Goal: Task Accomplishment & Management: Manage account settings

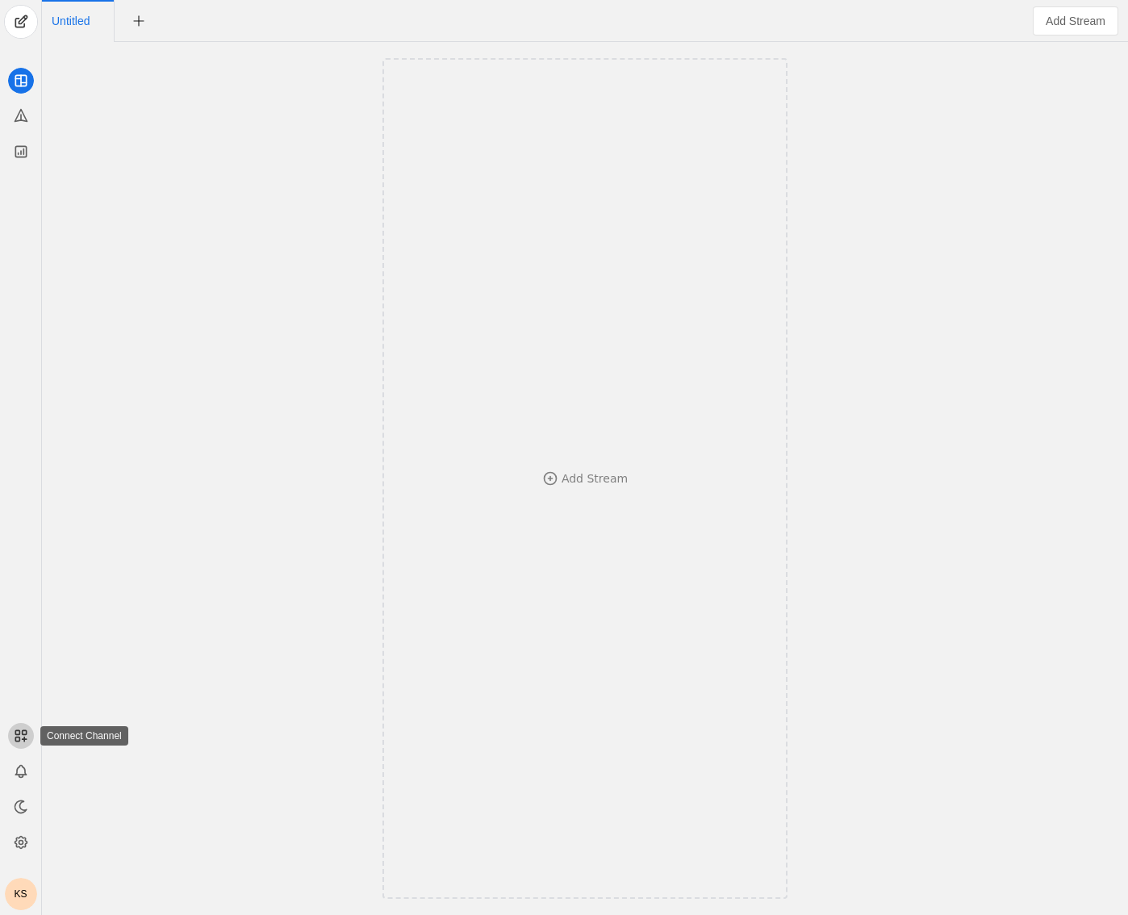
click at [24, 730] on rect at bounding box center [24, 732] width 4 height 4
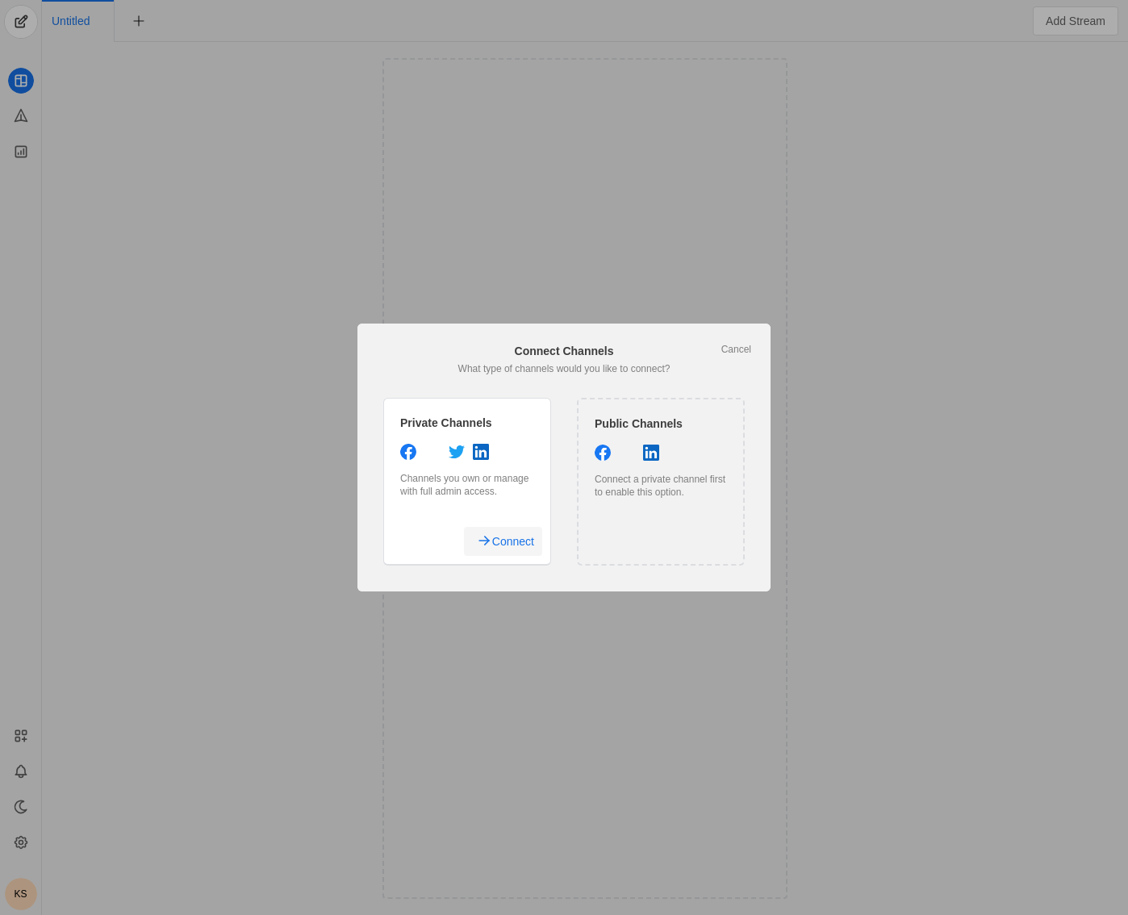
click at [527, 540] on span "Connect" at bounding box center [513, 541] width 42 height 29
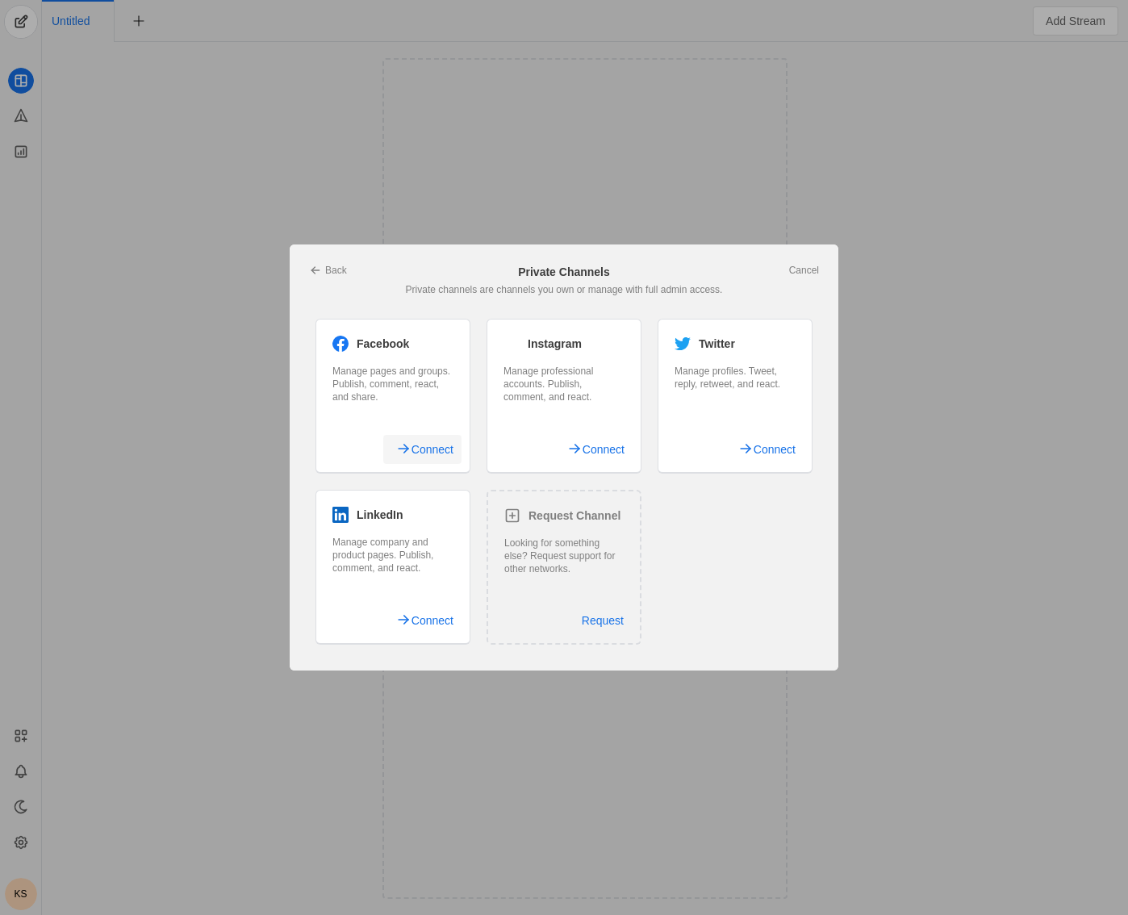
click at [430, 454] on span "Connect" at bounding box center [433, 449] width 42 height 29
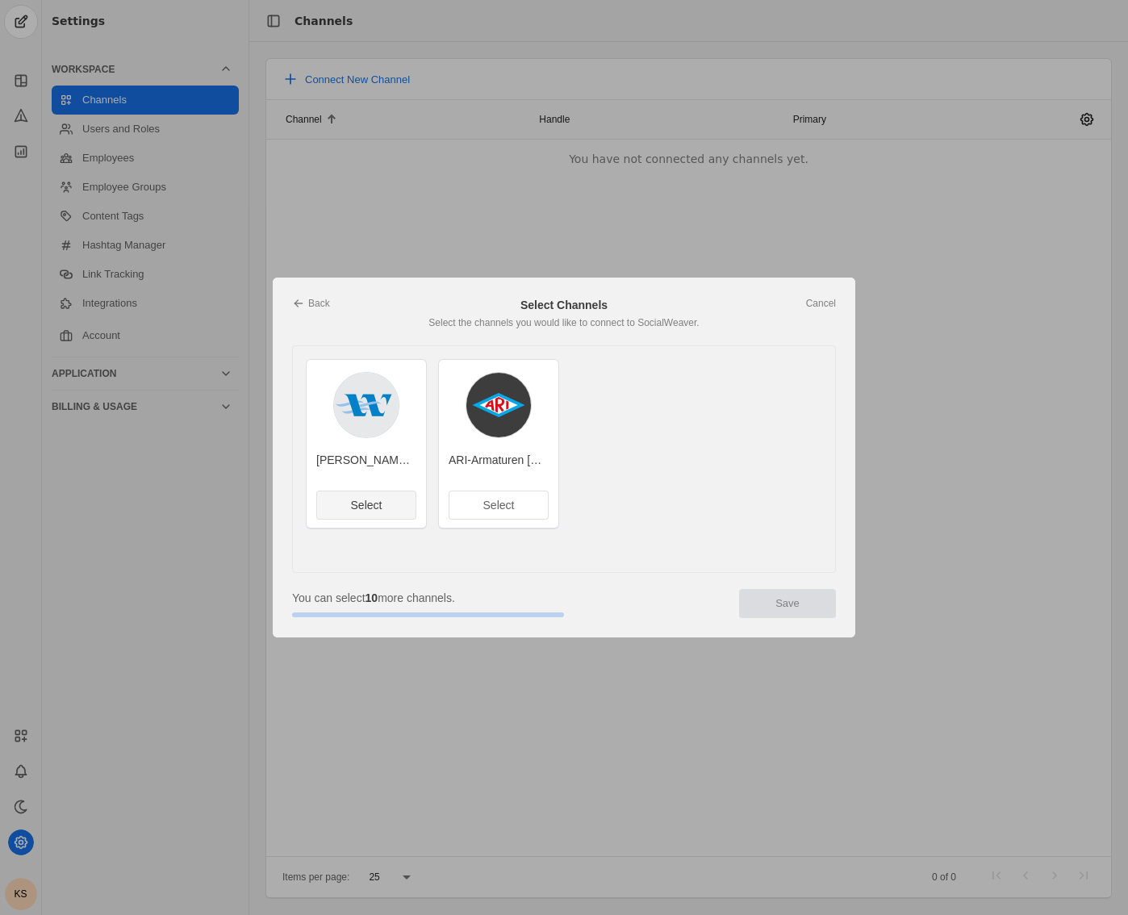
click at [381, 510] on span "Select" at bounding box center [366, 505] width 31 height 16
click at [511, 511] on span "Select" at bounding box center [498, 505] width 31 height 16
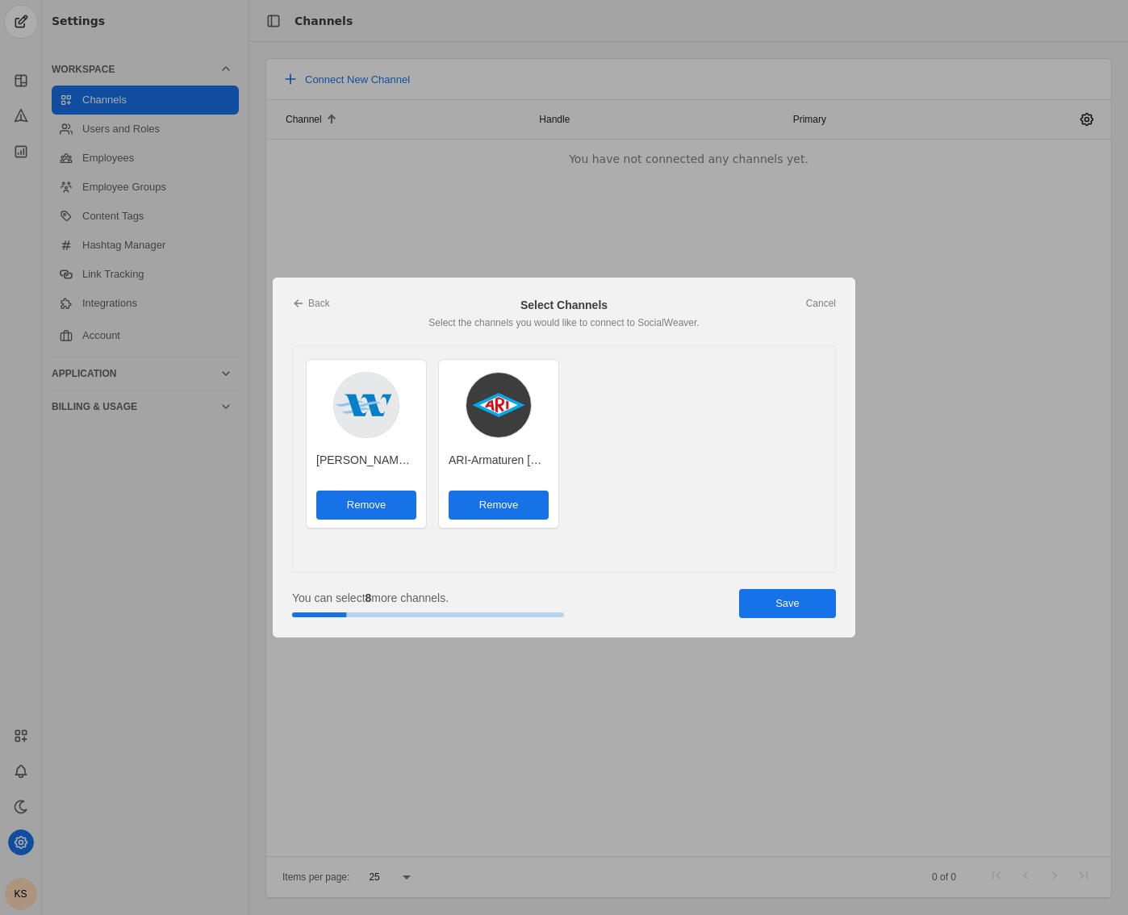
click at [810, 607] on span "undefined" at bounding box center [787, 603] width 97 height 29
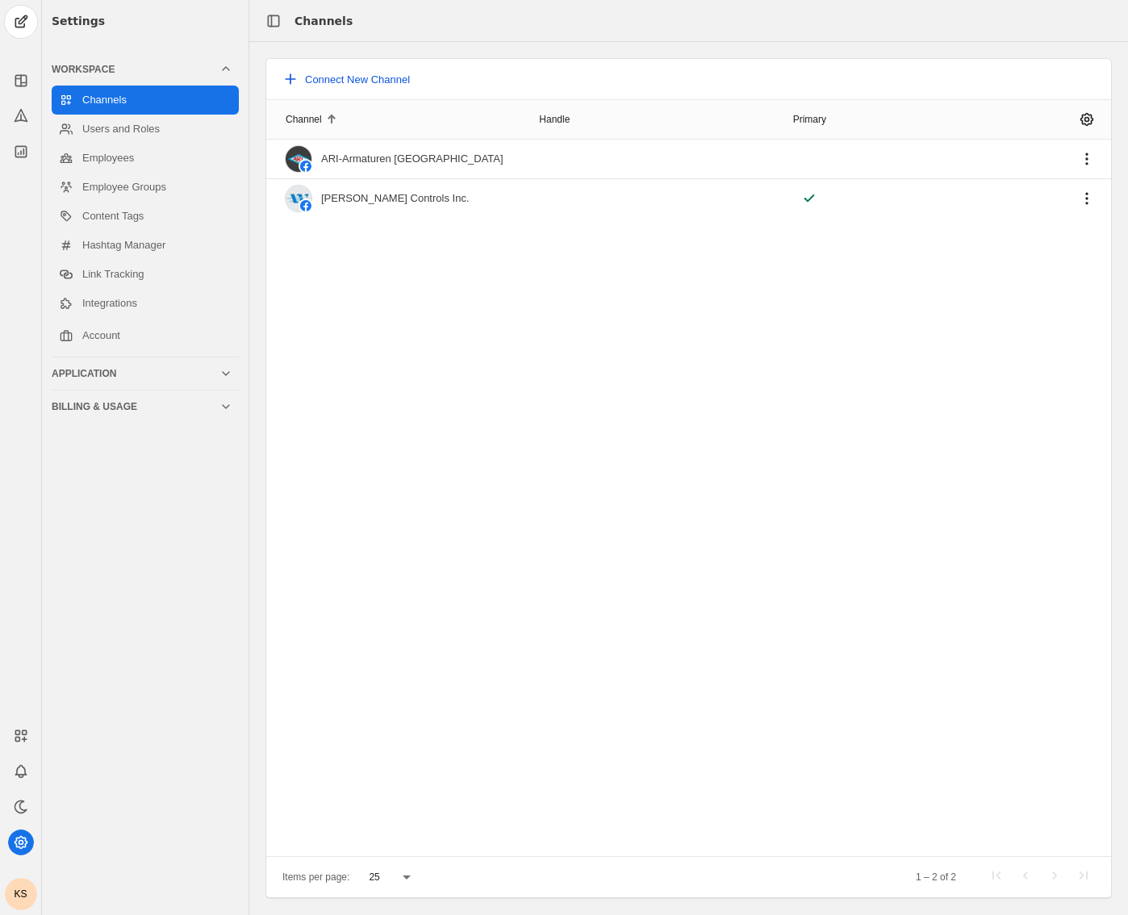
click at [375, 80] on span "Connect New Channel" at bounding box center [357, 79] width 105 height 12
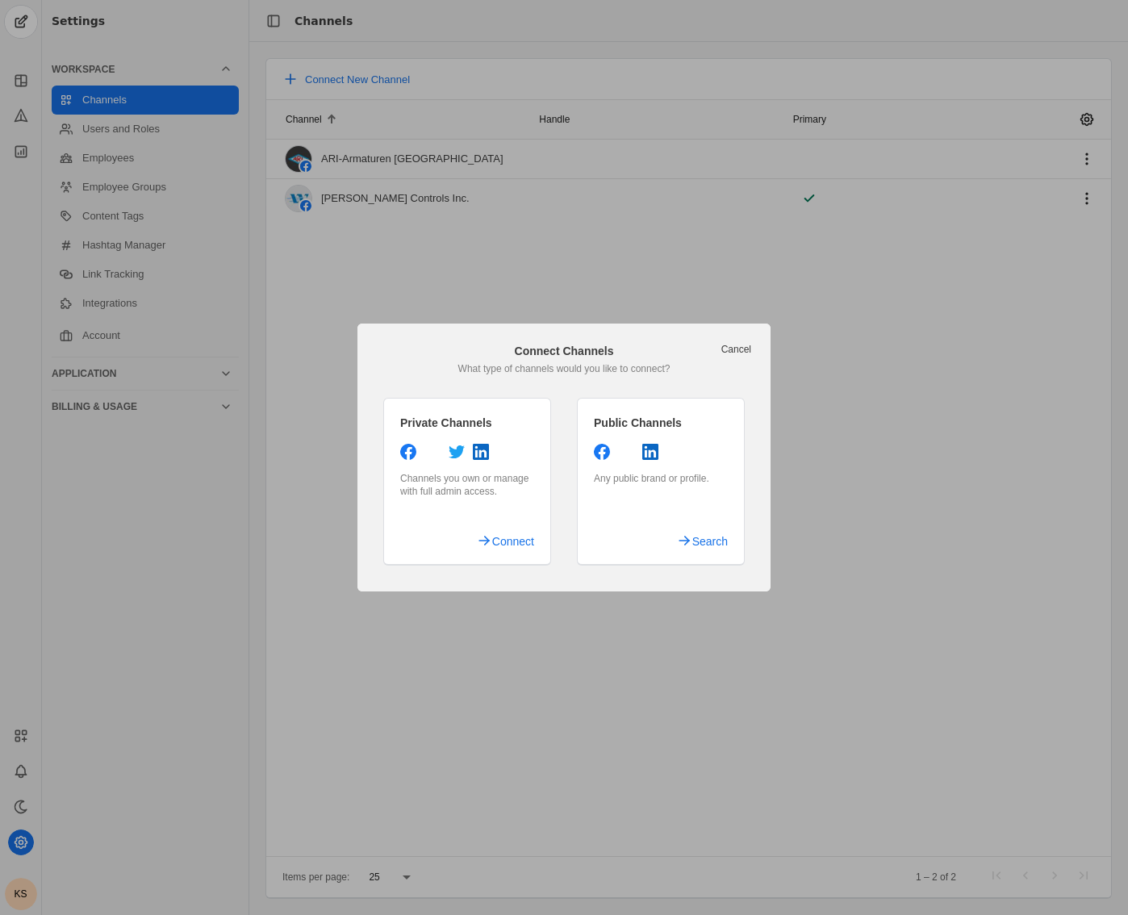
click at [737, 354] on link "Cancel" at bounding box center [737, 349] width 30 height 13
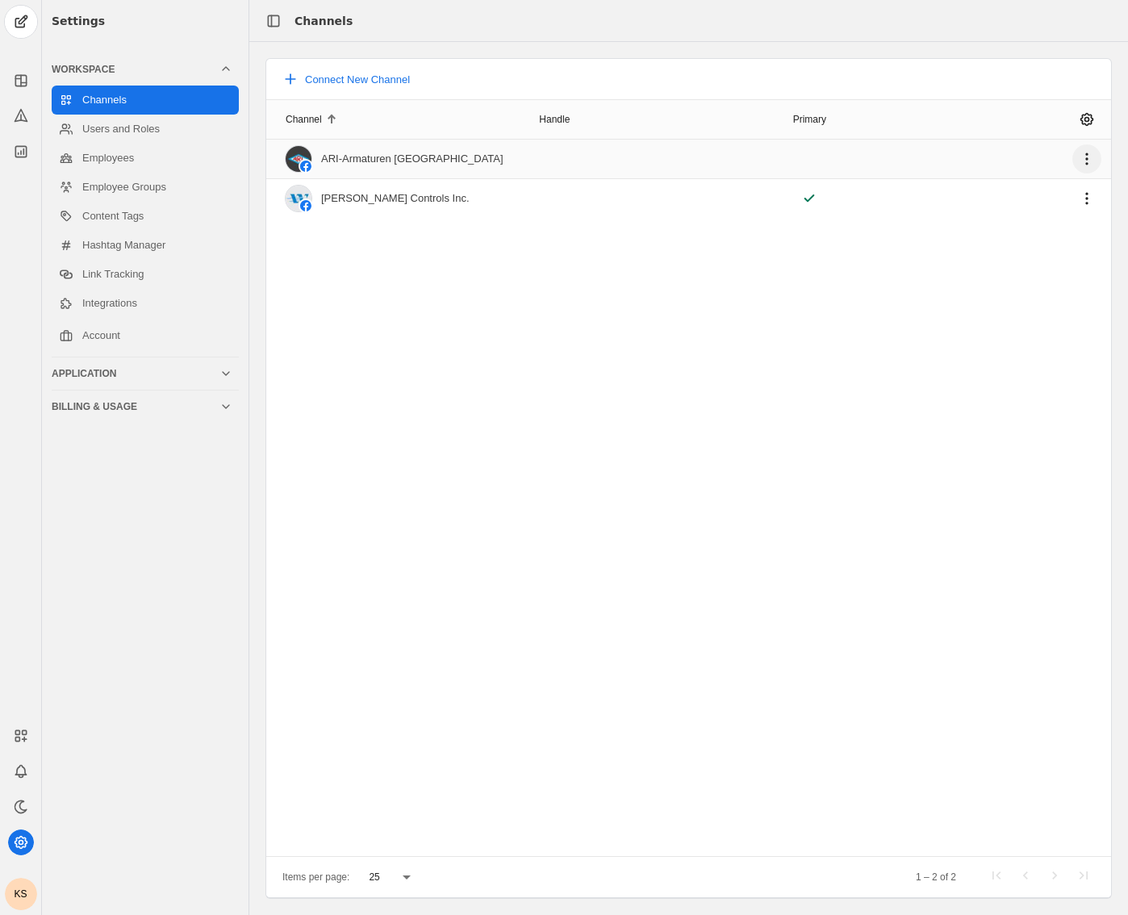
click at [1087, 154] on span "undefined" at bounding box center [1087, 158] width 29 height 29
click at [1055, 185] on span "undefined" at bounding box center [989, 194] width 226 height 29
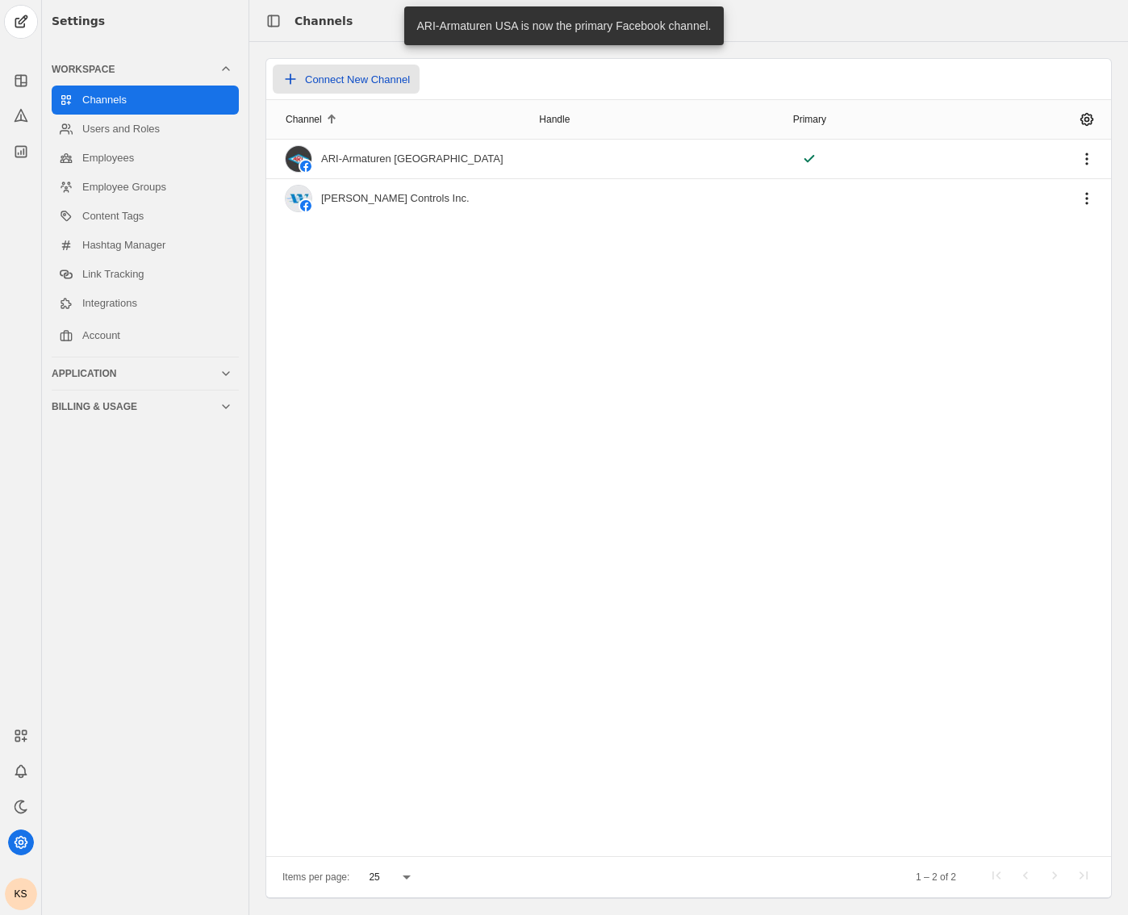
click at [343, 79] on span "Connect New Channel" at bounding box center [357, 79] width 105 height 12
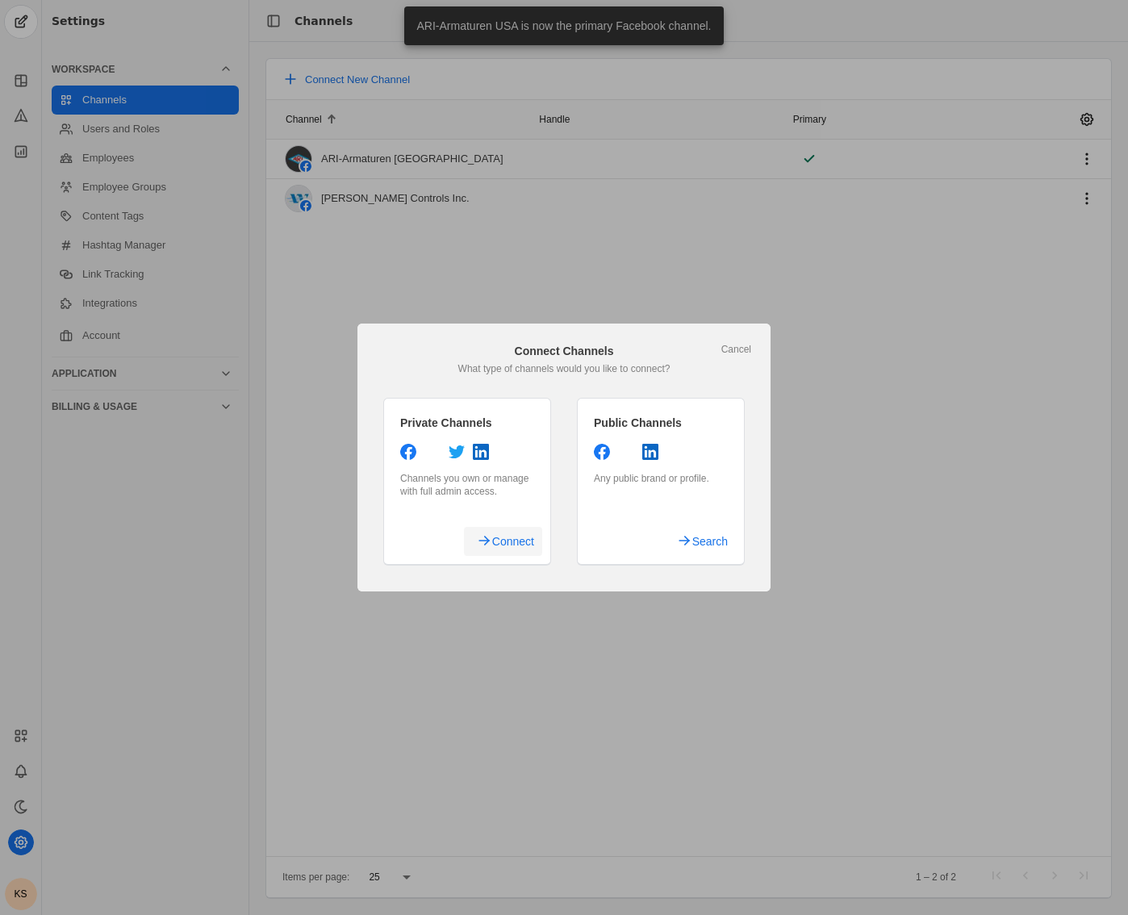
click at [512, 539] on span "Connect" at bounding box center [513, 541] width 42 height 29
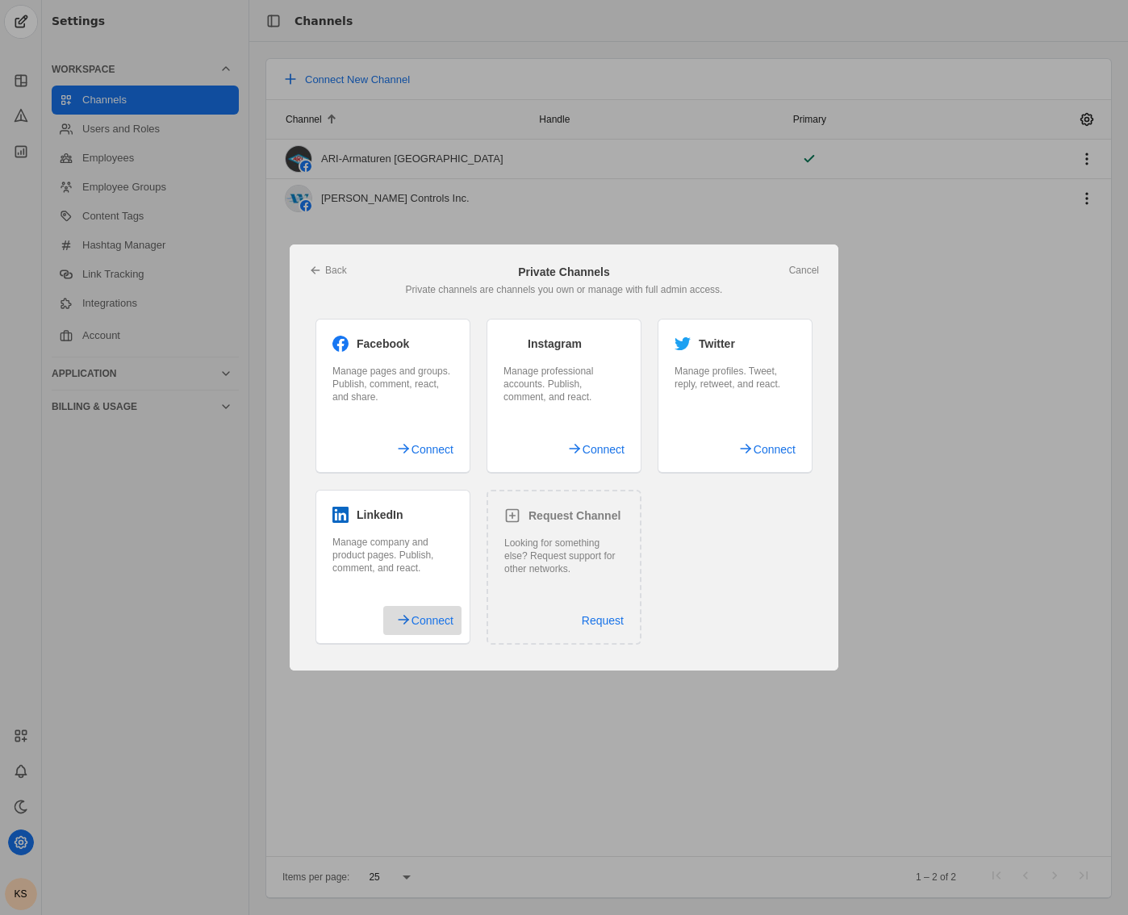
click at [446, 613] on span "Connect" at bounding box center [433, 620] width 42 height 29
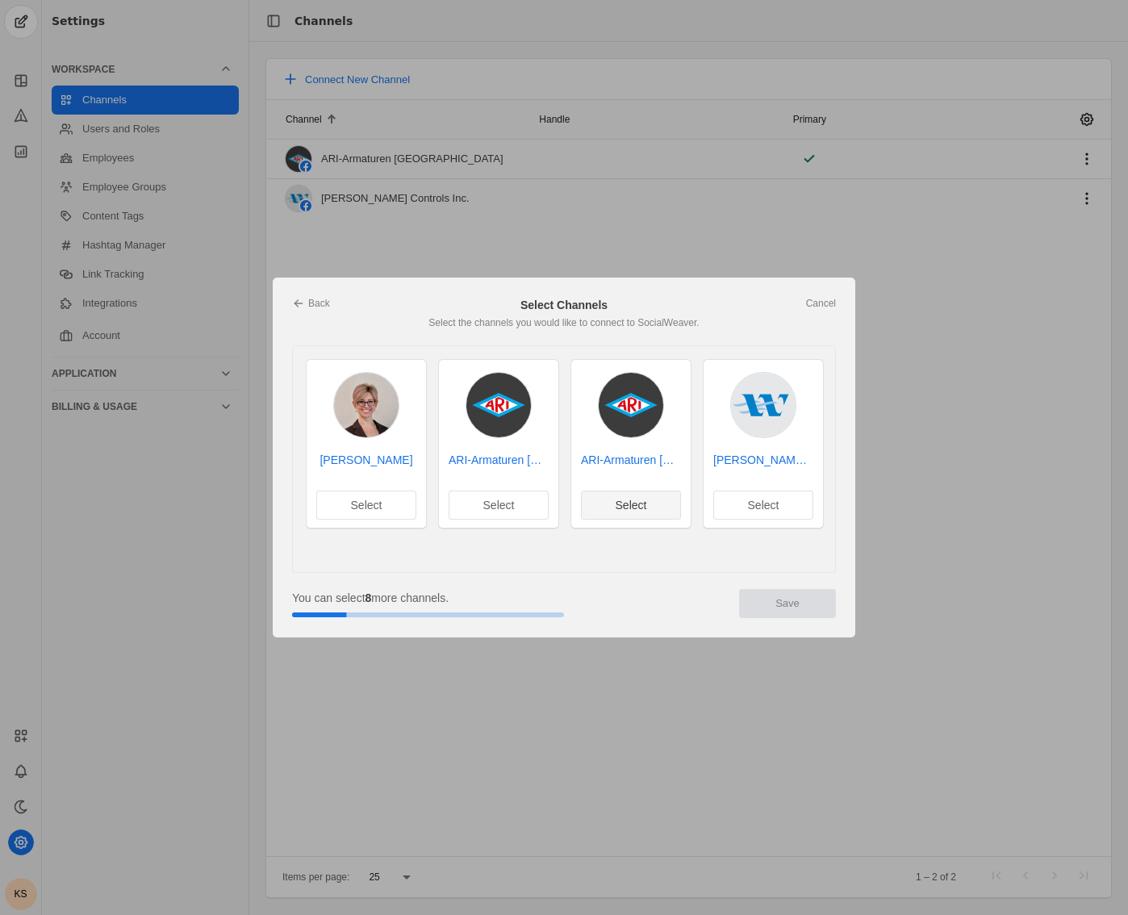
click at [618, 498] on span "Select" at bounding box center [631, 505] width 31 height 16
click at [768, 504] on span "Select" at bounding box center [763, 505] width 31 height 16
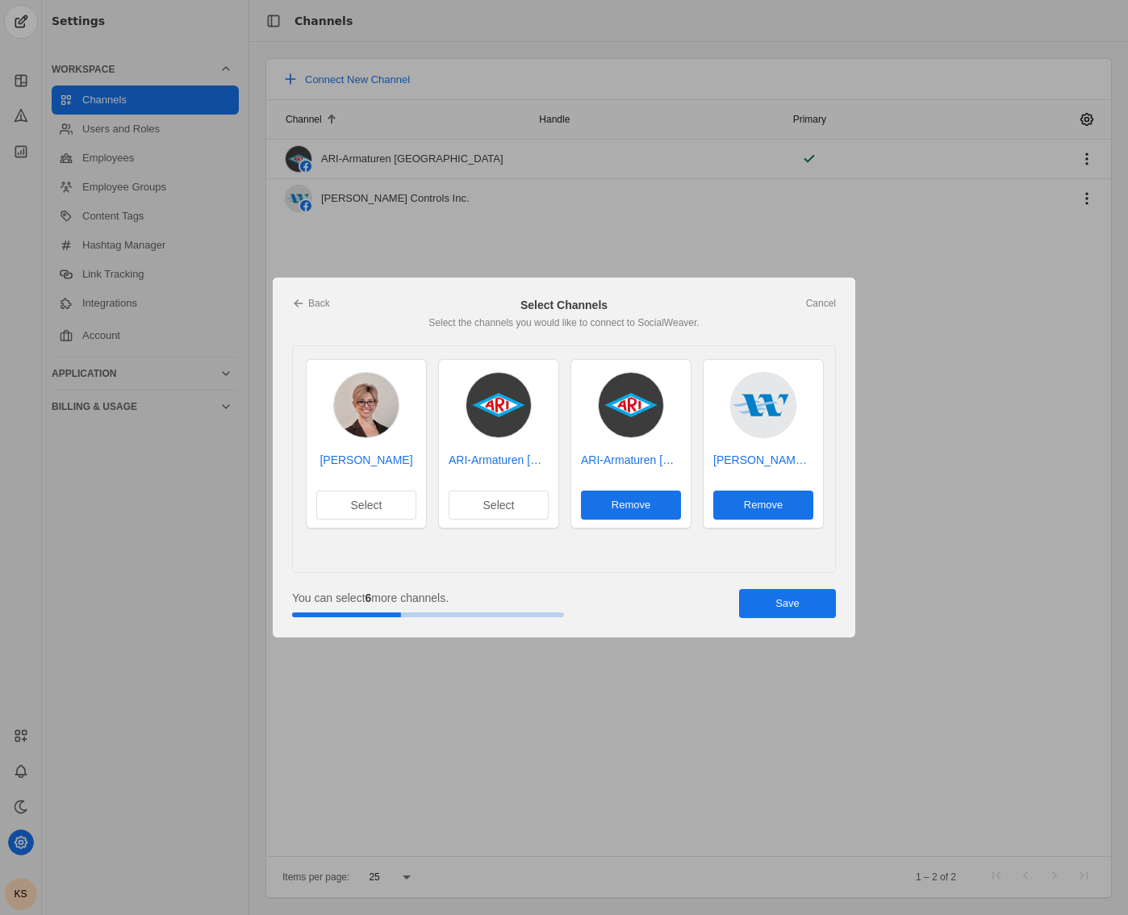
click at [817, 605] on span "undefined" at bounding box center [787, 603] width 97 height 29
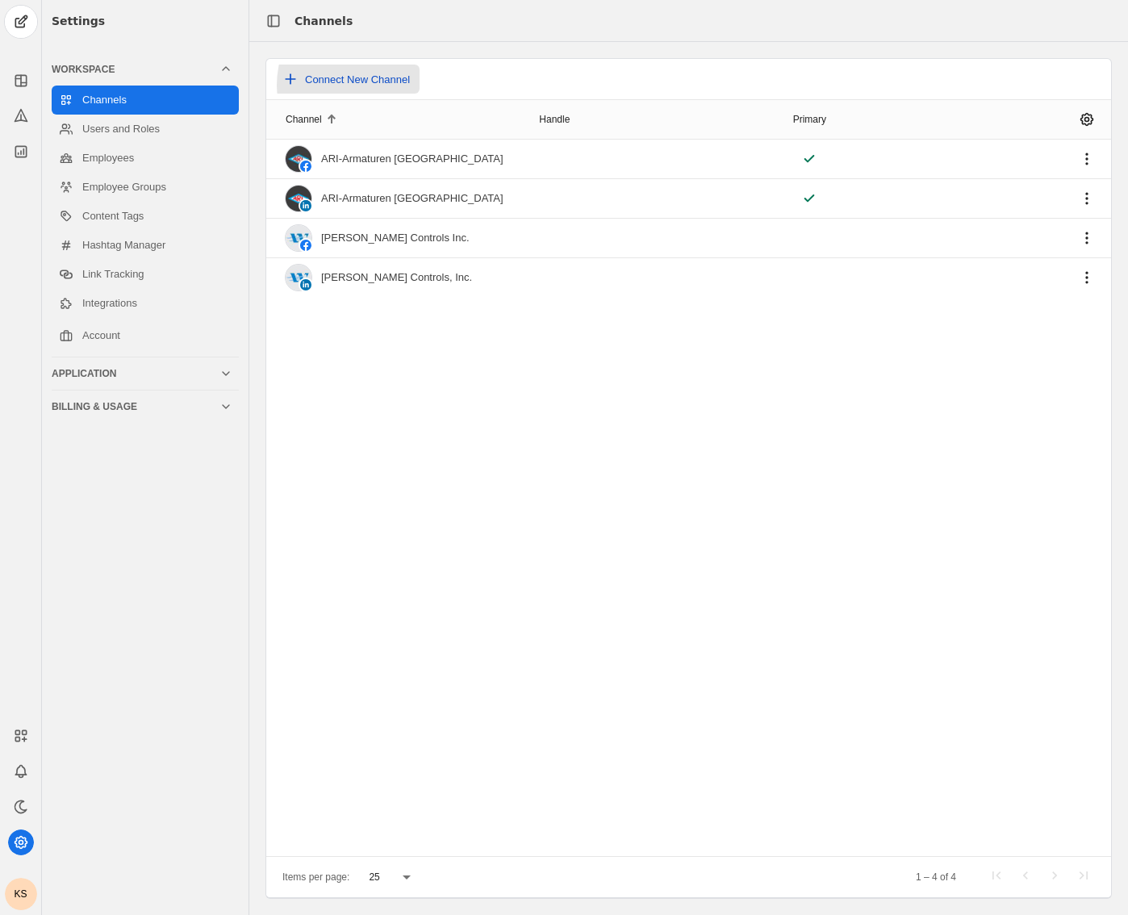
click at [371, 86] on span "Connect New Channel" at bounding box center [357, 79] width 105 height 12
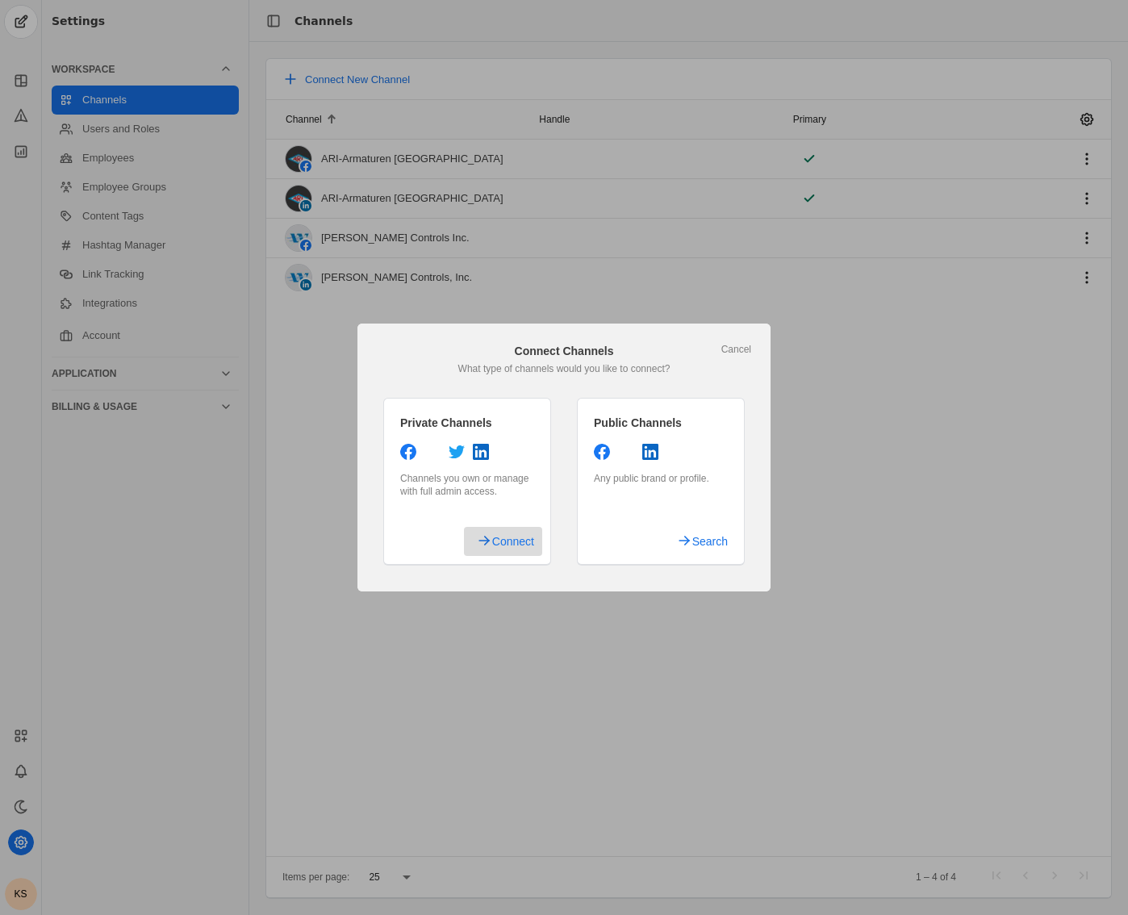
click at [520, 538] on span "Connect" at bounding box center [513, 541] width 42 height 29
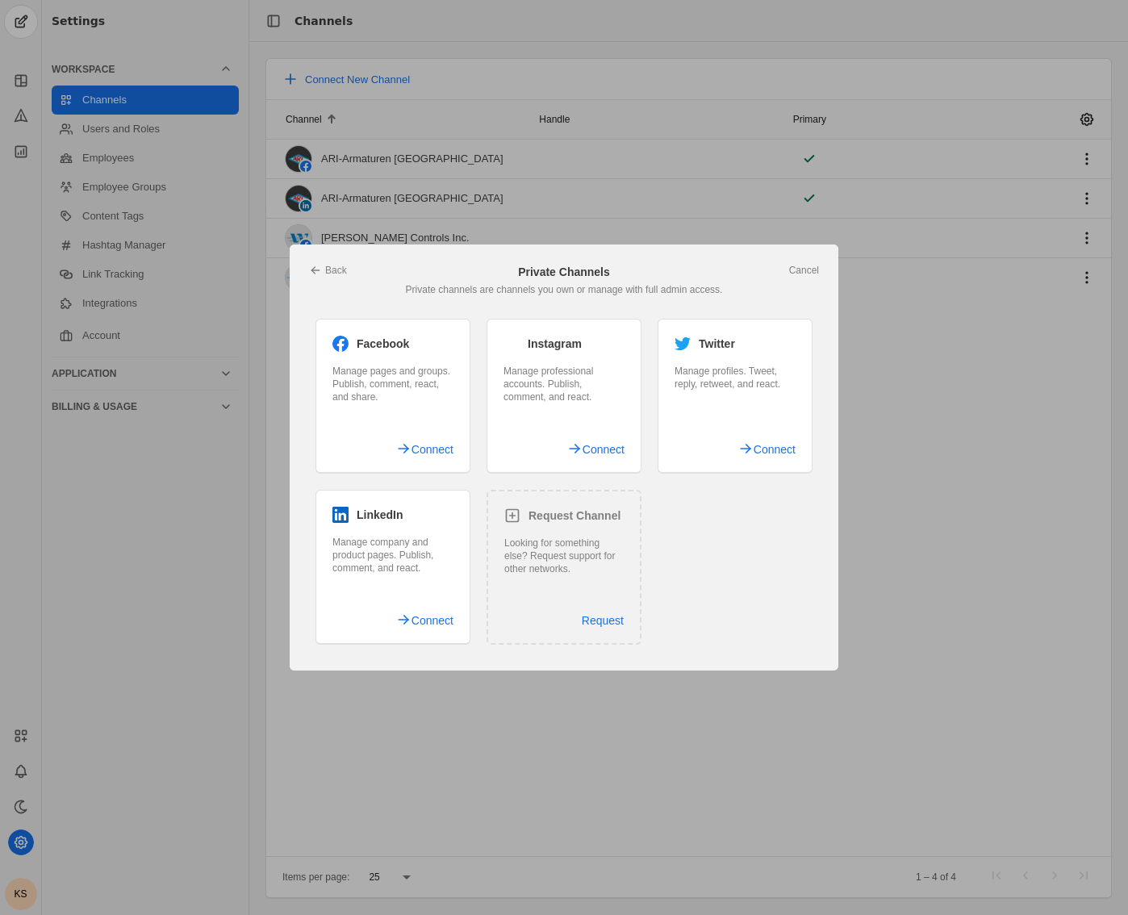
click at [711, 409] on div "Twitter Manage profiles. Tweet, reply, retweet, and react. Connect" at bounding box center [735, 396] width 155 height 155
click at [763, 441] on span "Connect" at bounding box center [775, 449] width 42 height 29
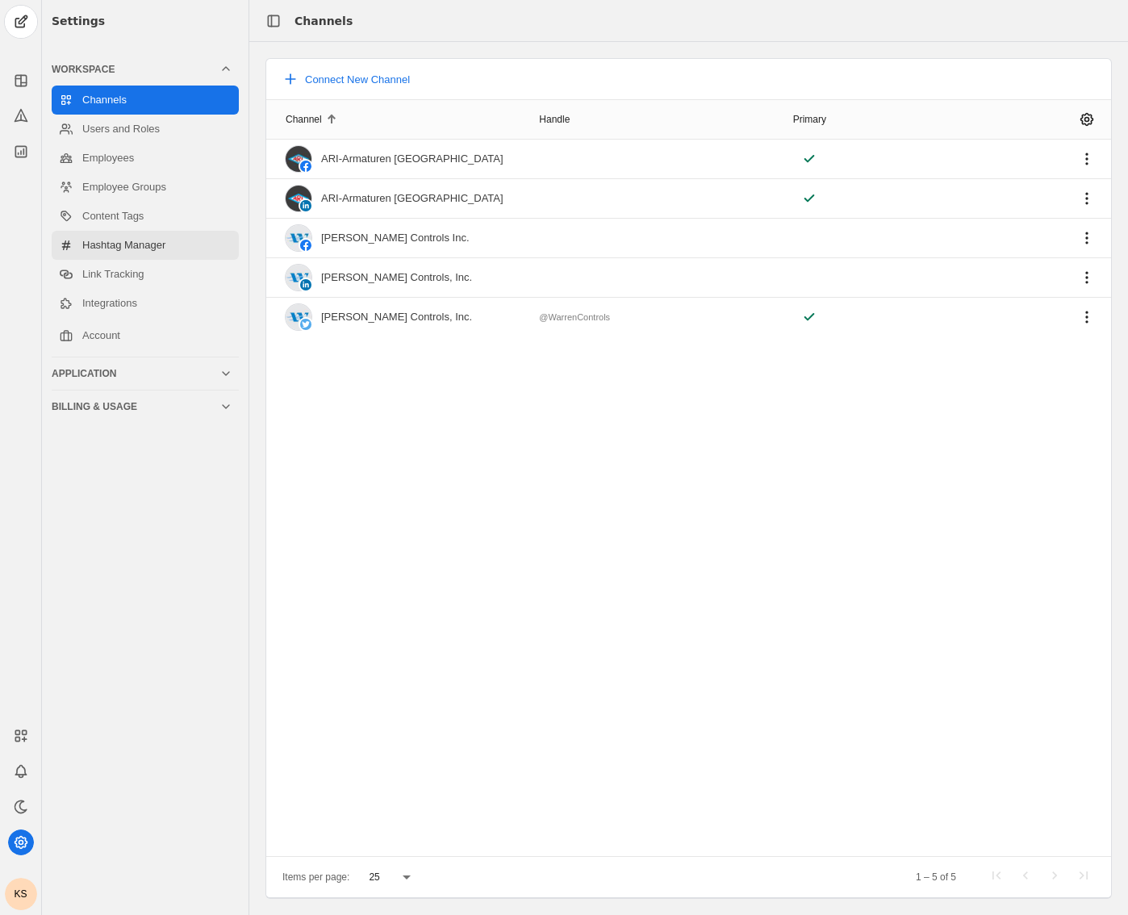
click at [115, 252] on link "Hashtag Manager" at bounding box center [145, 245] width 187 height 29
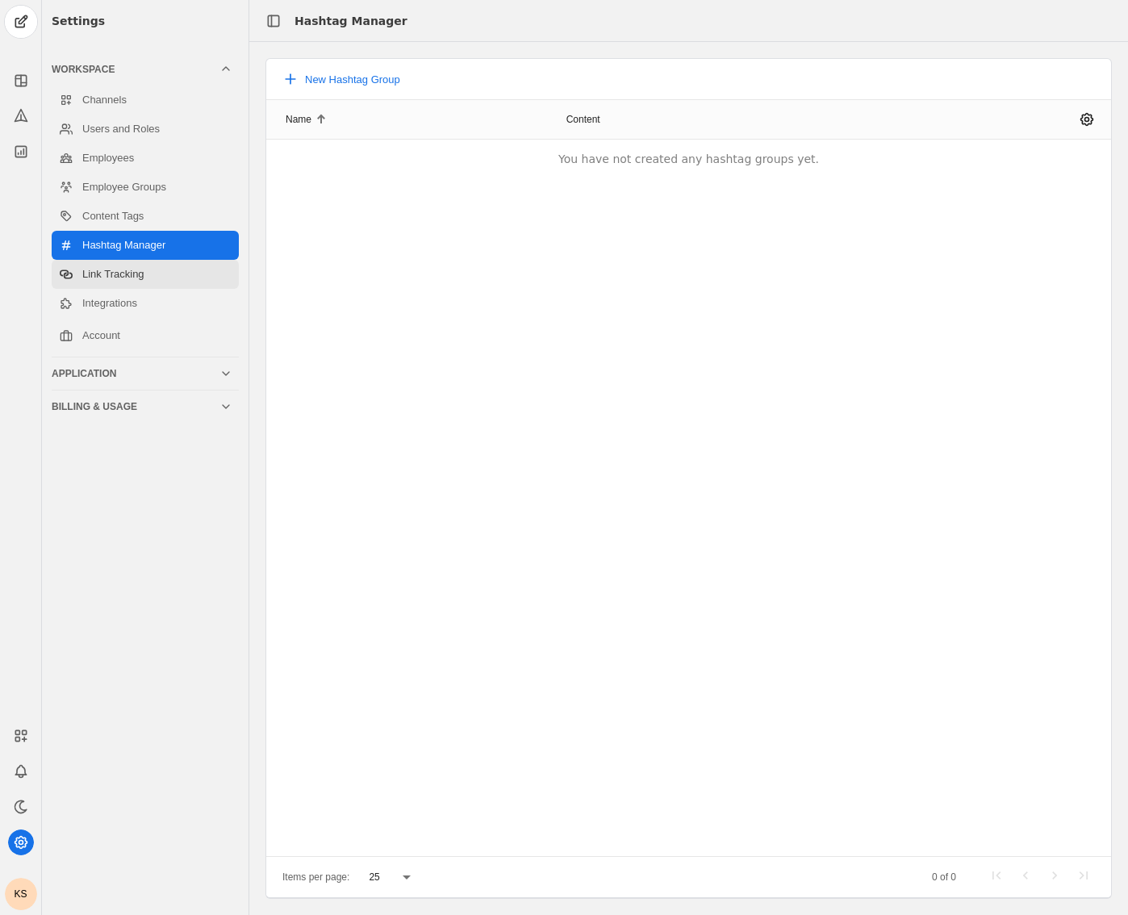
click at [115, 270] on link "Link Tracking" at bounding box center [145, 274] width 187 height 29
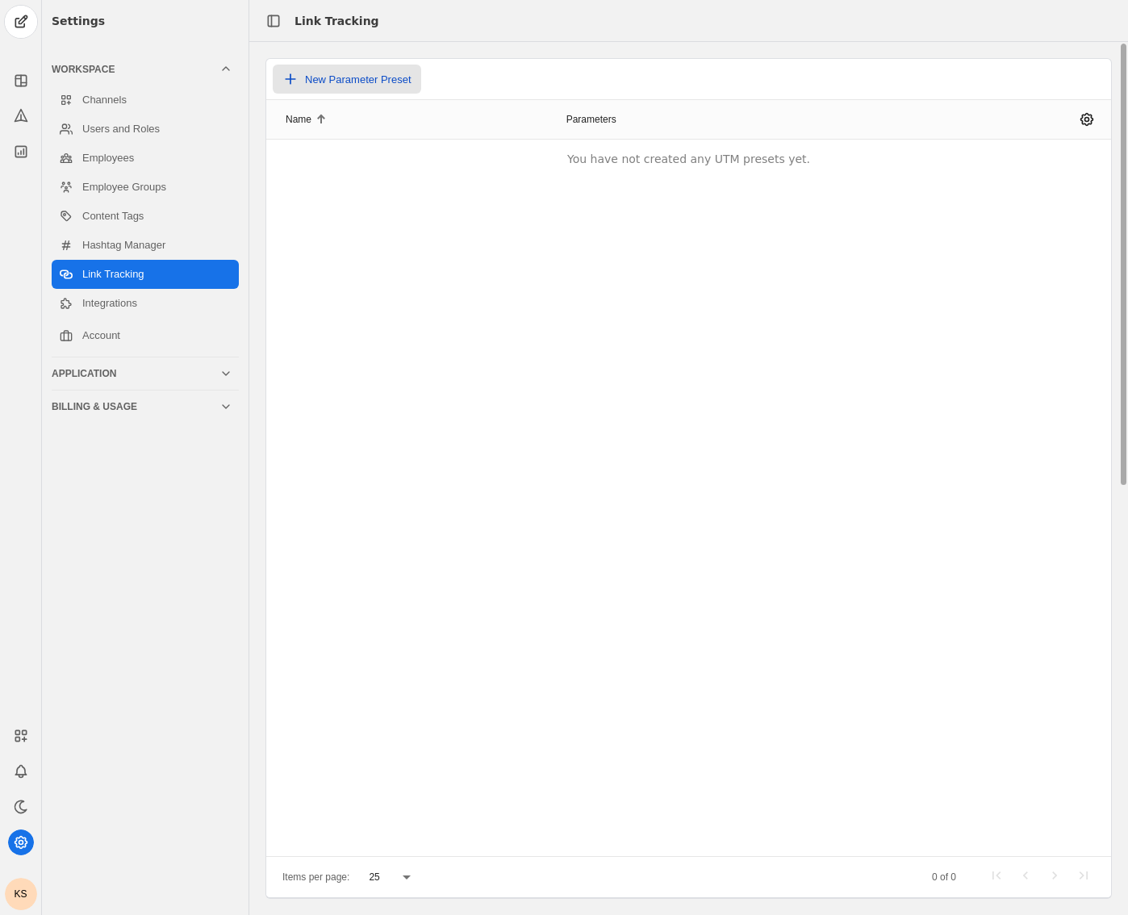
click at [322, 80] on span "New Parameter Preset" at bounding box center [358, 79] width 107 height 12
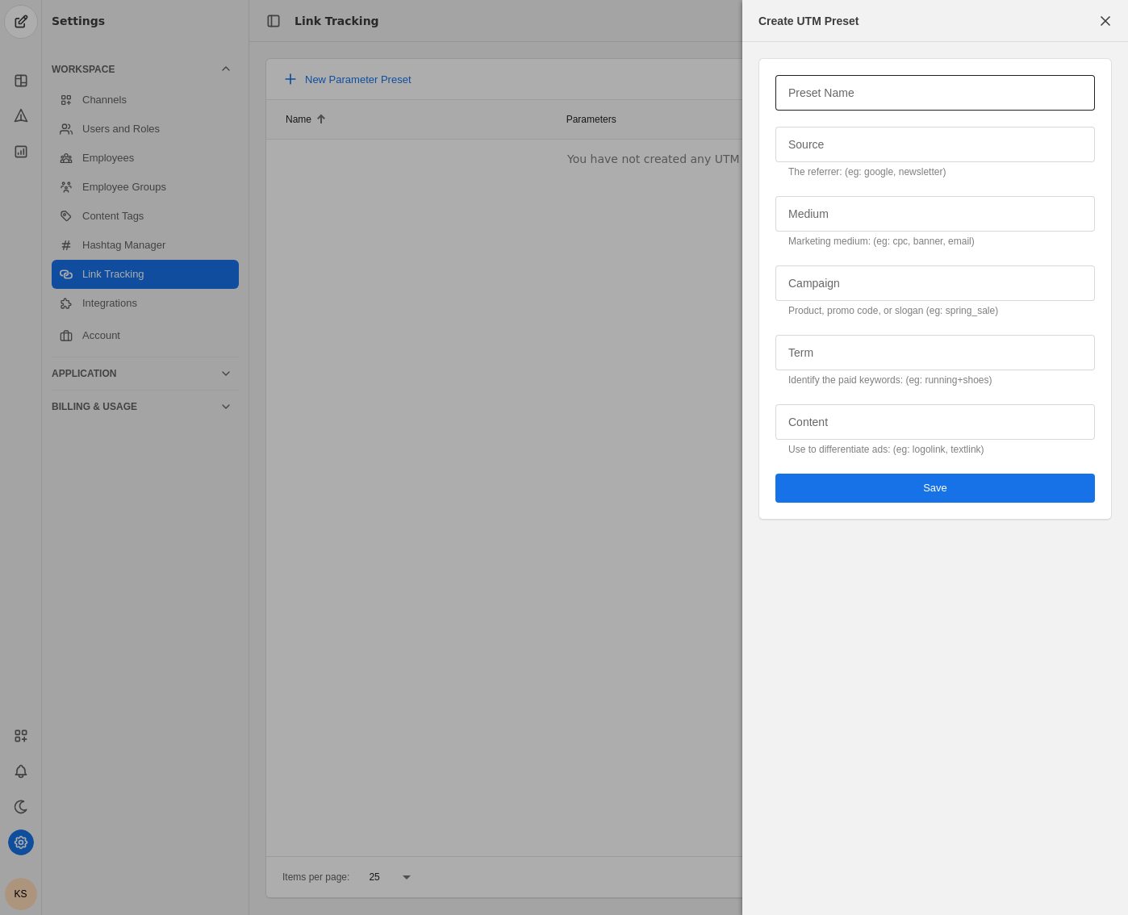
click at [837, 94] on mat-label "Preset Name" at bounding box center [822, 92] width 66 height 19
click at [837, 94] on input "Preset Name" at bounding box center [936, 92] width 294 height 19
click at [755, 198] on form "Preset Name Source The referrer: (eg: google, newsletter) Medium Marketing medi…" at bounding box center [936, 289] width 386 height 495
click at [1110, 23] on span "button" at bounding box center [1105, 20] width 29 height 29
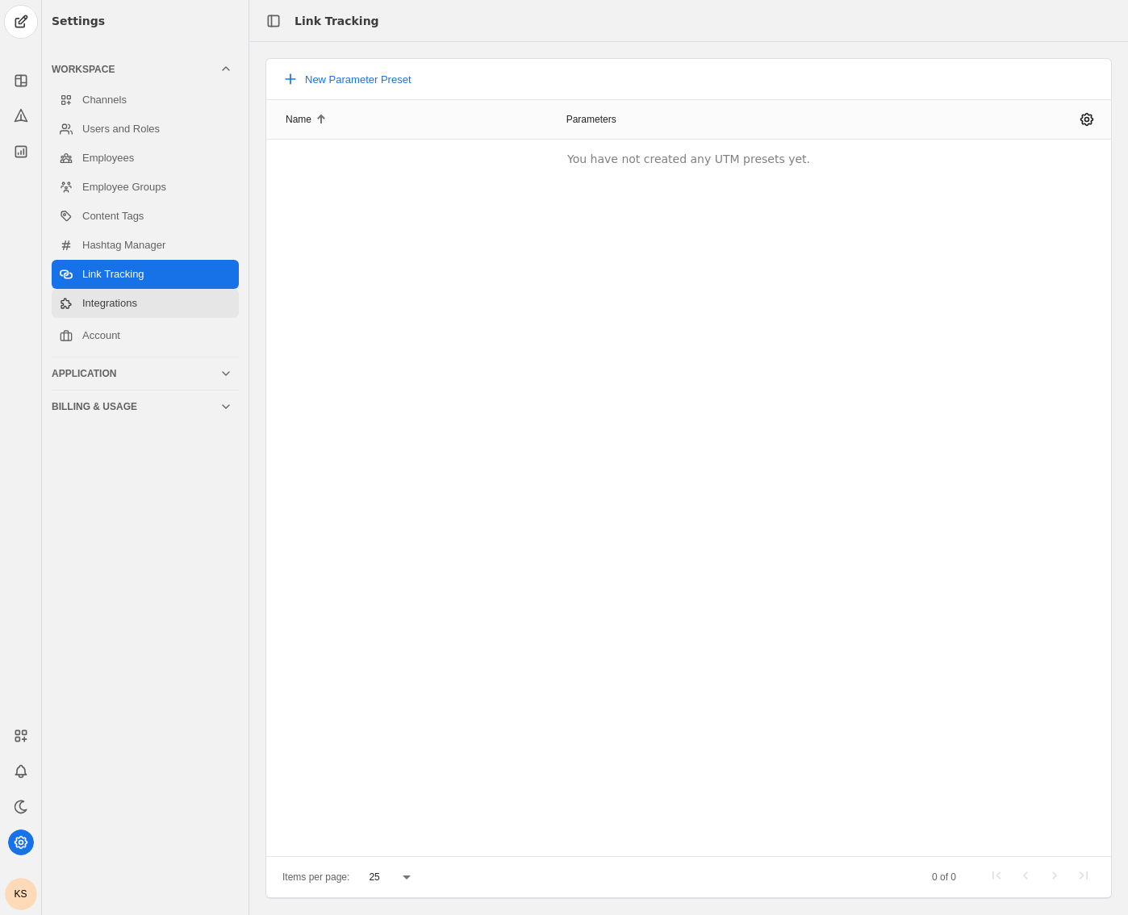
click at [136, 301] on link "Integrations" at bounding box center [145, 303] width 187 height 29
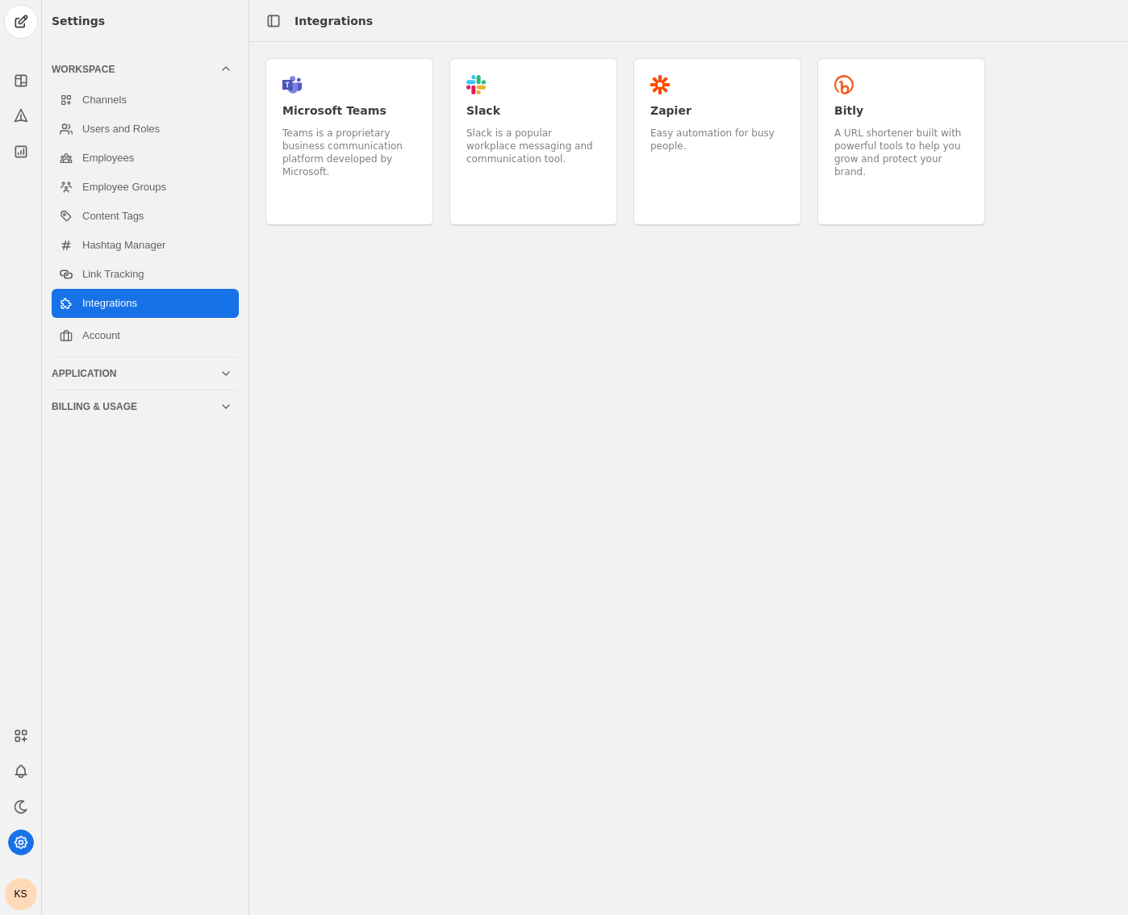
click at [891, 159] on div "A URL shortener built with powerful tools to help you grow and protect your bra…" at bounding box center [902, 153] width 134 height 52
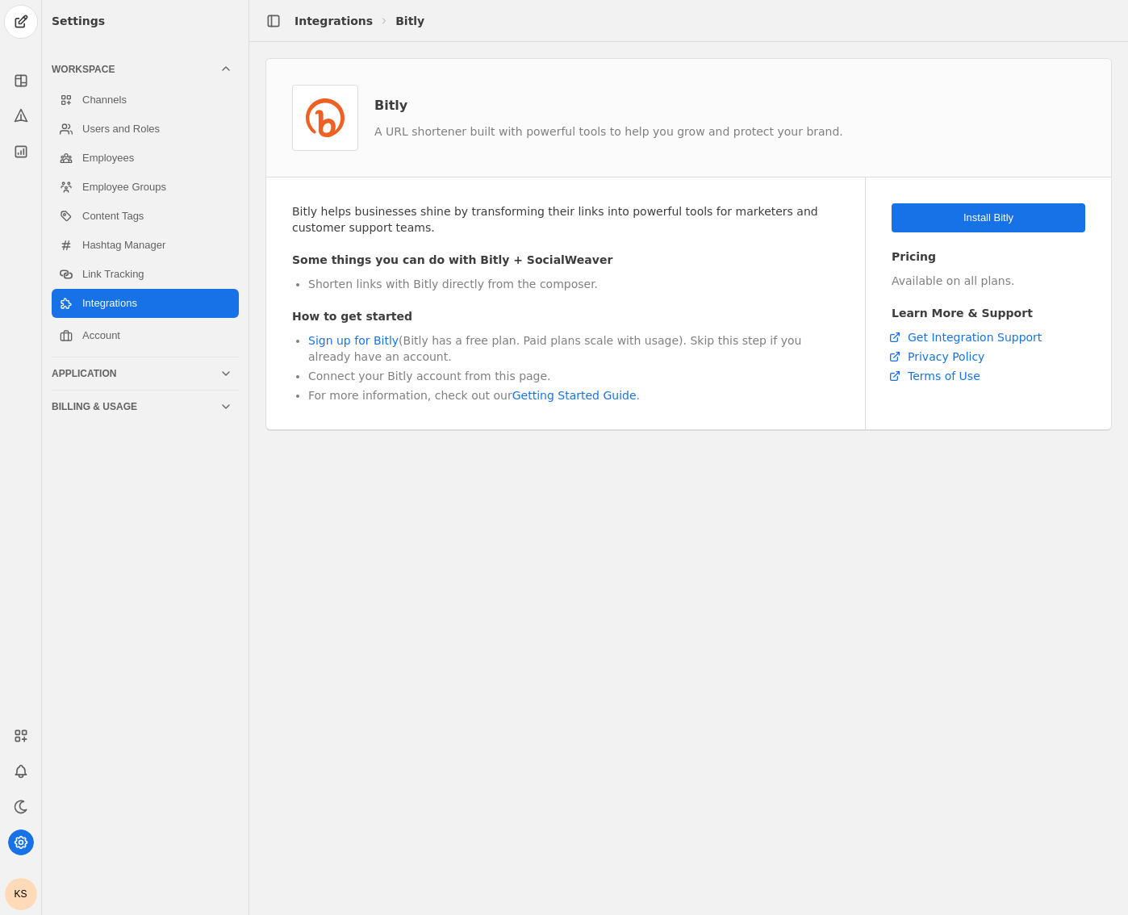
click at [126, 378] on div "Application" at bounding box center [136, 373] width 168 height 13
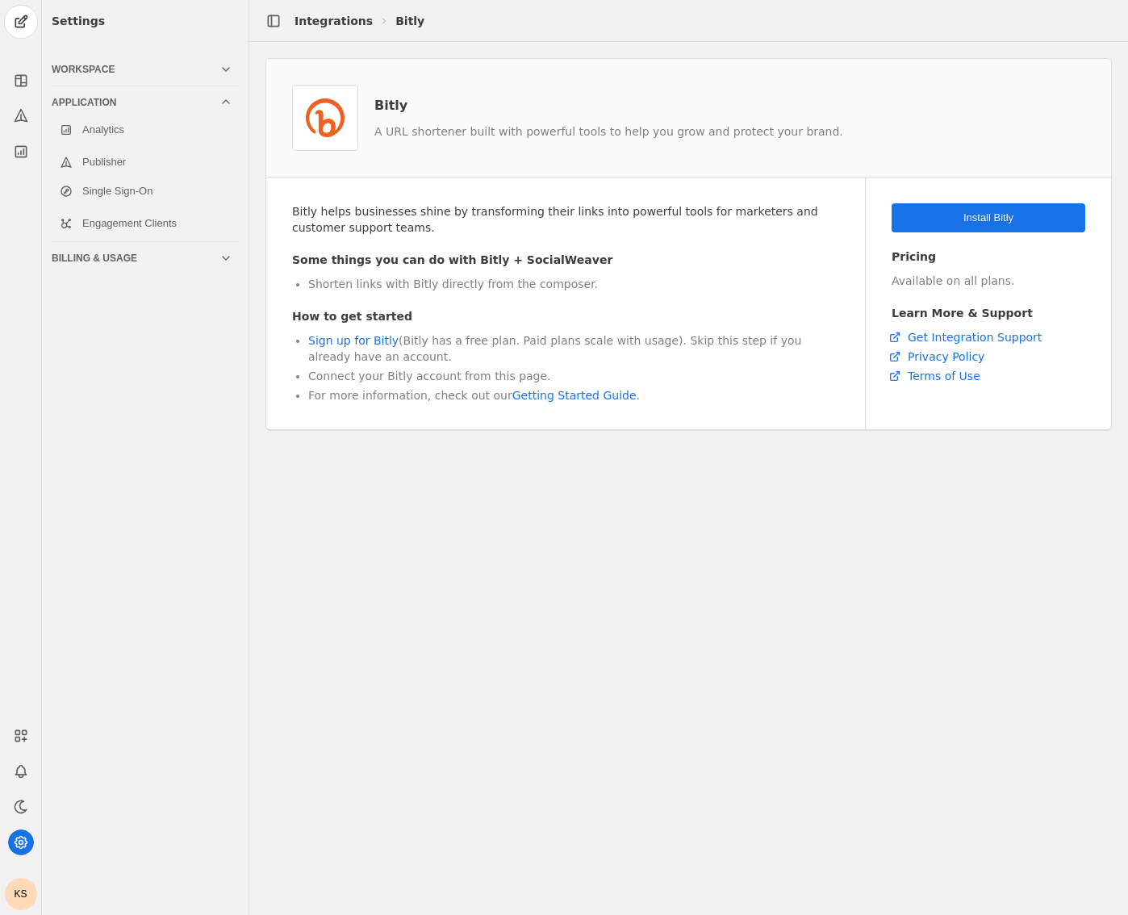
click at [161, 71] on div "Workspace" at bounding box center [136, 69] width 168 height 13
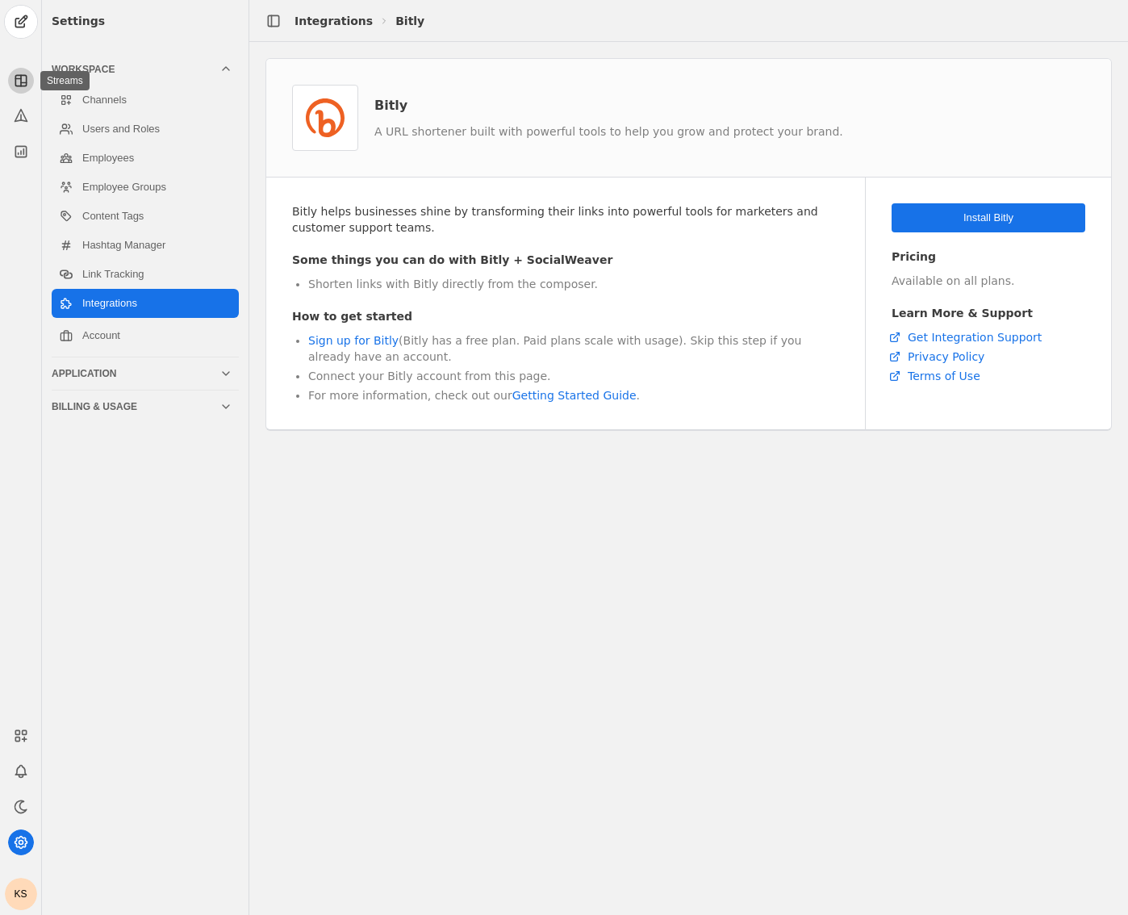
click at [22, 75] on rect at bounding box center [20, 80] width 10 height 10
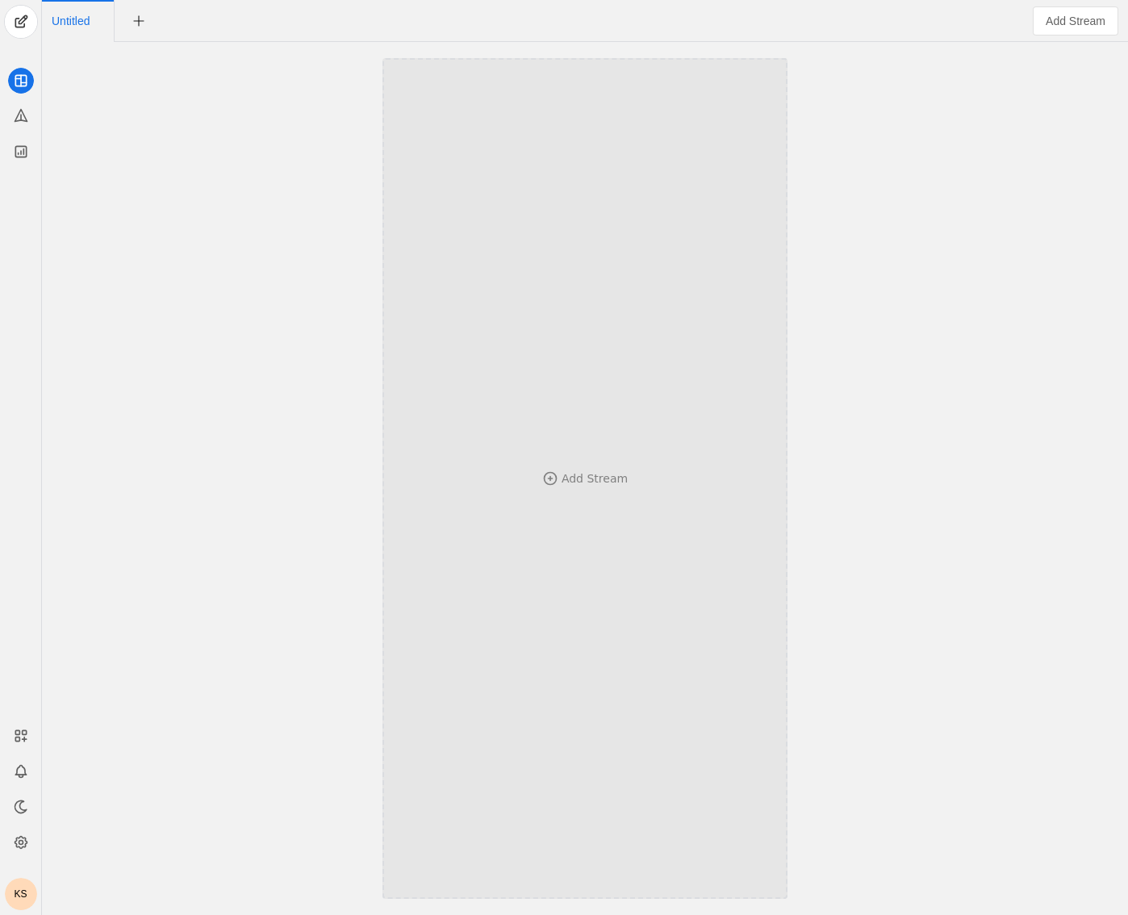
click at [593, 482] on div "Add Stream" at bounding box center [595, 479] width 66 height 16
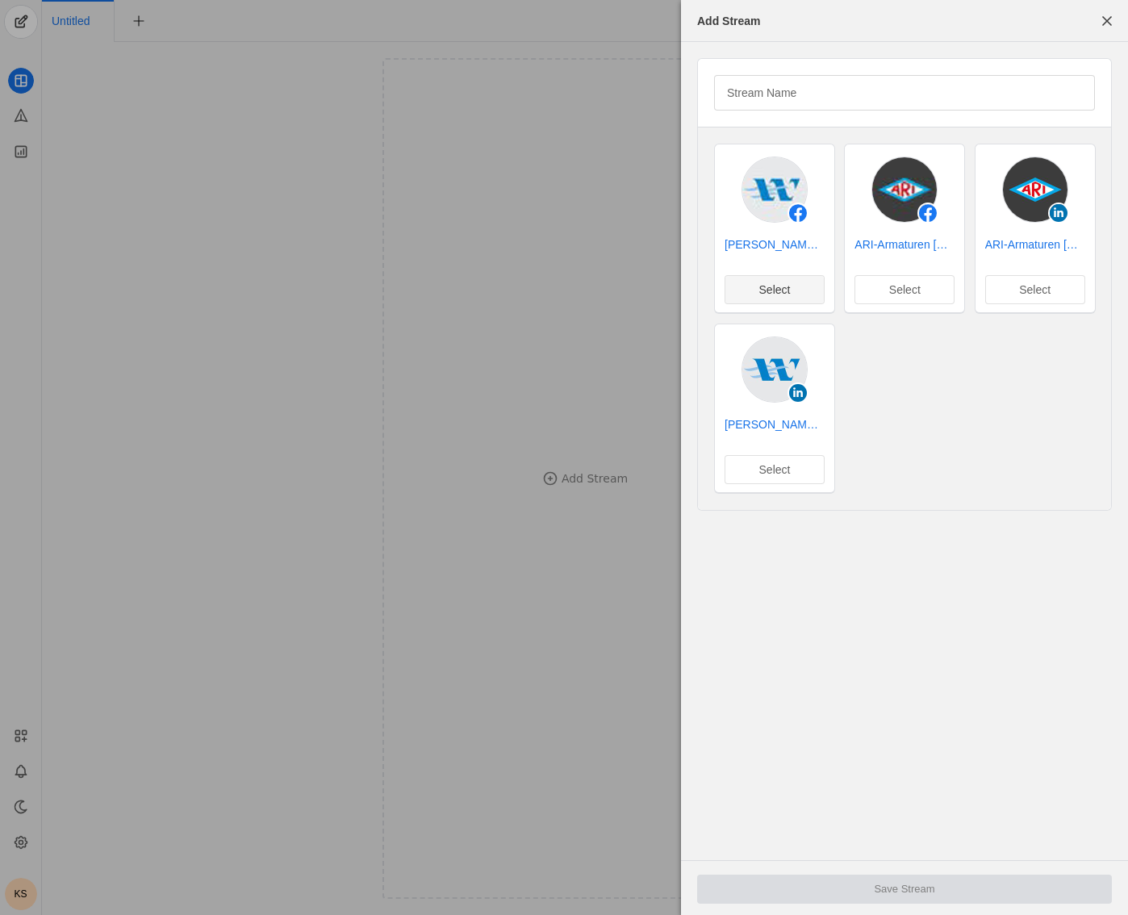
click at [817, 284] on span "undefined" at bounding box center [775, 289] width 98 height 27
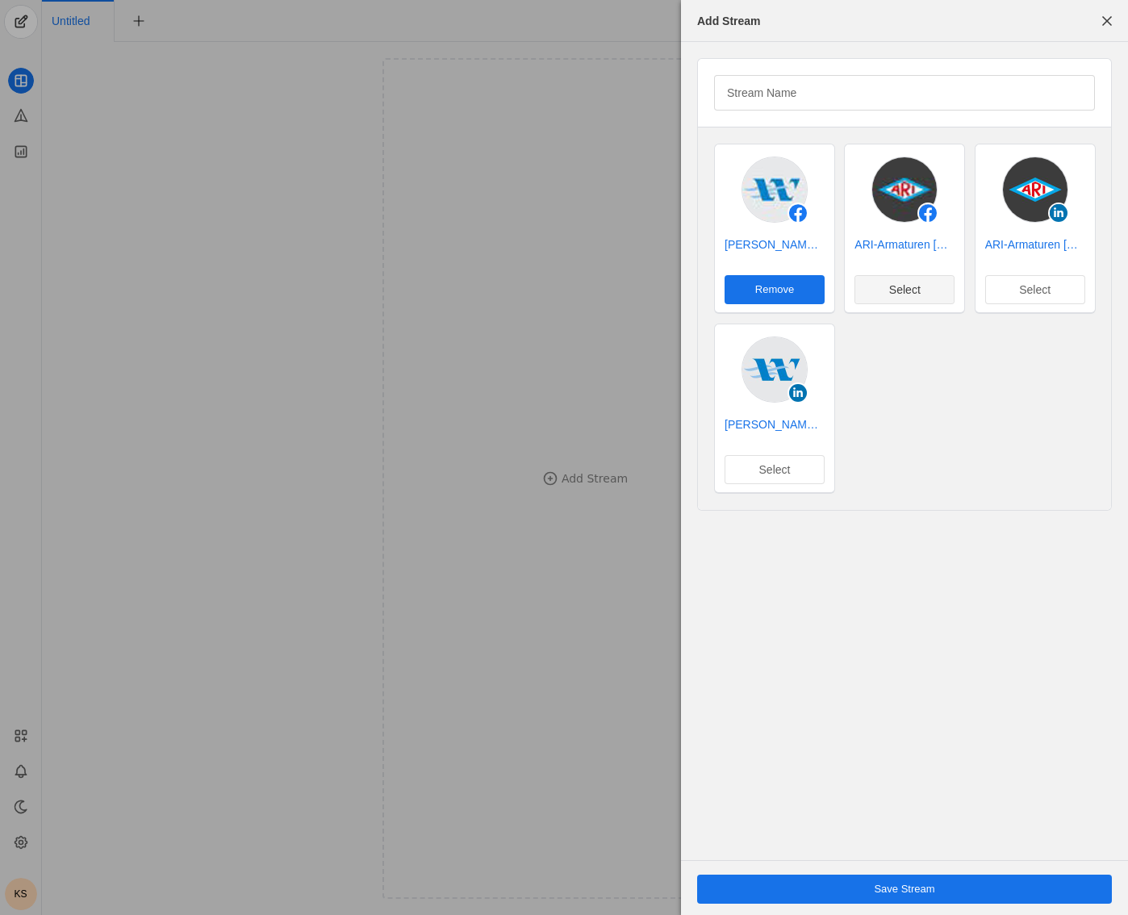
click at [917, 303] on span "undefined" at bounding box center [905, 289] width 98 height 27
click at [1046, 298] on span "undefined" at bounding box center [1035, 289] width 98 height 27
click at [797, 483] on span "undefined" at bounding box center [775, 469] width 98 height 27
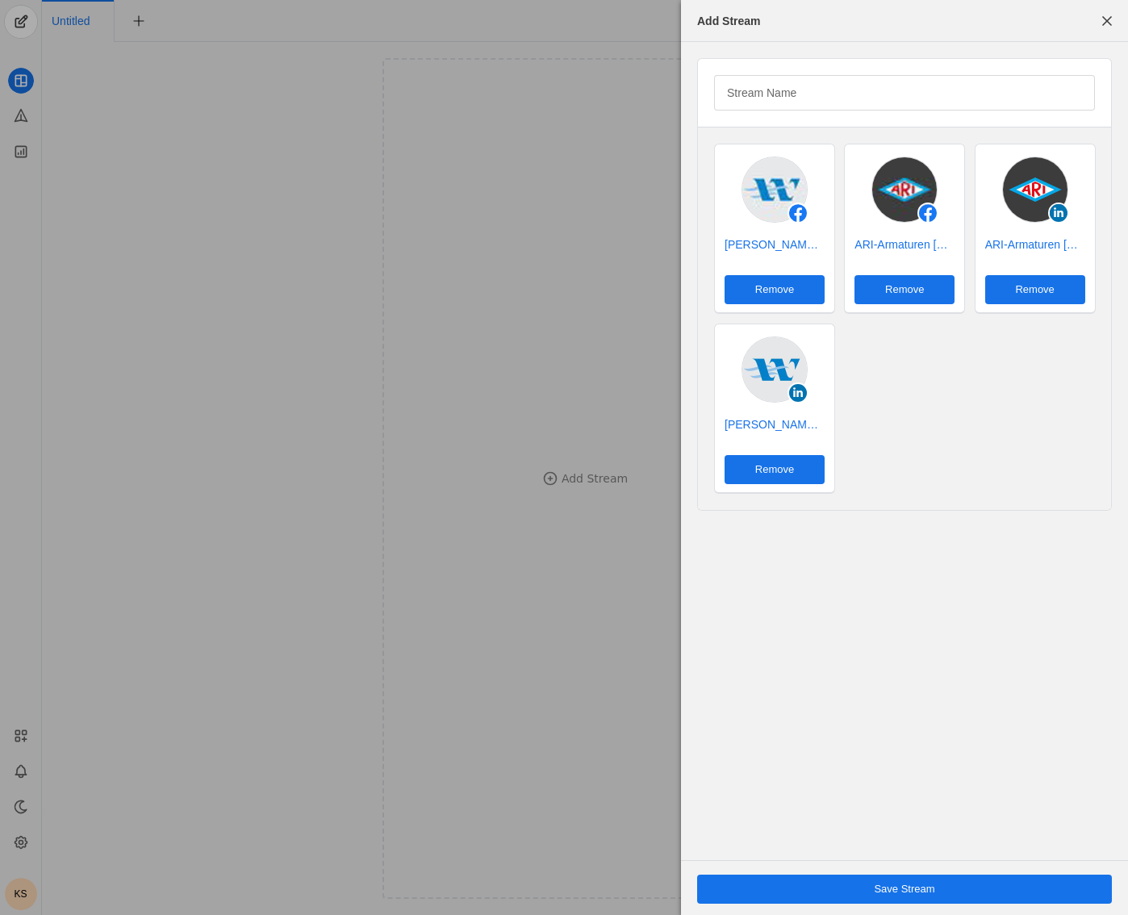
click at [964, 893] on span "undefined" at bounding box center [904, 889] width 415 height 29
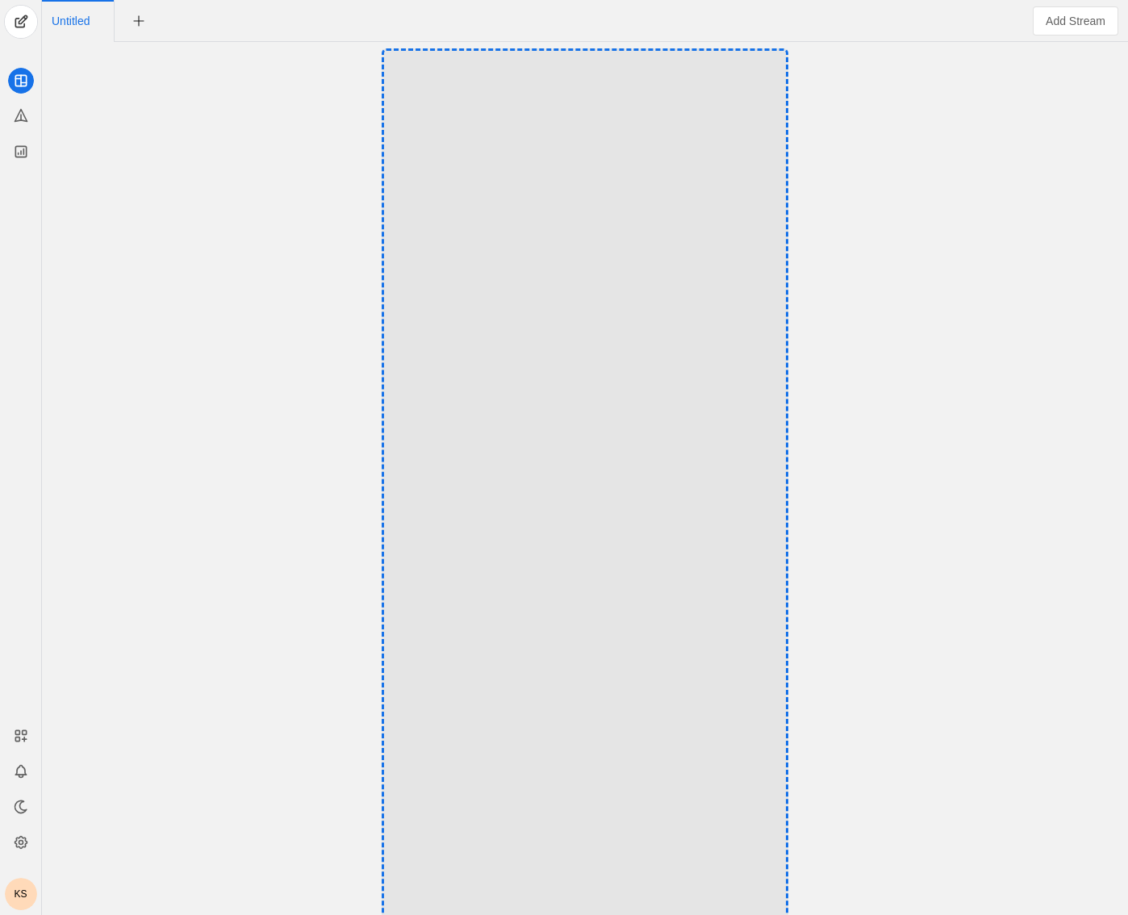
drag, startPoint x: 396, startPoint y: 63, endPoint x: 63, endPoint y: 61, distance: 333.3
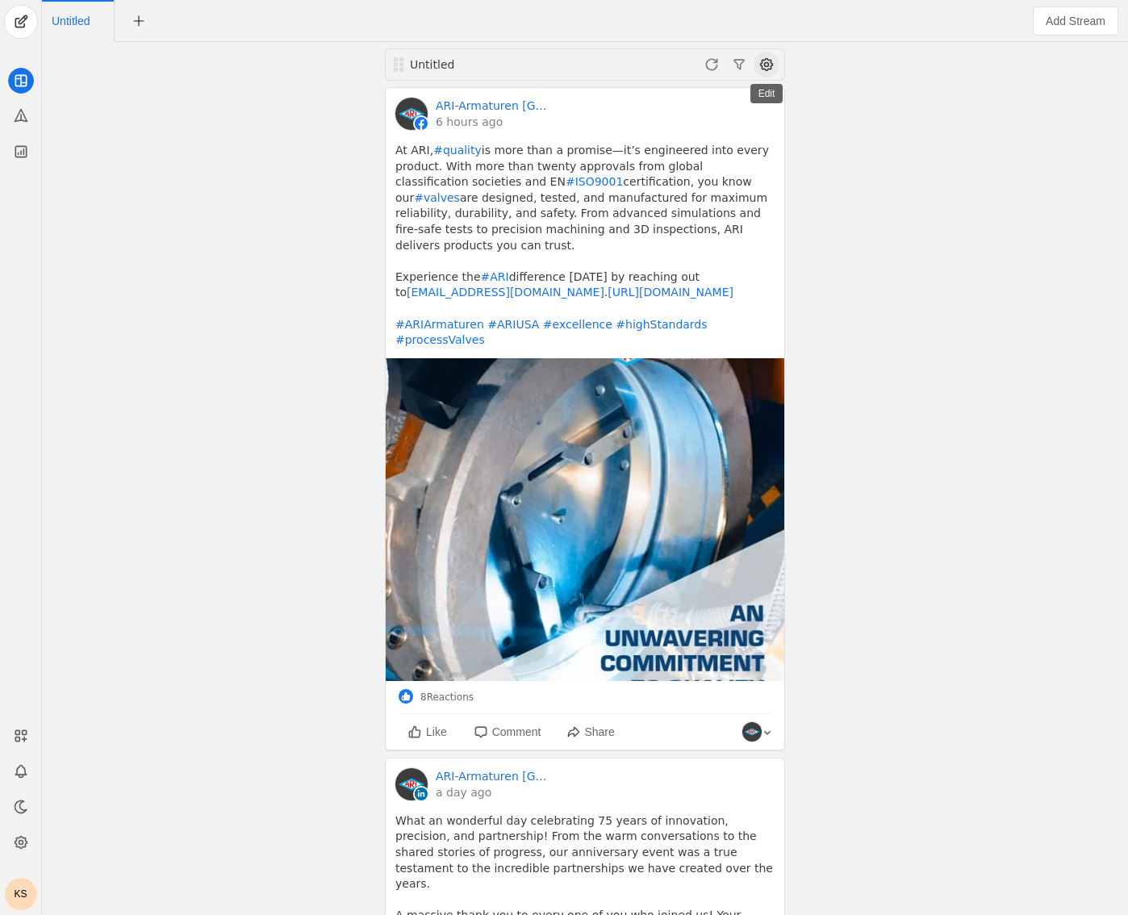
click at [767, 62] on span at bounding box center [767, 65] width 26 height 26
click at [1025, 206] on div at bounding box center [564, 457] width 1128 height 915
click at [23, 722] on div "KS" at bounding box center [20, 811] width 41 height 197
click at [23, 733] on icon at bounding box center [21, 736] width 16 height 16
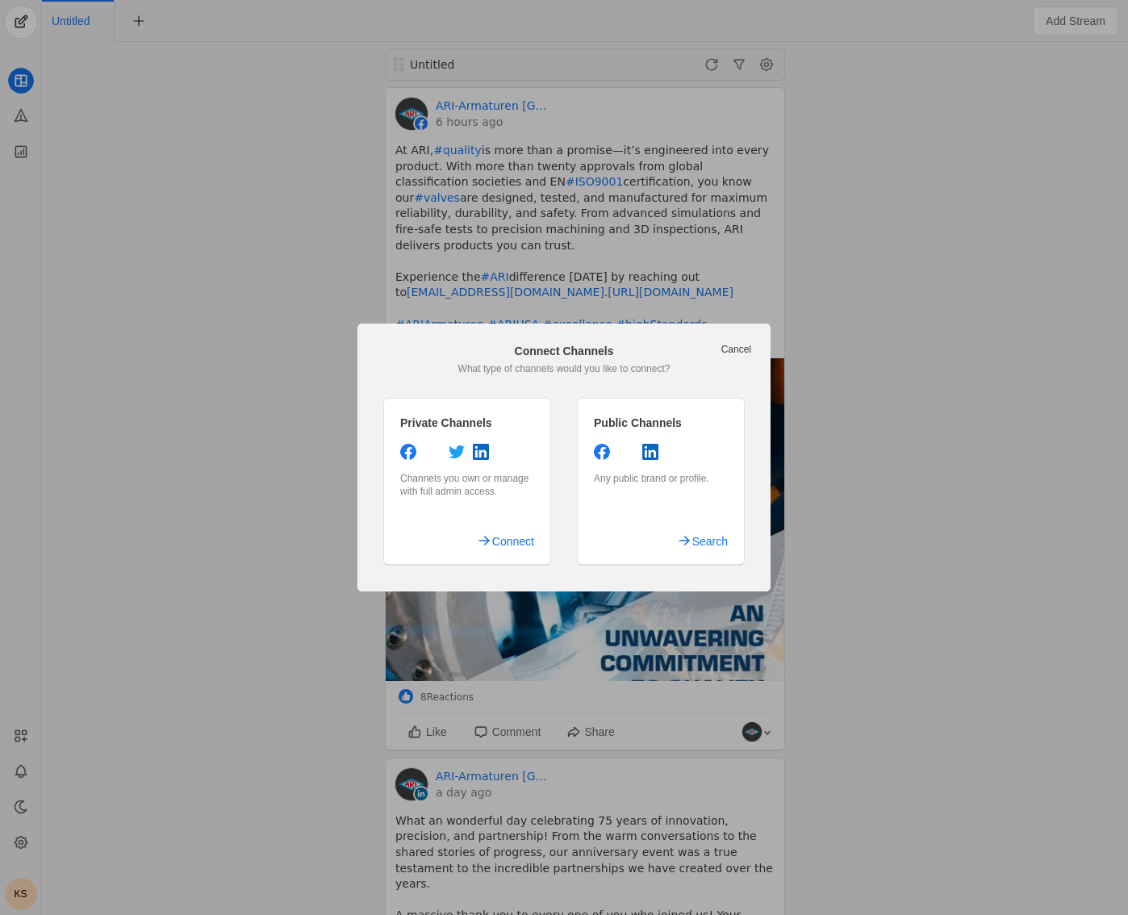
click at [745, 349] on link "Cancel" at bounding box center [737, 349] width 30 height 13
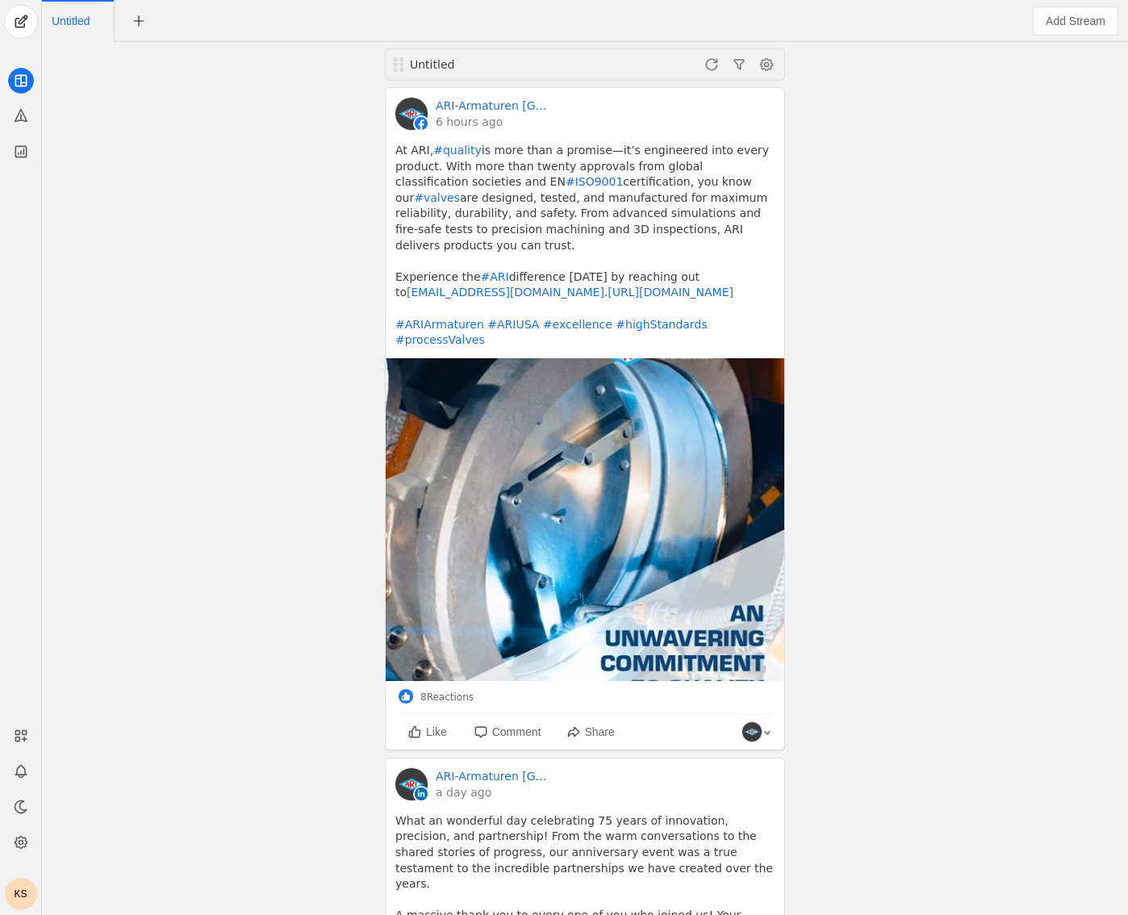
click at [1006, 455] on div "Untitled ARI-Armaturen USA 6 hours ago At ARI, #quality is more than a promise—…" at bounding box center [585, 478] width 1078 height 873
click at [947, 556] on div "Untitled ARI-Armaturen USA 6 hours ago At ARI, #quality is more than a promise—…" at bounding box center [585, 478] width 1078 height 873
click at [738, 69] on span at bounding box center [739, 65] width 26 height 26
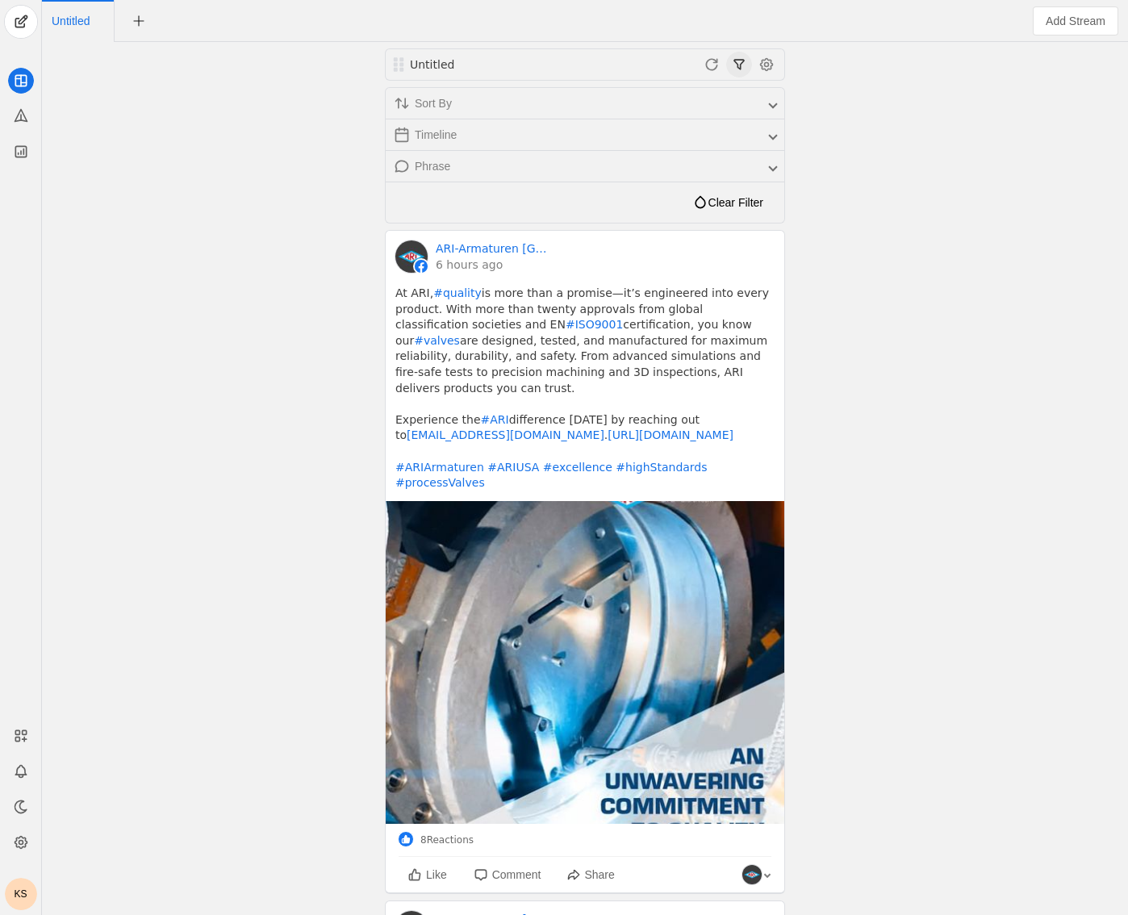
click at [738, 69] on span at bounding box center [739, 65] width 26 height 26
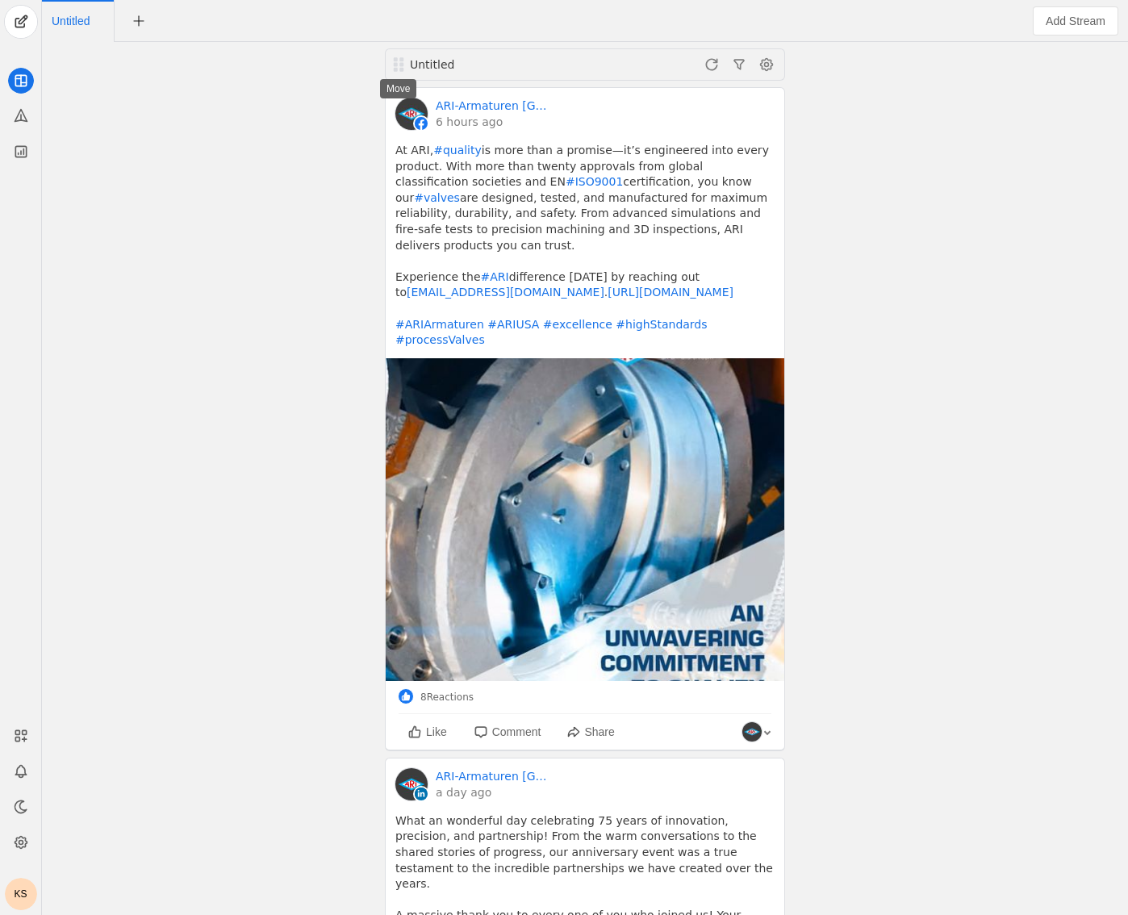
click at [399, 69] on div at bounding box center [398, 64] width 13 height 16
click at [768, 67] on span at bounding box center [767, 65] width 26 height 26
click at [744, 119] on span "button" at bounding box center [684, 127] width 192 height 29
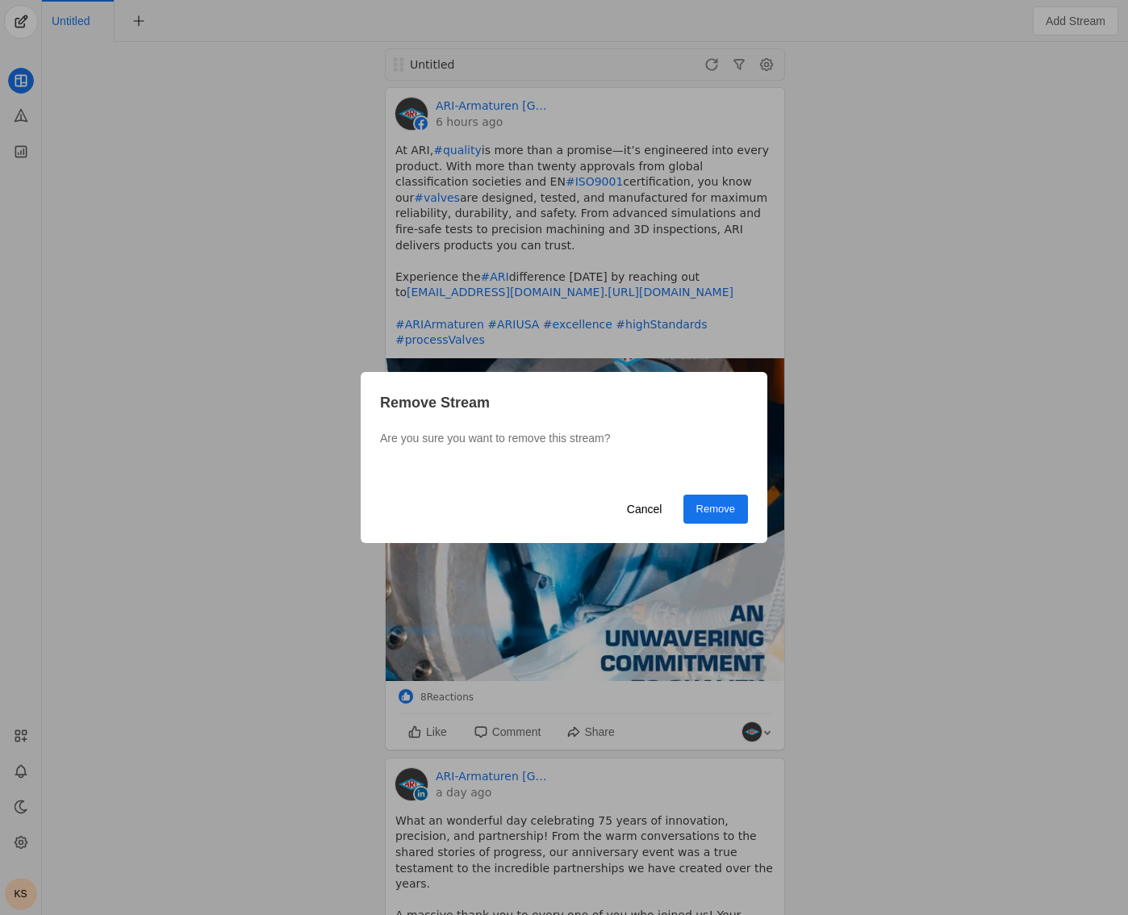
click at [743, 504] on span "undefined" at bounding box center [716, 509] width 65 height 29
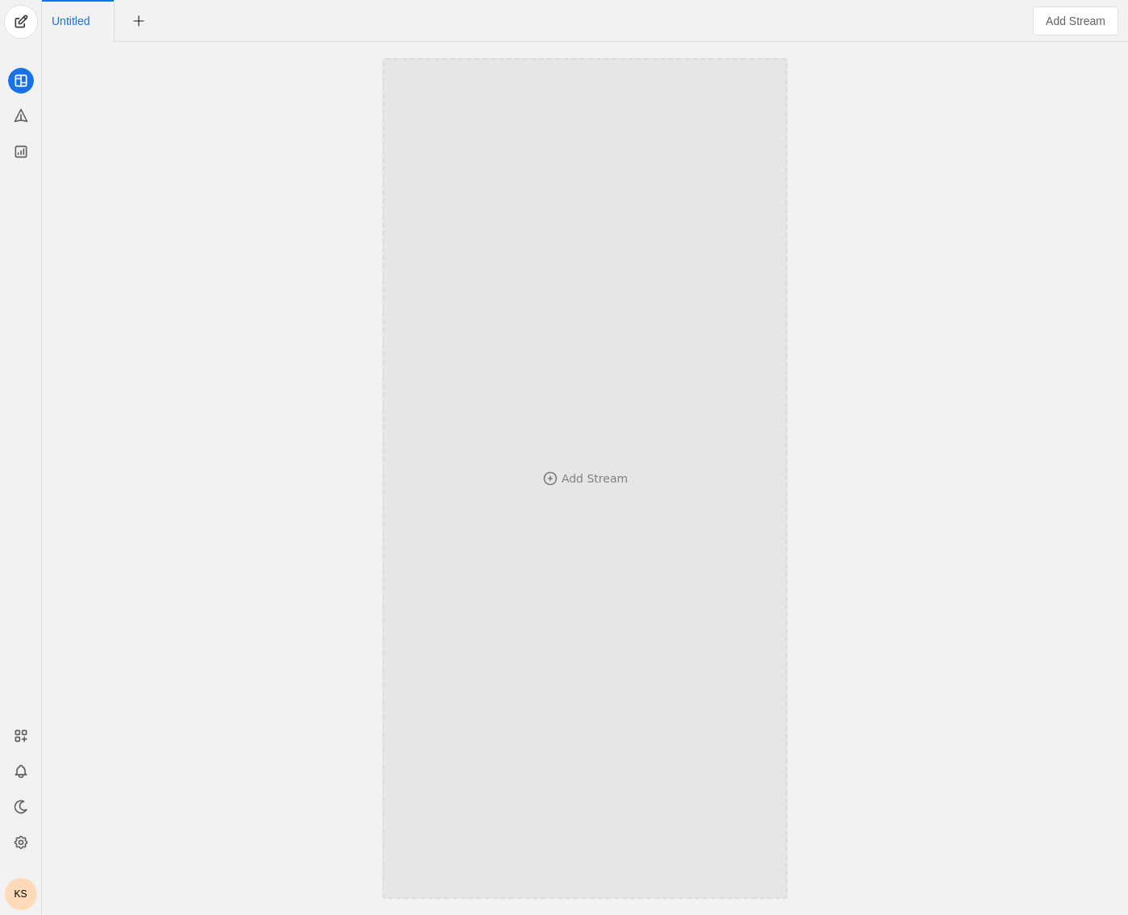
click at [636, 466] on div "Add Stream" at bounding box center [585, 478] width 299 height 683
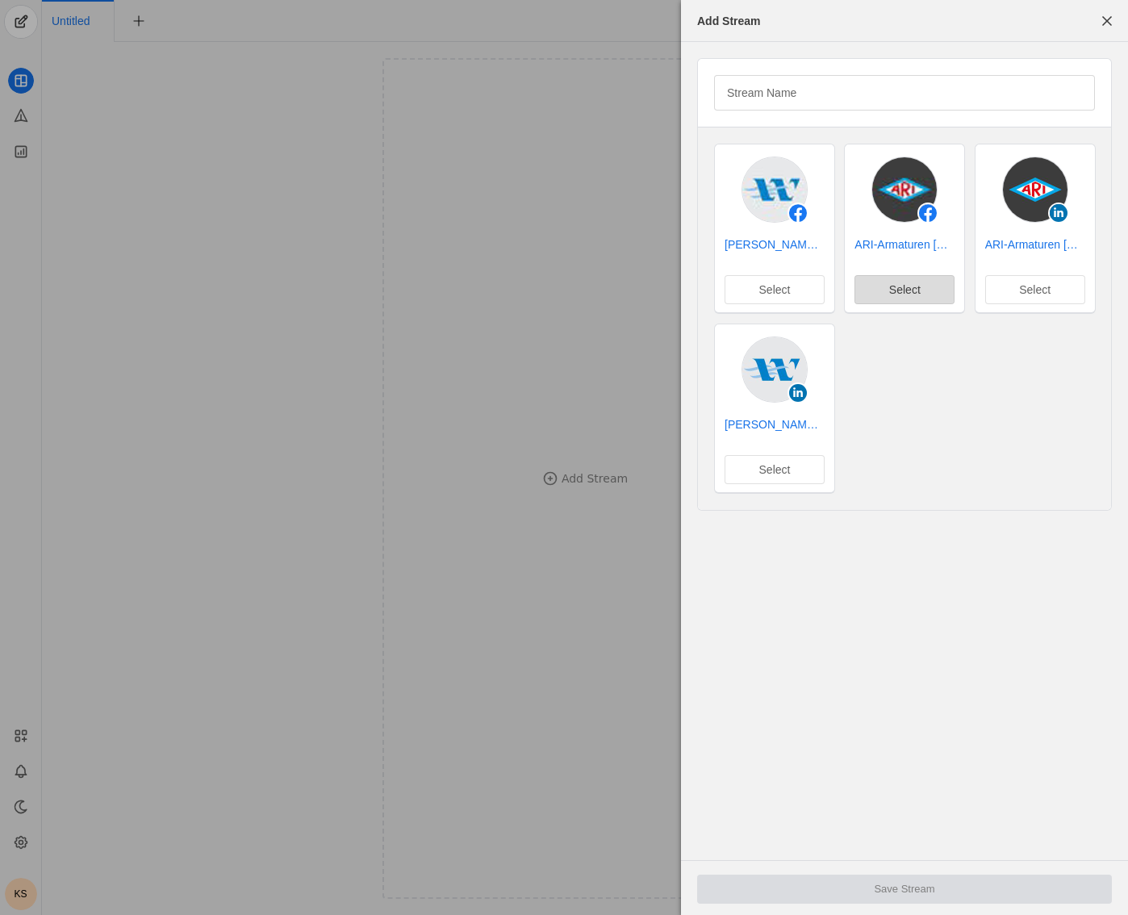
click at [892, 295] on span "Select" at bounding box center [904, 290] width 31 height 16
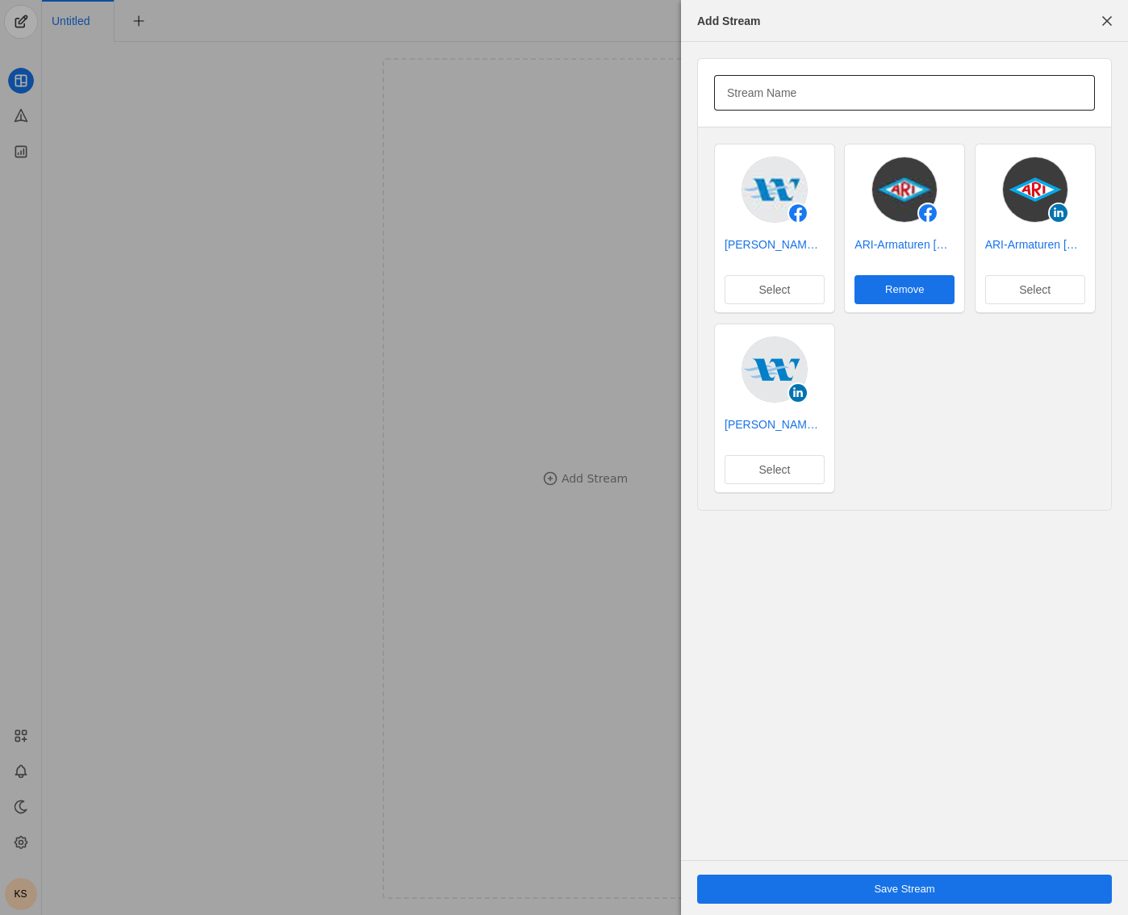
click at [868, 100] on input "Stream Name" at bounding box center [904, 92] width 355 height 19
type input "ARI-Facebook"
click at [927, 893] on span "Save Stream" at bounding box center [904, 889] width 61 height 16
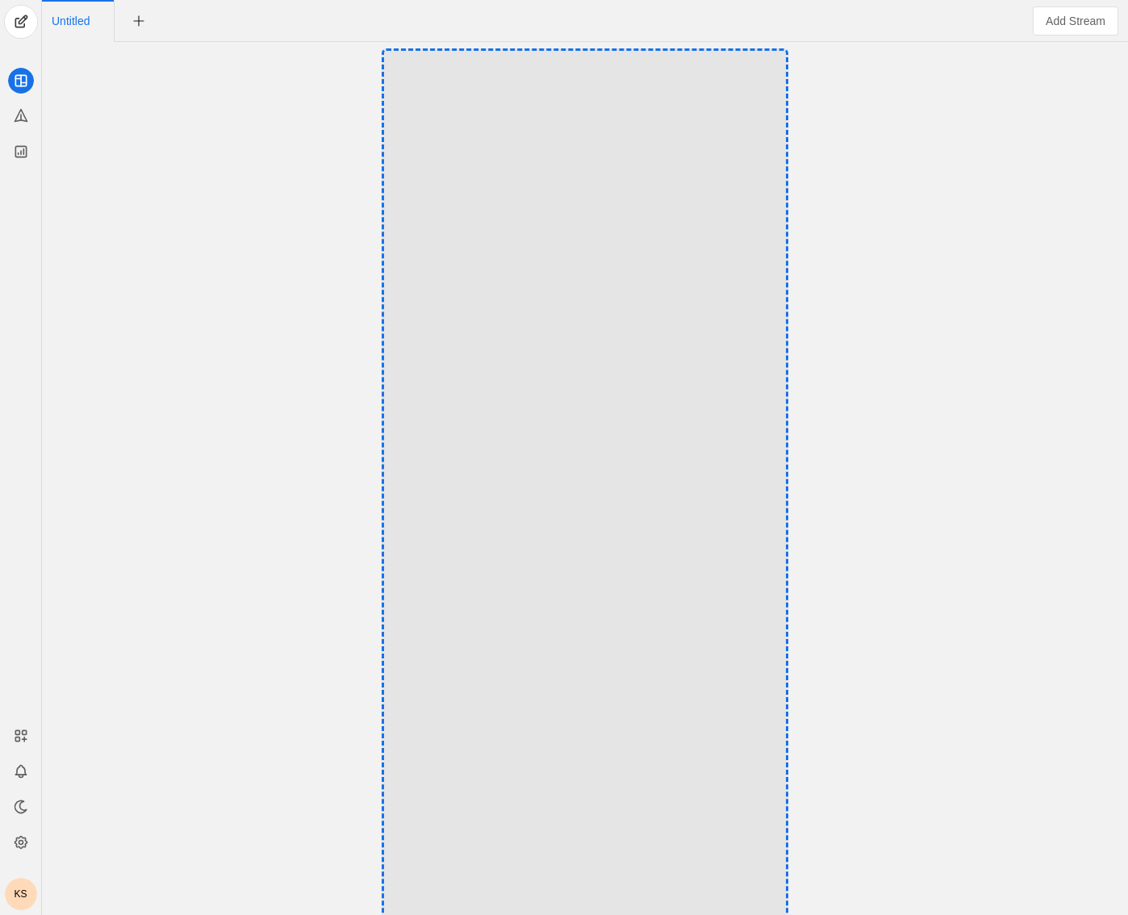
drag, startPoint x: 400, startPoint y: 65, endPoint x: 324, endPoint y: 58, distance: 75.3
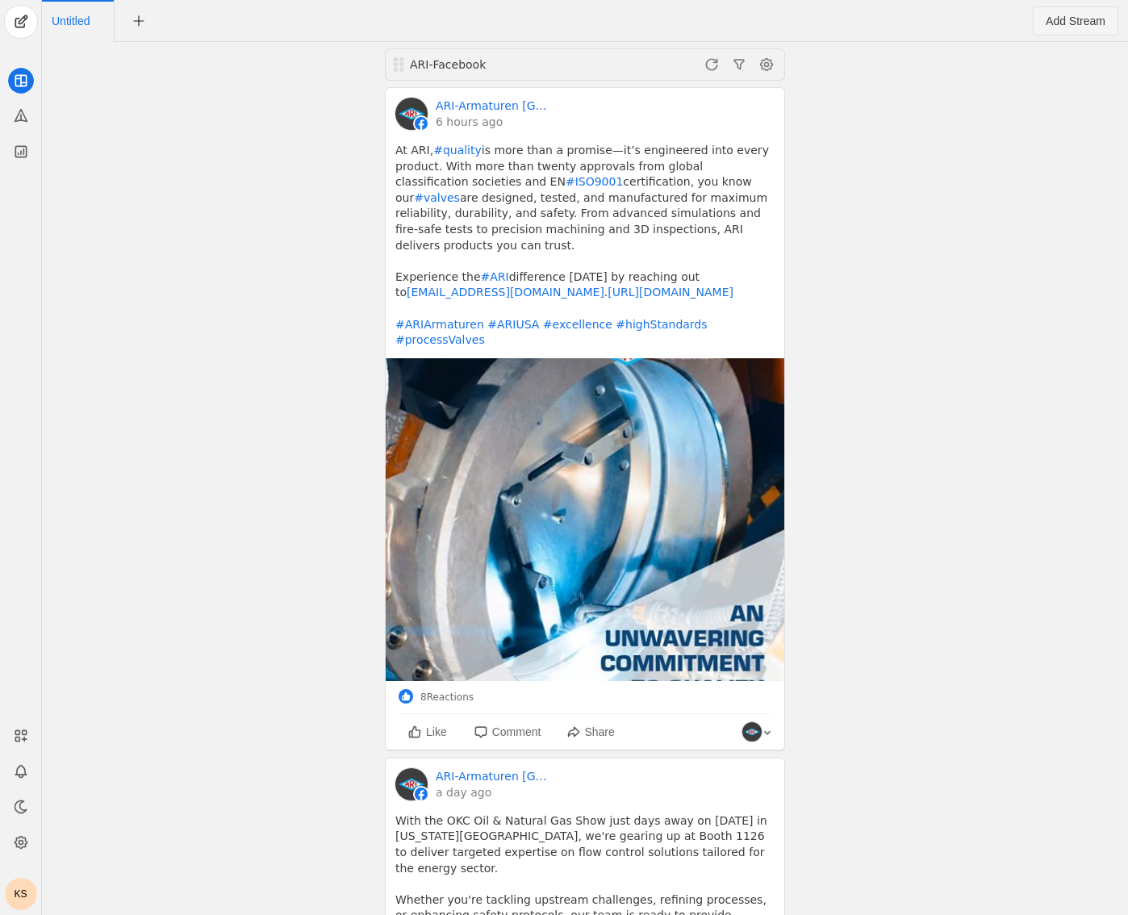
click at [1088, 23] on span "Add Stream" at bounding box center [1076, 21] width 60 height 16
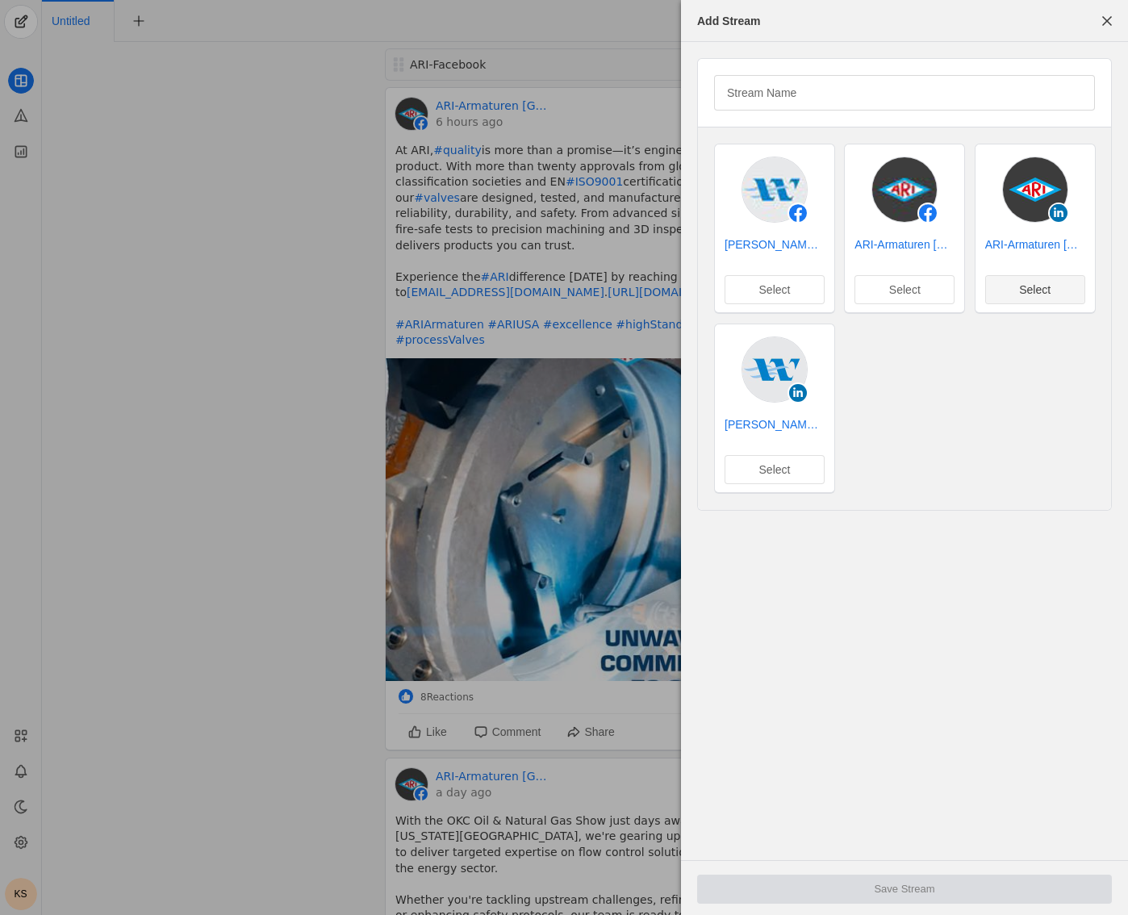
click at [1039, 297] on span "Select" at bounding box center [1034, 290] width 31 height 16
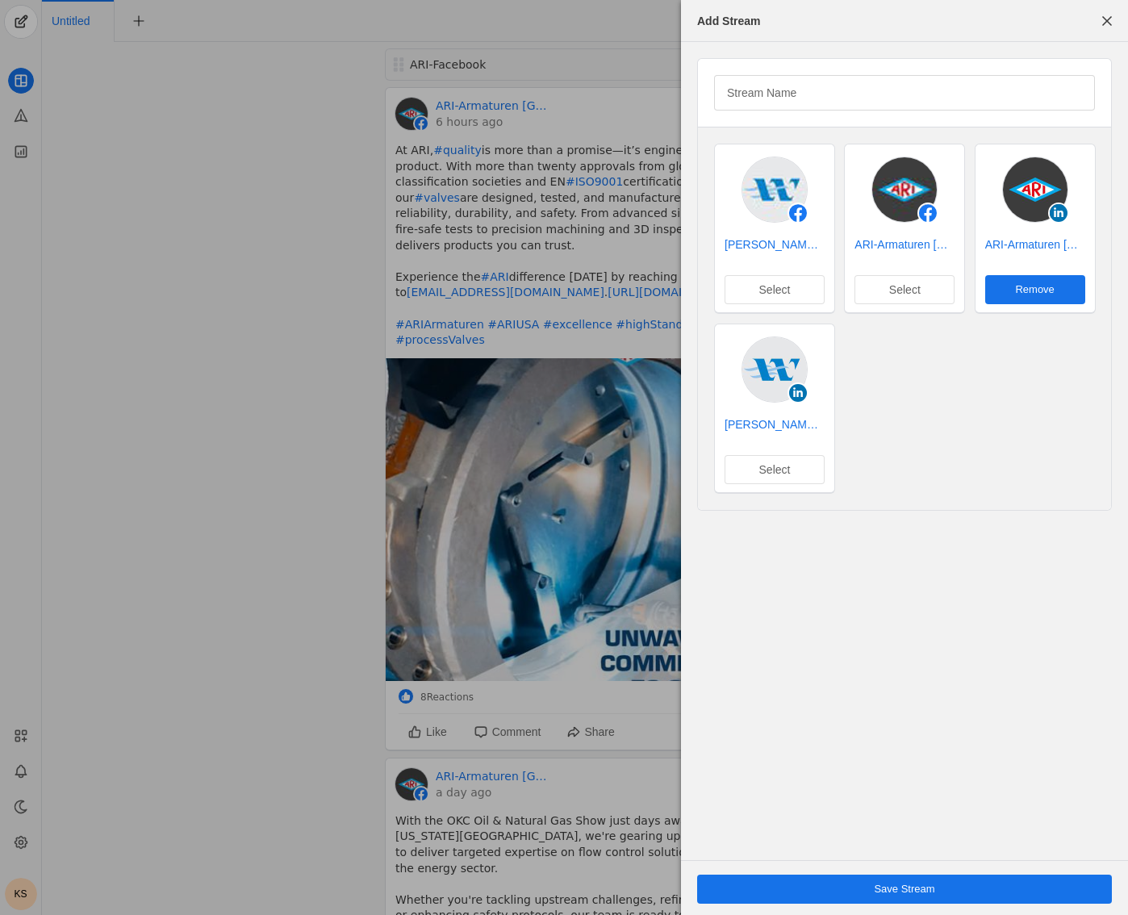
click at [883, 892] on span "Save Stream" at bounding box center [904, 889] width 61 height 16
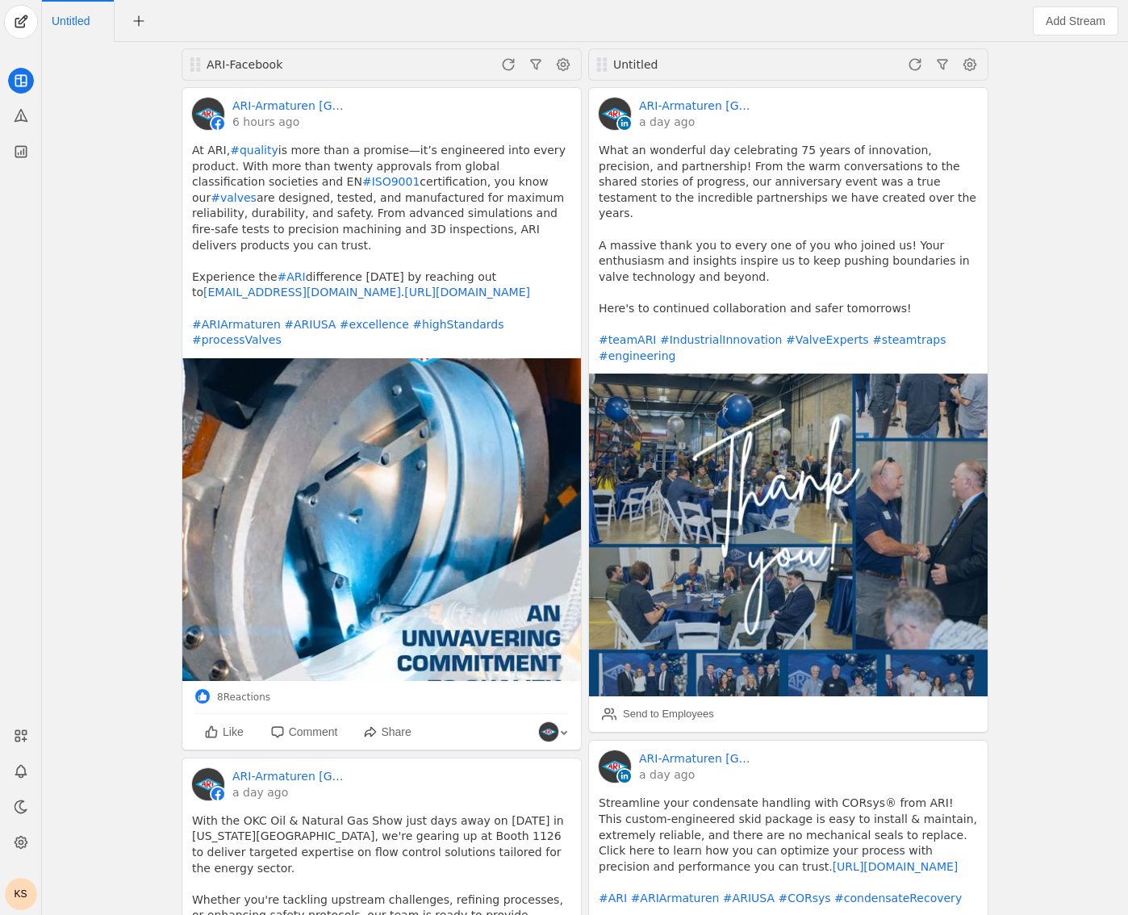
click at [640, 62] on div "Untitled" at bounding box center [709, 64] width 192 height 16
click at [973, 66] on span at bounding box center [970, 65] width 26 height 26
click at [869, 98] on span "button" at bounding box center [887, 98] width 192 height 29
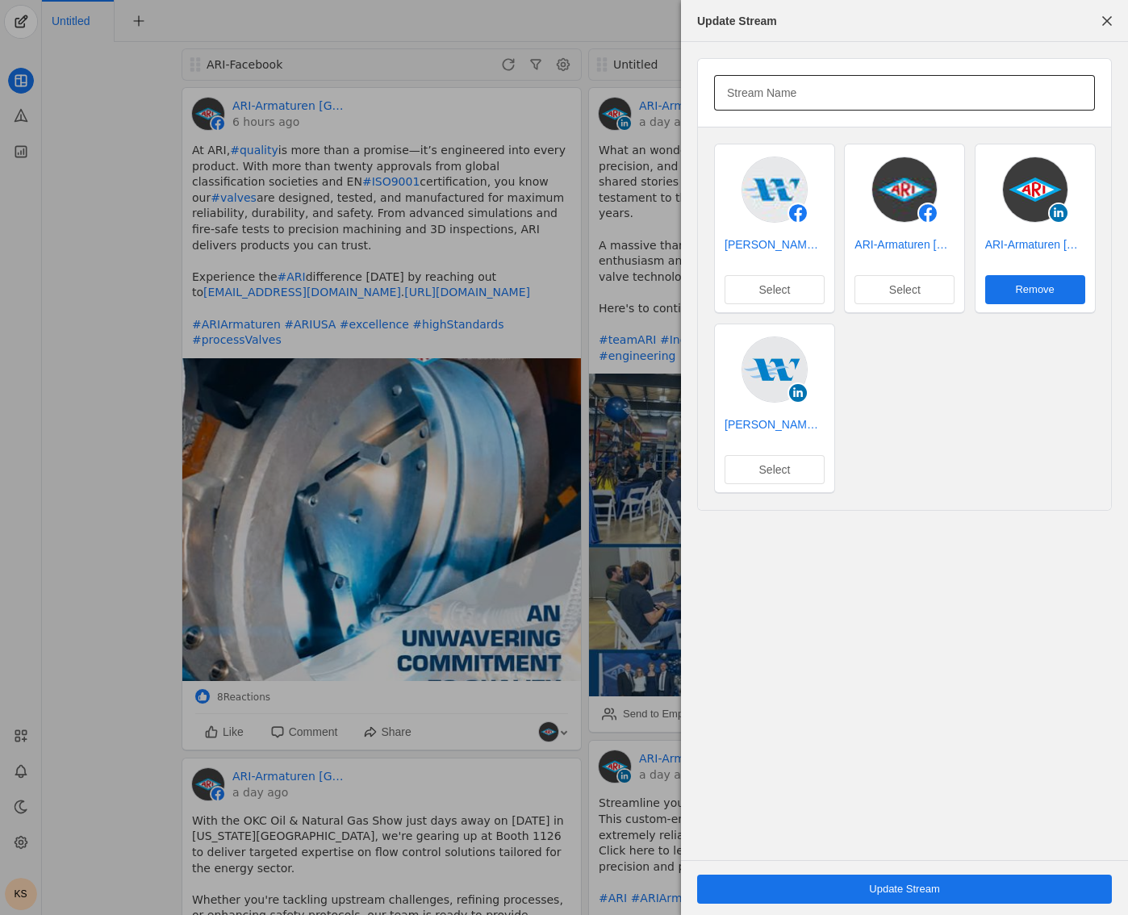
click at [809, 97] on input "Stream Name" at bounding box center [904, 92] width 355 height 19
type input "ARI LinkedIn"
click at [934, 897] on span "undefined" at bounding box center [904, 889] width 415 height 29
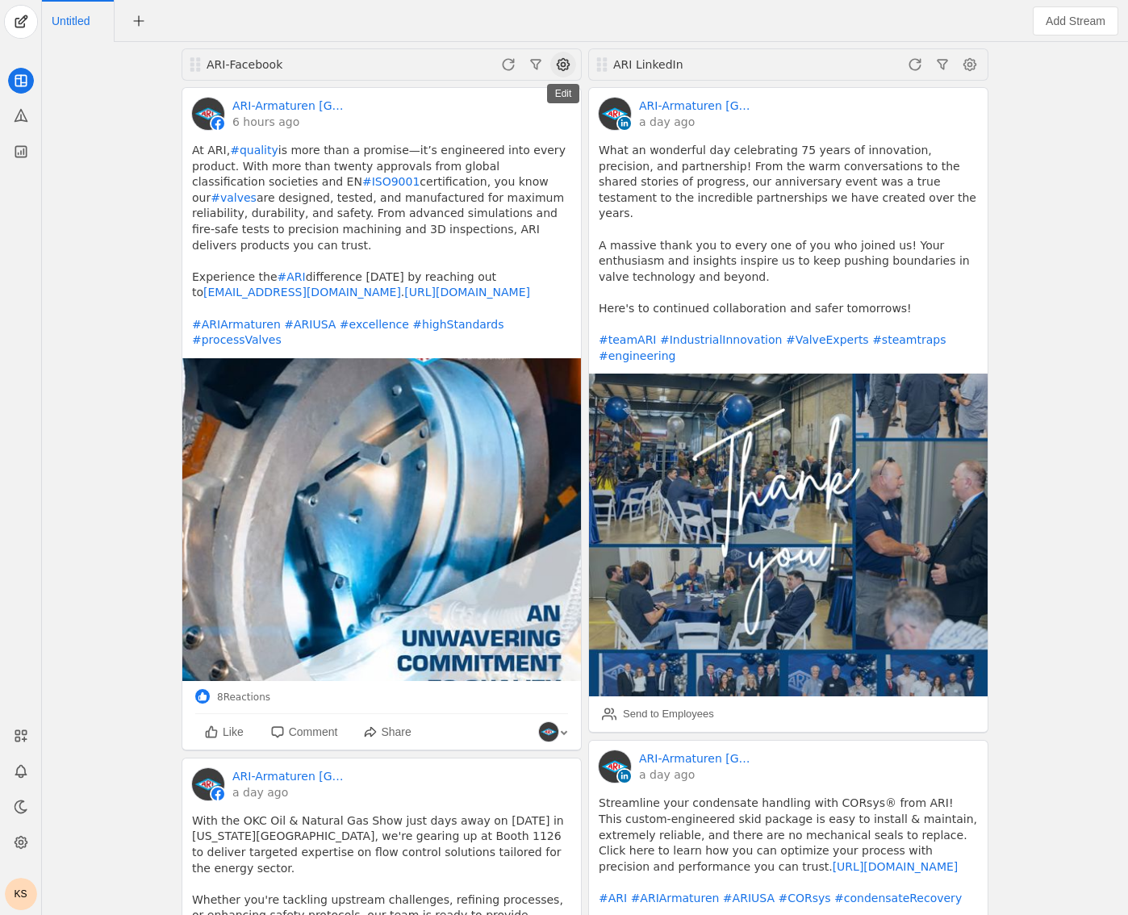
click at [573, 68] on span at bounding box center [563, 65] width 26 height 26
click at [496, 101] on span "button" at bounding box center [480, 98] width 192 height 29
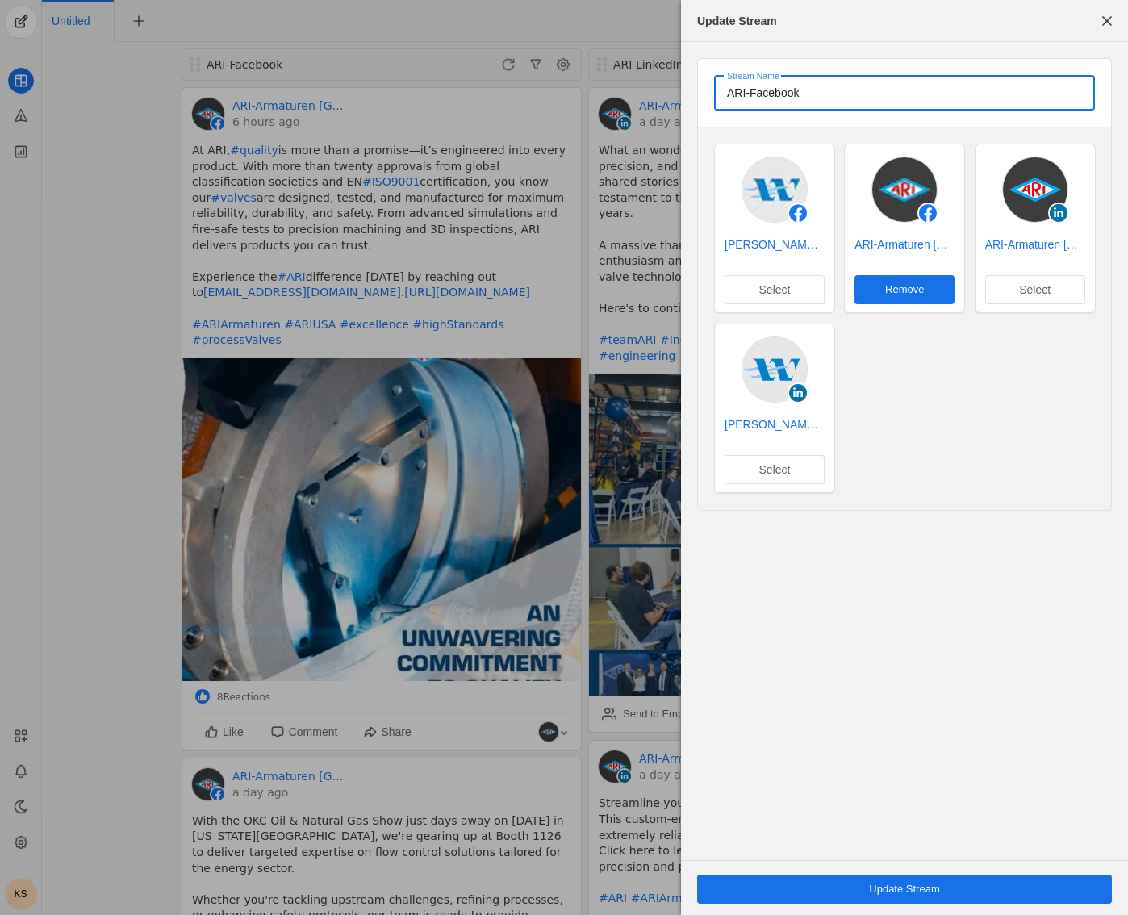
click at [751, 90] on input "ARI-Facebook" at bounding box center [904, 92] width 355 height 19
type input "ARI Facebook"
click at [976, 889] on span "undefined" at bounding box center [904, 889] width 415 height 29
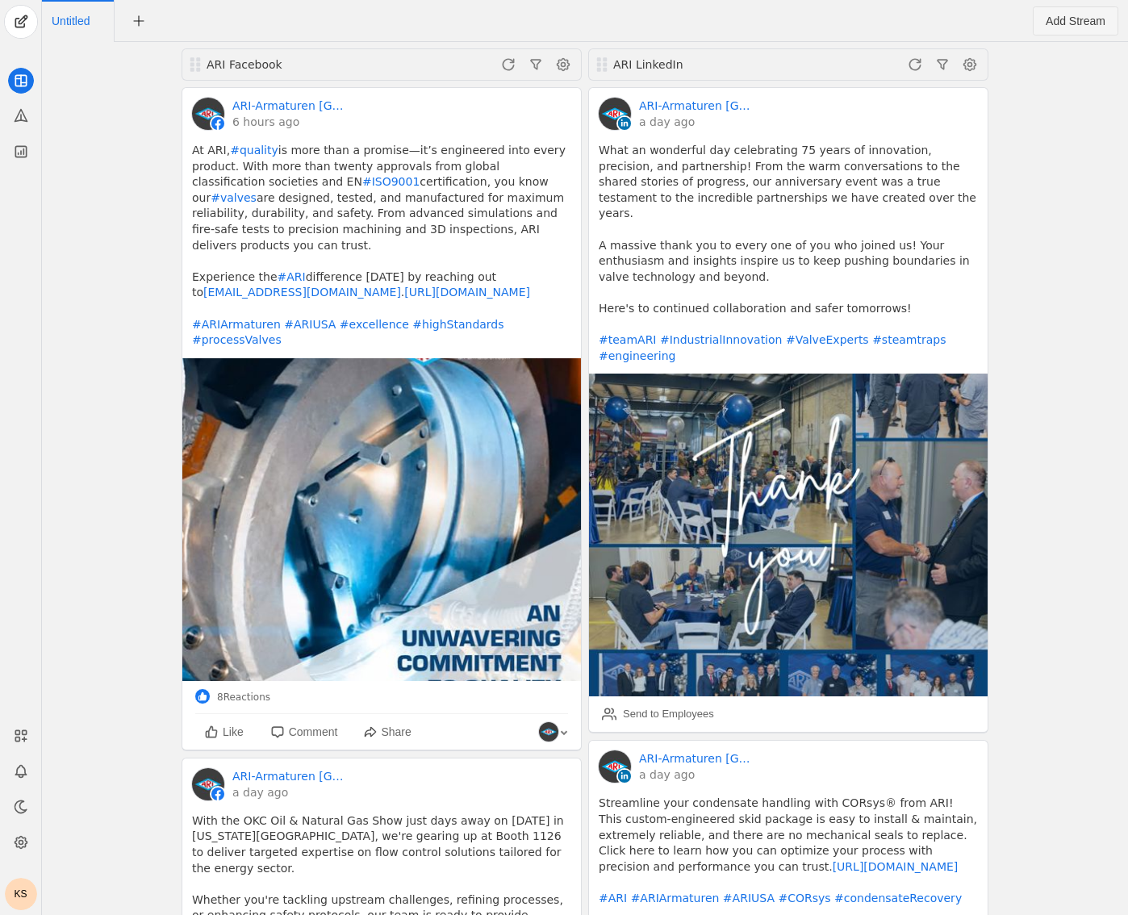
click at [1103, 23] on span "Add Stream" at bounding box center [1076, 21] width 60 height 16
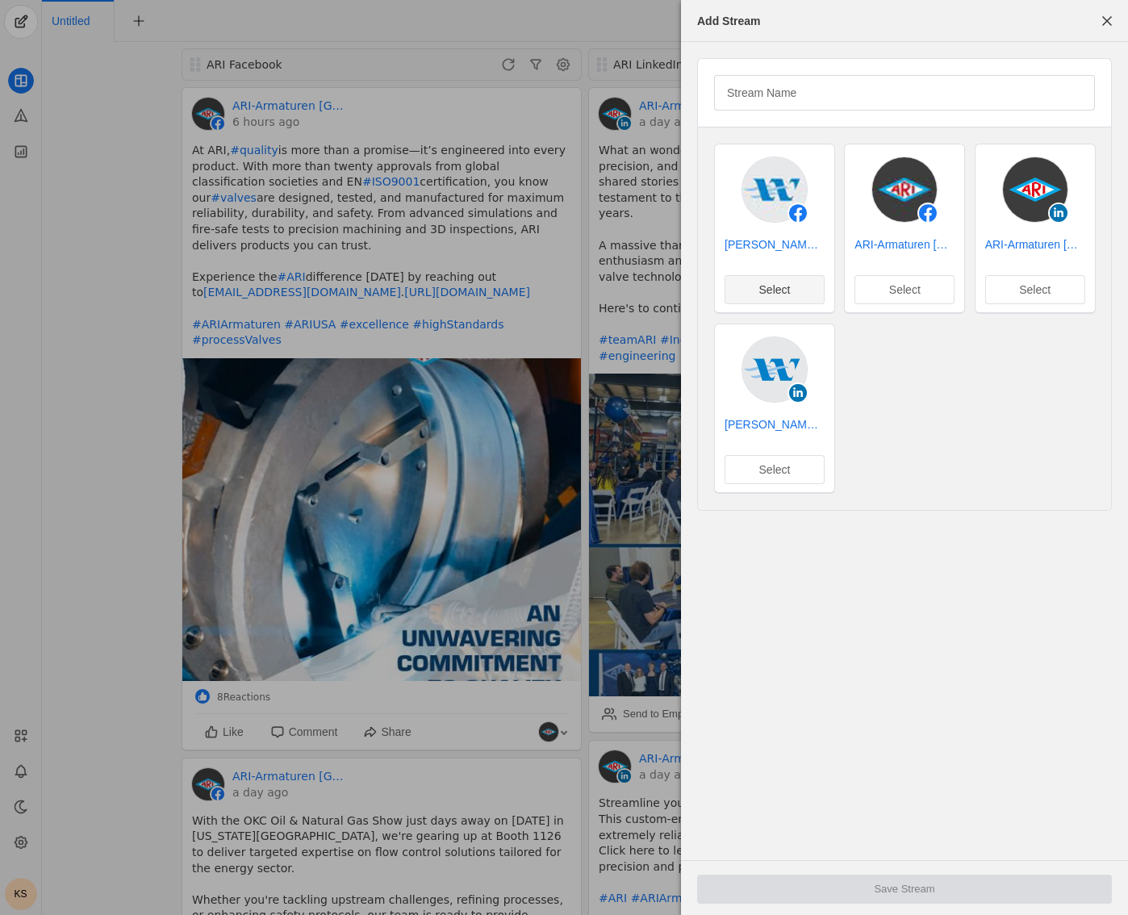
click at [793, 292] on span "undefined" at bounding box center [775, 289] width 98 height 27
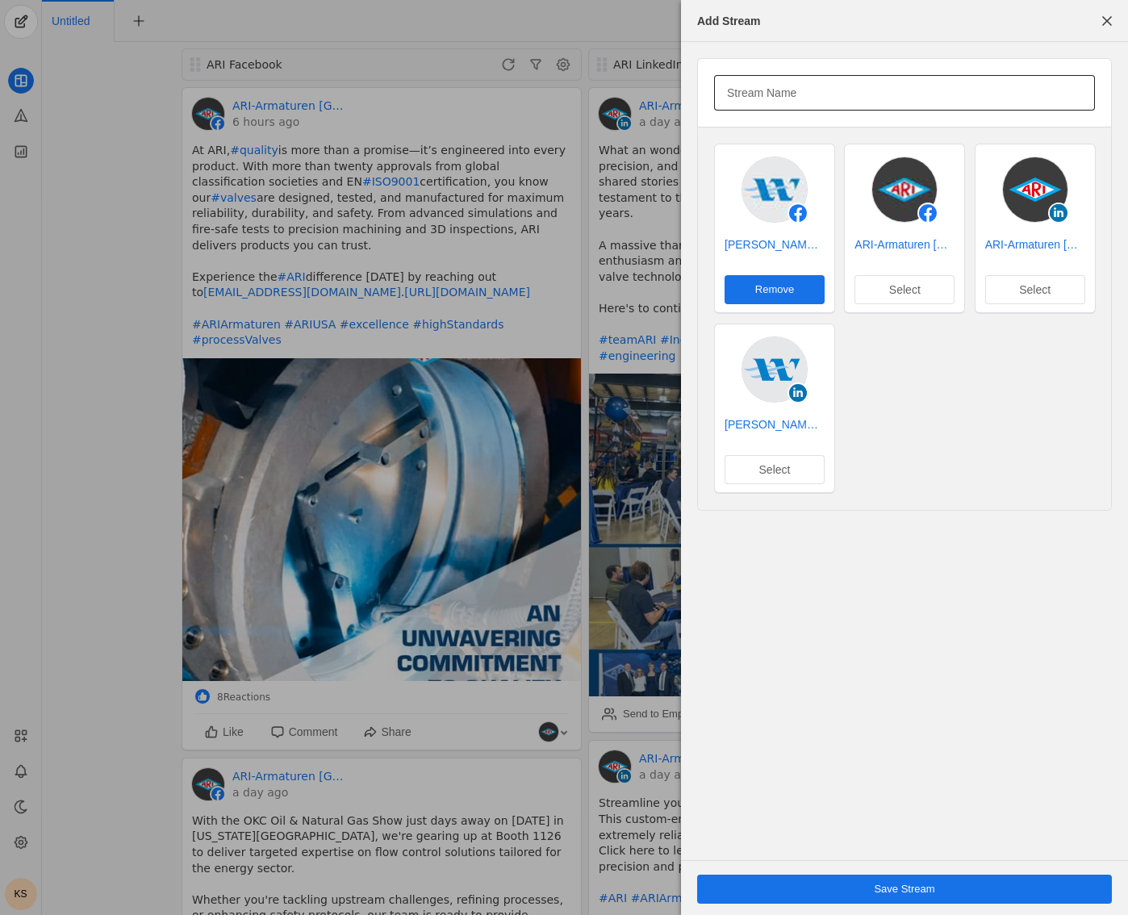
click at [822, 100] on input "Stream Name" at bounding box center [904, 92] width 355 height 19
type input "Warren Controls Facebook"
click at [958, 882] on span "undefined" at bounding box center [904, 889] width 415 height 29
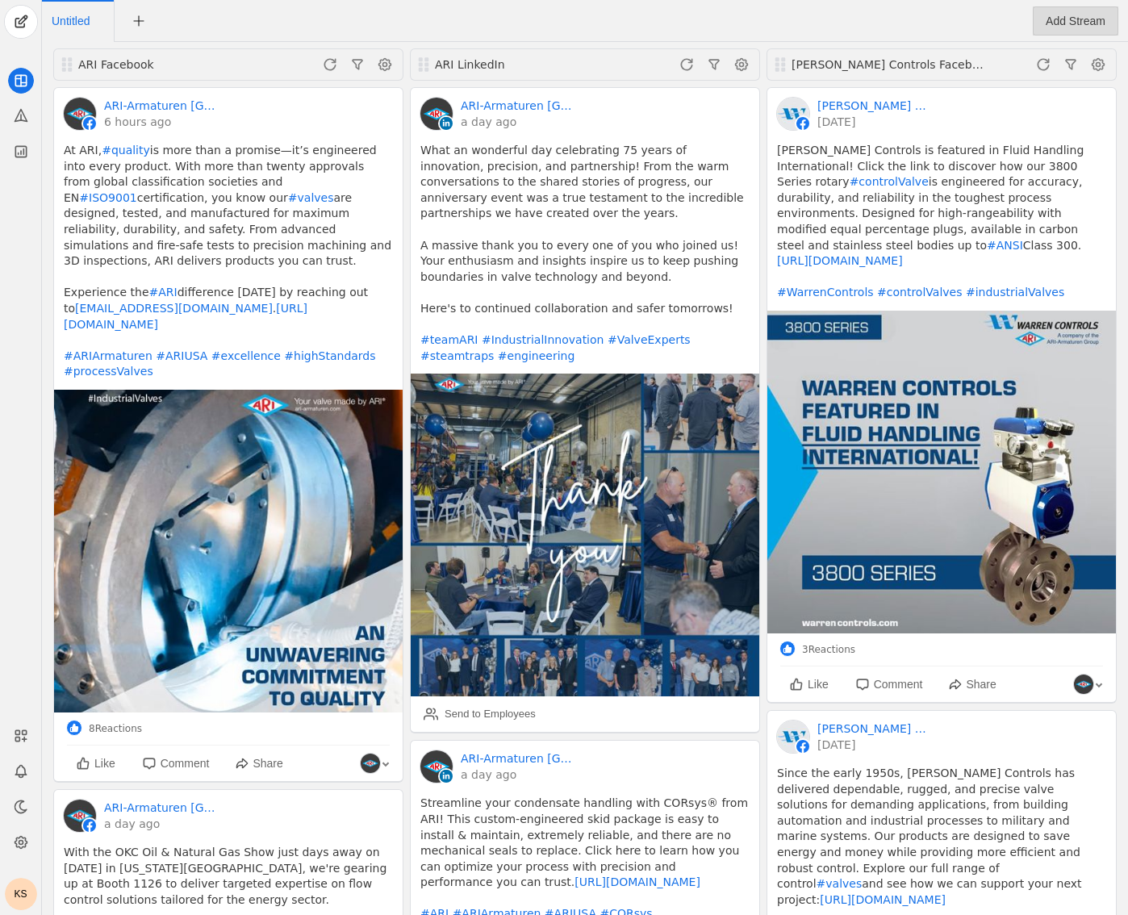
click at [1091, 26] on span "Add Stream" at bounding box center [1076, 21] width 60 height 16
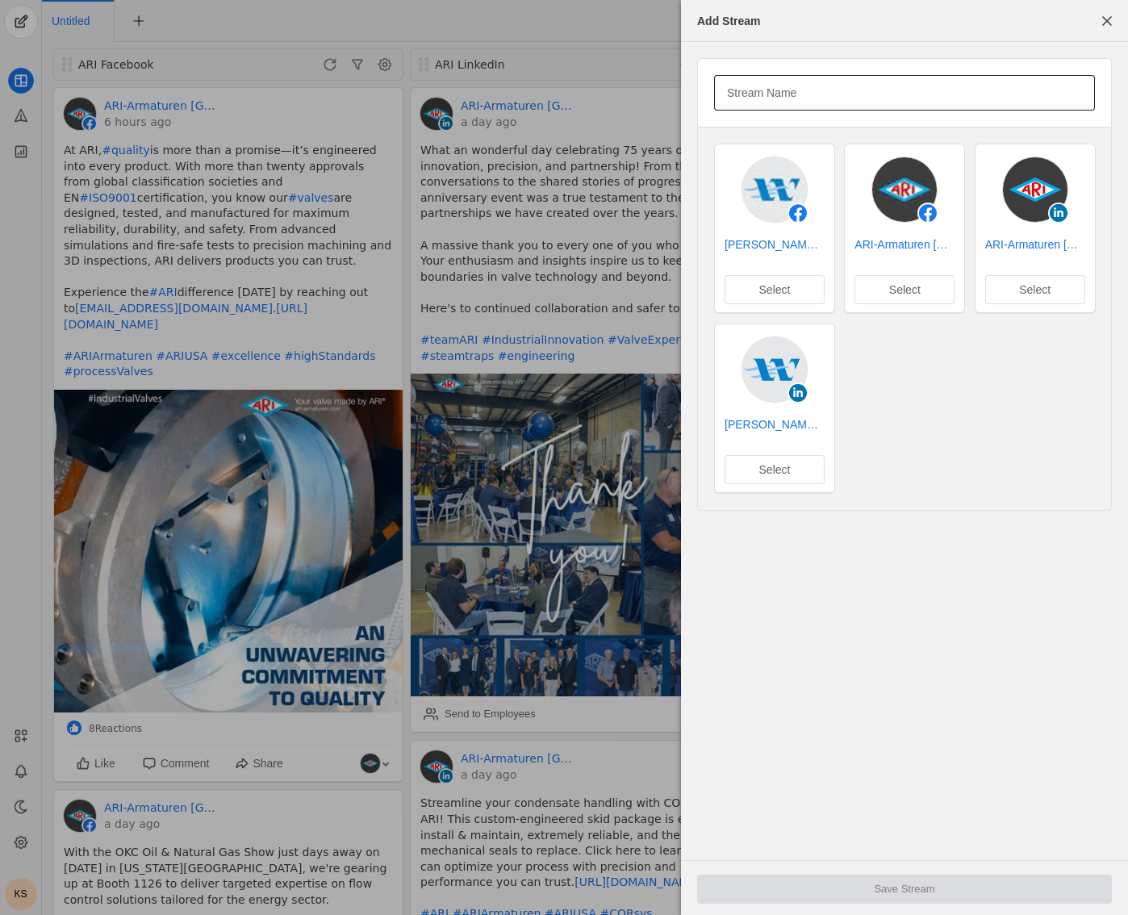
click at [802, 91] on input "Stream Name" at bounding box center [904, 92] width 355 height 19
type input "Warren Controls LinkedIn"
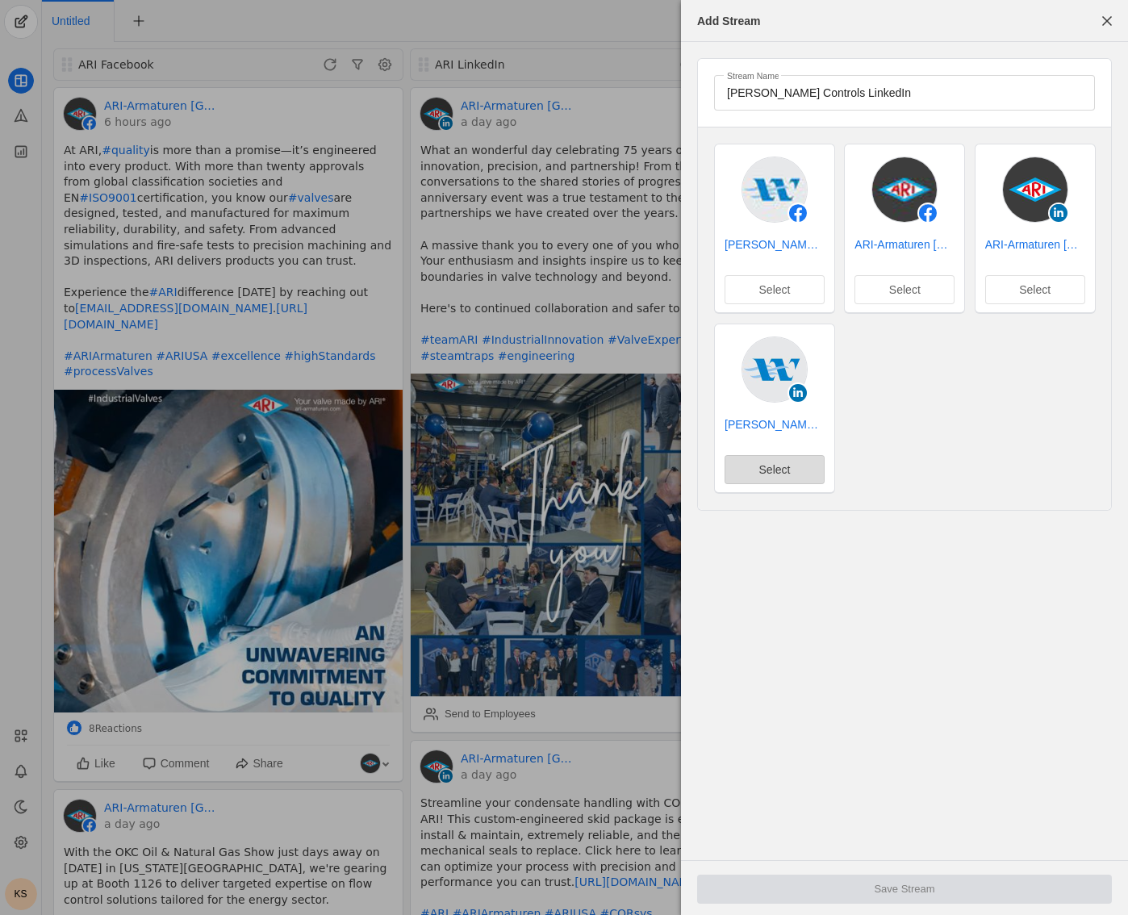
click at [768, 475] on span "Select" at bounding box center [774, 470] width 31 height 16
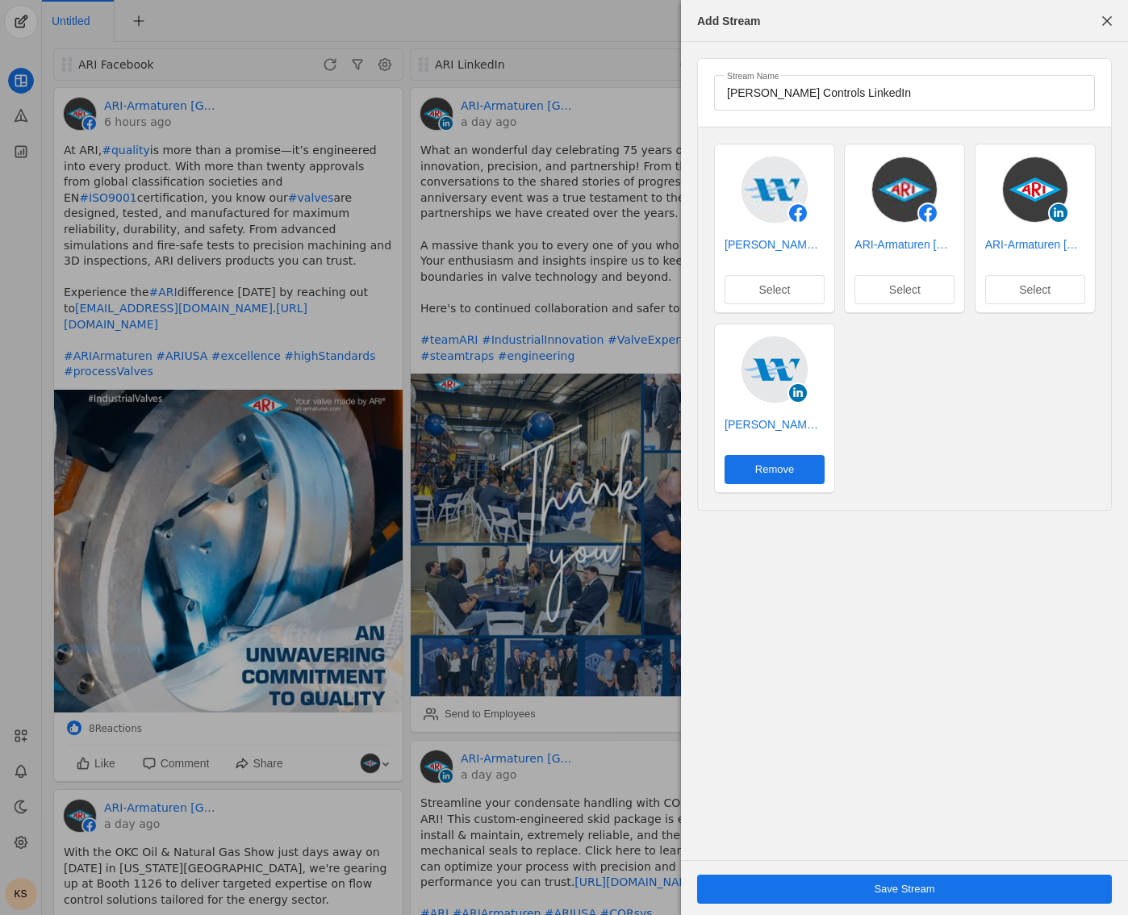
click at [932, 878] on span "undefined" at bounding box center [904, 889] width 415 height 29
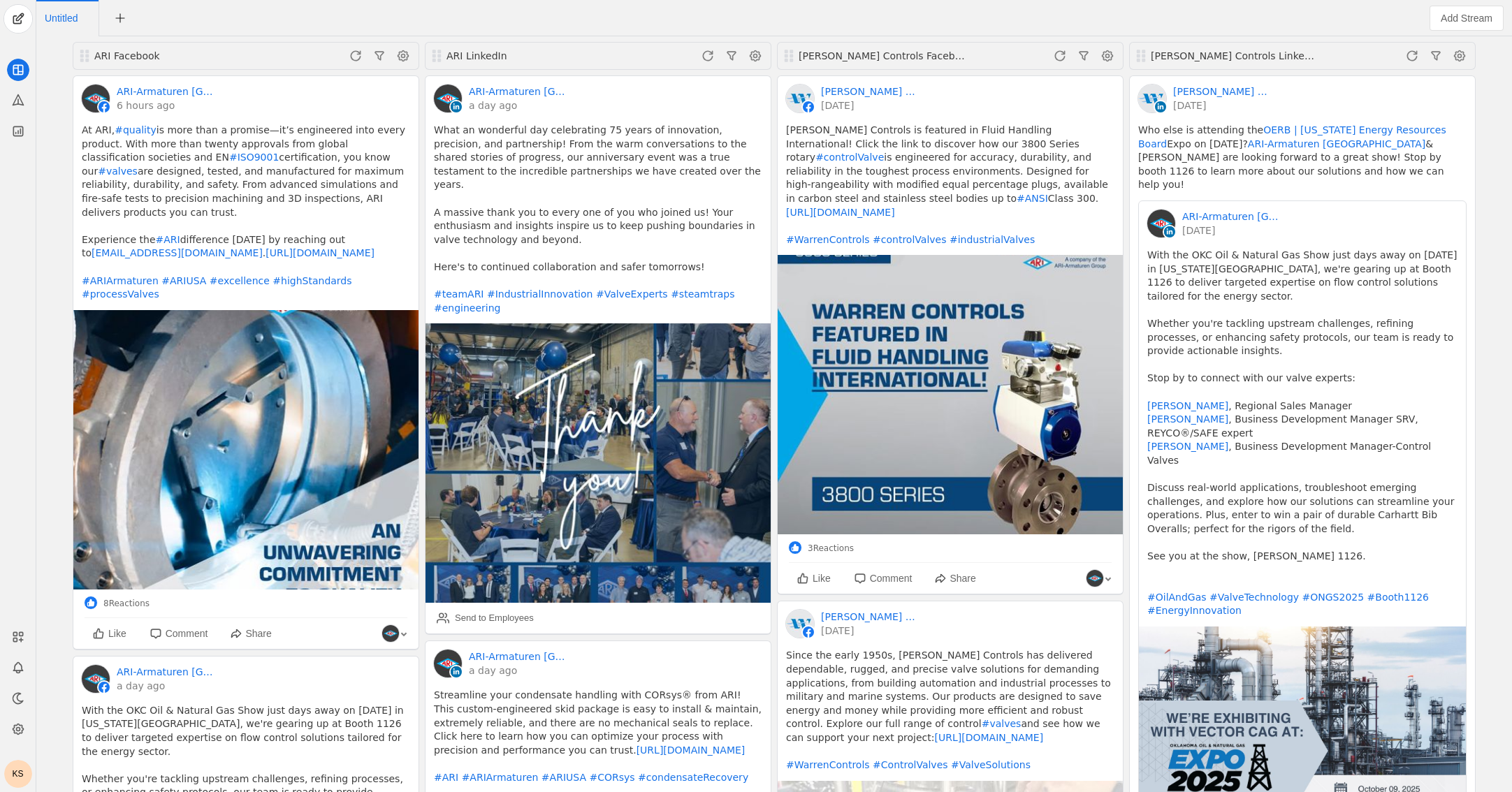
click at [64, 18] on span "Untitled" at bounding box center [61, 17] width 33 height 10
click at [64, 18] on input "Untitled" at bounding box center [109, 18] width 128 height 23
click at [86, 17] on input "Untitled" at bounding box center [109, 18] width 128 height 23
drag, startPoint x: 97, startPoint y: 20, endPoint x: 45, endPoint y: 19, distance: 52.0
click at [45, 19] on input "Untitled" at bounding box center [109, 18] width 128 height 23
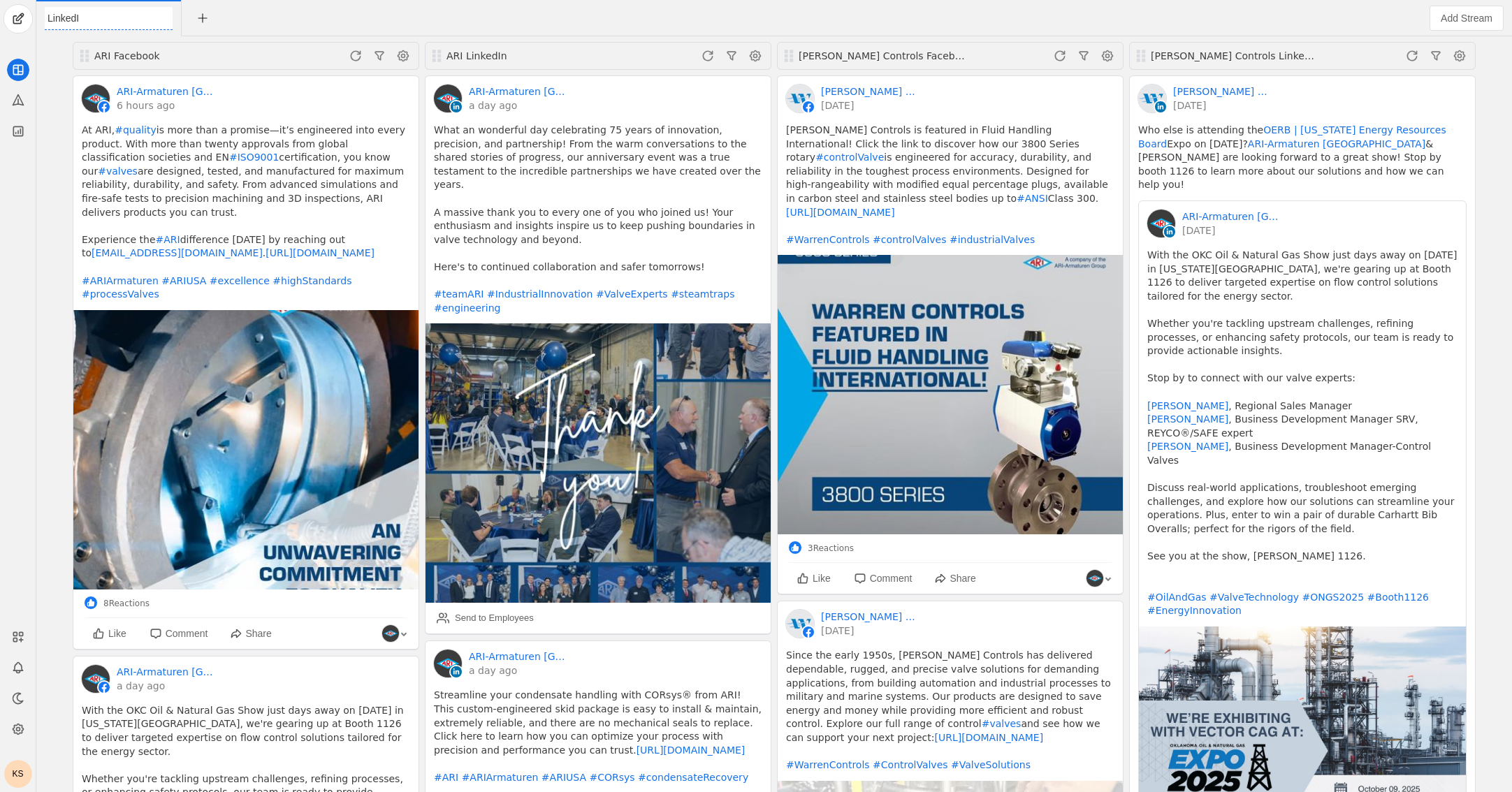
type input "LinkedIn"
click at [205, 23] on div "LinkedIn" at bounding box center [704, 18] width 1335 height 36
click at [125, 23] on span "undefined" at bounding box center [119, 17] width 25 height 25
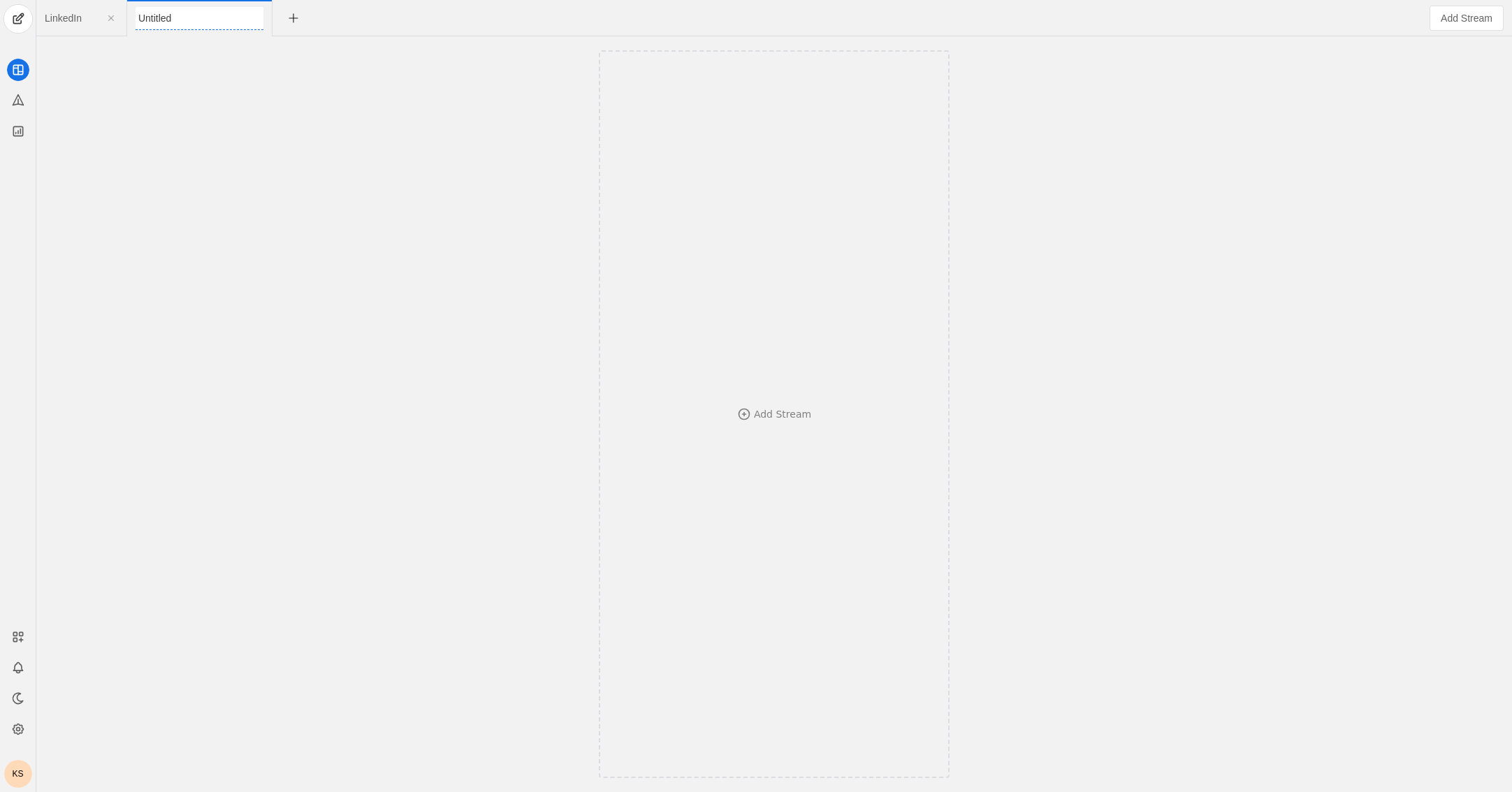
click at [161, 21] on input "Untitled" at bounding box center [200, 18] width 128 height 23
click at [161, 21] on span "Untitled" at bounding box center [152, 17] width 33 height 10
click at [158, 18] on input "Untitled" at bounding box center [200, 18] width 128 height 23
type input "Facebook"
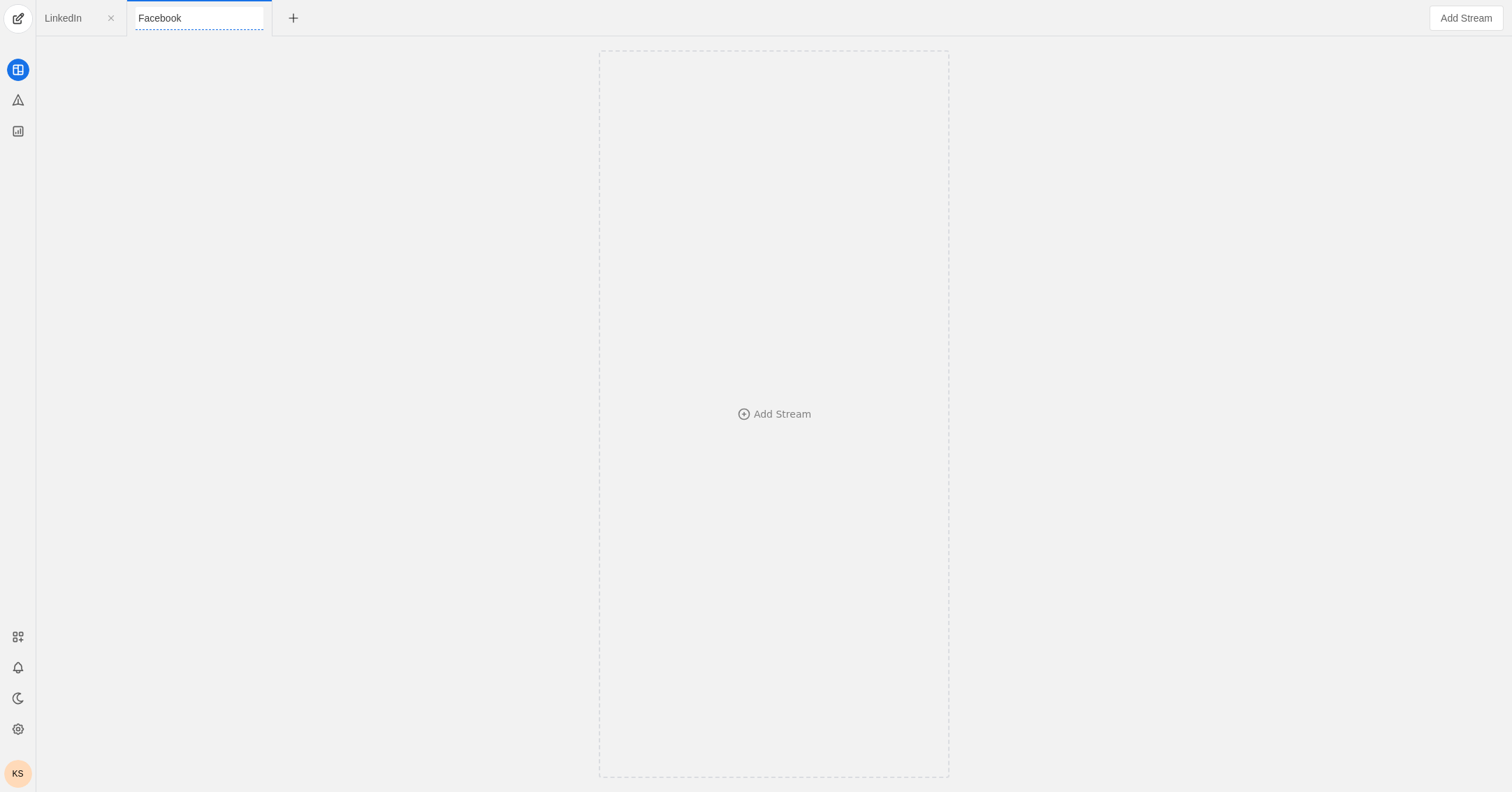
click at [77, 21] on span "LinkedIn" at bounding box center [63, 17] width 37 height 10
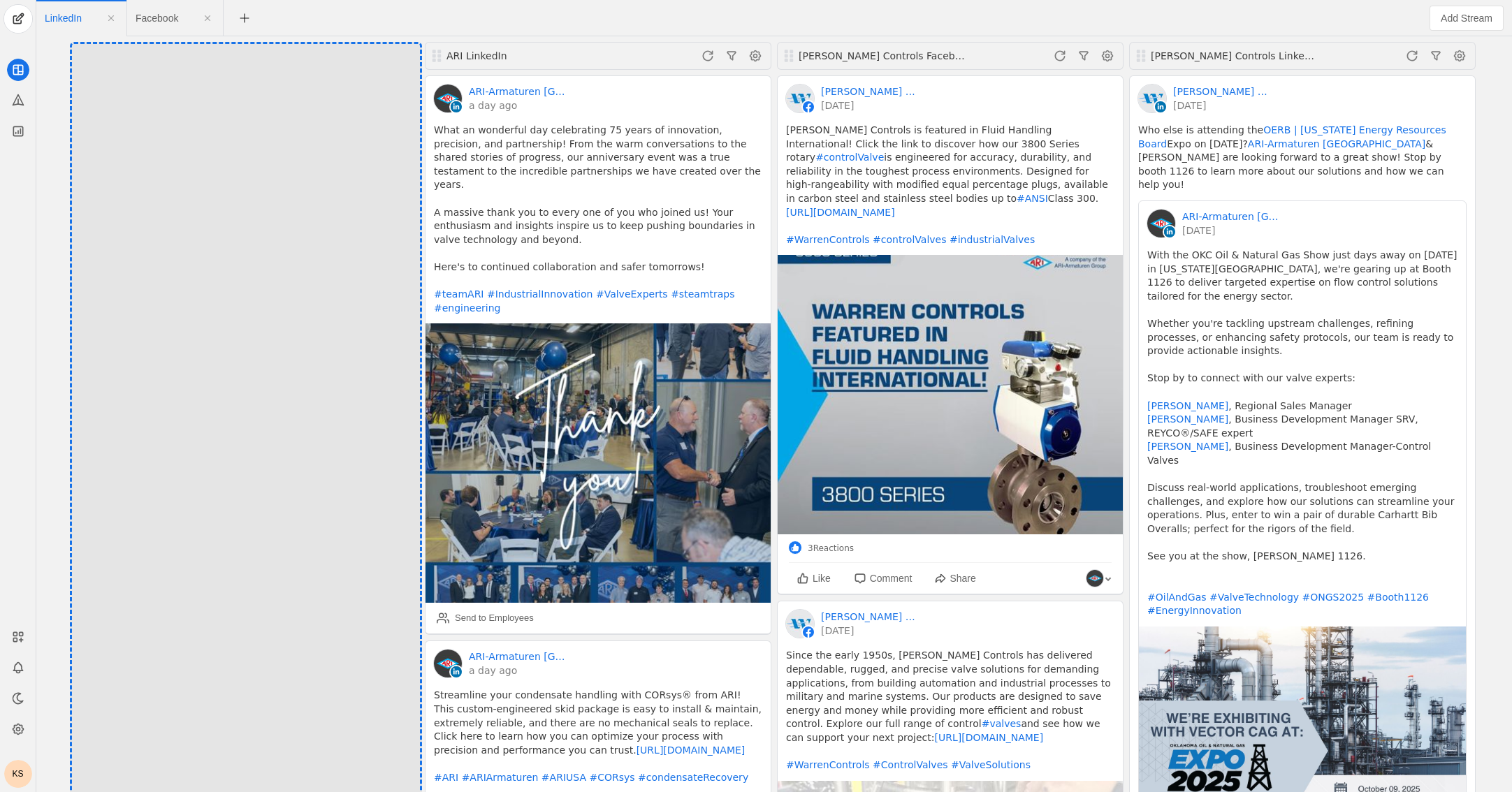
drag, startPoint x: 84, startPoint y: 54, endPoint x: 164, endPoint y: 6, distance: 93.3
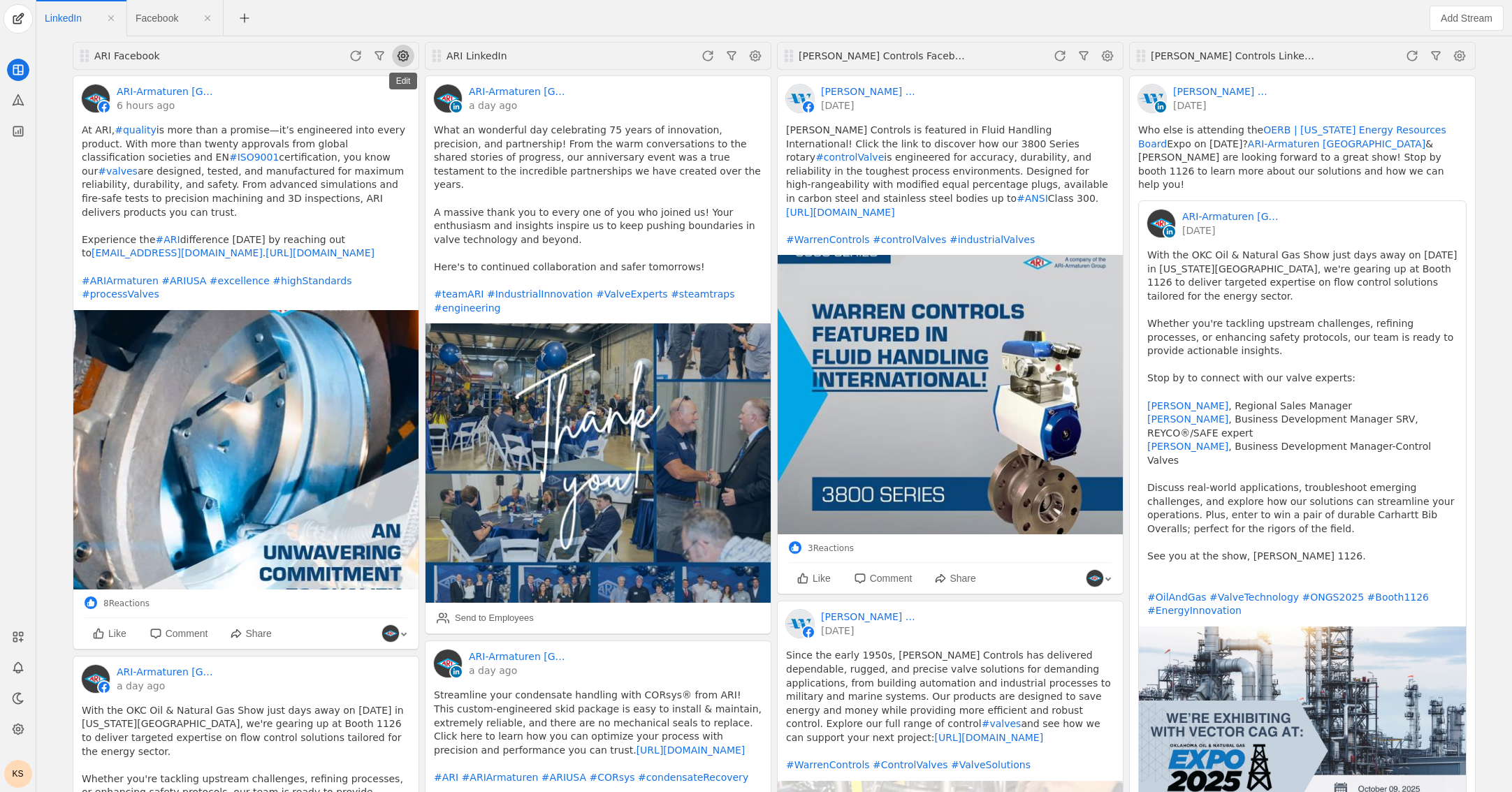
click at [401, 56] on span at bounding box center [403, 56] width 23 height 23
click at [364, 103] on span "button" at bounding box center [331, 110] width 166 height 25
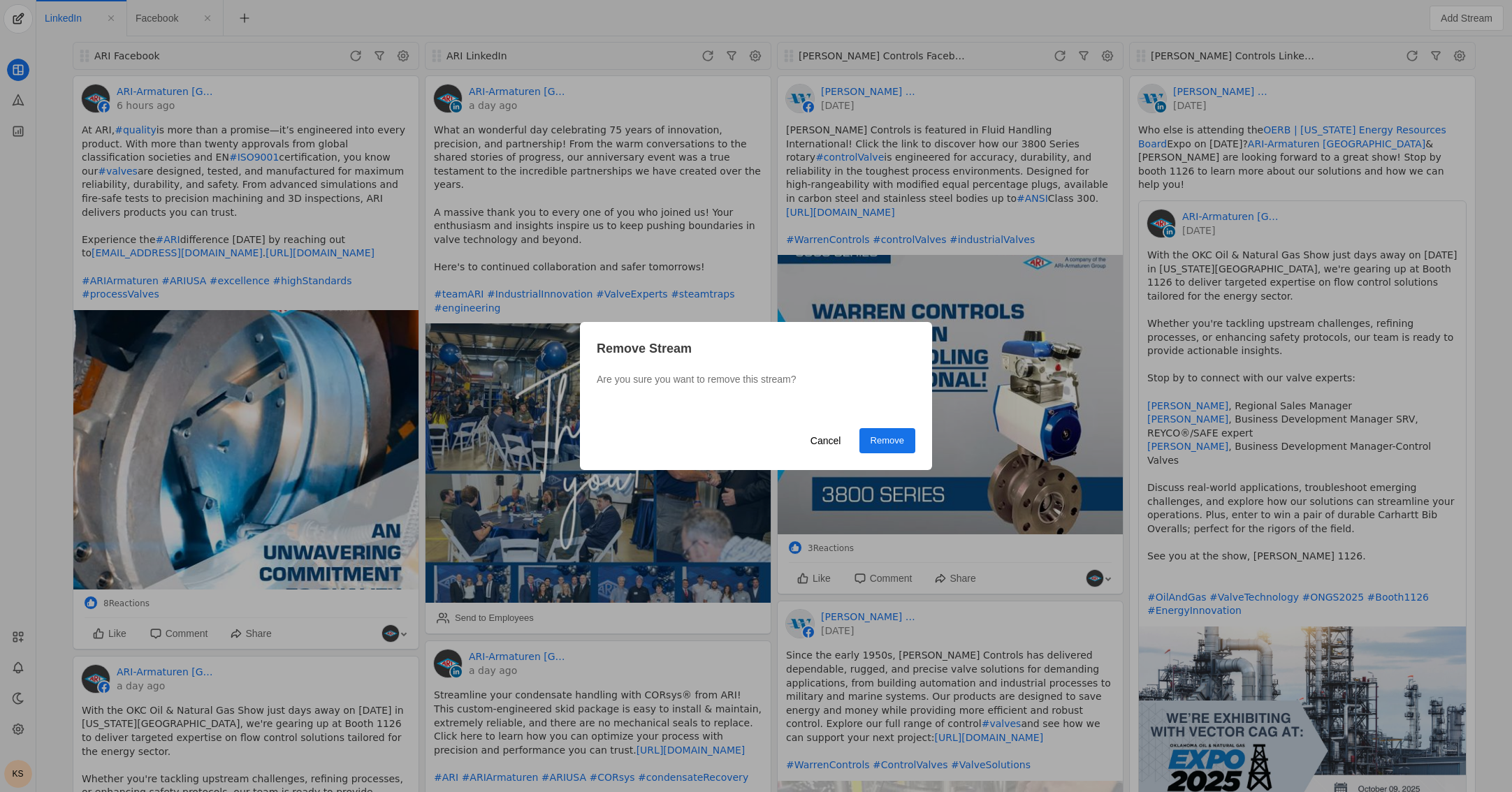
click at [892, 443] on span "Remove" at bounding box center [887, 441] width 34 height 14
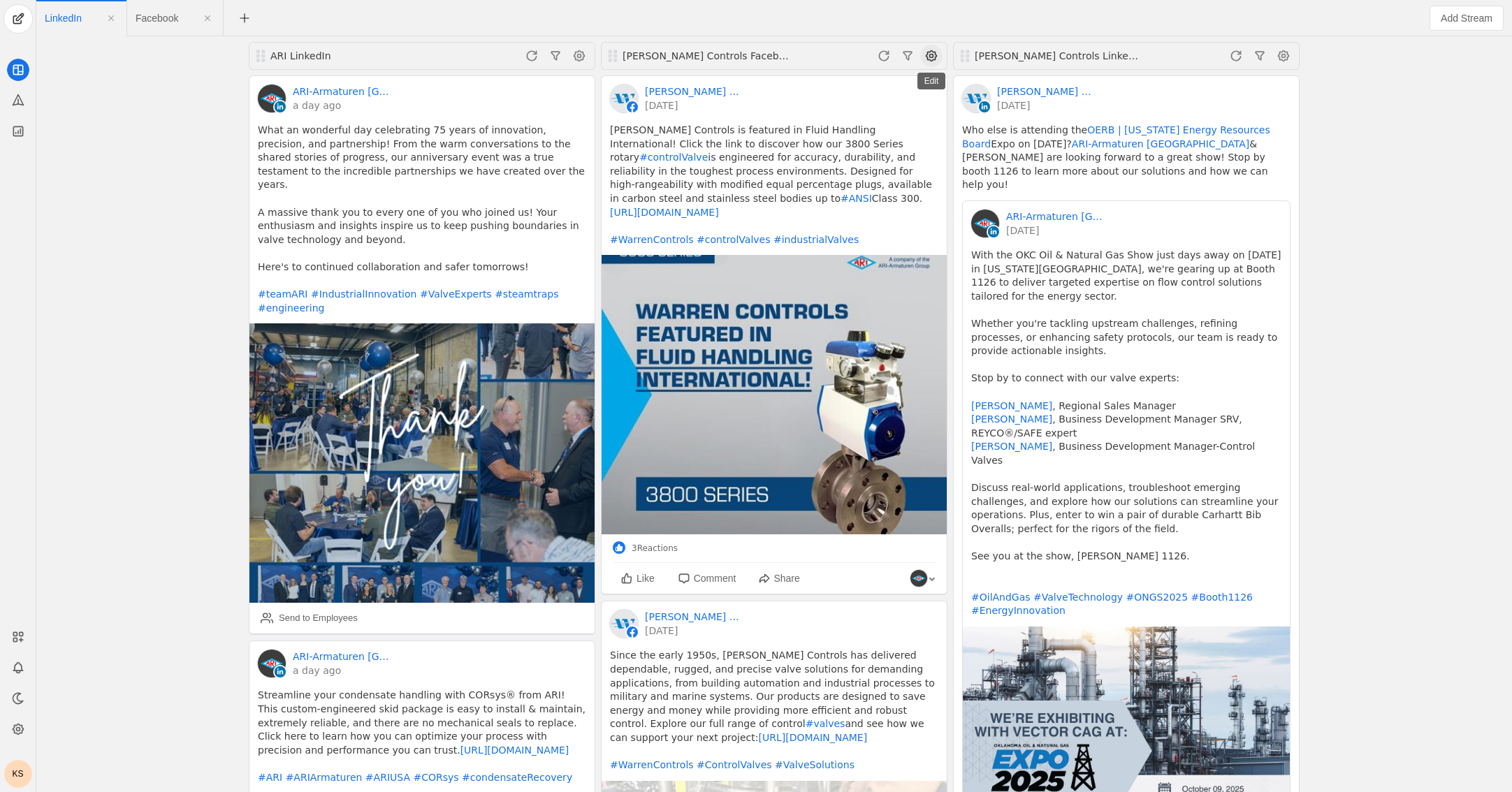
click at [929, 57] on span at bounding box center [931, 56] width 23 height 23
click at [891, 111] on span "button" at bounding box center [859, 110] width 166 height 25
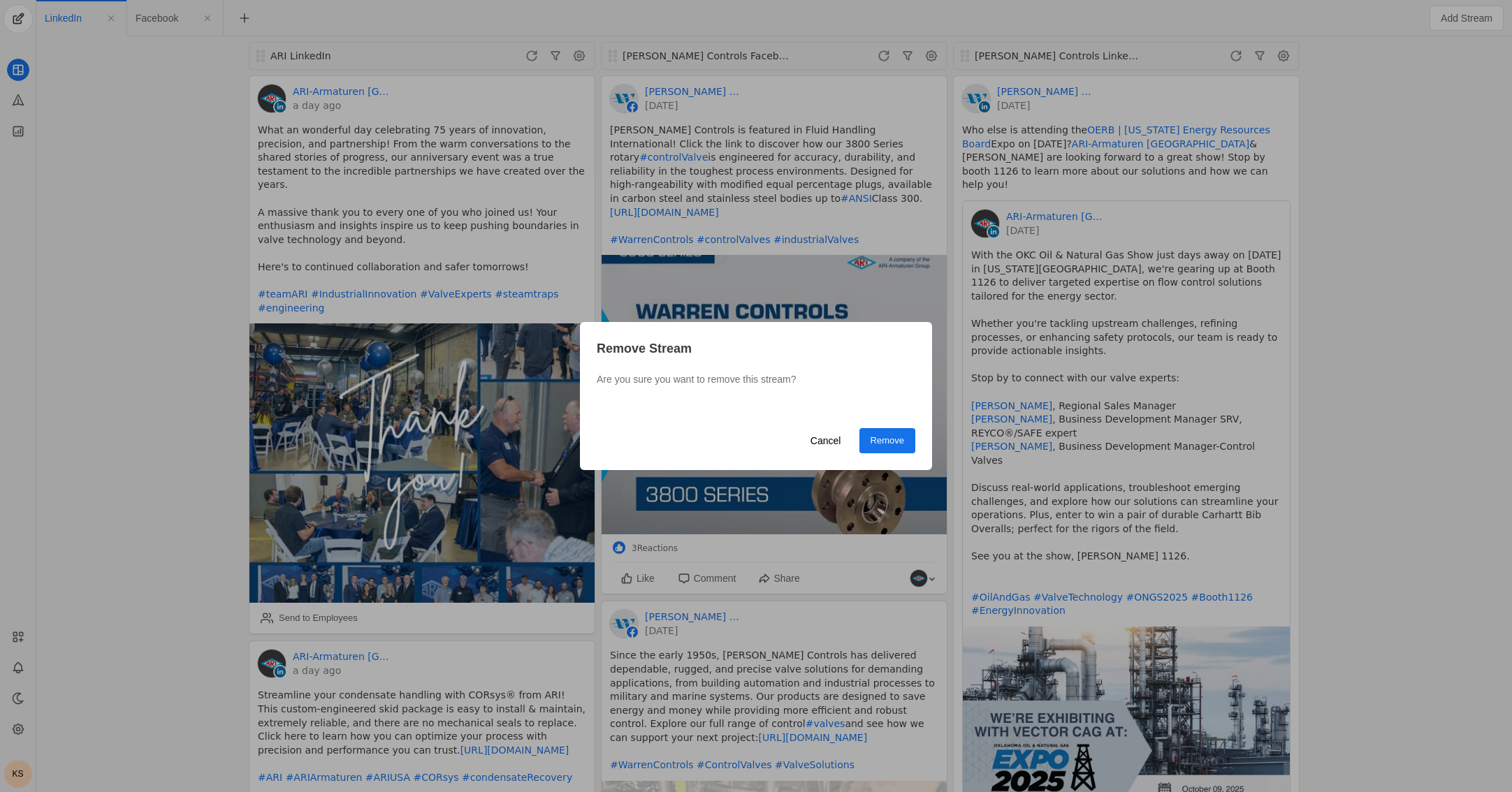
click at [885, 432] on span "undefined" at bounding box center [887, 441] width 56 height 25
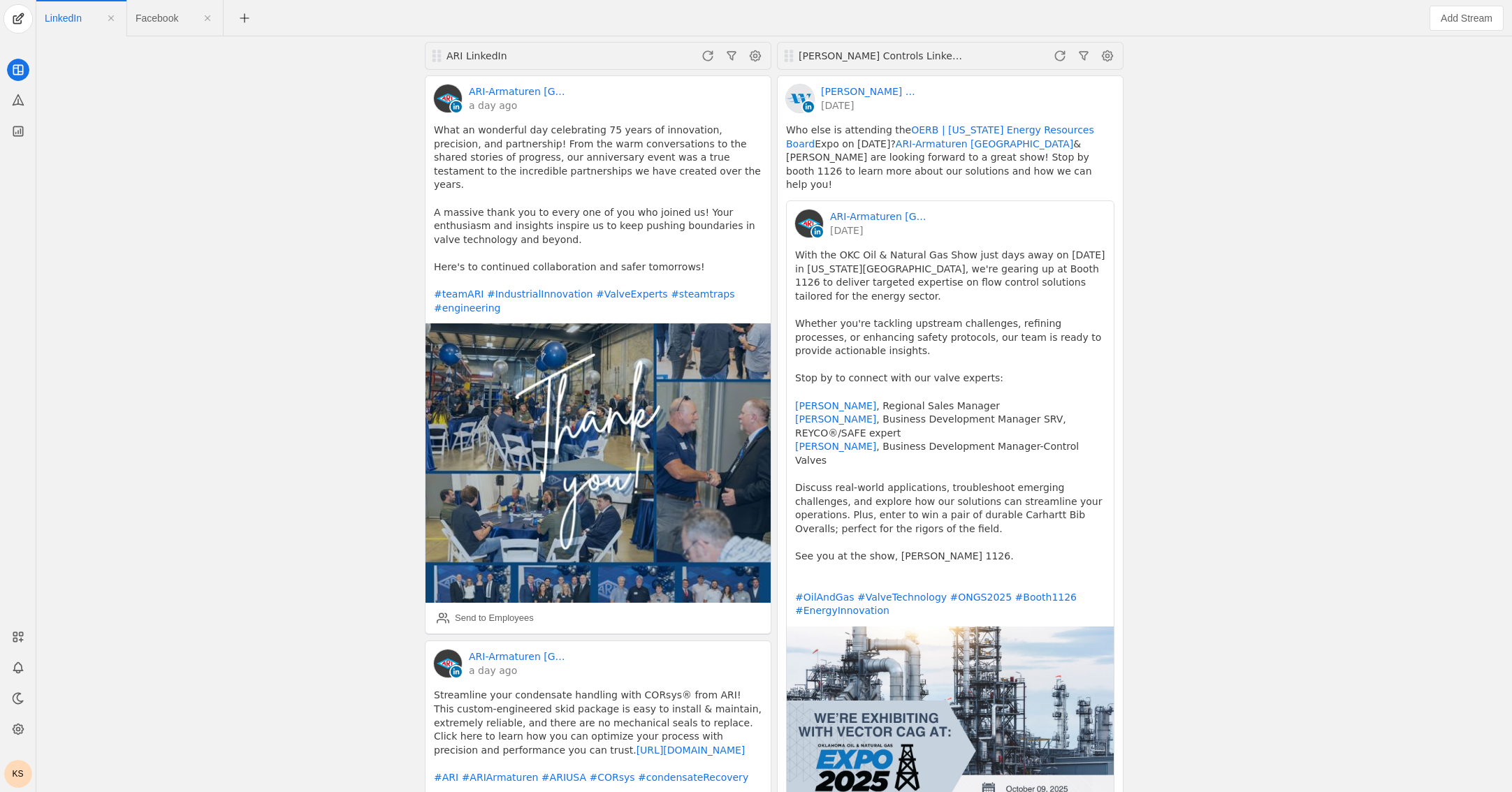
click at [71, 22] on span "LinkedIn" at bounding box center [63, 17] width 37 height 10
click at [71, 23] on input "LinkedIn" at bounding box center [109, 18] width 128 height 23
click at [118, 100] on div "ARI LinkedIn ARI-Armaturen USA a day ago What an wonderful day celebrating 75 y…" at bounding box center [774, 414] width 1468 height 756
click at [240, 17] on span "undefined" at bounding box center [244, 17] width 25 height 25
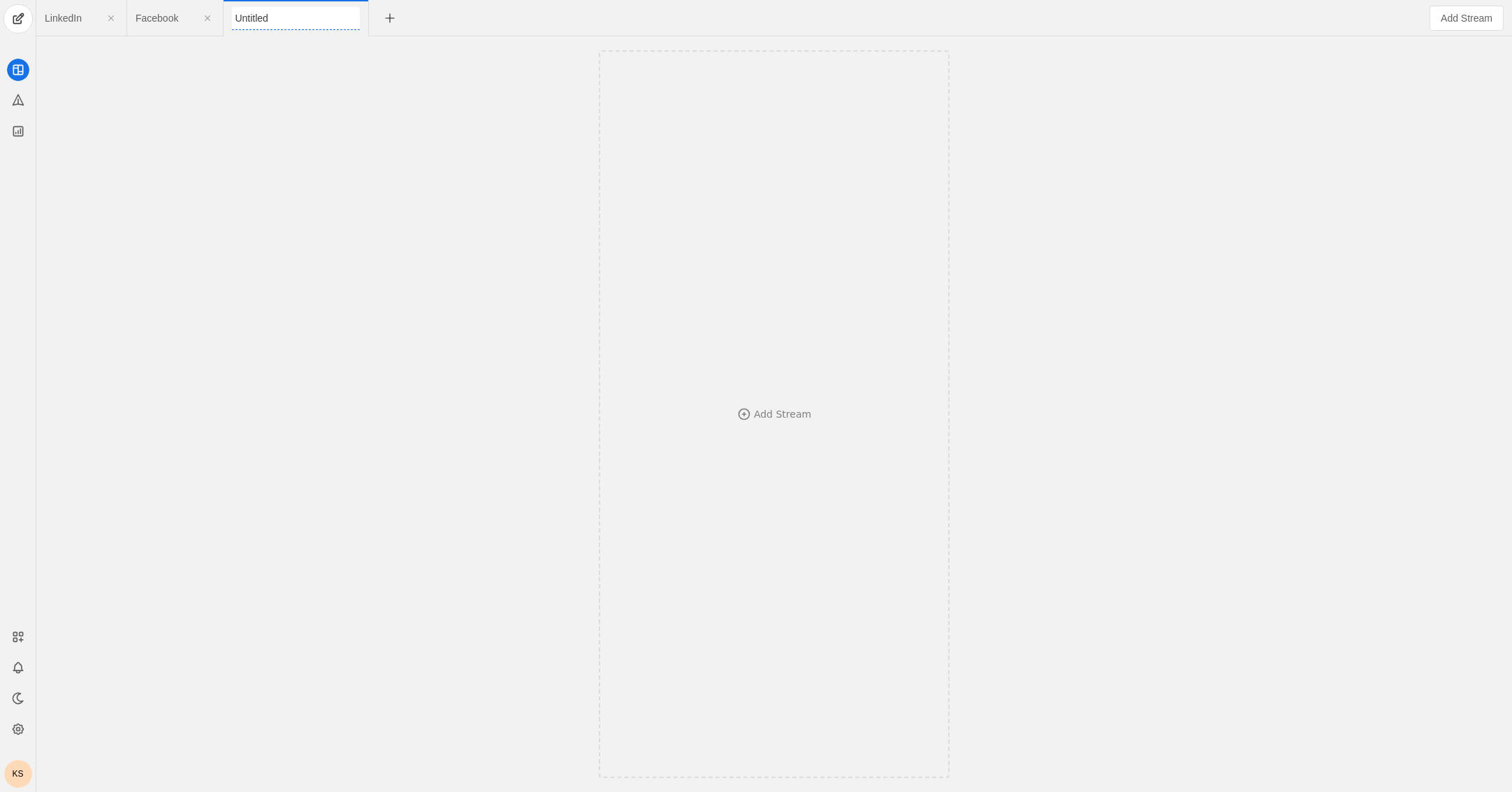
click at [248, 16] on input "Untitled" at bounding box center [296, 18] width 128 height 23
click at [249, 16] on span "Untitled" at bounding box center [248, 17] width 33 height 10
click at [252, 16] on input "Untitled" at bounding box center [296, 18] width 128 height 23
type input "Overview"
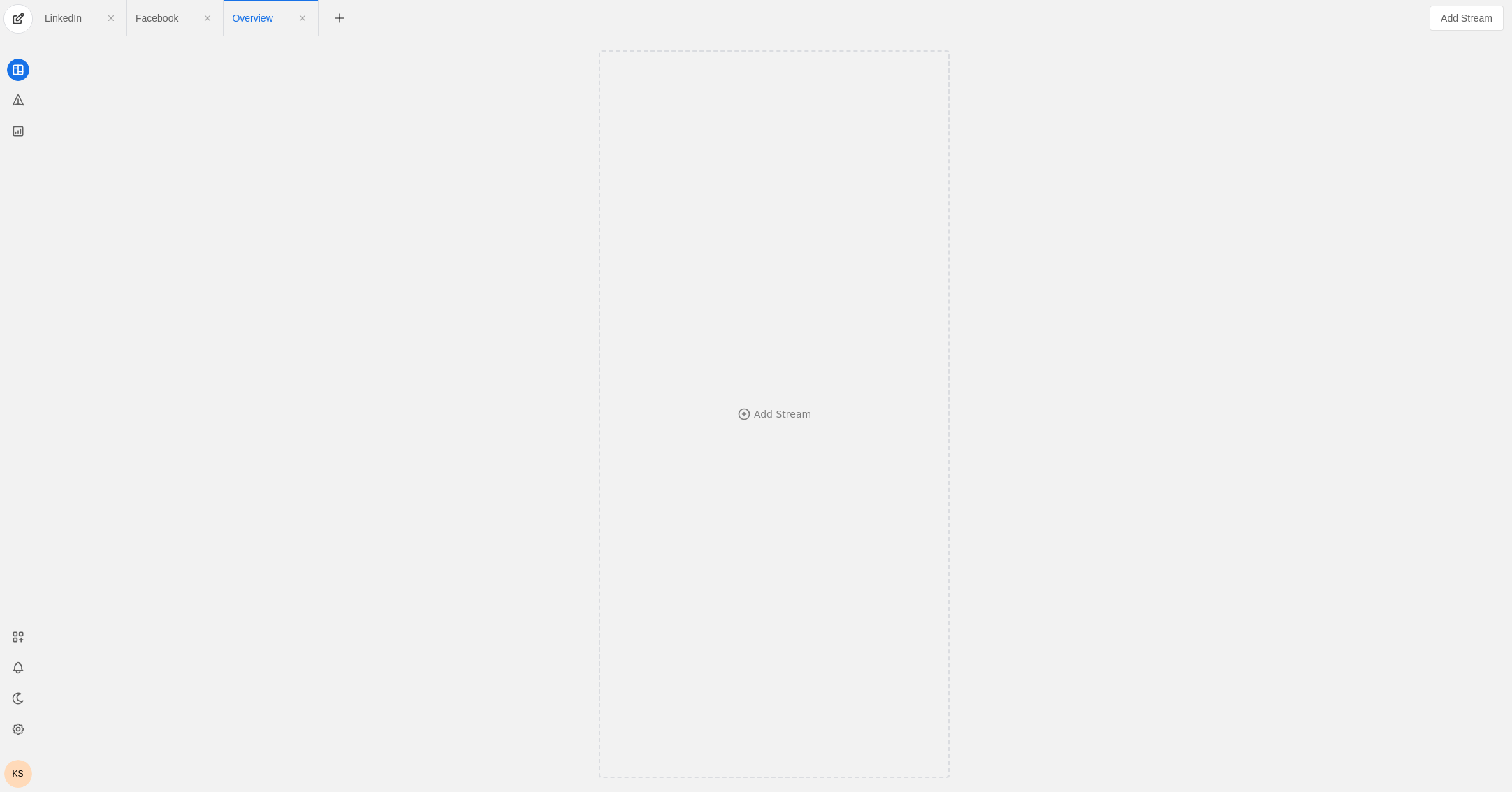
drag, startPoint x: 248, startPoint y: 18, endPoint x: 88, endPoint y: 33, distance: 160.7
click at [87, 30] on div "LinkedIn Facebook Overview" at bounding box center [704, 18] width 1335 height 36
click at [272, 20] on app-feed-tab "Overview" at bounding box center [270, 17] width 77 height 25
click at [250, 20] on span "Overview" at bounding box center [252, 17] width 41 height 10
click at [253, 10] on input "Overview" at bounding box center [296, 18] width 128 height 23
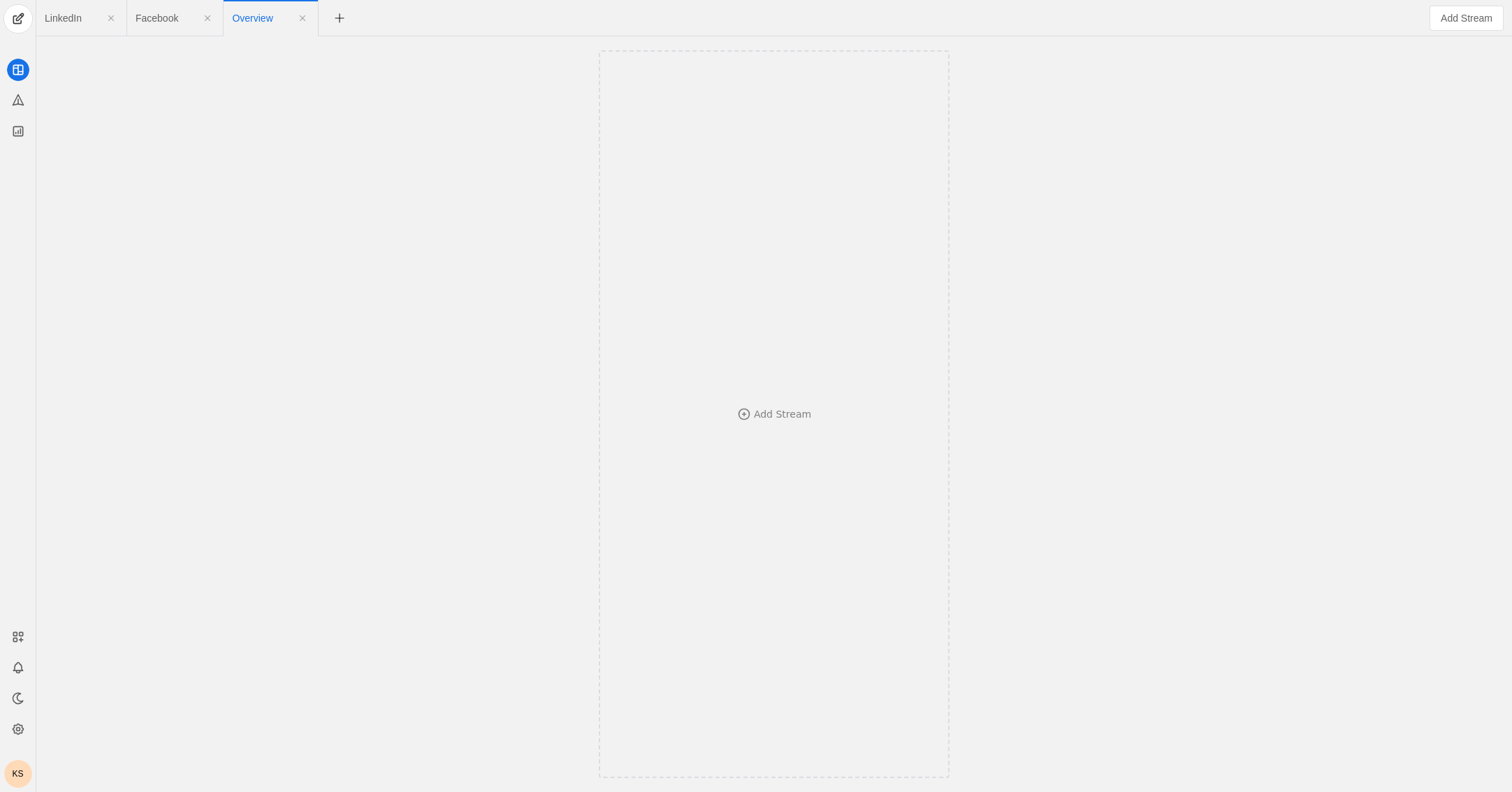
click at [344, 63] on div "Add Stream" at bounding box center [774, 414] width 1468 height 756
drag, startPoint x: 286, startPoint y: 2, endPoint x: 169, endPoint y: 8, distance: 117.2
click at [169, 8] on div "LinkedIn Facebook Overview" at bounding box center [704, 18] width 1335 height 36
click at [146, 20] on span "Facebook" at bounding box center [157, 17] width 42 height 10
drag, startPoint x: 150, startPoint y: 20, endPoint x: 158, endPoint y: 21, distance: 8.1
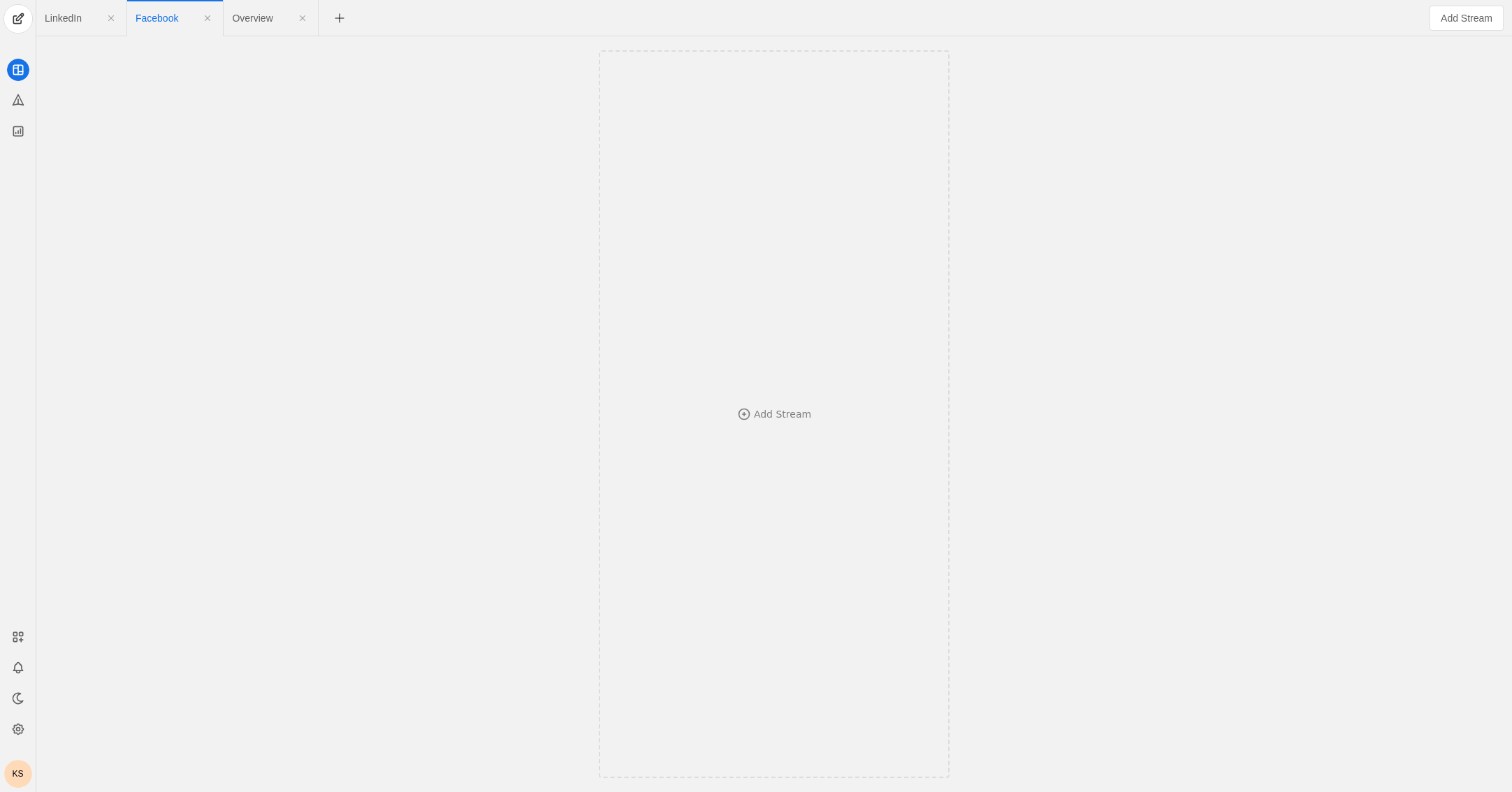
click at [158, 21] on span "Facebook" at bounding box center [157, 17] width 42 height 10
click at [157, 19] on input "Facebook" at bounding box center [200, 18] width 128 height 23
click at [182, 79] on div "Add Stream" at bounding box center [774, 414] width 1468 height 756
click at [66, 17] on span "LinkedIn" at bounding box center [63, 17] width 37 height 10
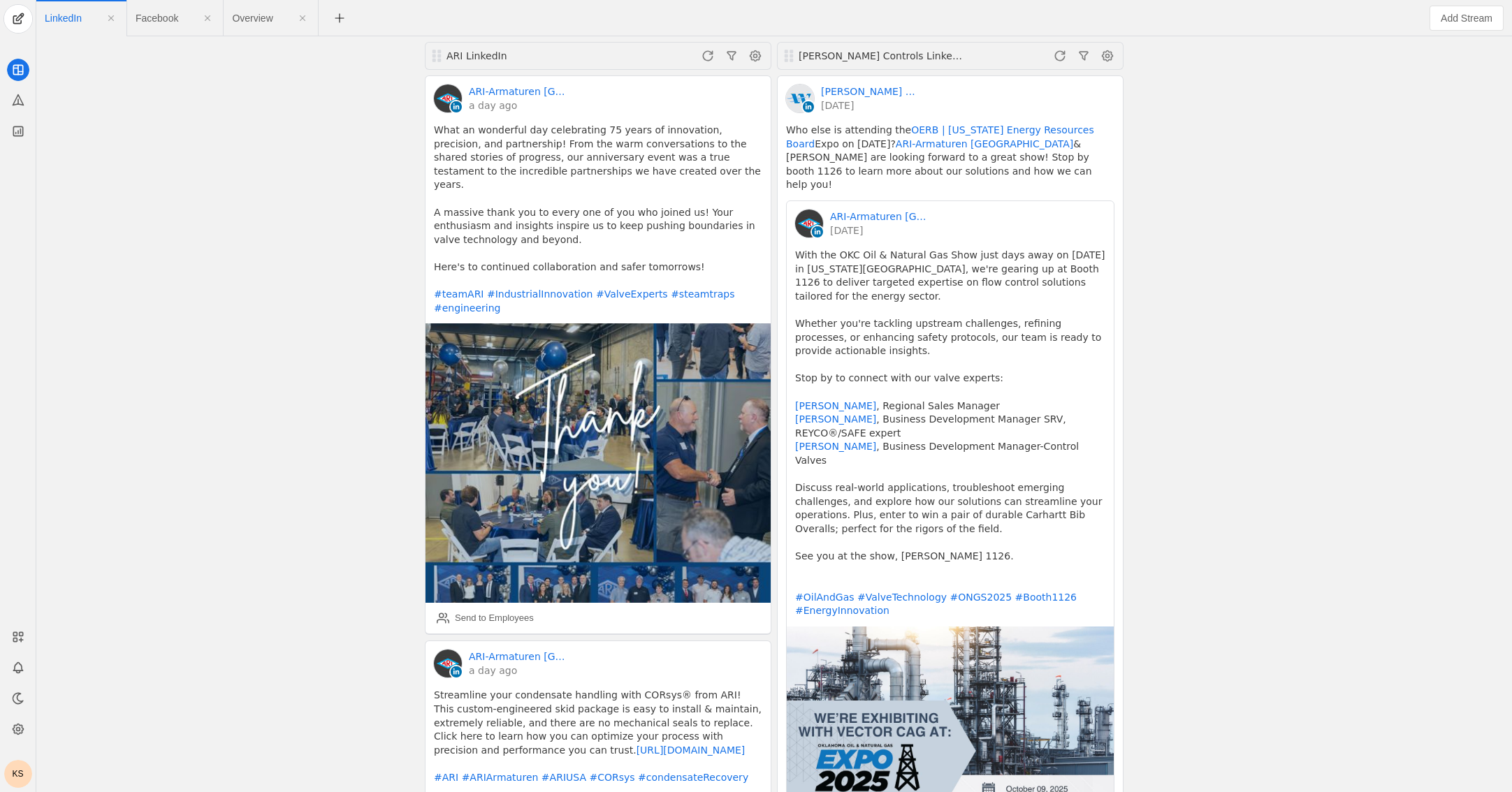
click at [66, 17] on span "LinkedIn" at bounding box center [63, 17] width 37 height 10
click at [66, 17] on input "LinkedIn" at bounding box center [109, 18] width 128 height 23
type input "Overview"
click at [975, 320] on div "ARI LinkedIn ARI-Armaturen USA a day ago What an wonderful day celebrating 75 y…" at bounding box center [774, 414] width 1468 height 756
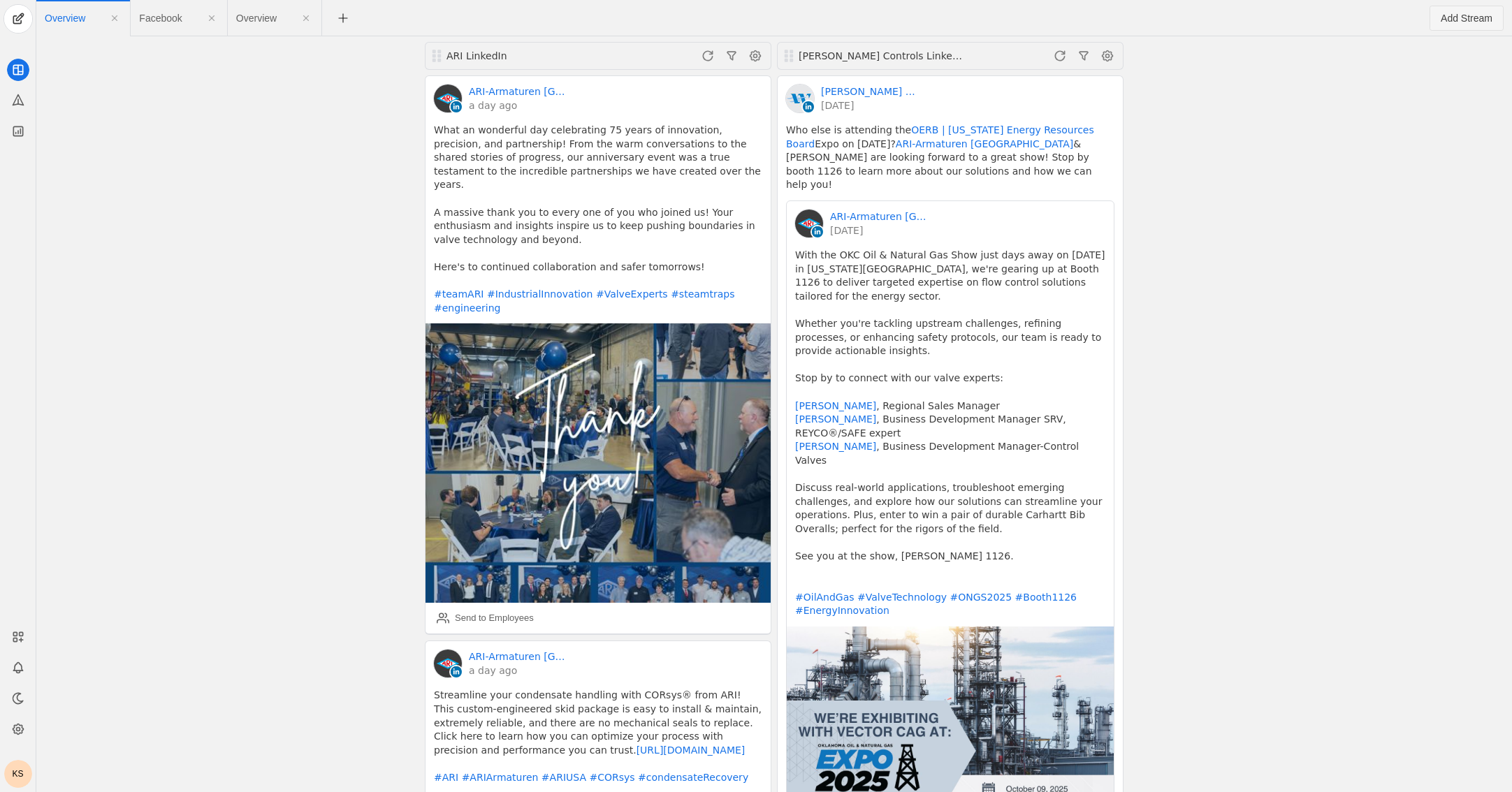
click at [975, 20] on span "Add Stream" at bounding box center [1466, 18] width 52 height 14
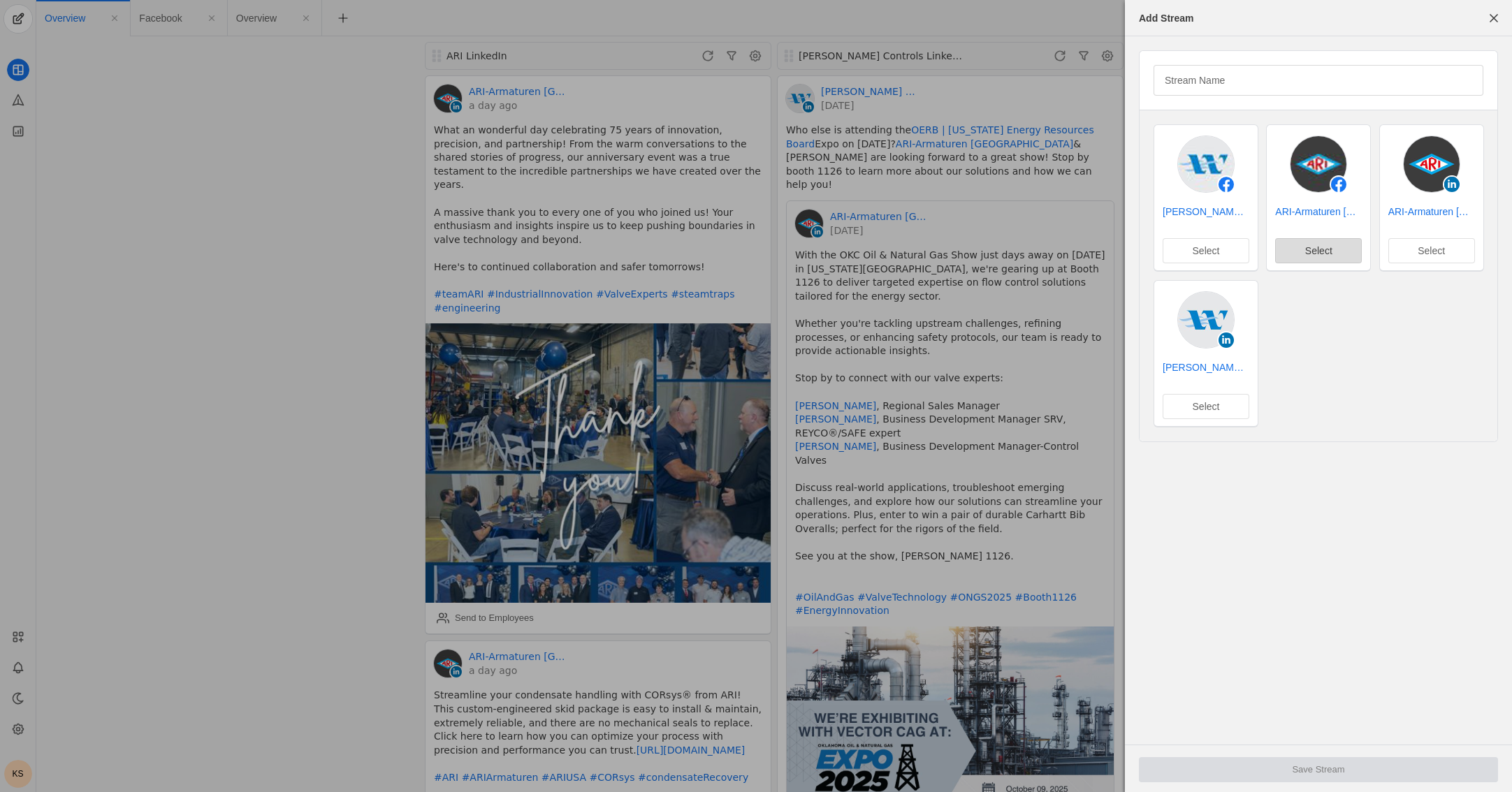
click at [975, 251] on span "Select" at bounding box center [1318, 251] width 27 height 14
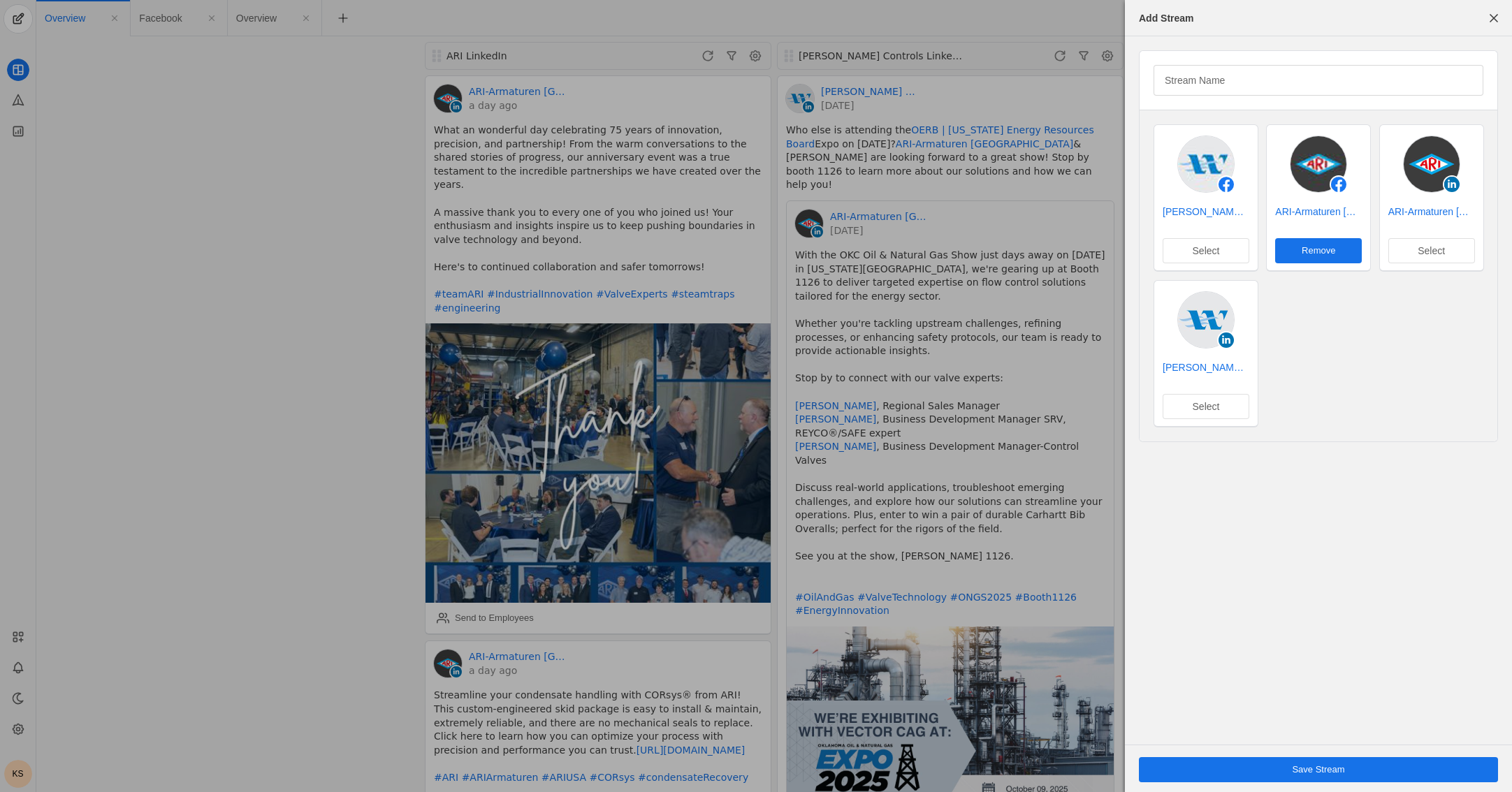
click at [975, 763] on span "undefined" at bounding box center [1318, 769] width 359 height 25
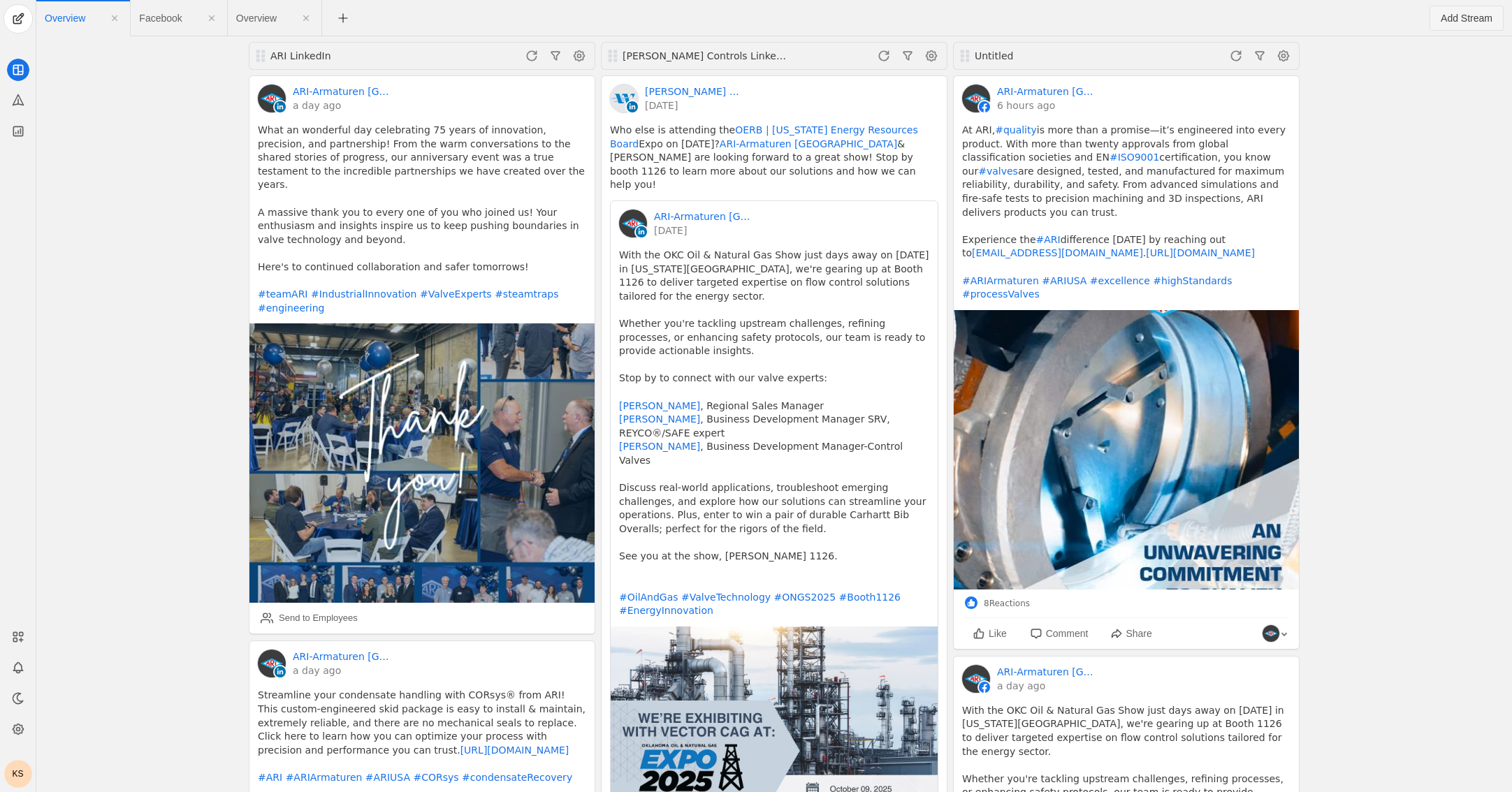
click at [975, 18] on span "Add Stream" at bounding box center [1466, 18] width 52 height 14
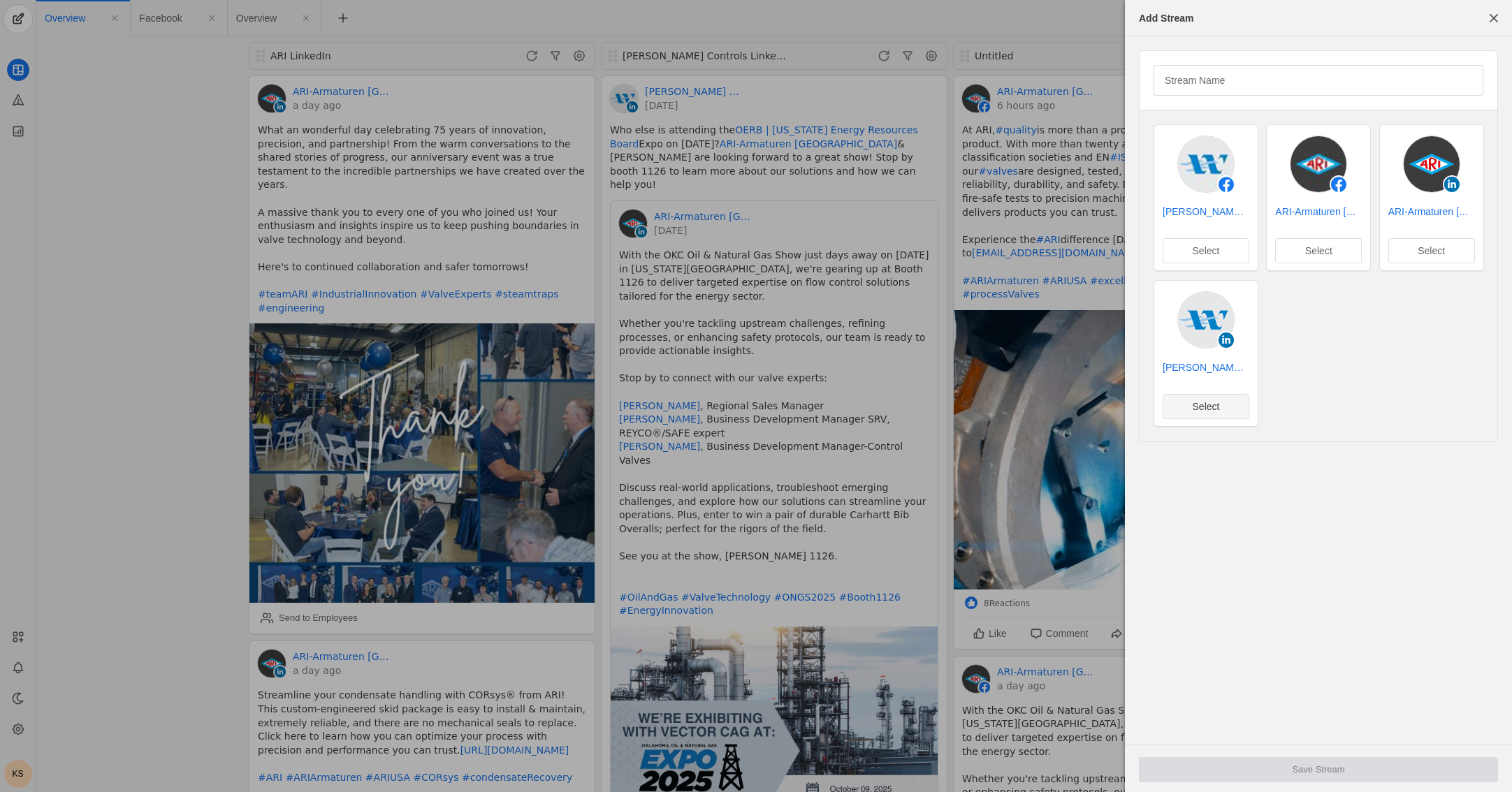
click at [975, 409] on span "Select" at bounding box center [1206, 407] width 27 height 14
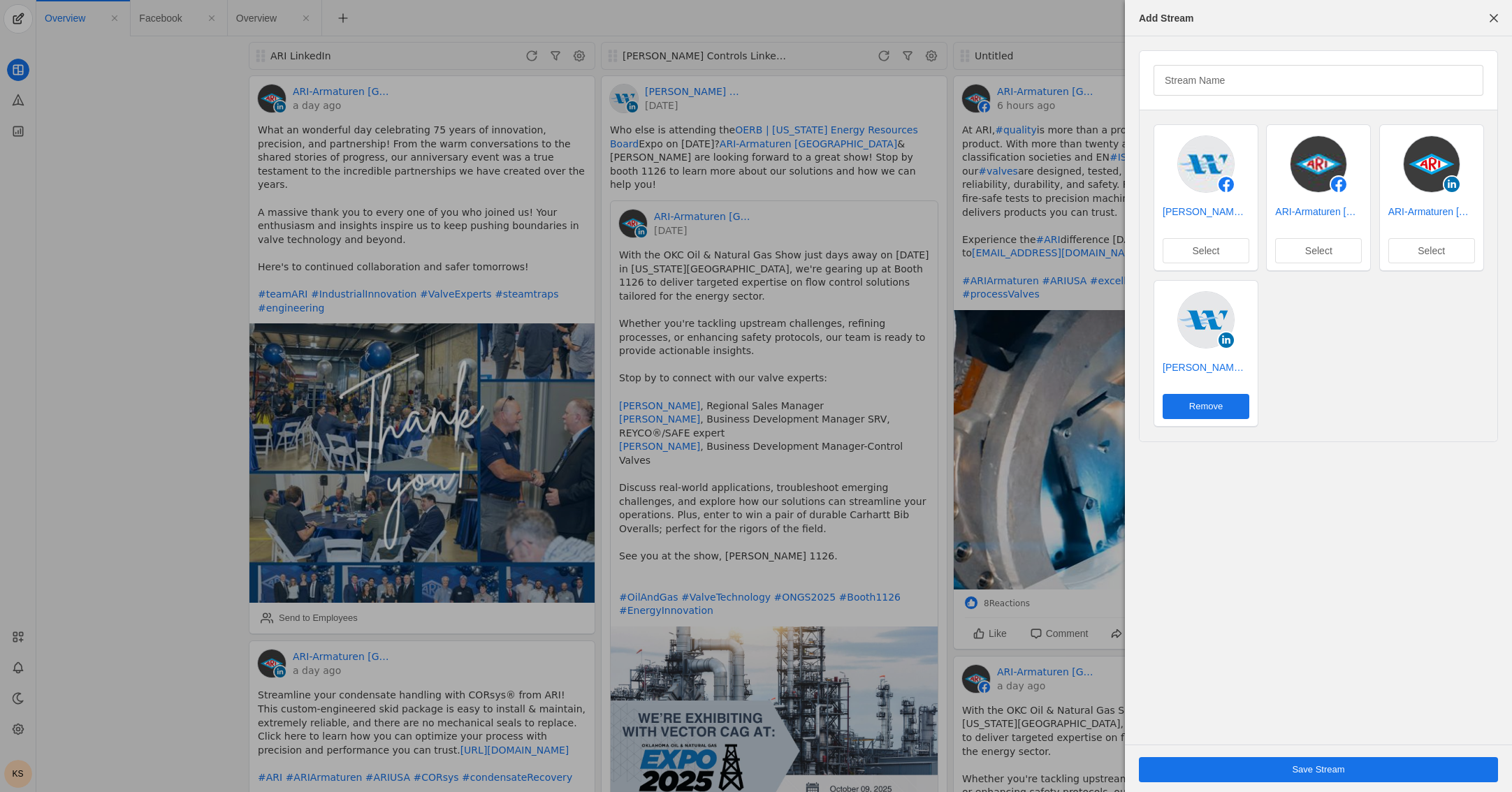
click at [975, 773] on span "undefined" at bounding box center [1318, 769] width 359 height 25
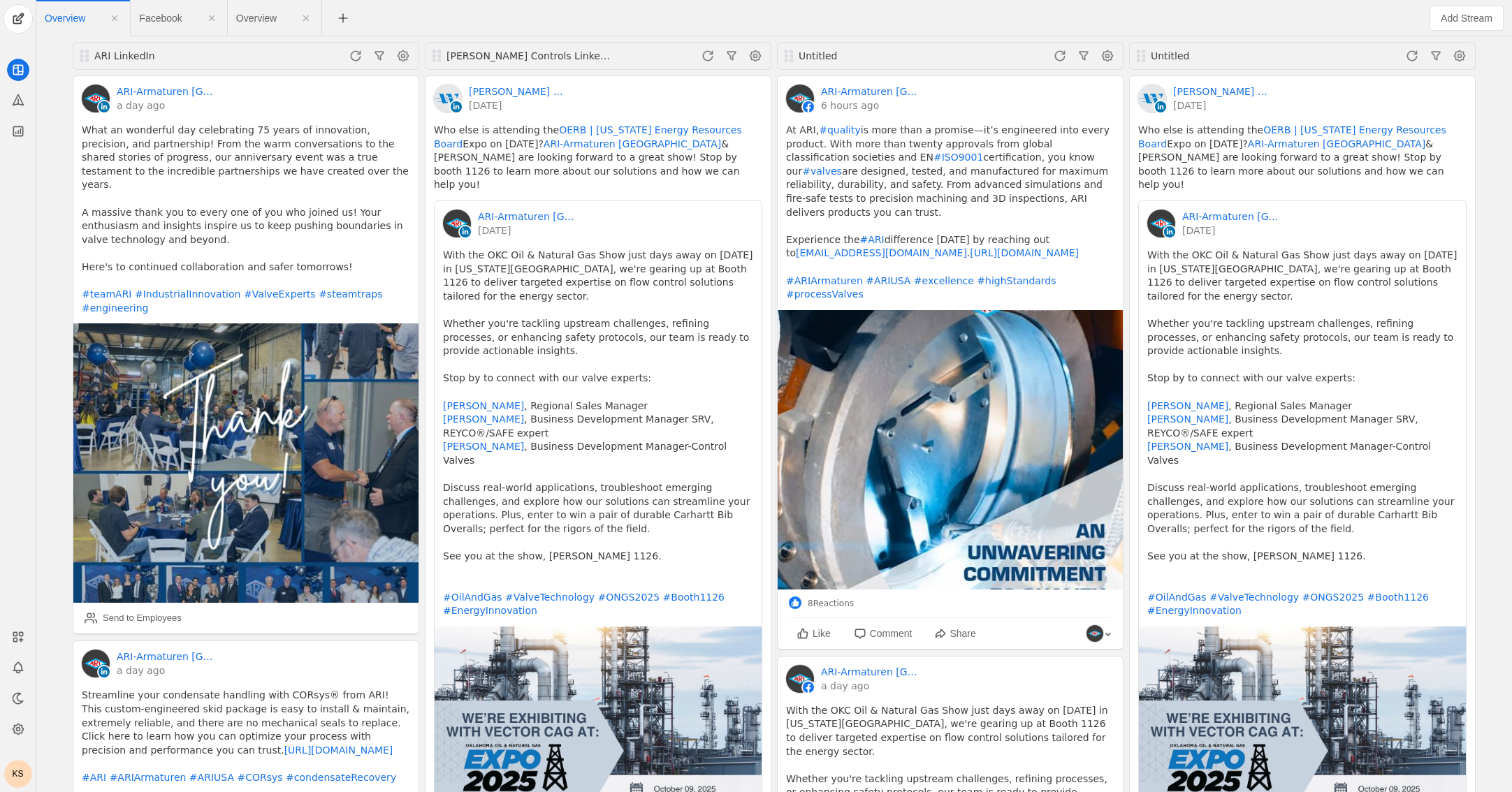
click at [171, 25] on app-feed-tab "Facebook" at bounding box center [178, 17] width 79 height 25
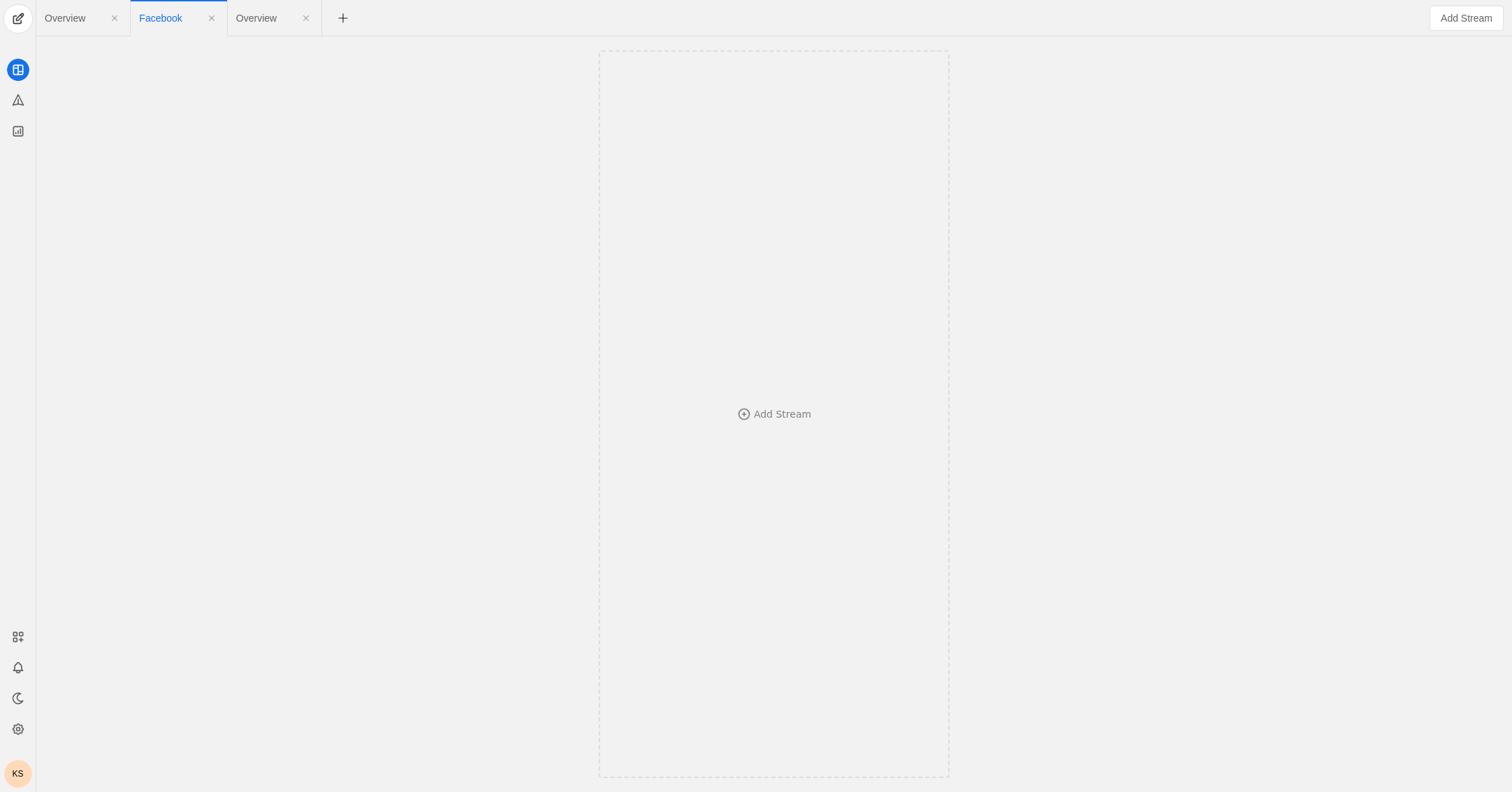
click at [160, 16] on span "Facebook" at bounding box center [160, 17] width 42 height 10
type input "LinkedIn"
click at [302, 16] on app-feed-tab "Overview" at bounding box center [322, 17] width 77 height 25
click at [302, 16] on span "undefined" at bounding box center [300, 17] width 25 height 25
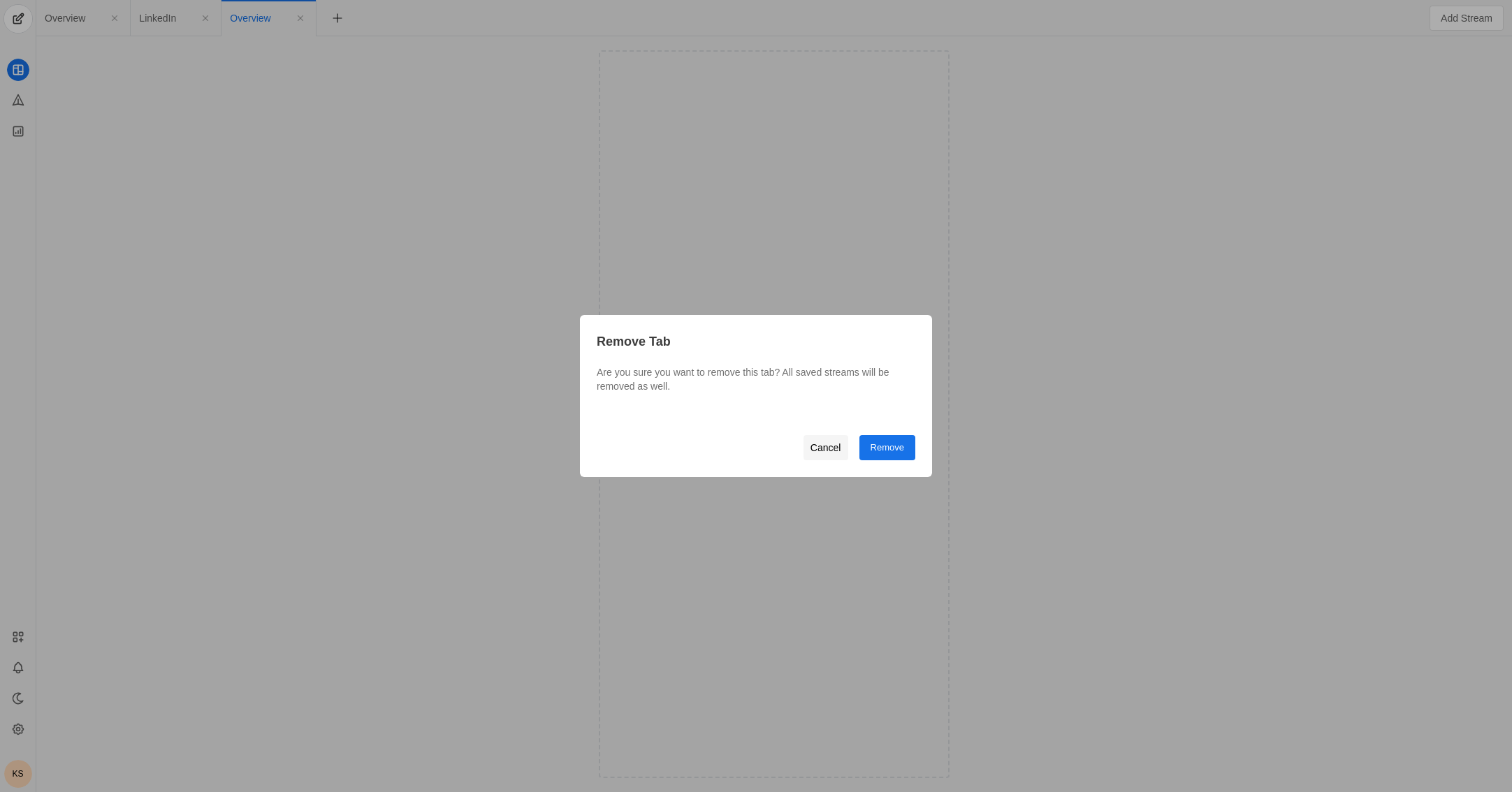
click at [825, 450] on span "Cancel" at bounding box center [826, 448] width 31 height 25
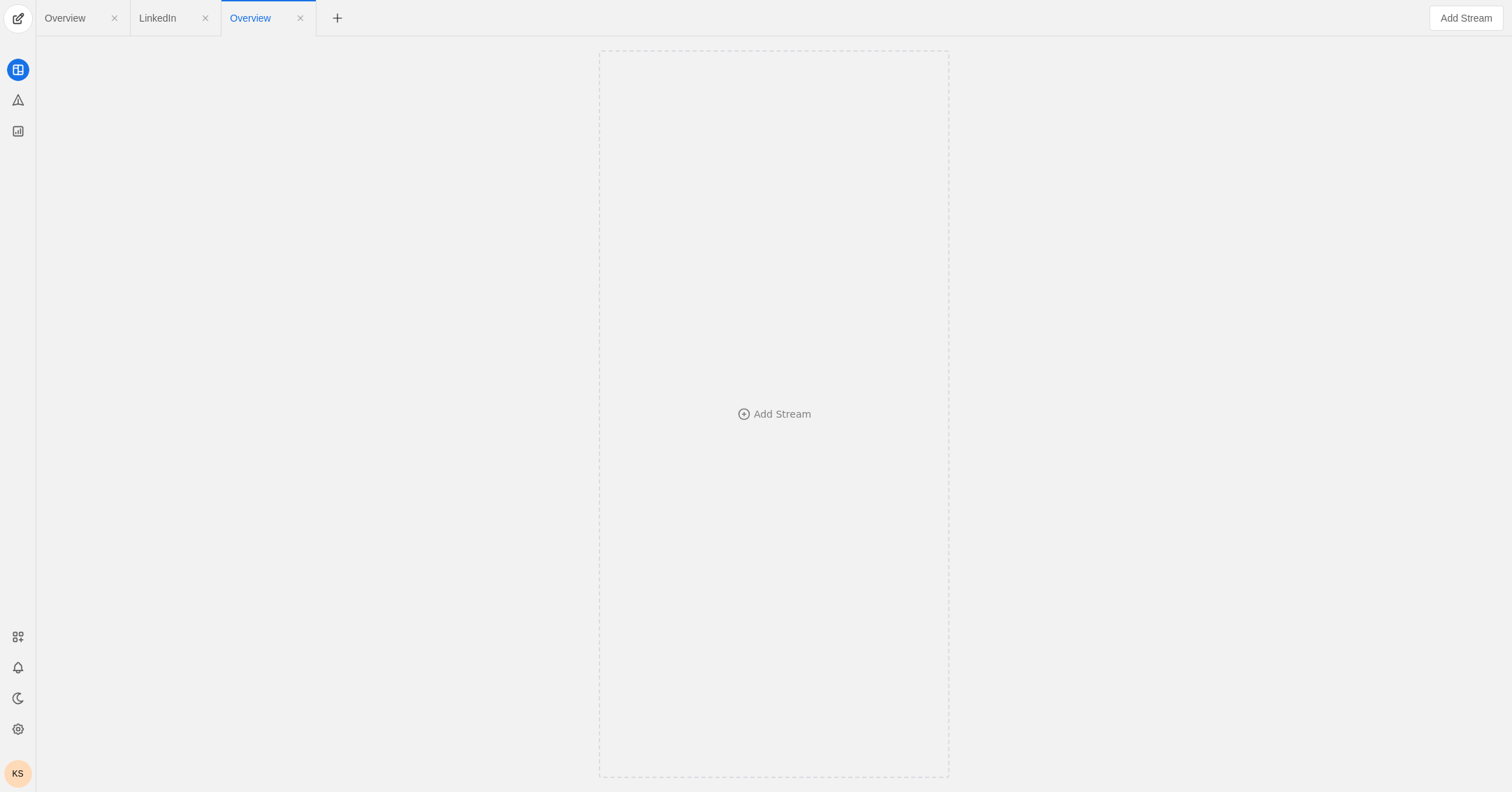
click at [254, 17] on span "Overview" at bounding box center [250, 17] width 41 height 10
click at [254, 17] on input "Overview" at bounding box center [294, 18] width 128 height 23
type input "Facebook"
click at [327, 78] on div "Add Stream" at bounding box center [774, 414] width 1468 height 756
click at [168, 18] on span "LinkedIn" at bounding box center [158, 17] width 37 height 10
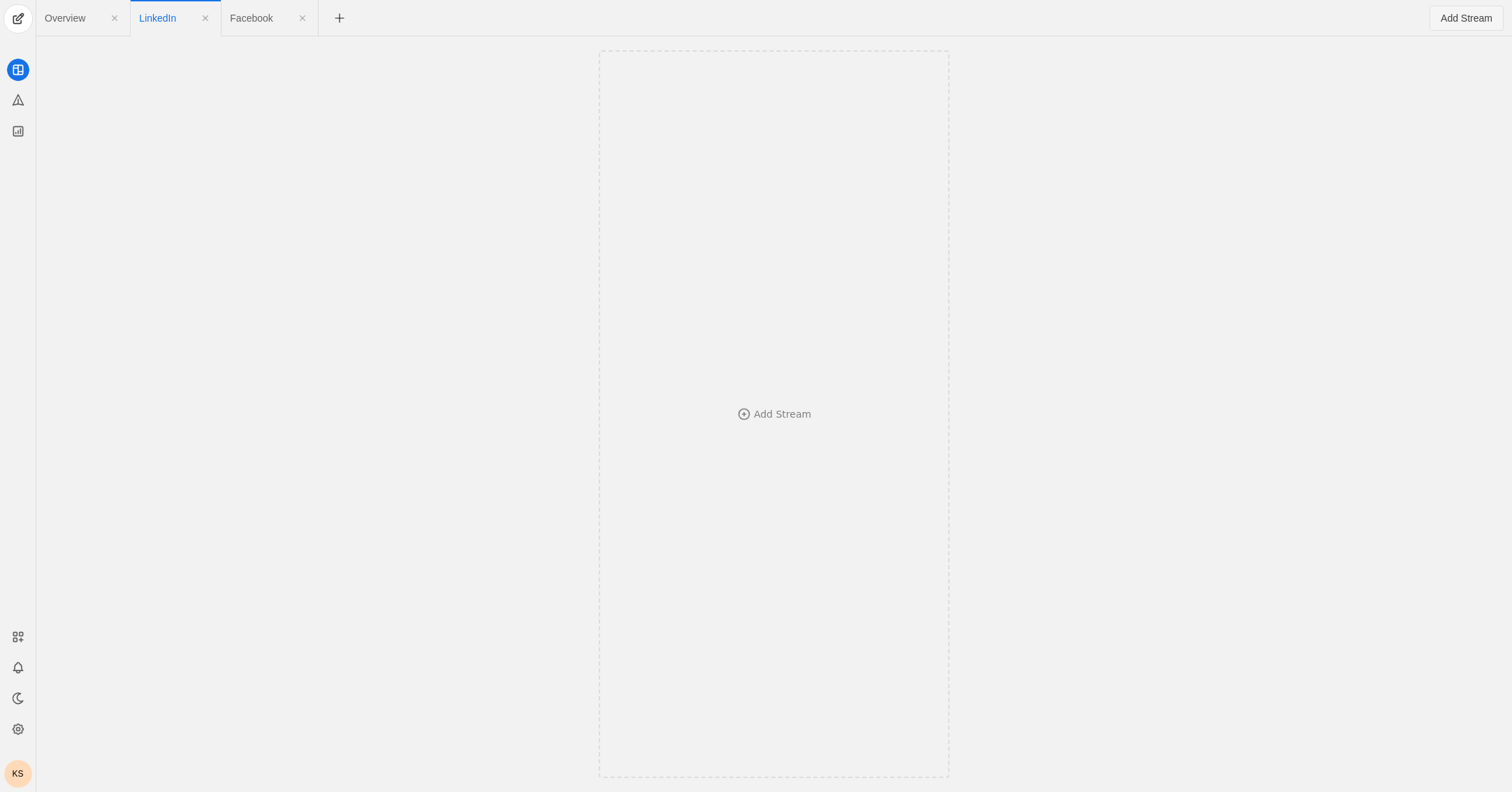
click at [975, 19] on span "Add Stream" at bounding box center [1466, 18] width 52 height 14
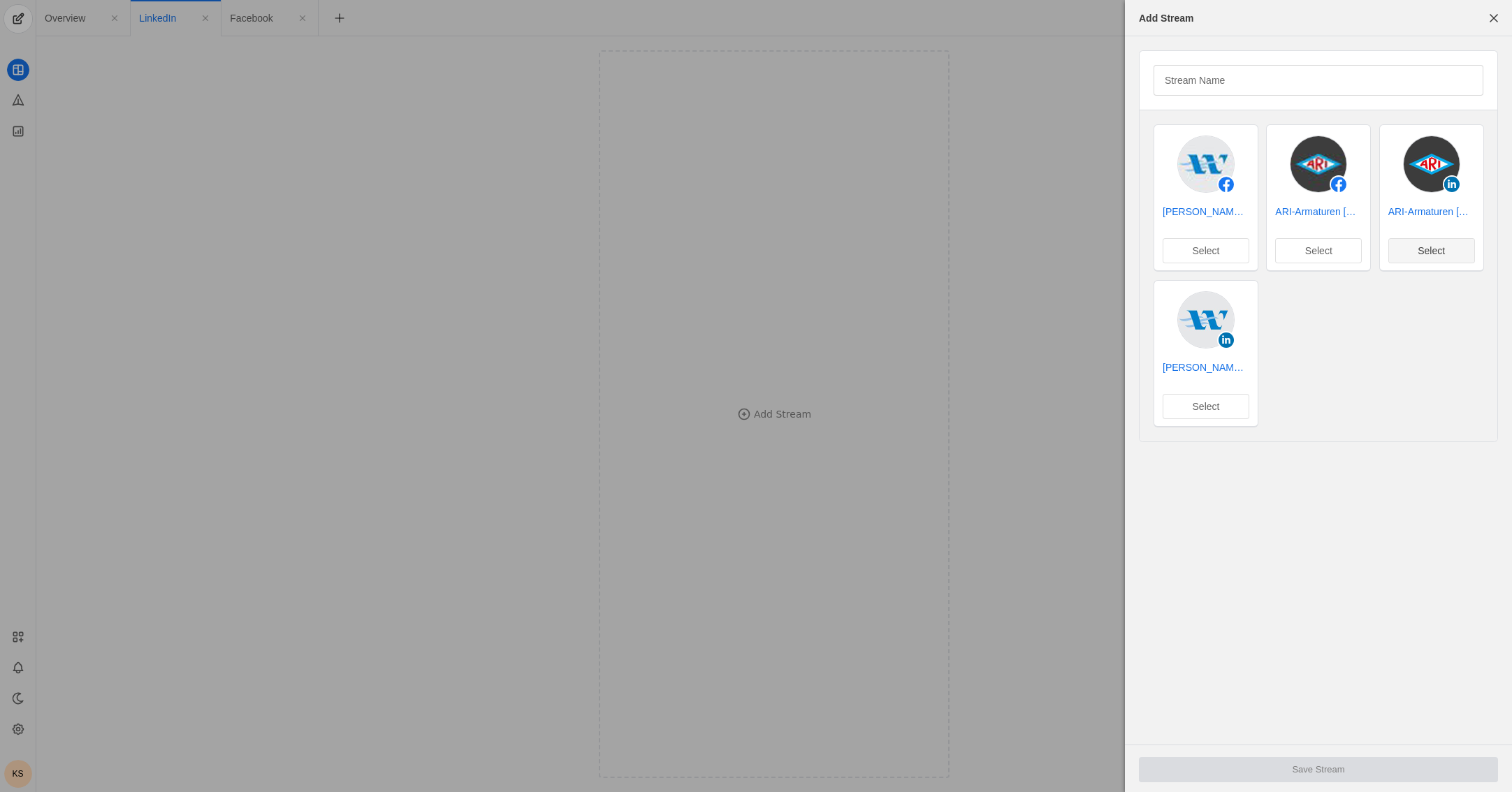
click at [975, 252] on span "Select" at bounding box center [1431, 251] width 27 height 14
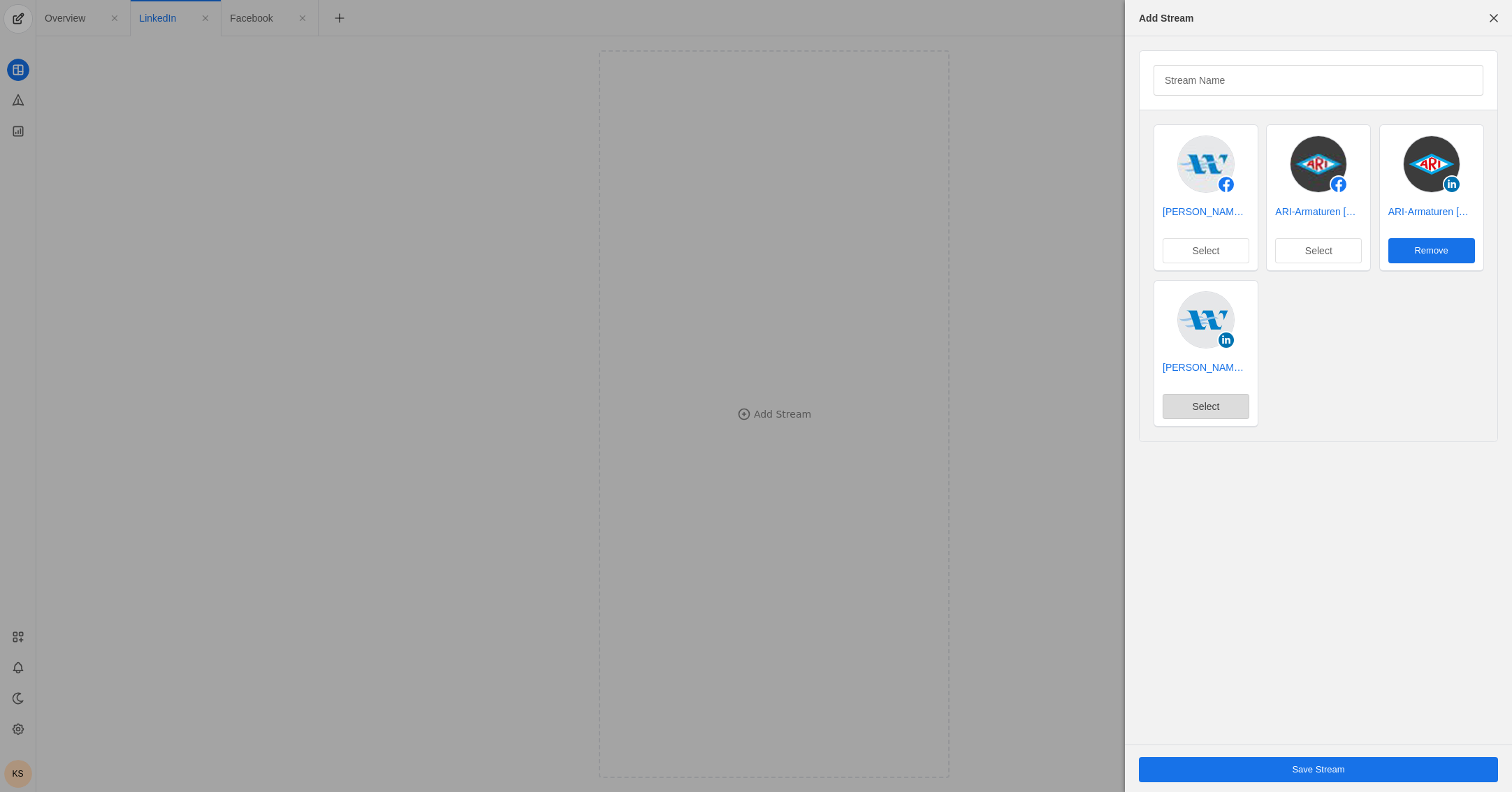
click at [975, 406] on span "undefined" at bounding box center [1206, 406] width 85 height 23
click at [975, 763] on span "undefined" at bounding box center [1318, 769] width 359 height 25
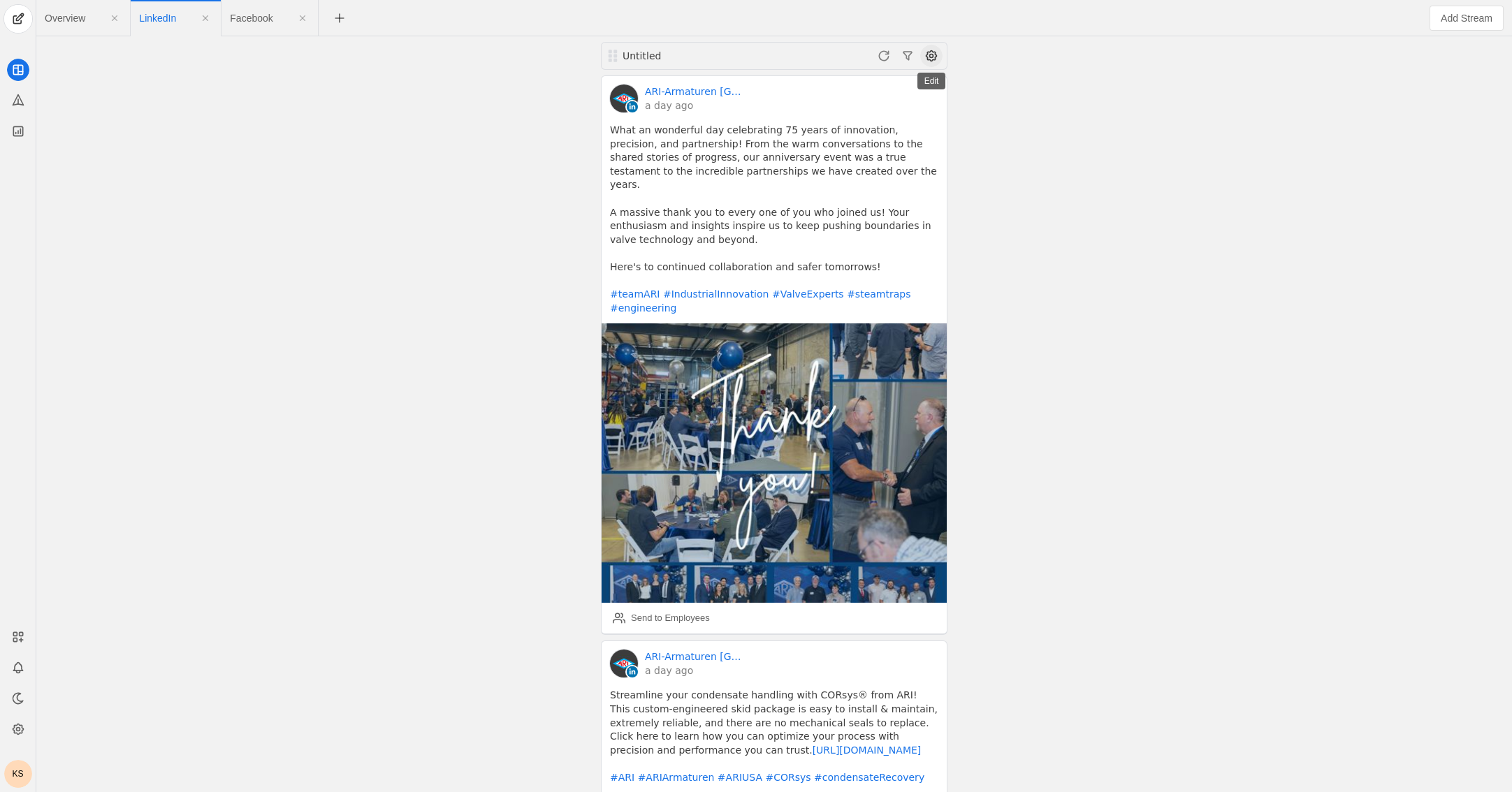
click at [936, 55] on span at bounding box center [931, 56] width 23 height 23
click at [878, 118] on span "button" at bounding box center [859, 110] width 166 height 25
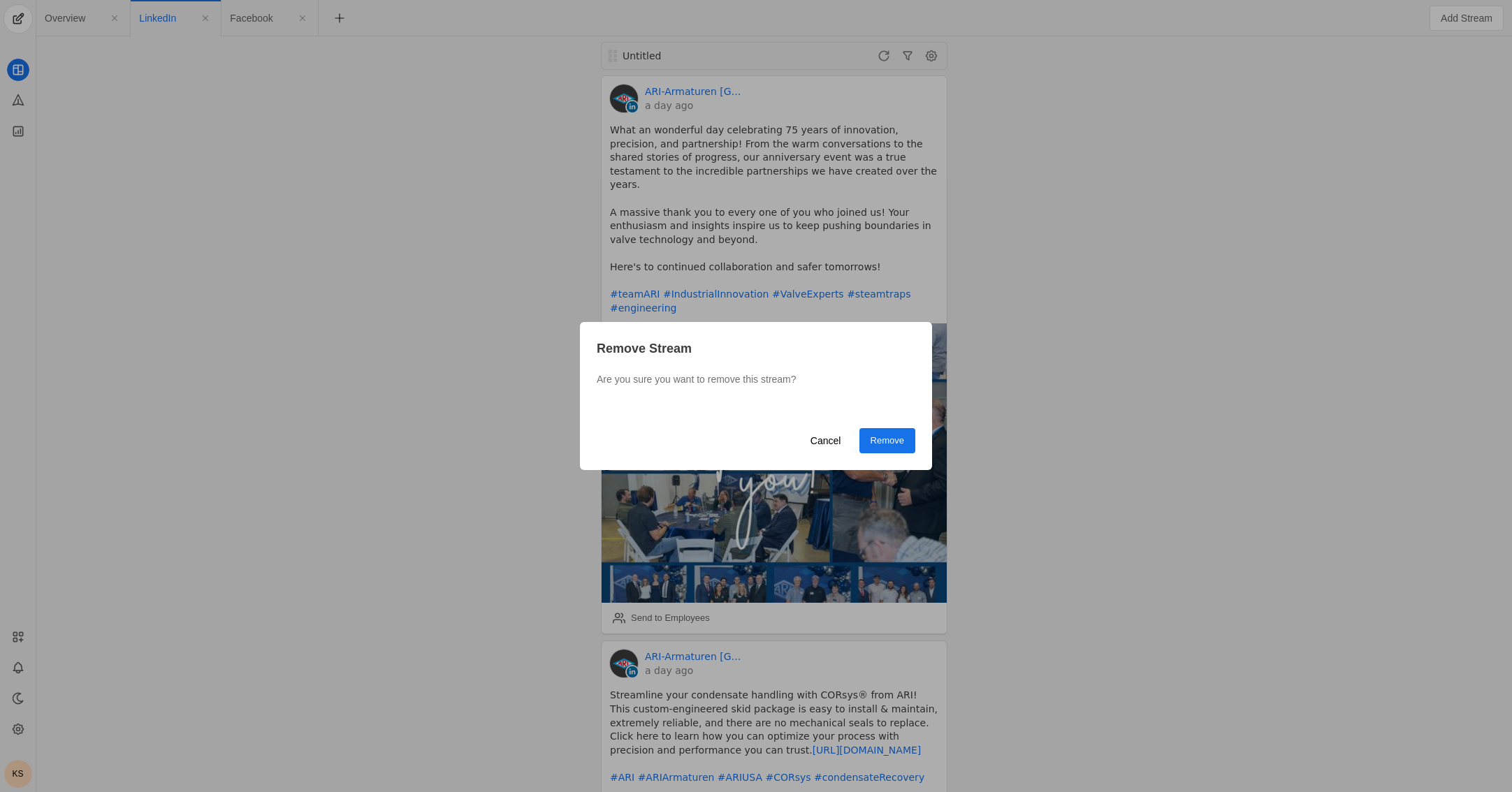
click at [882, 448] on span "undefined" at bounding box center [887, 441] width 56 height 25
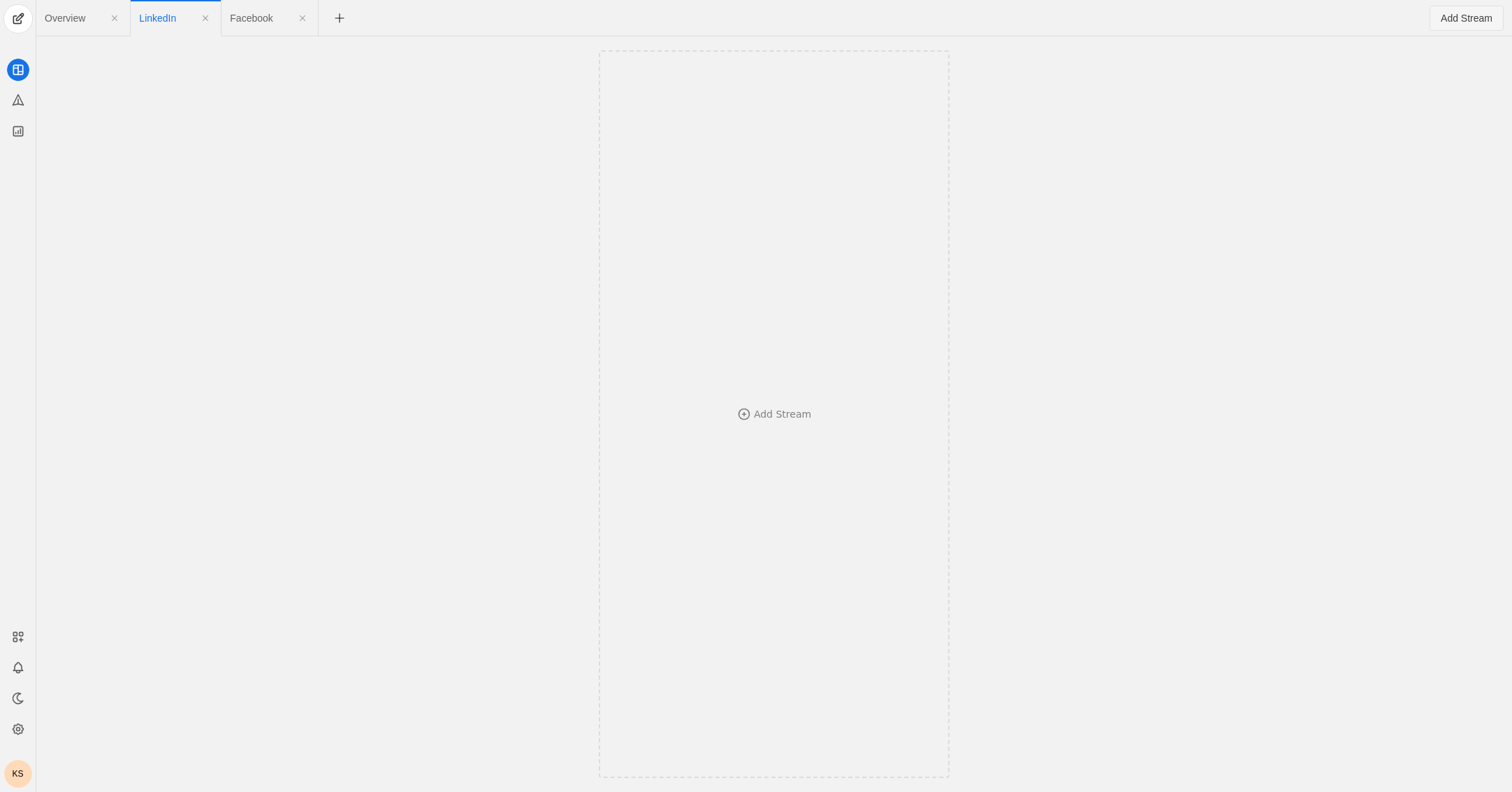
click at [975, 23] on span "Add Stream" at bounding box center [1466, 18] width 52 height 14
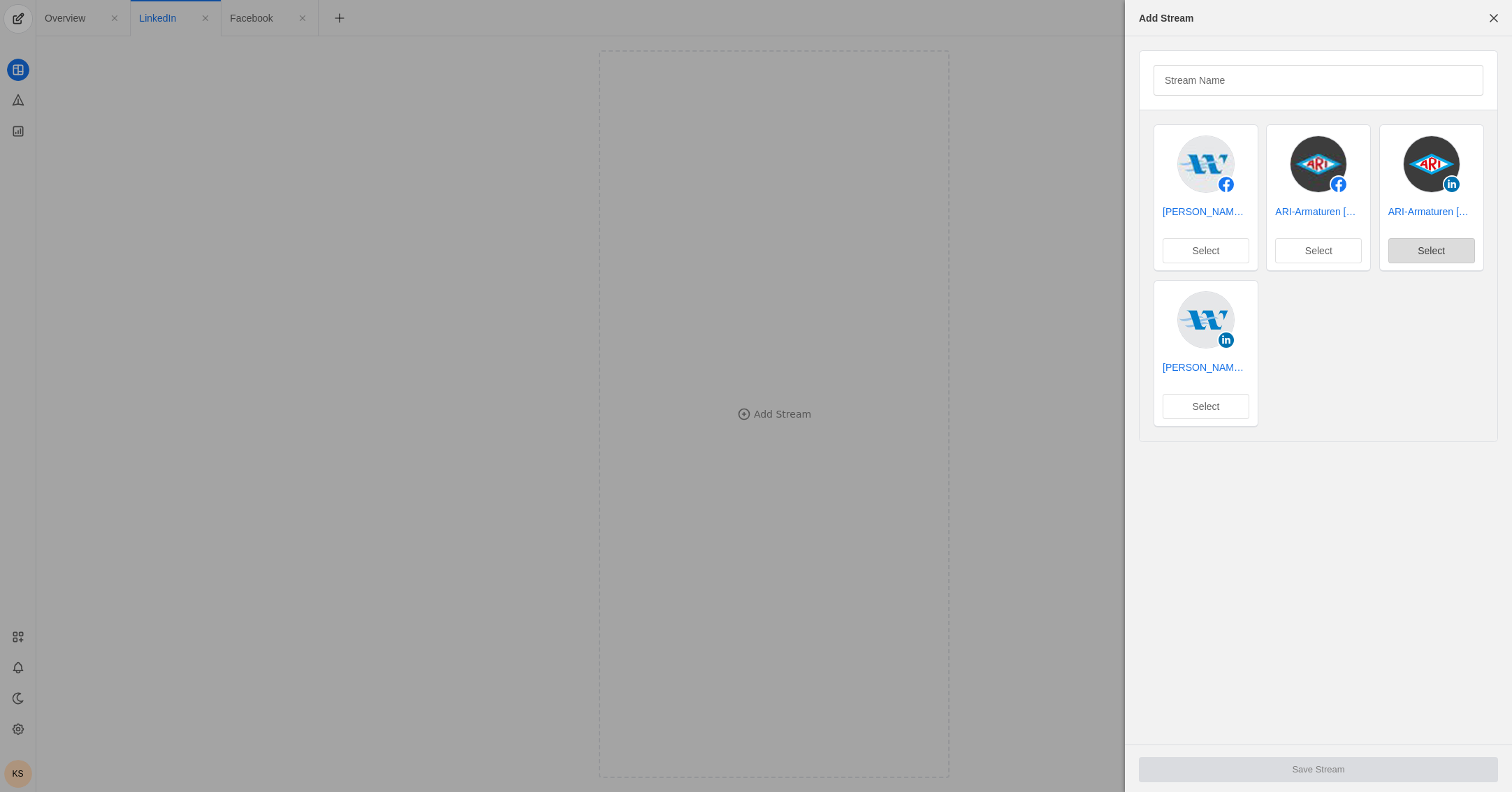
click at [975, 254] on span "Select" at bounding box center [1431, 251] width 27 height 14
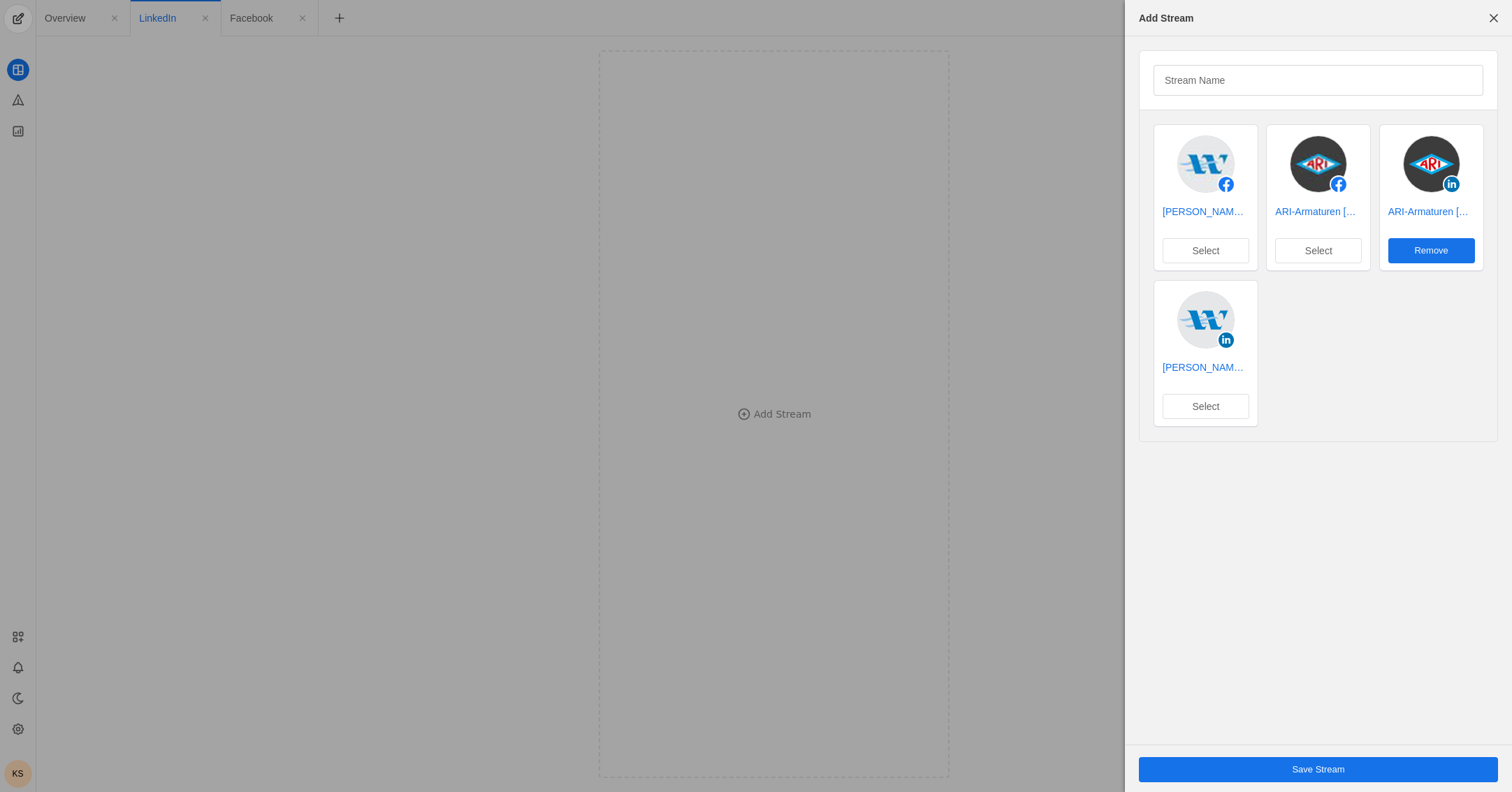
click at [975, 768] on span "undefined" at bounding box center [1318, 769] width 359 height 25
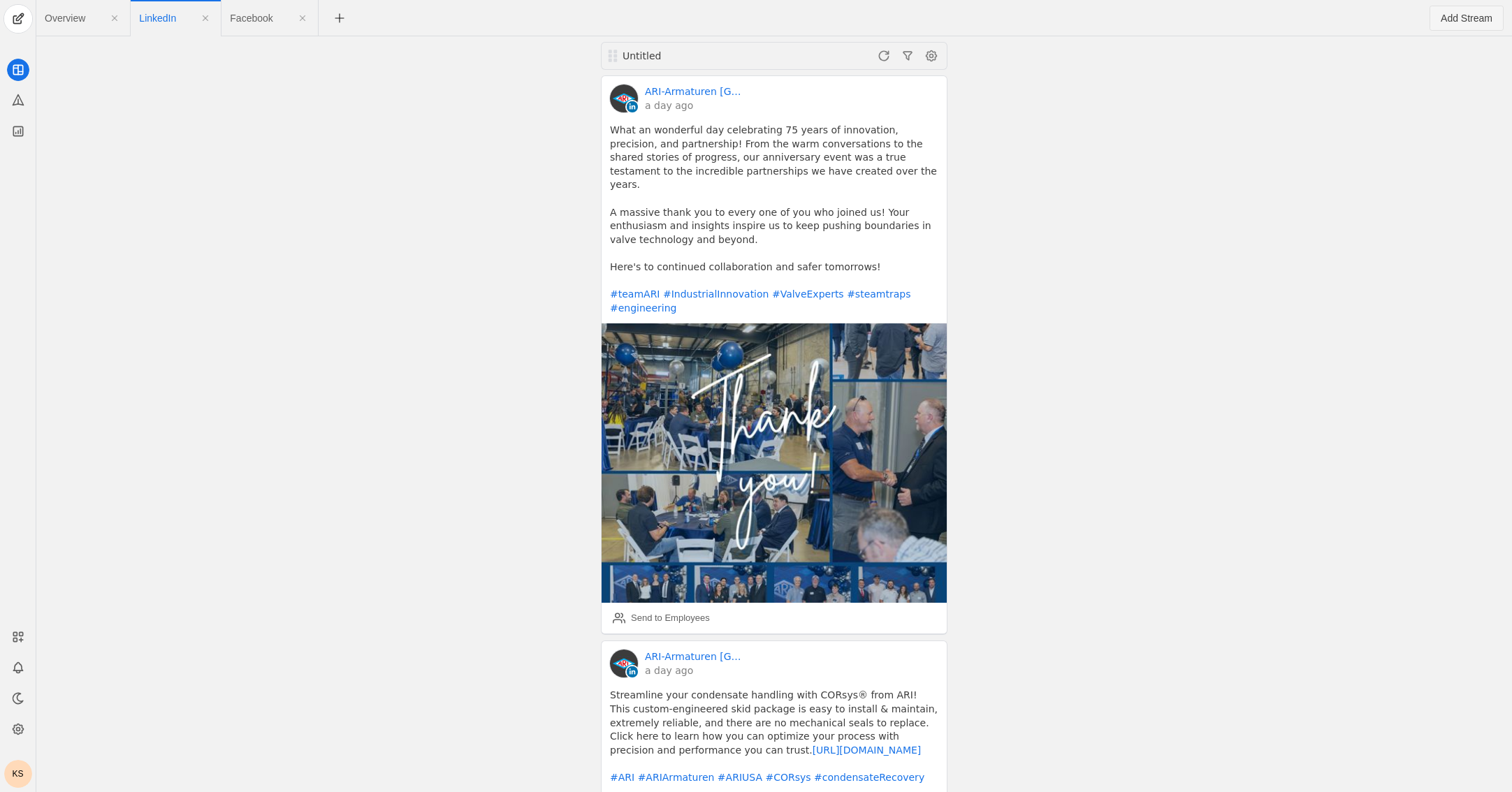
click at [975, 16] on span "Add Stream" at bounding box center [1466, 18] width 52 height 14
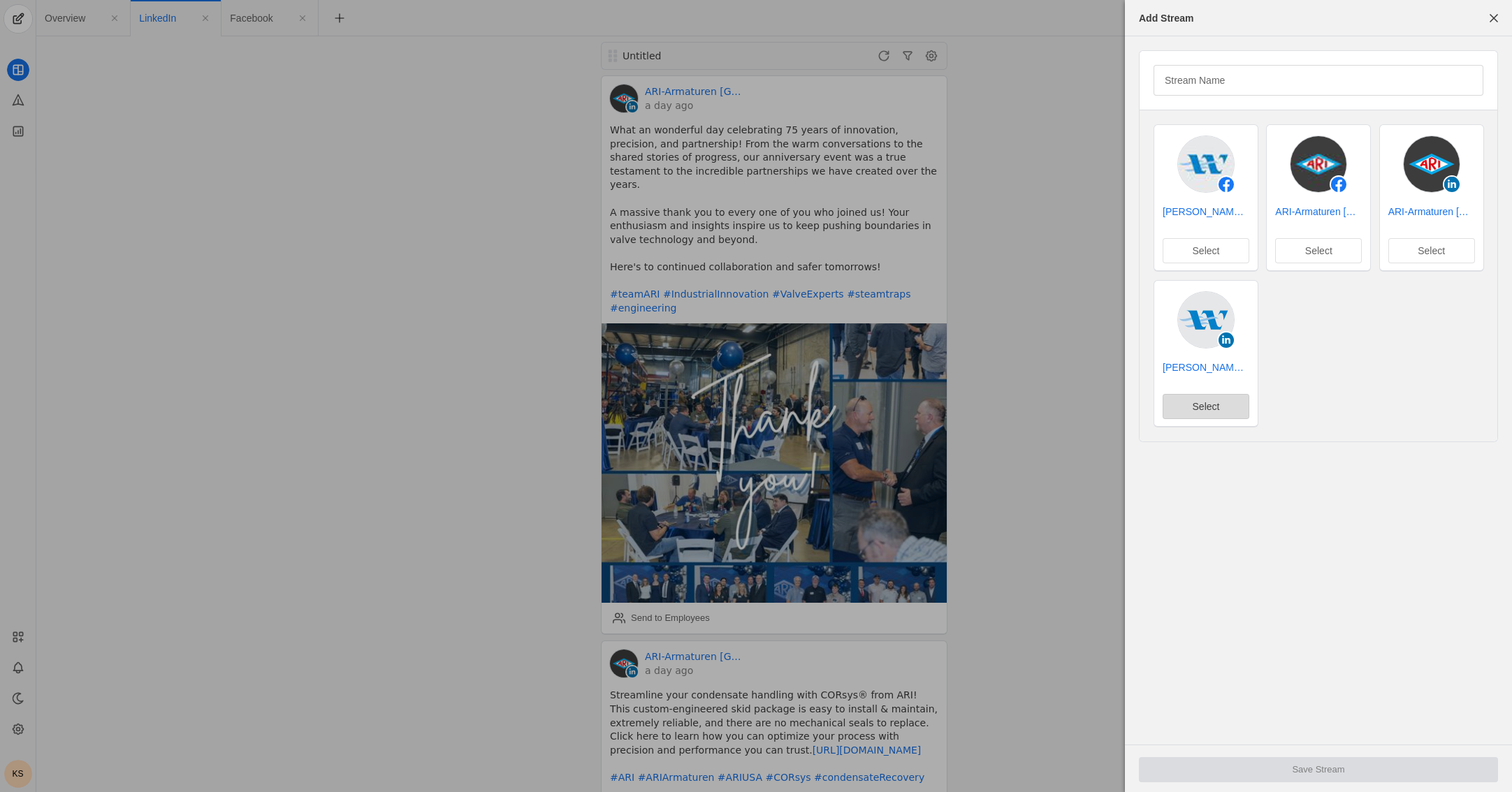
click at [975, 404] on span "undefined" at bounding box center [1206, 406] width 85 height 23
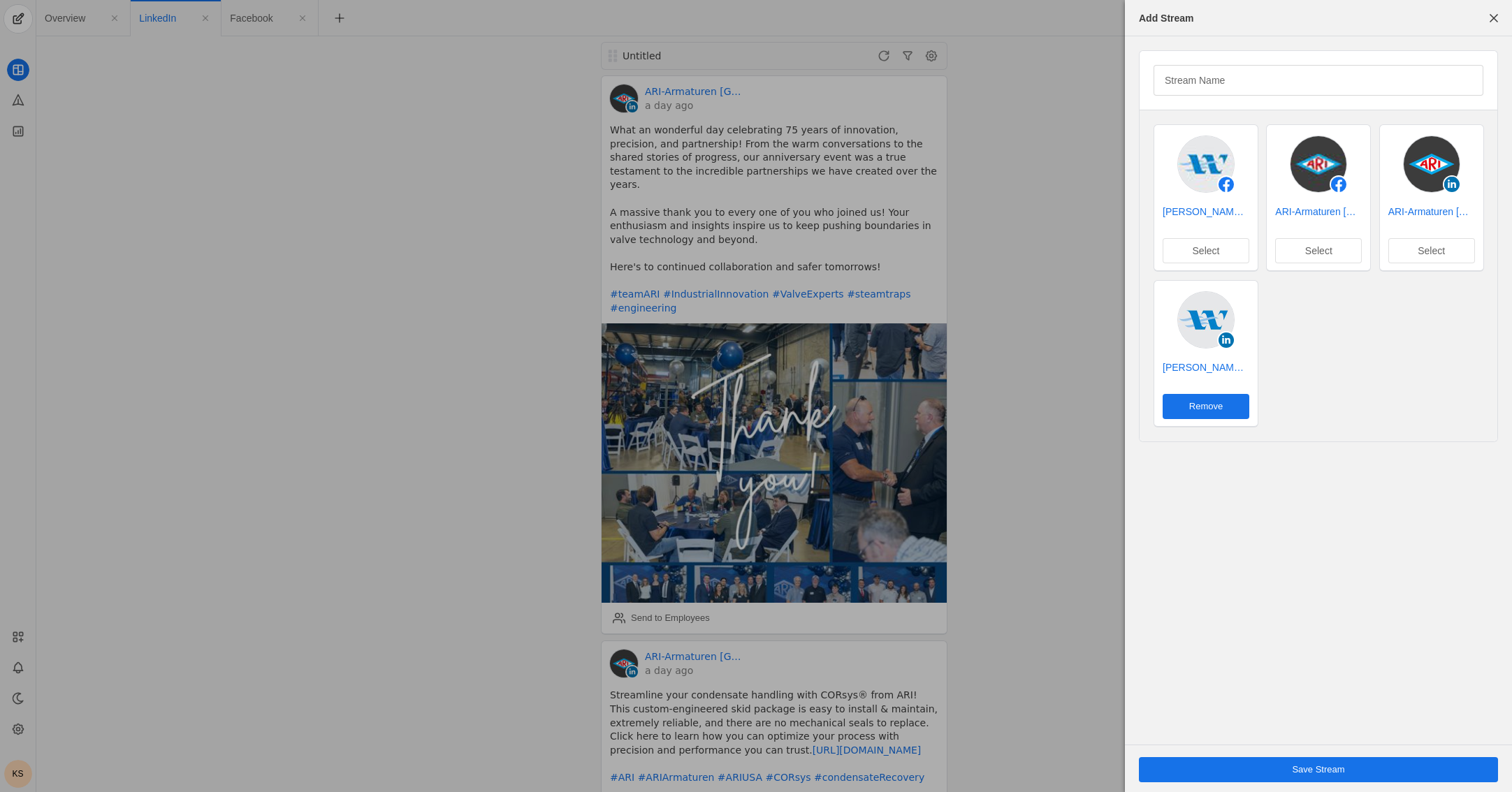
click at [975, 774] on span "Save Stream" at bounding box center [1317, 769] width 53 height 14
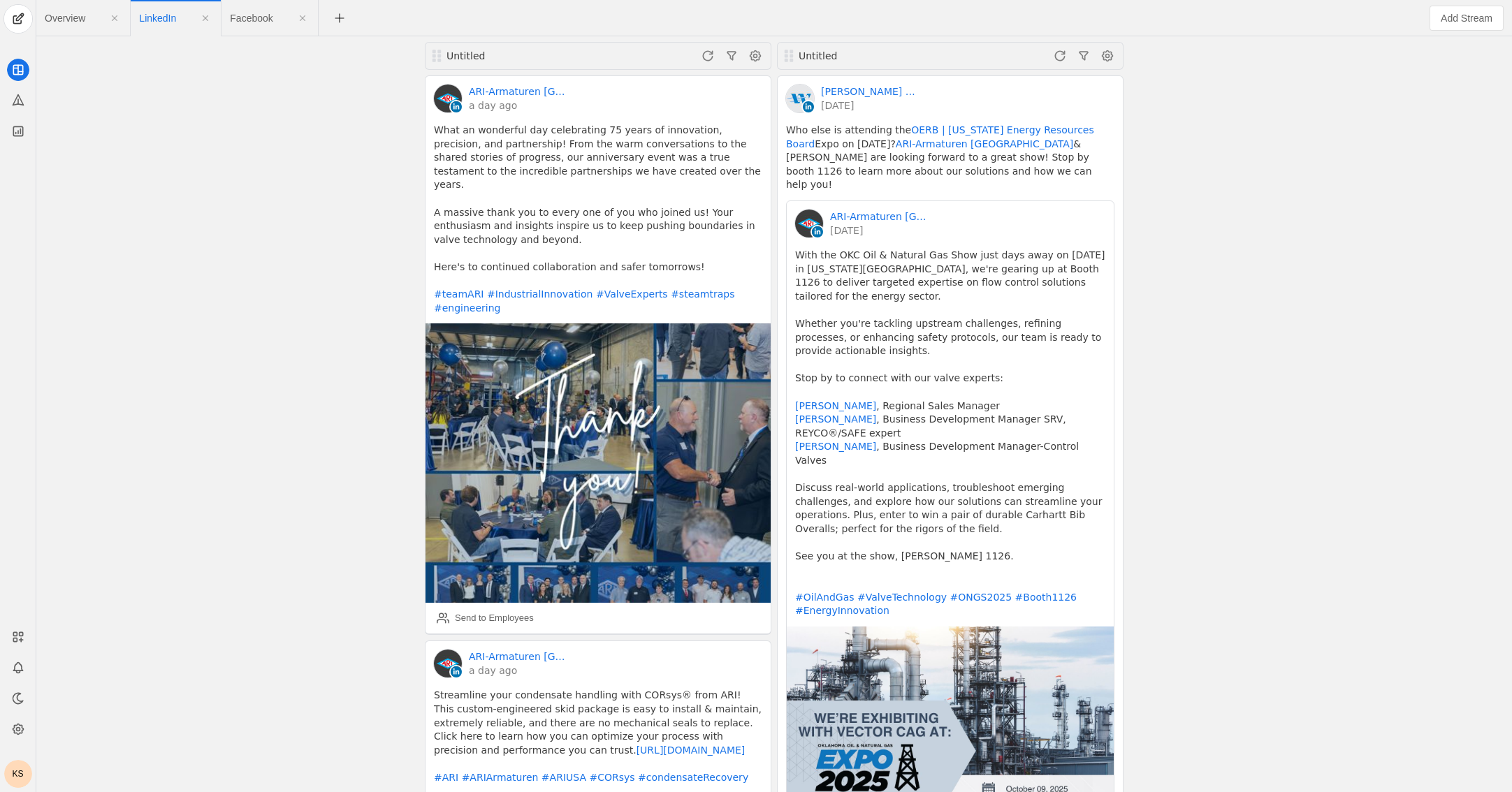
click at [266, 20] on span "Facebook" at bounding box center [251, 17] width 42 height 10
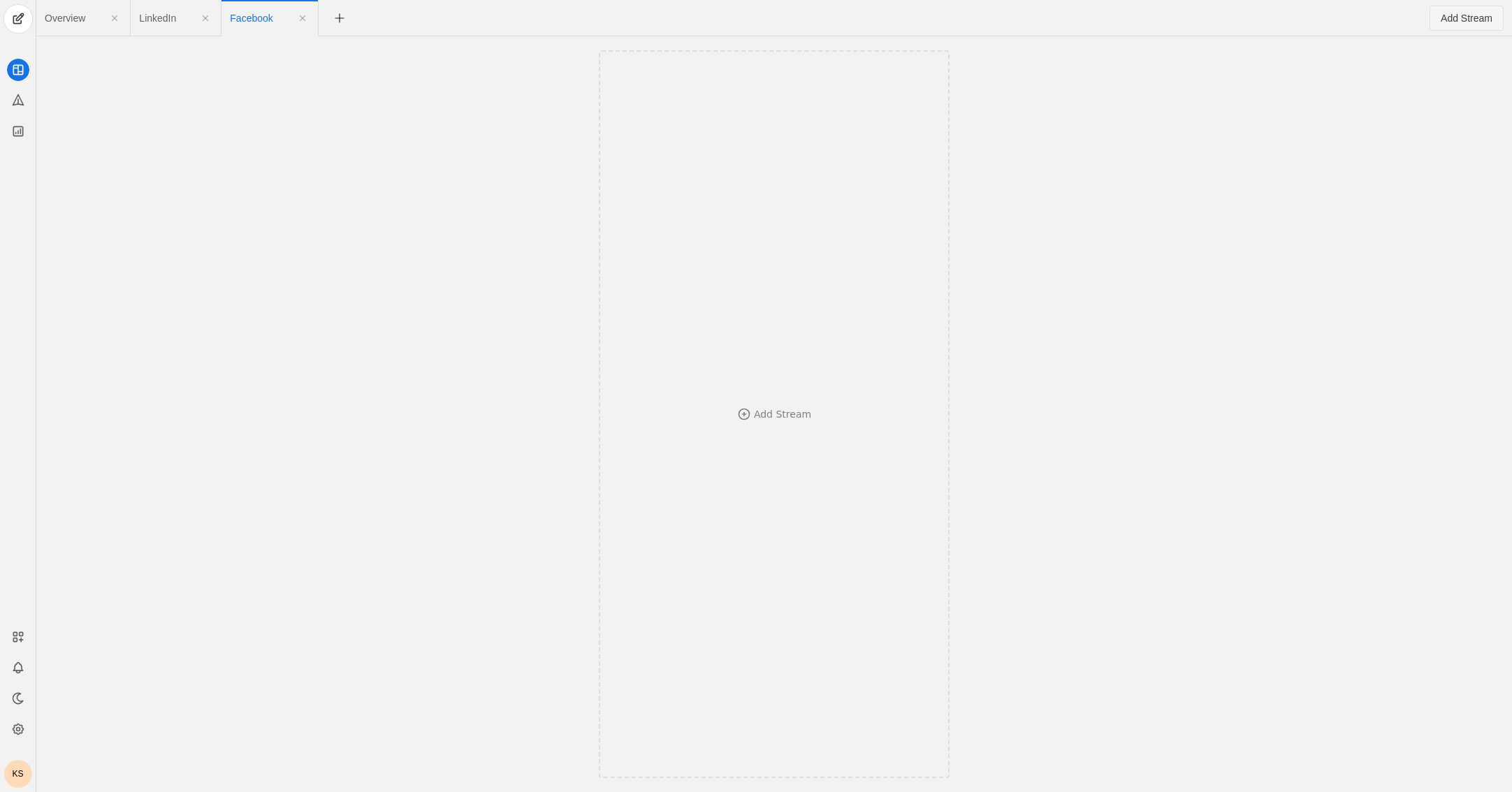
click at [975, 14] on span "Add Stream" at bounding box center [1466, 18] width 52 height 14
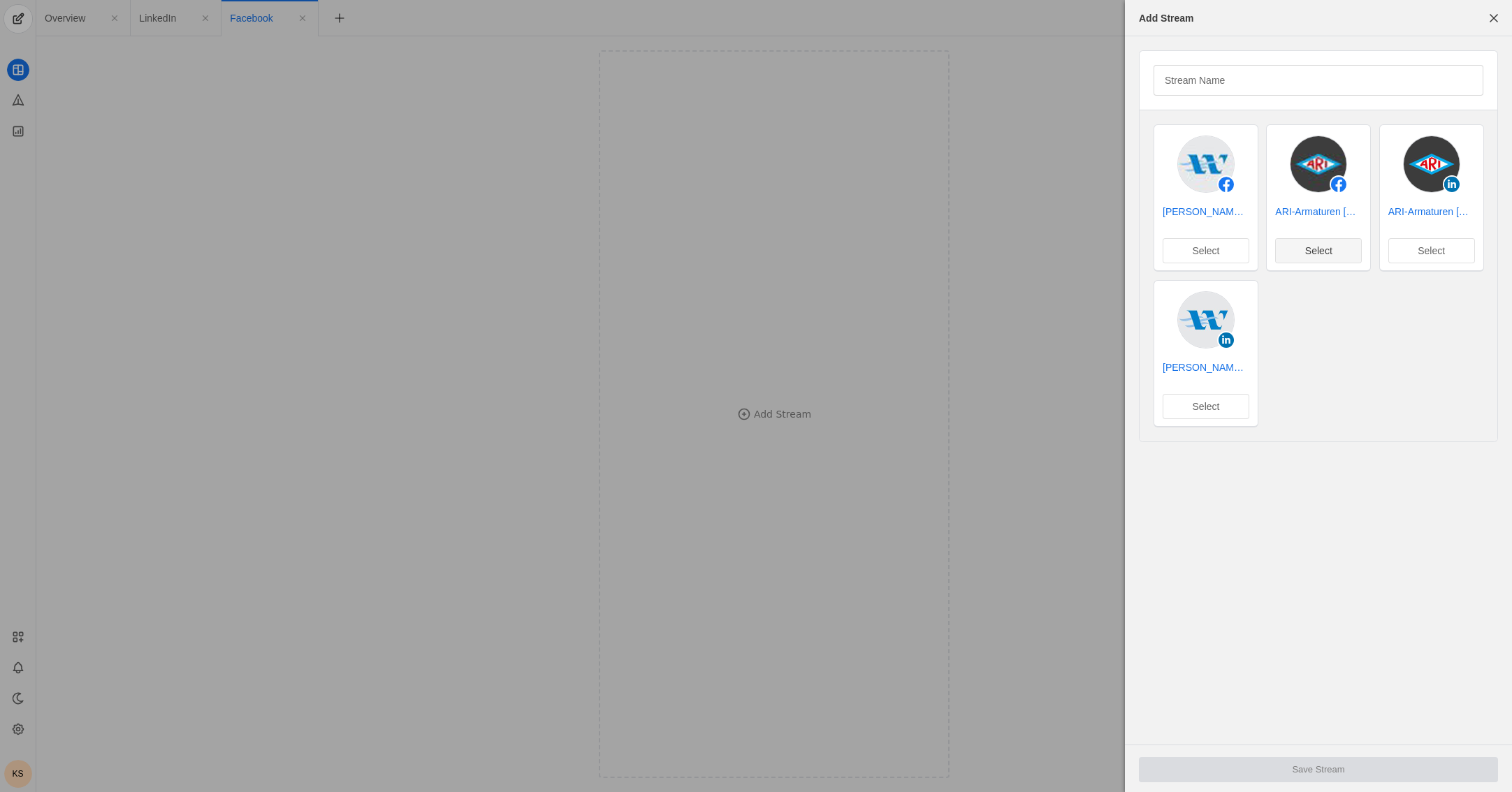
click at [975, 254] on span "Select" at bounding box center [1318, 251] width 27 height 14
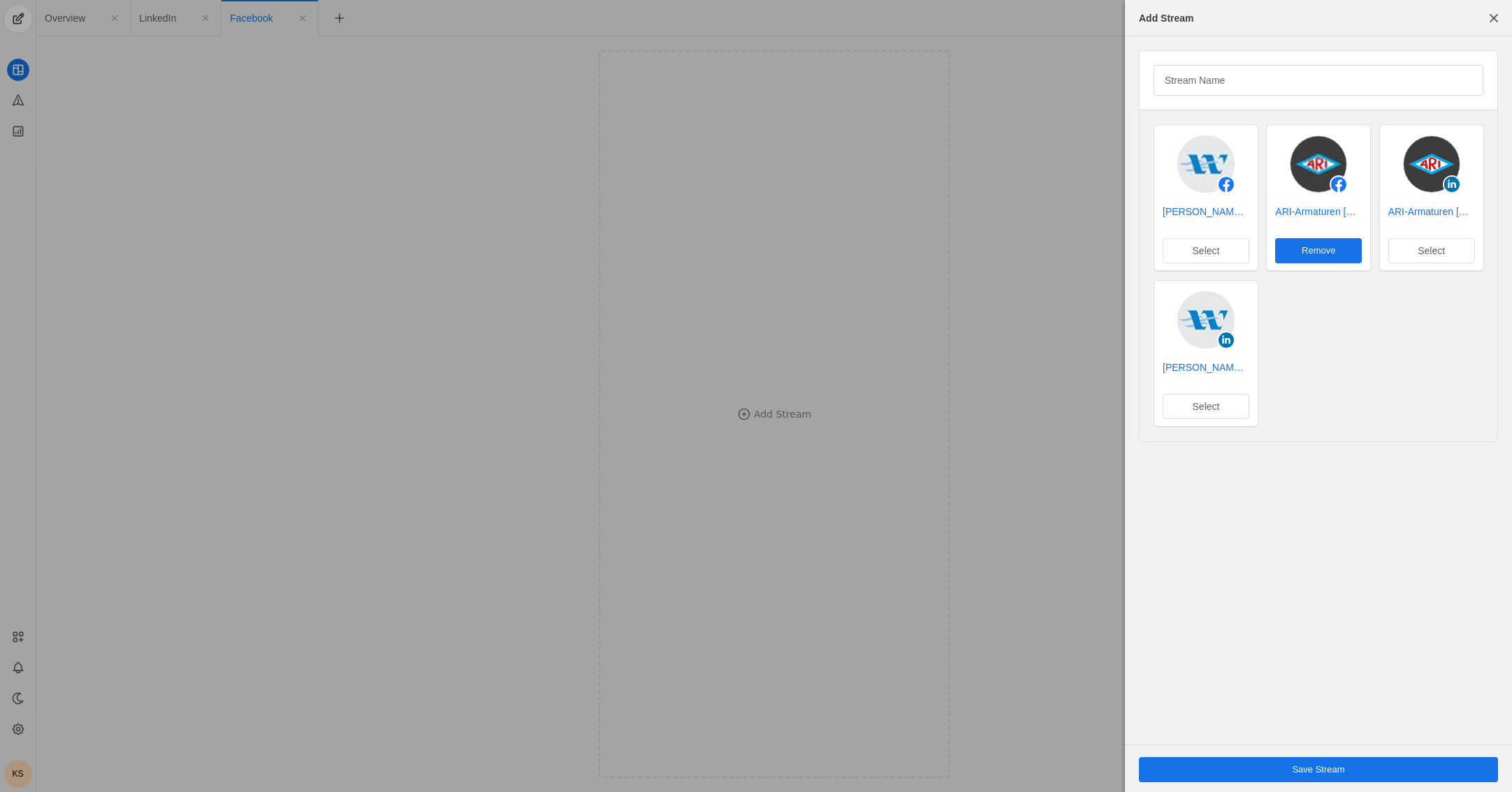
click at [975, 766] on span "undefined" at bounding box center [1318, 769] width 359 height 25
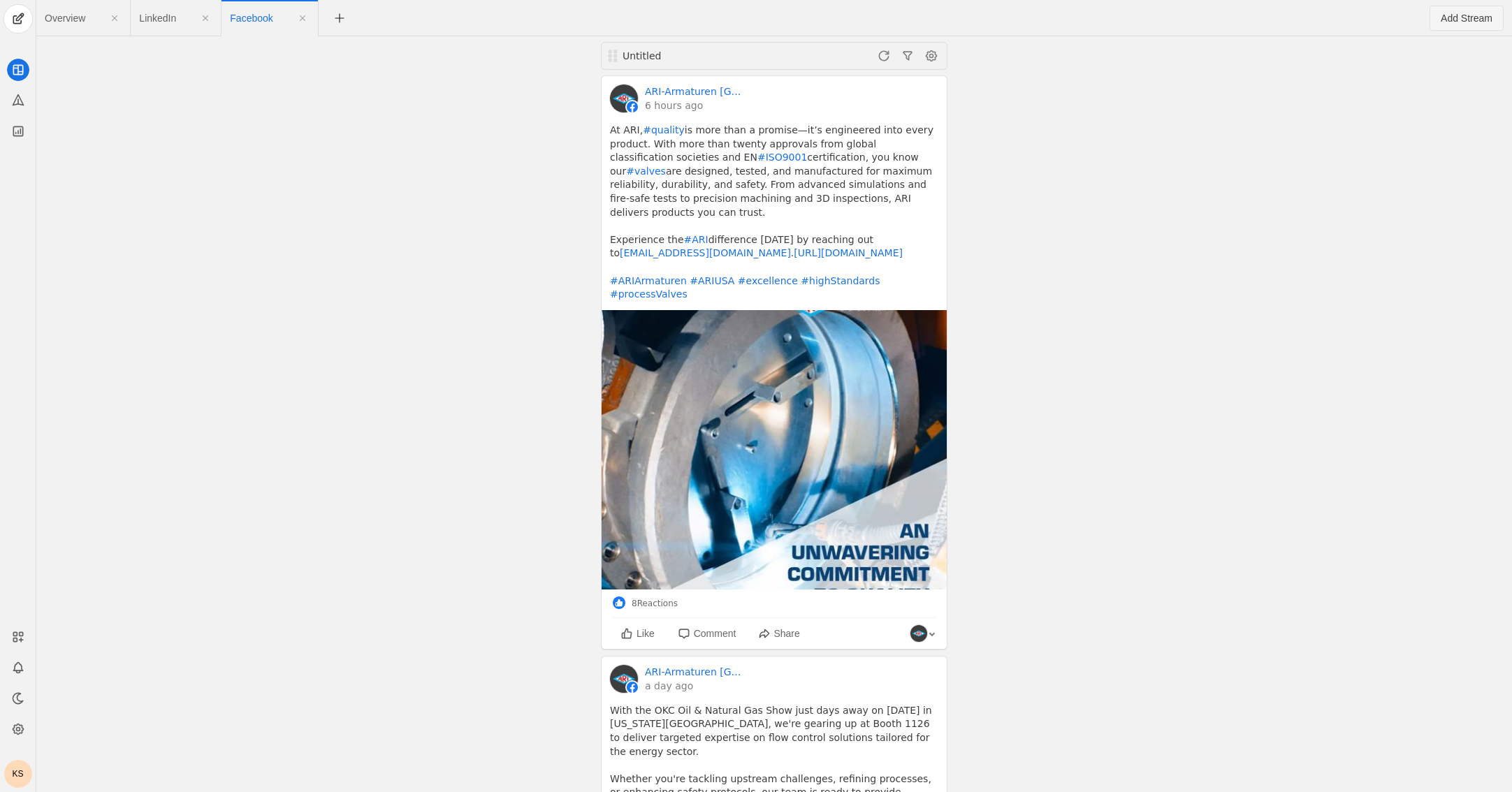
click at [975, 16] on span "Add Stream" at bounding box center [1466, 18] width 52 height 14
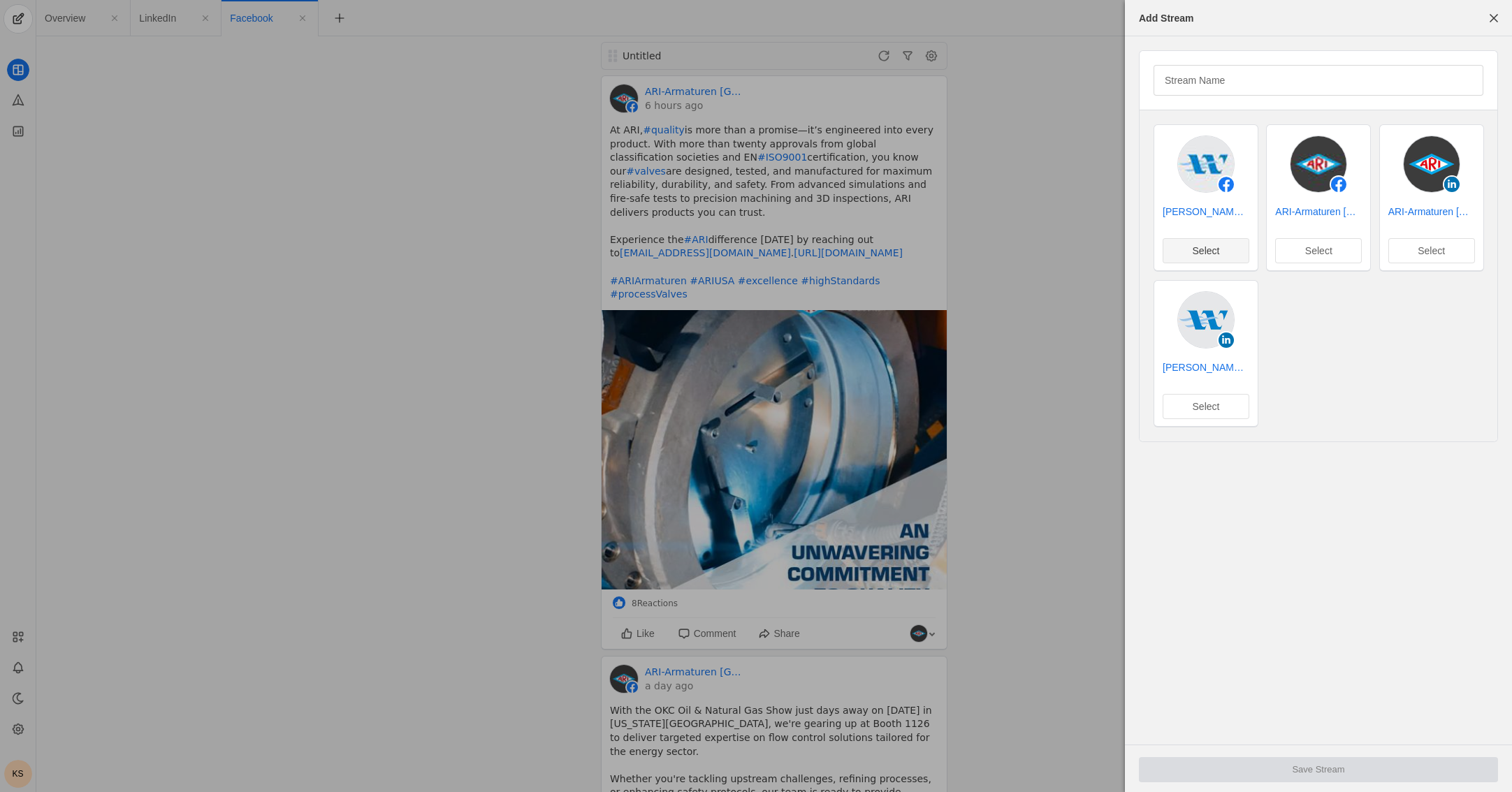
click at [975, 255] on span "undefined" at bounding box center [1206, 250] width 85 height 23
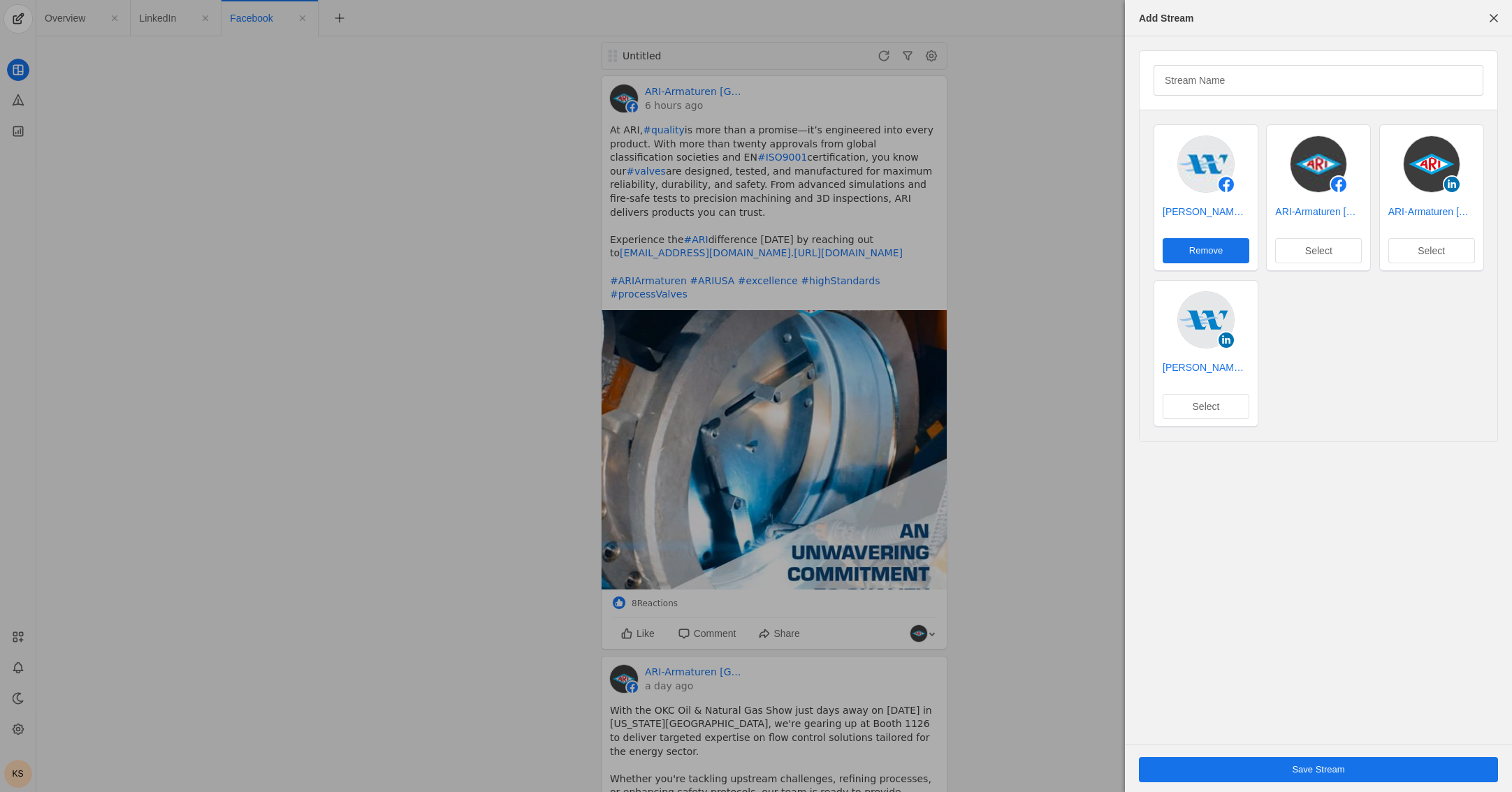
click at [975, 771] on span "undefined" at bounding box center [1318, 769] width 359 height 25
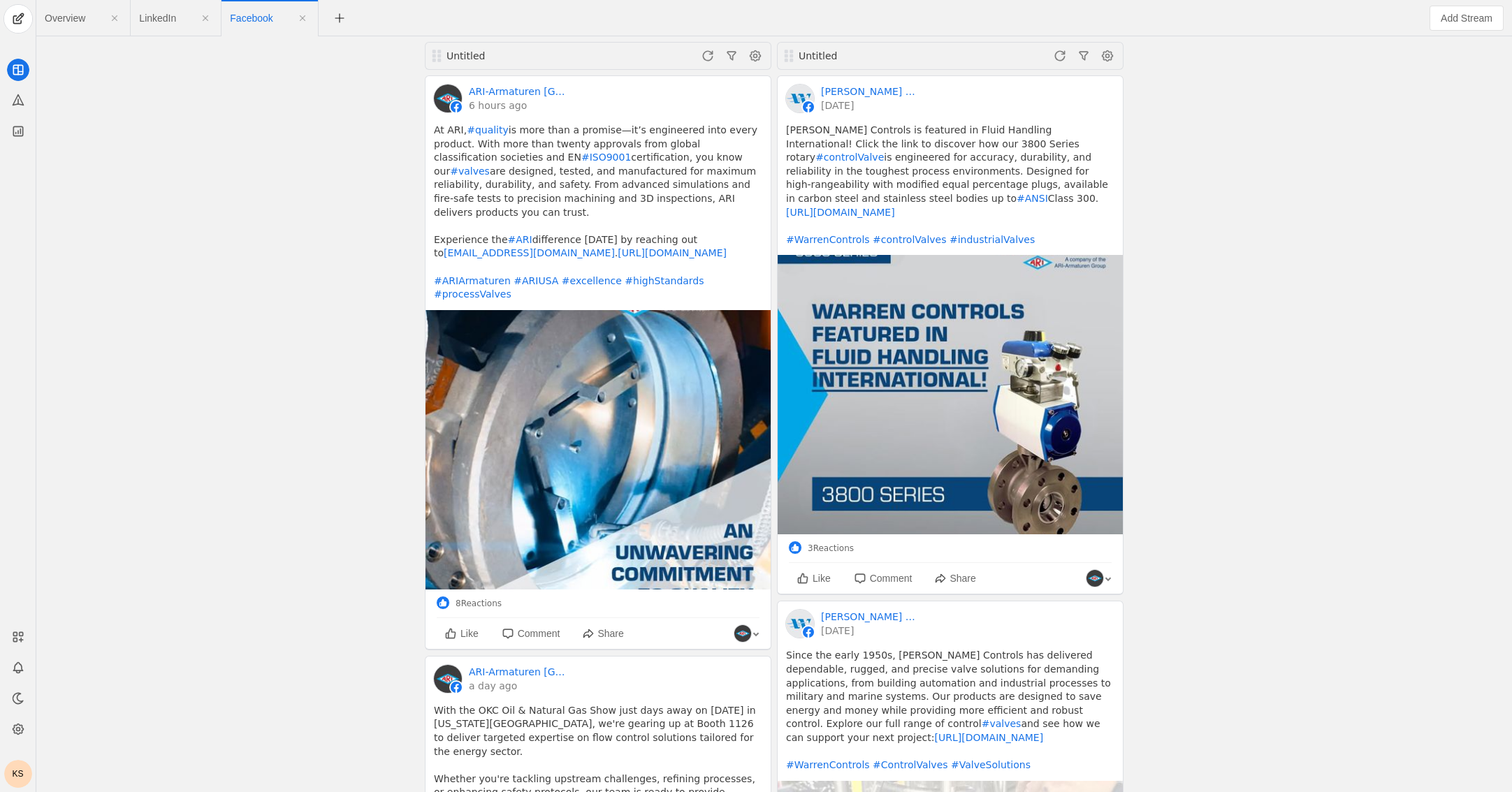
click at [487, 56] on div "Untitled" at bounding box center [530, 55] width 166 height 14
click at [751, 53] on span at bounding box center [756, 56] width 23 height 23
click at [687, 90] on span "button" at bounding box center [683, 85] width 166 height 25
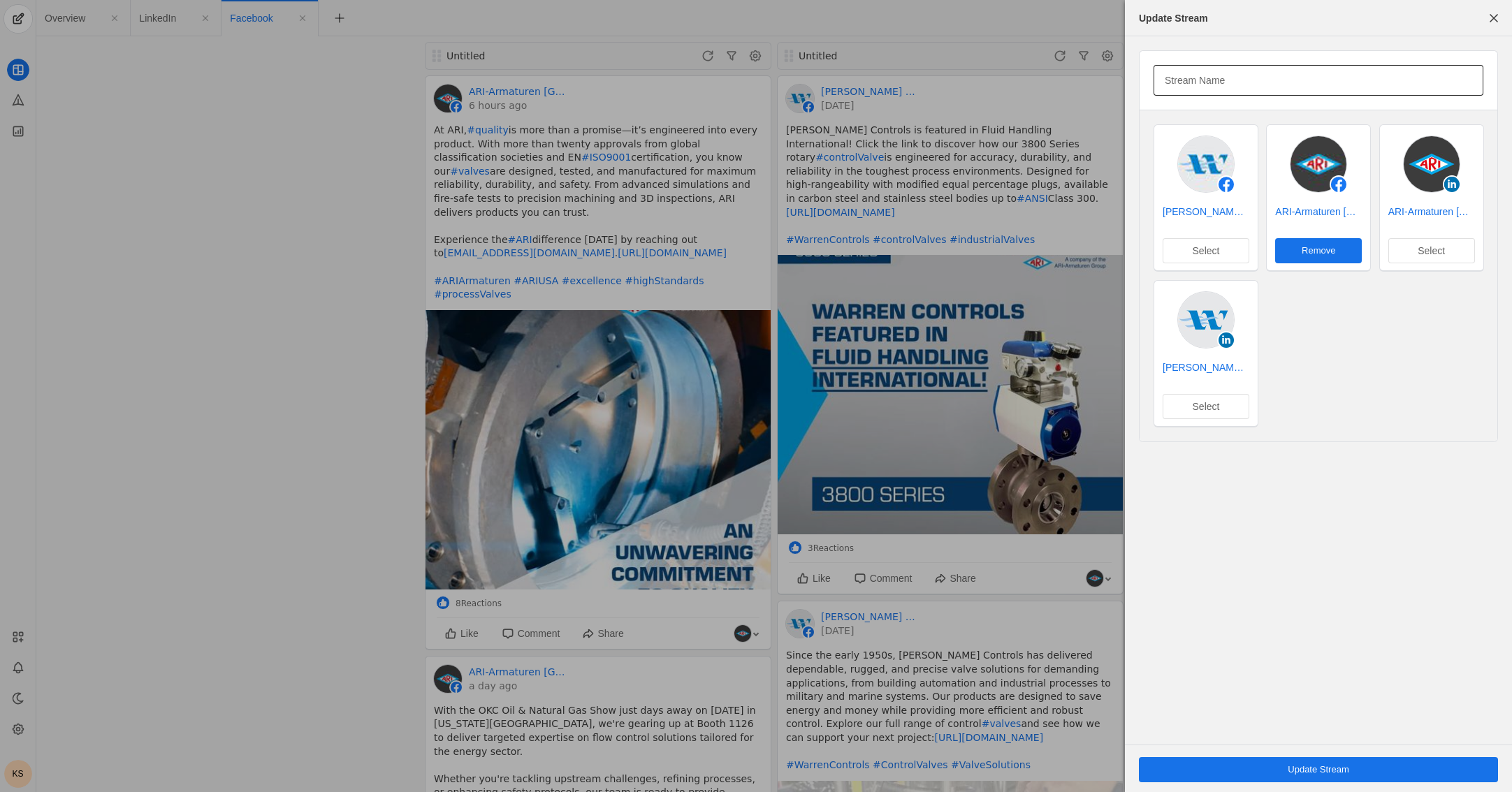
click at [975, 82] on mat-label "Stream Name" at bounding box center [1194, 80] width 60 height 16
click at [975, 82] on input "Stream Name" at bounding box center [1317, 80] width 307 height 16
type input "F"
type input "ARI Facebook"
click at [975, 770] on span "undefined" at bounding box center [1318, 769] width 359 height 25
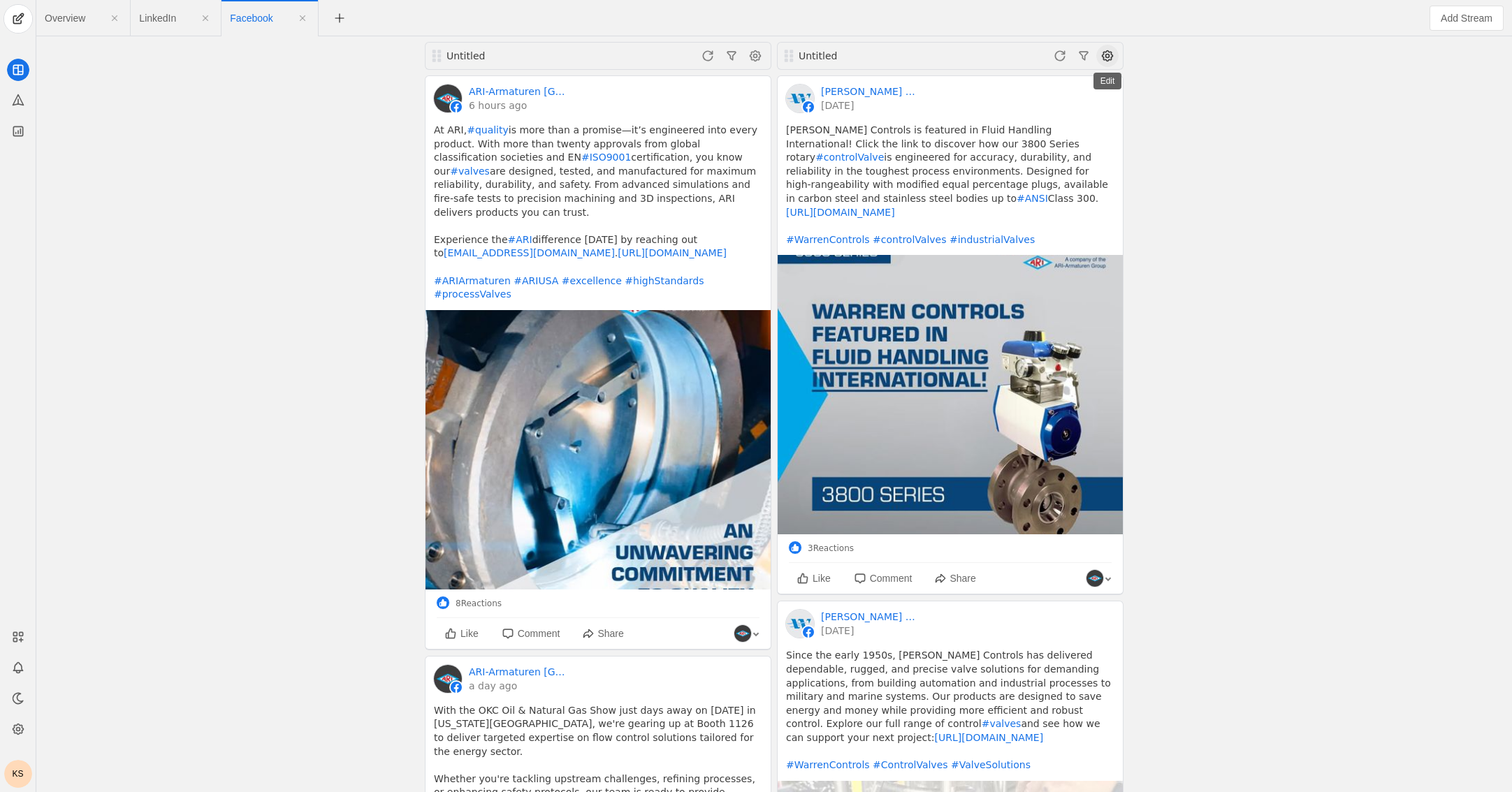
click at [975, 56] on span at bounding box center [1107, 56] width 23 height 23
click at [975, 81] on span "button" at bounding box center [1035, 85] width 166 height 25
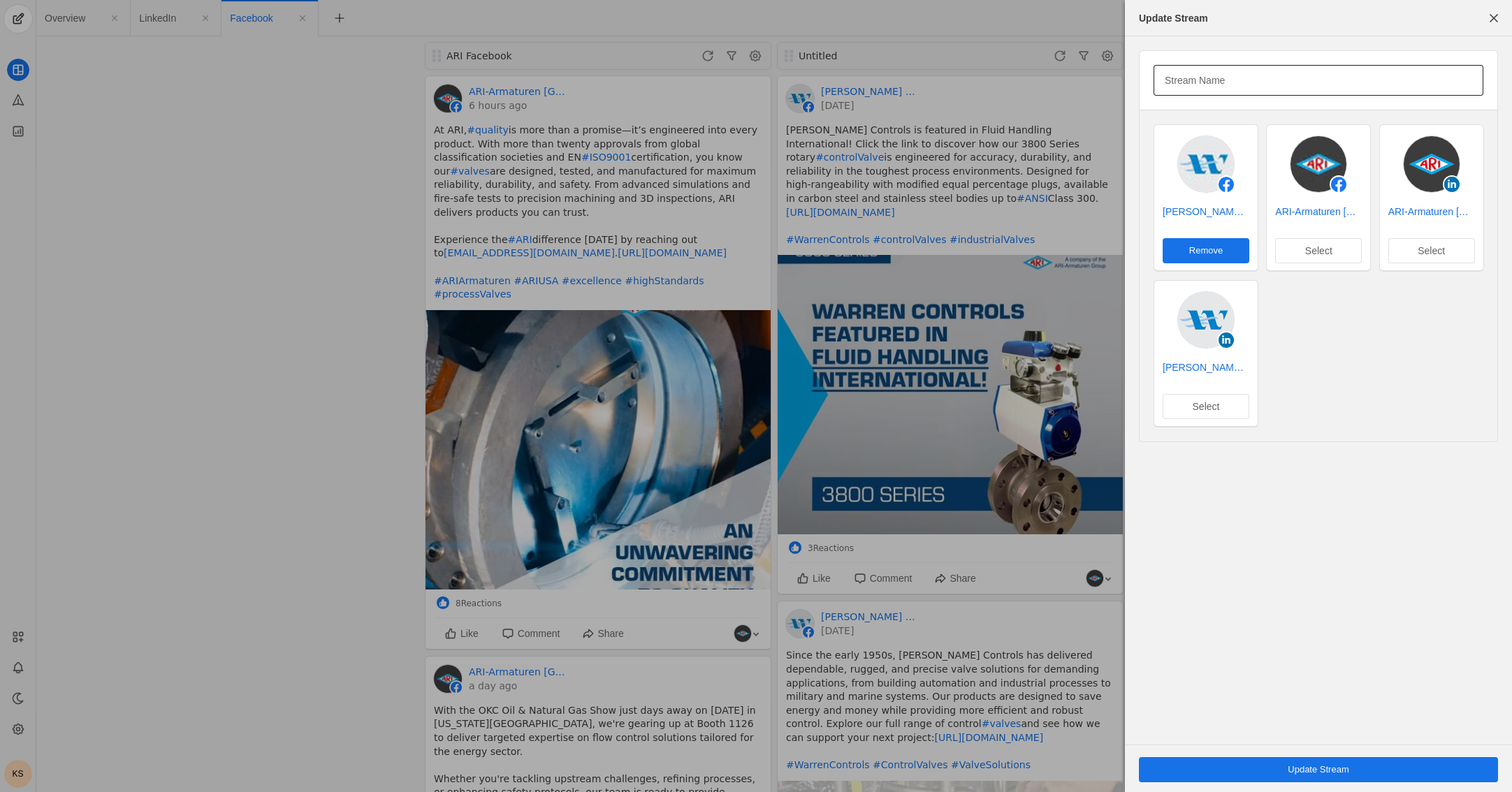
click at [975, 83] on mat-label "Stream Name" at bounding box center [1194, 80] width 60 height 16
click at [975, 83] on input "Stream Name" at bounding box center [1317, 80] width 307 height 16
type input "A"
type input "Warren Controls Facebook"
click at [975, 770] on span "undefined" at bounding box center [1318, 769] width 359 height 25
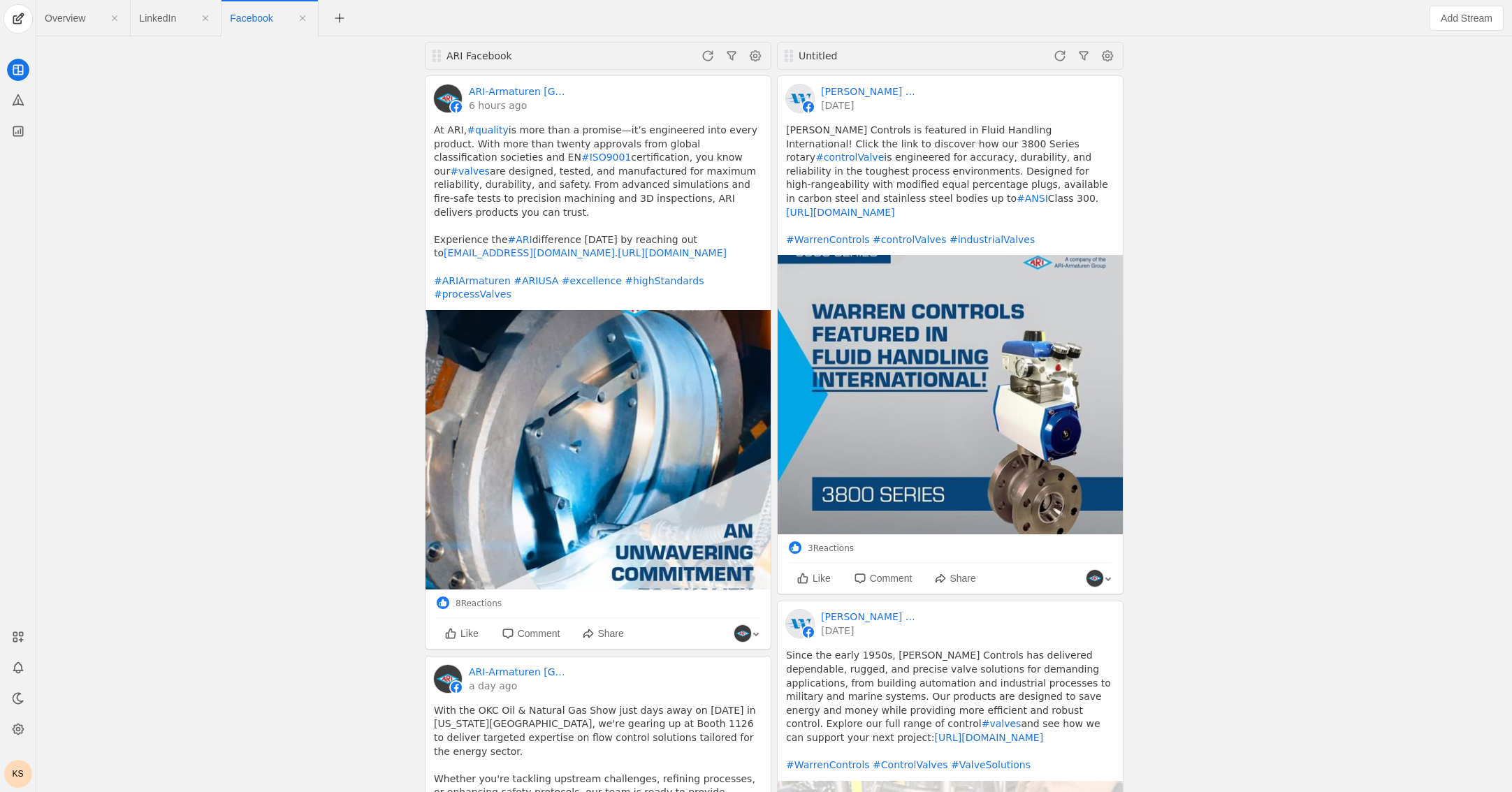
click at [177, 16] on app-feed-tab "LinkedIn" at bounding box center [176, 17] width 74 height 25
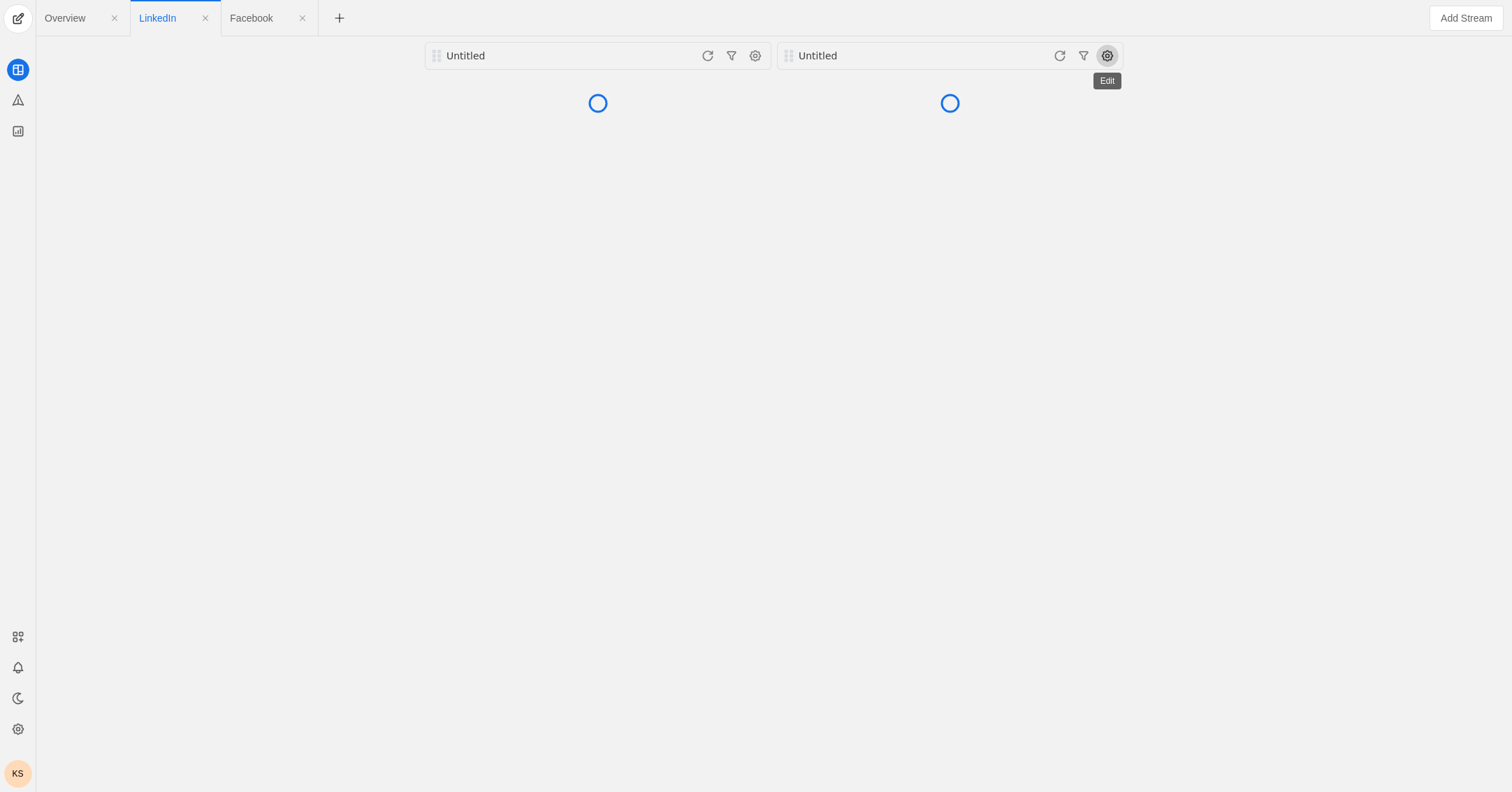
click at [975, 59] on span at bounding box center [1107, 56] width 23 height 23
click at [975, 85] on span "button" at bounding box center [1035, 85] width 166 height 25
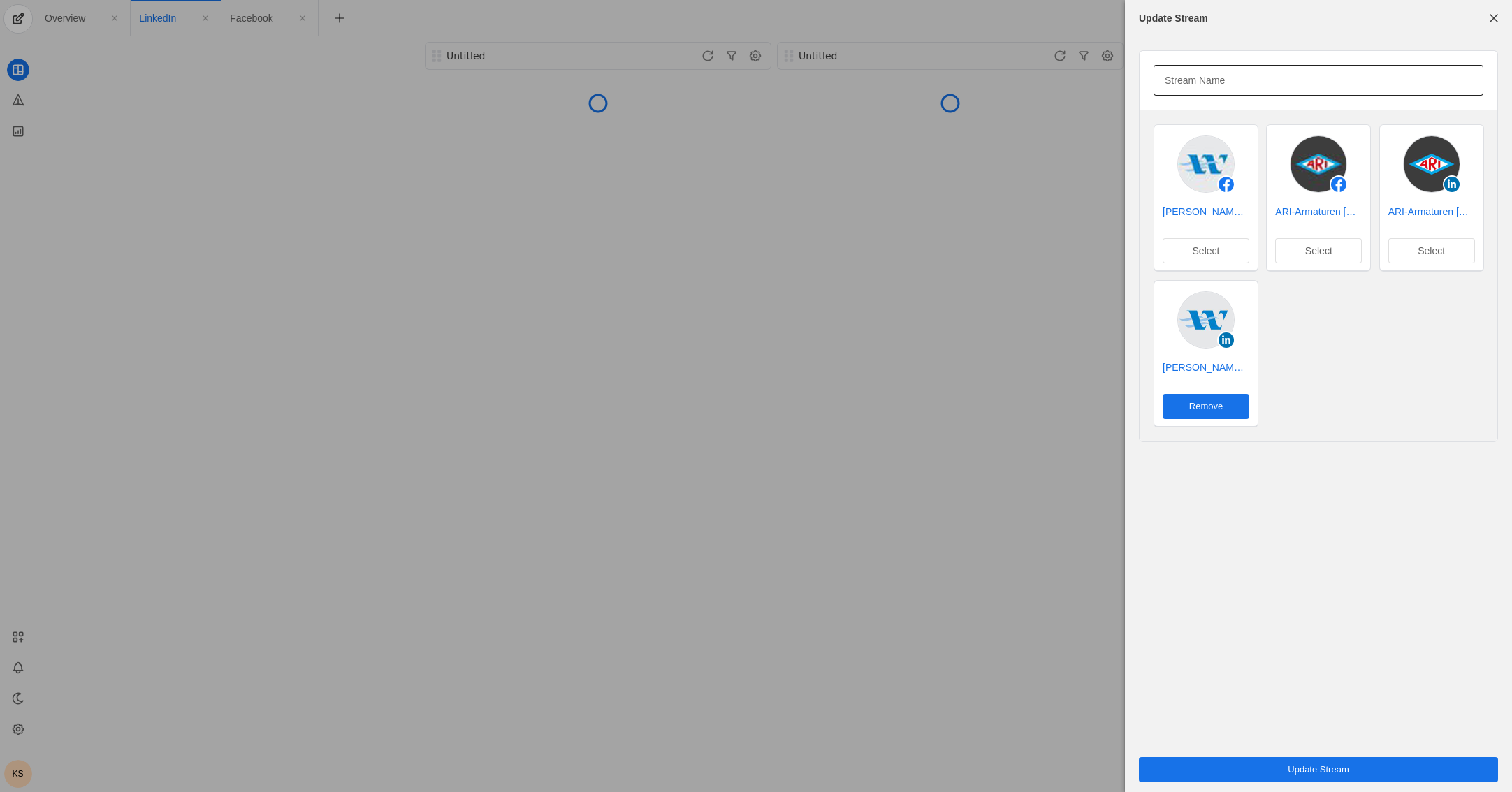
click at [975, 81] on input "Stream Name" at bounding box center [1317, 80] width 307 height 16
type input "Warren Controls LinkedIn"
click at [975, 766] on span "undefined" at bounding box center [1318, 769] width 359 height 25
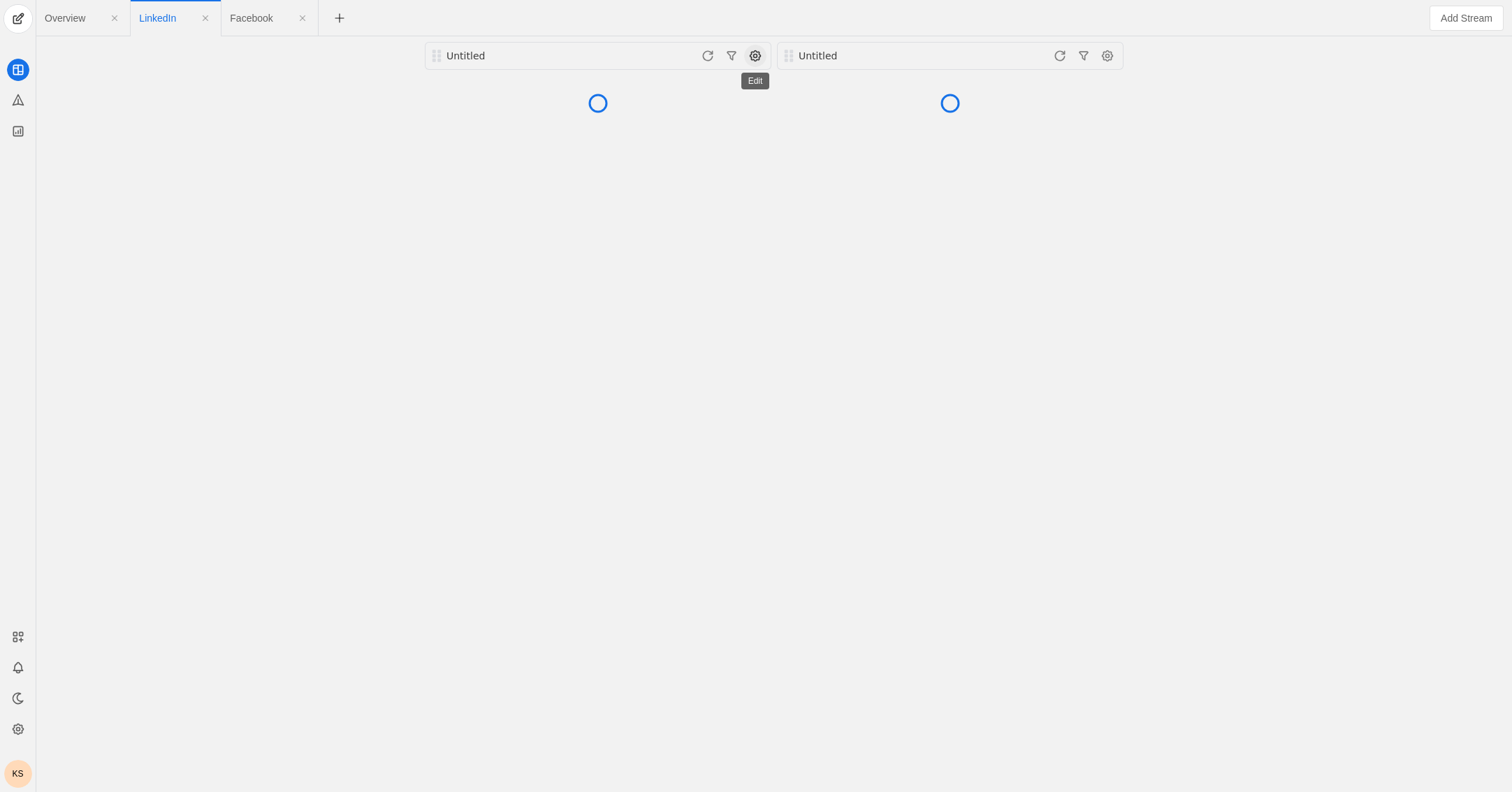
click at [750, 52] on span at bounding box center [756, 56] width 23 height 23
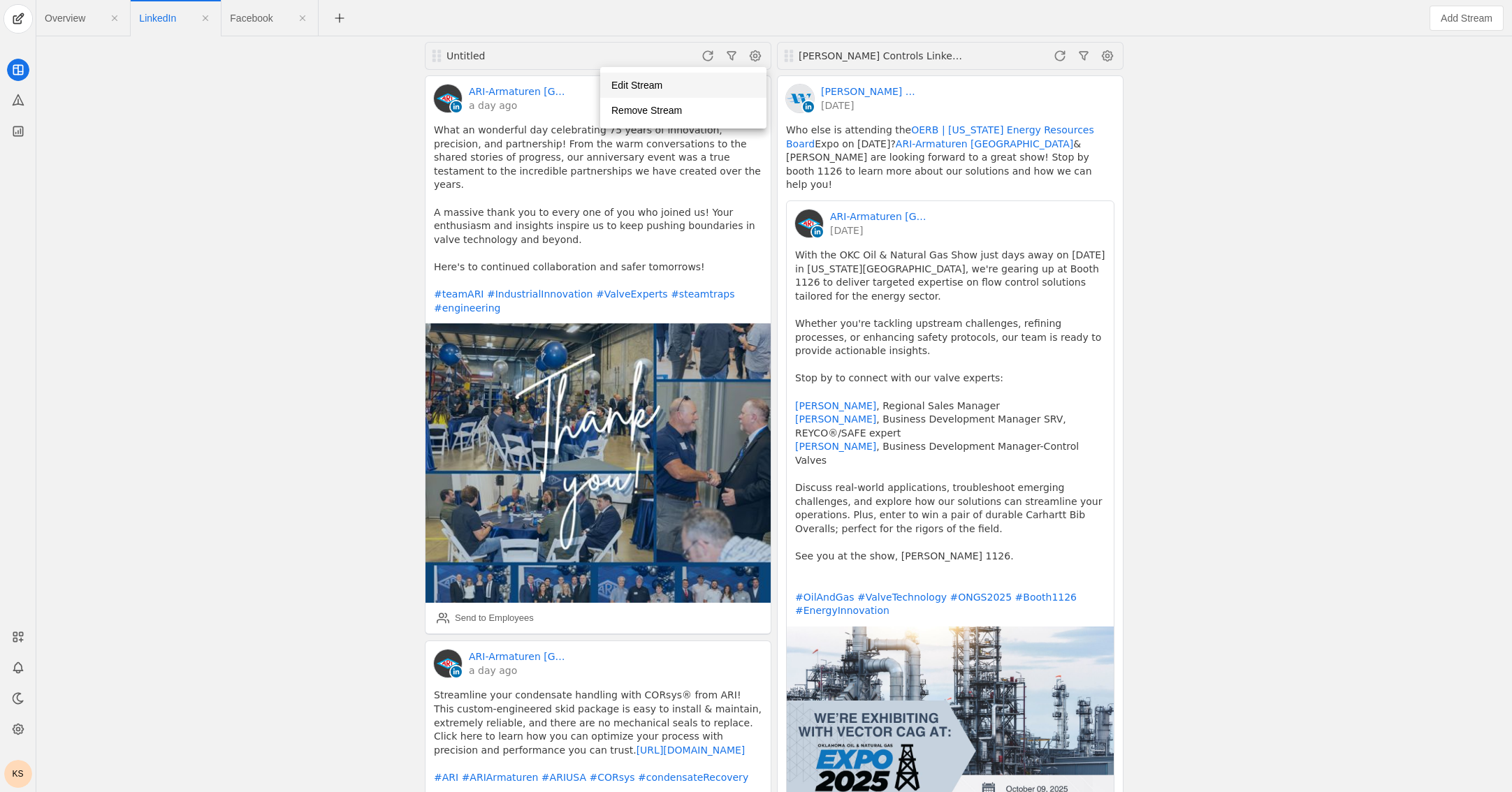
click at [727, 82] on span "button" at bounding box center [683, 85] width 166 height 25
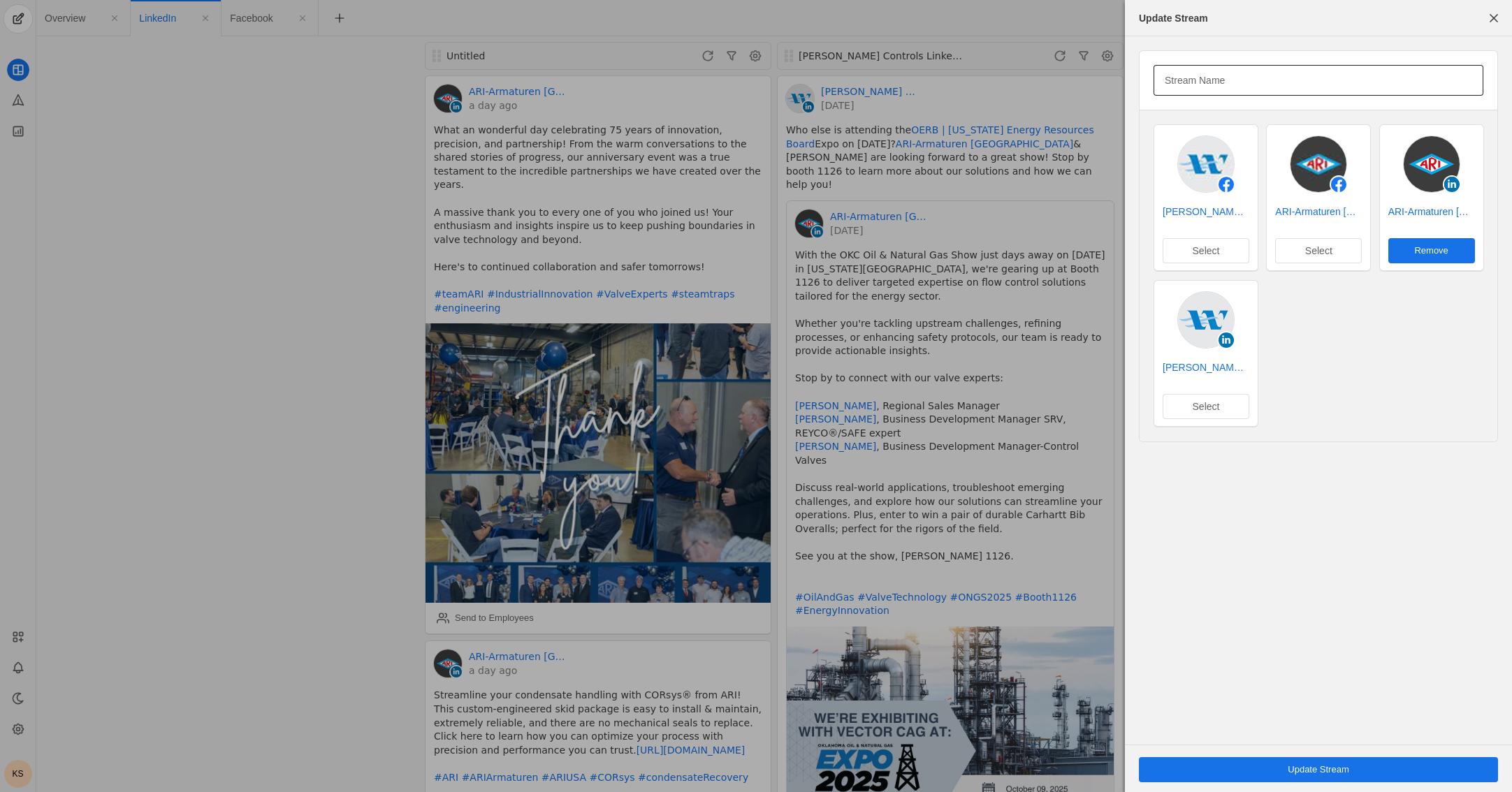
click at [975, 80] on mat-label "Stream Name" at bounding box center [1194, 80] width 60 height 16
click at [975, 80] on input "Stream Name" at bounding box center [1317, 80] width 307 height 16
type input "ARI LinkedIn"
click at [975, 765] on span "undefined" at bounding box center [1318, 769] width 359 height 25
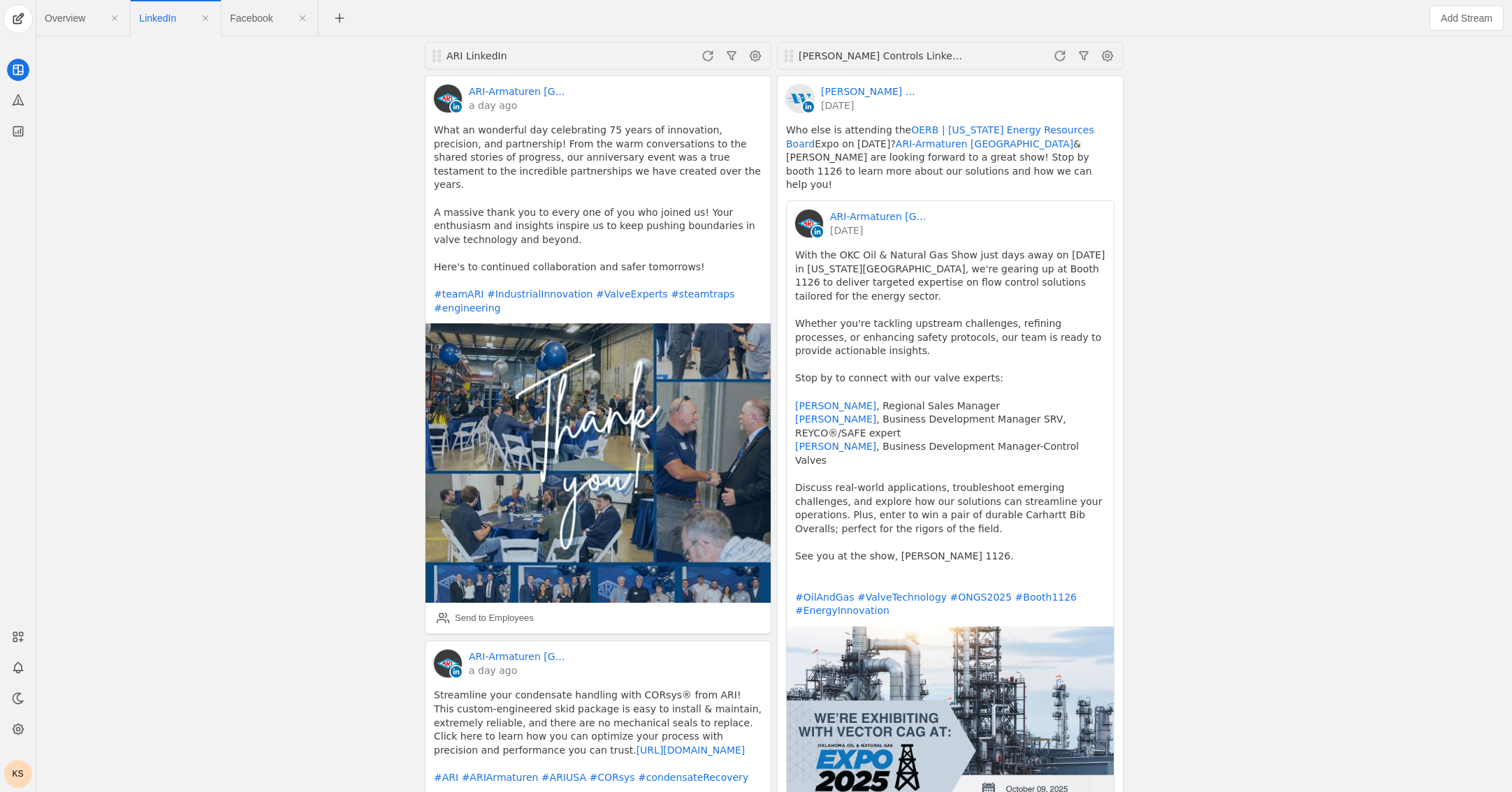
click at [55, 13] on span "Overview" at bounding box center [65, 17] width 41 height 10
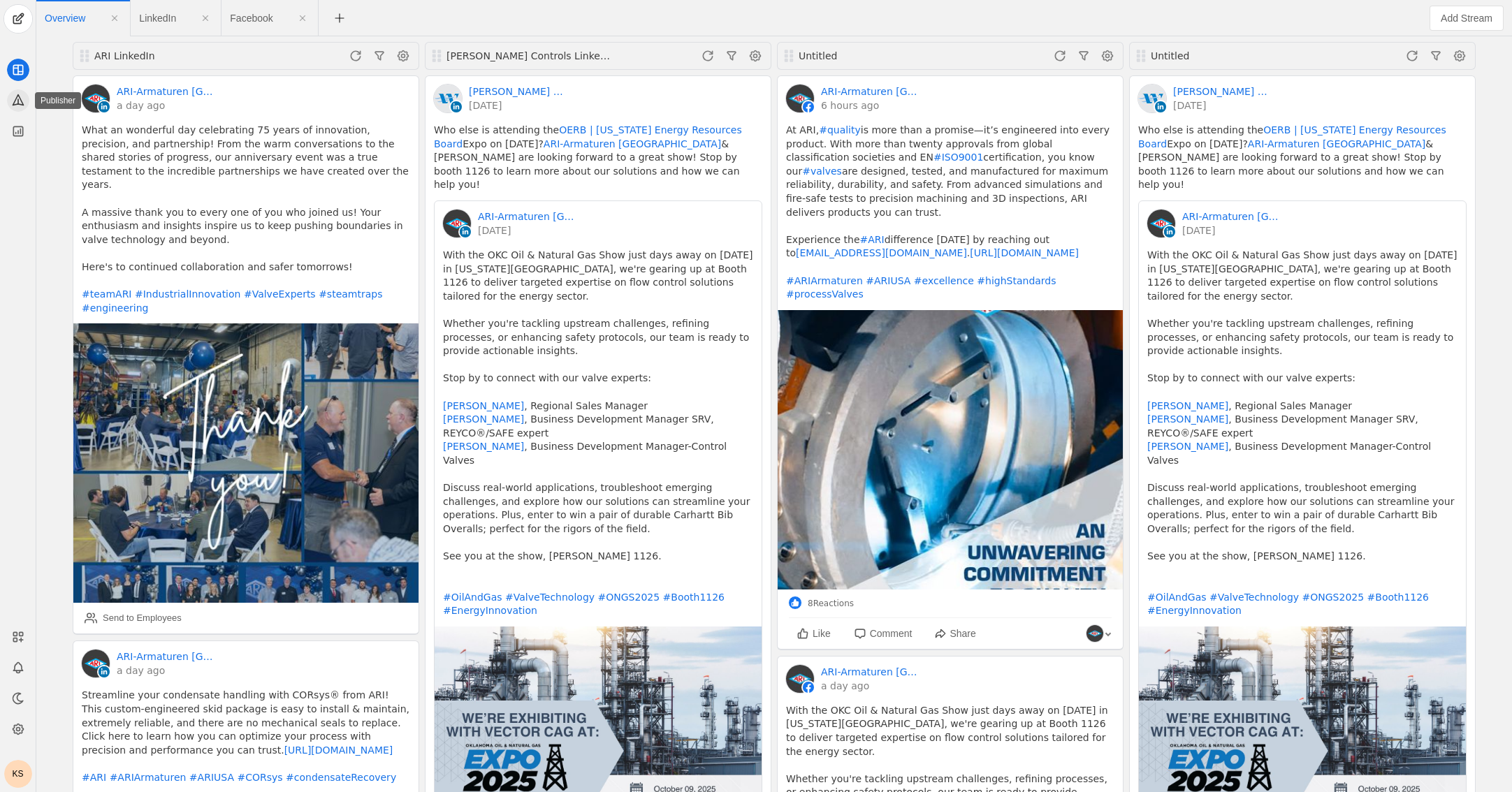
click at [16, 93] on app-icon at bounding box center [18, 100] width 23 height 23
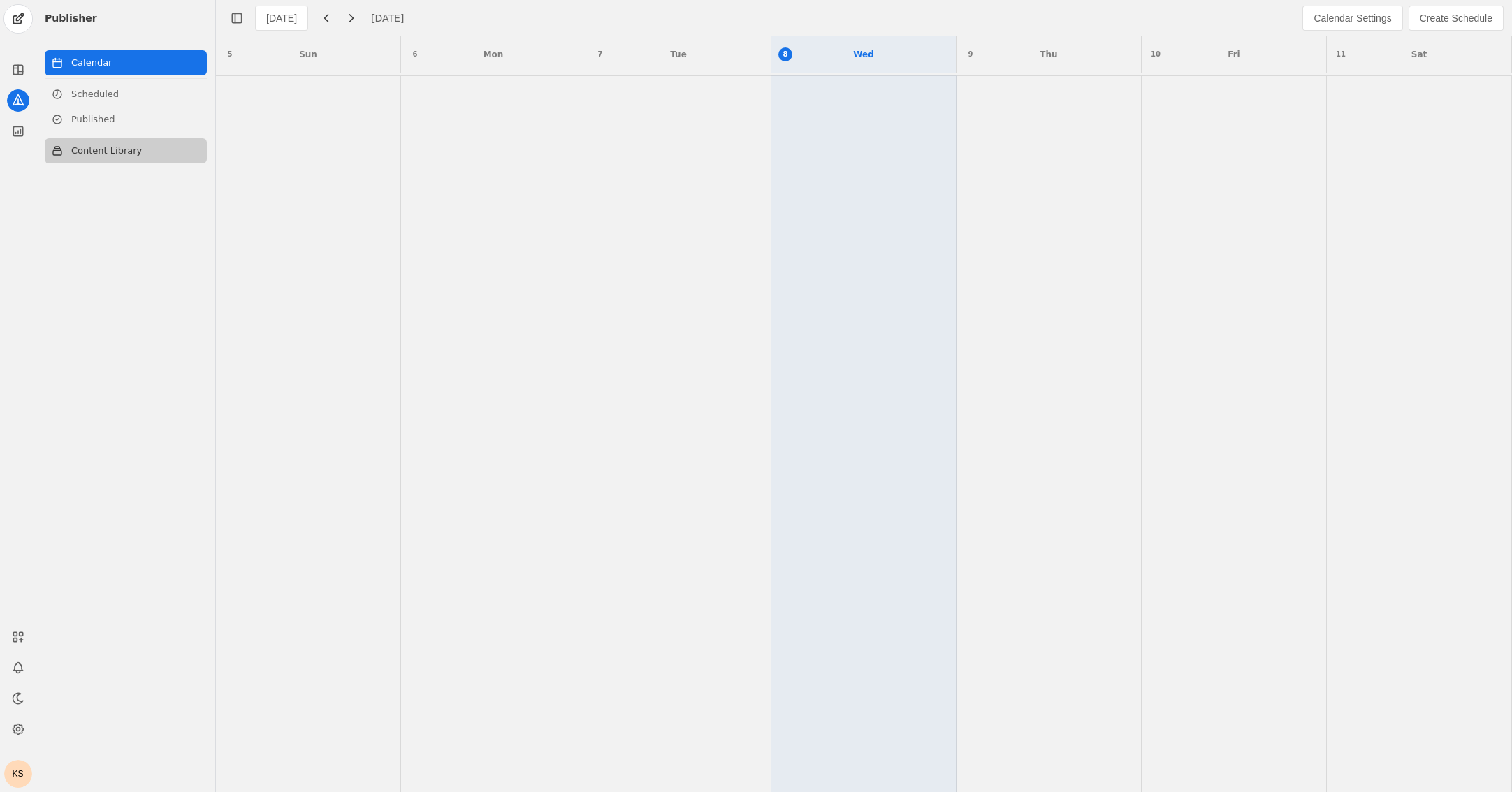
click at [118, 150] on link "Content Library" at bounding box center [125, 151] width 162 height 25
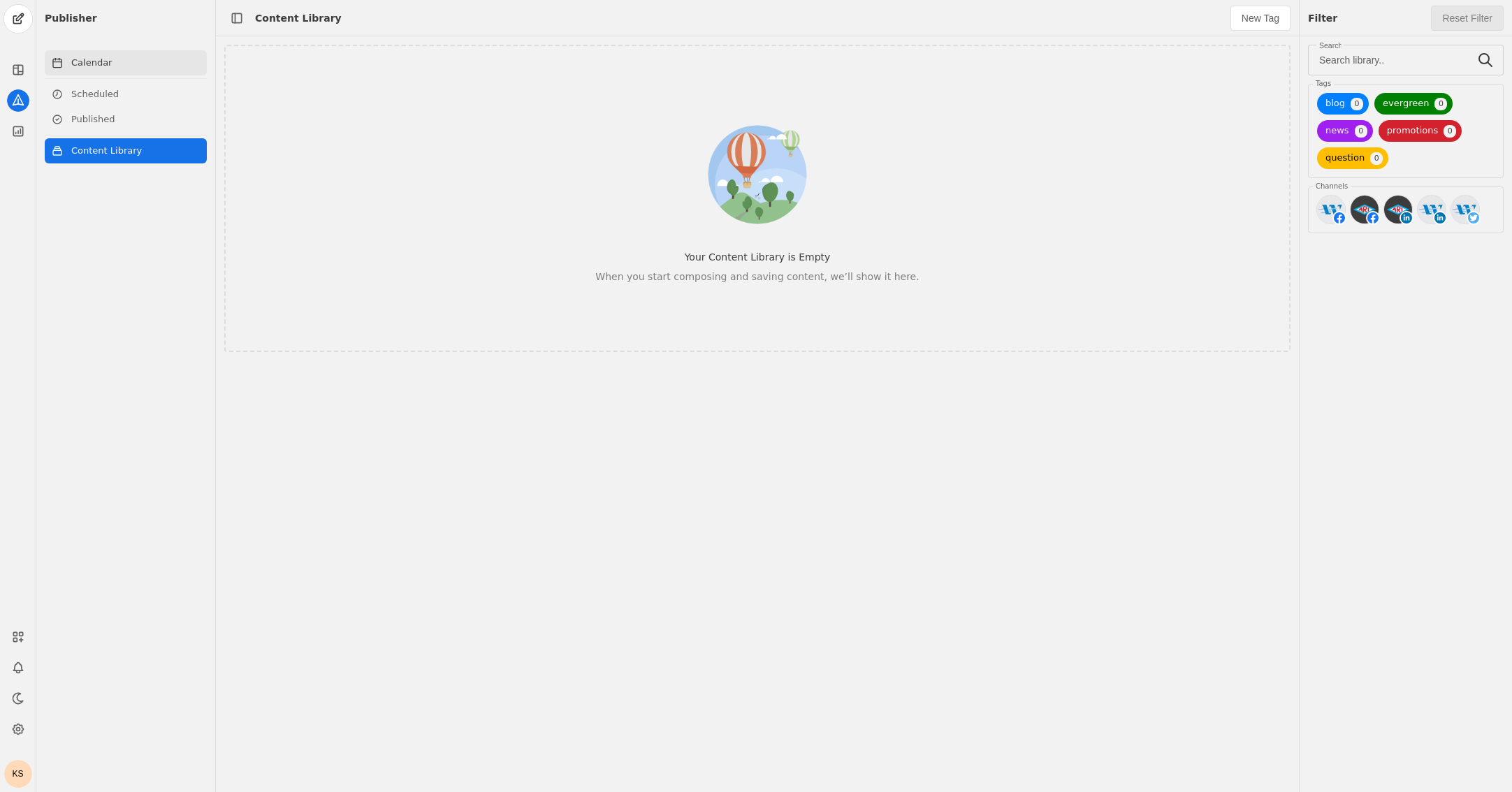
click at [116, 67] on link "Calendar" at bounding box center [125, 62] width 162 height 25
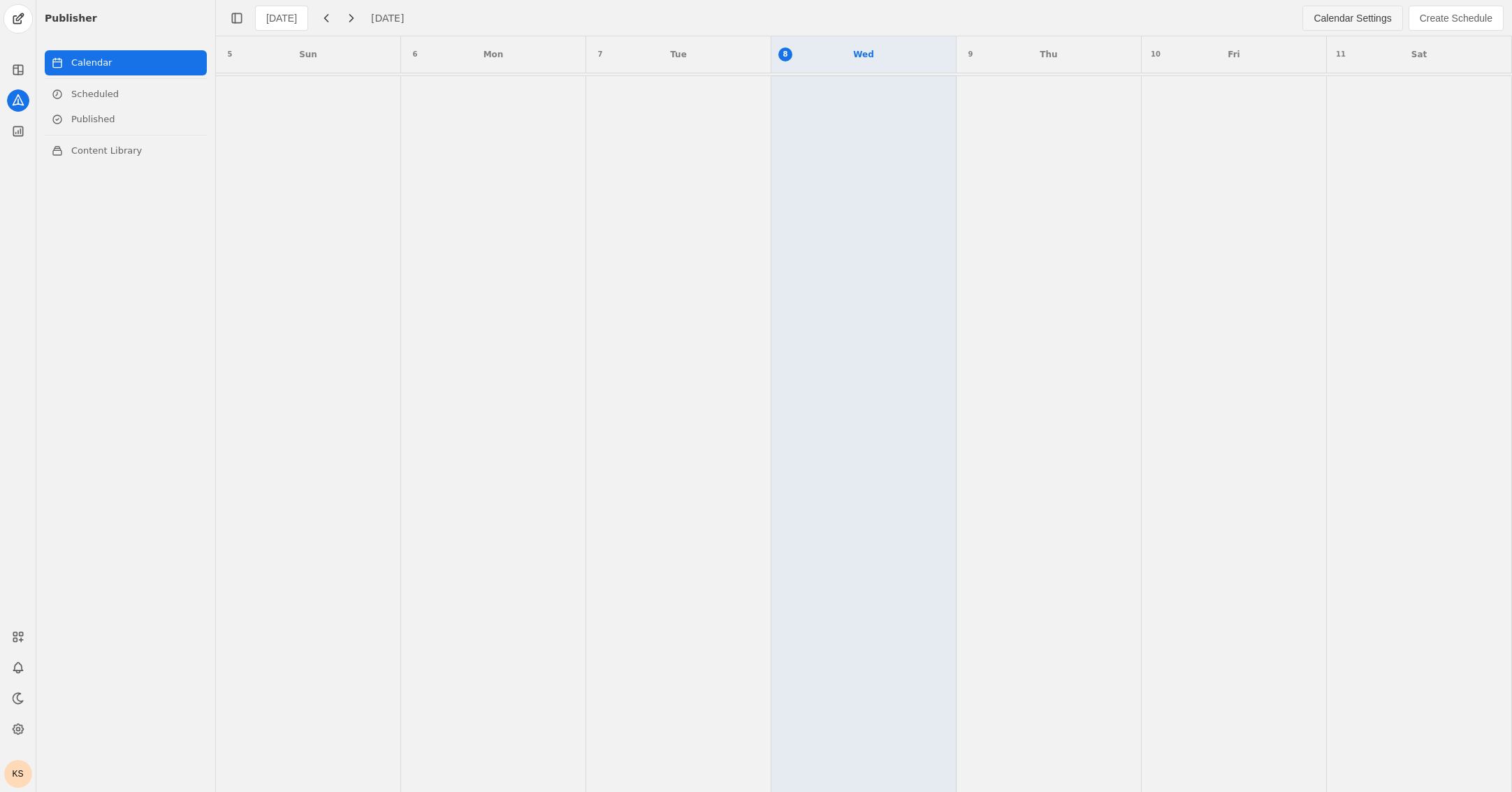
click at [975, 20] on span "Calendar Settings" at bounding box center [1352, 18] width 78 height 14
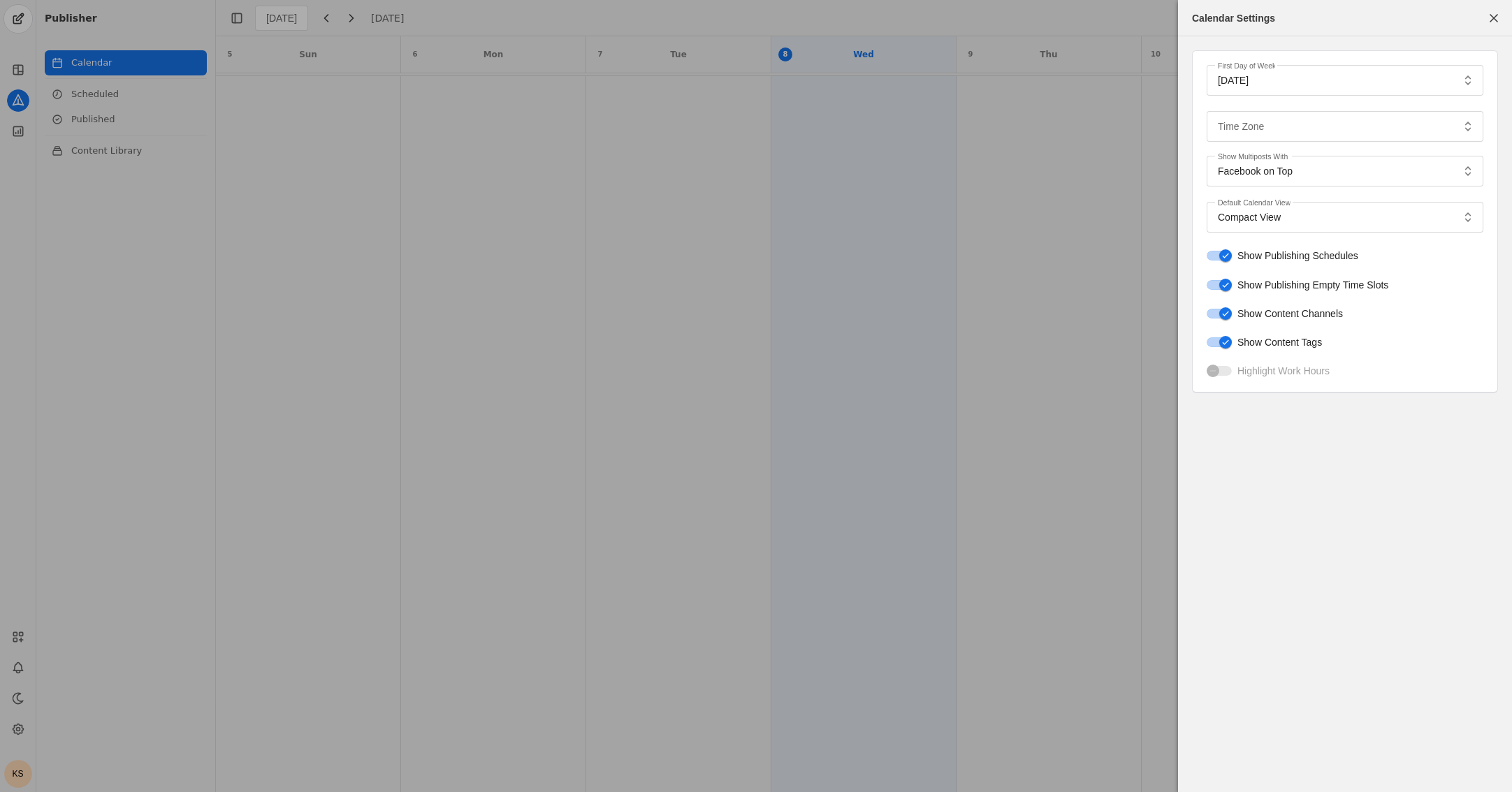
type input "Eastern Standard Time EST"
click at [975, 216] on div "Compact View" at bounding box center [1335, 217] width 235 height 14
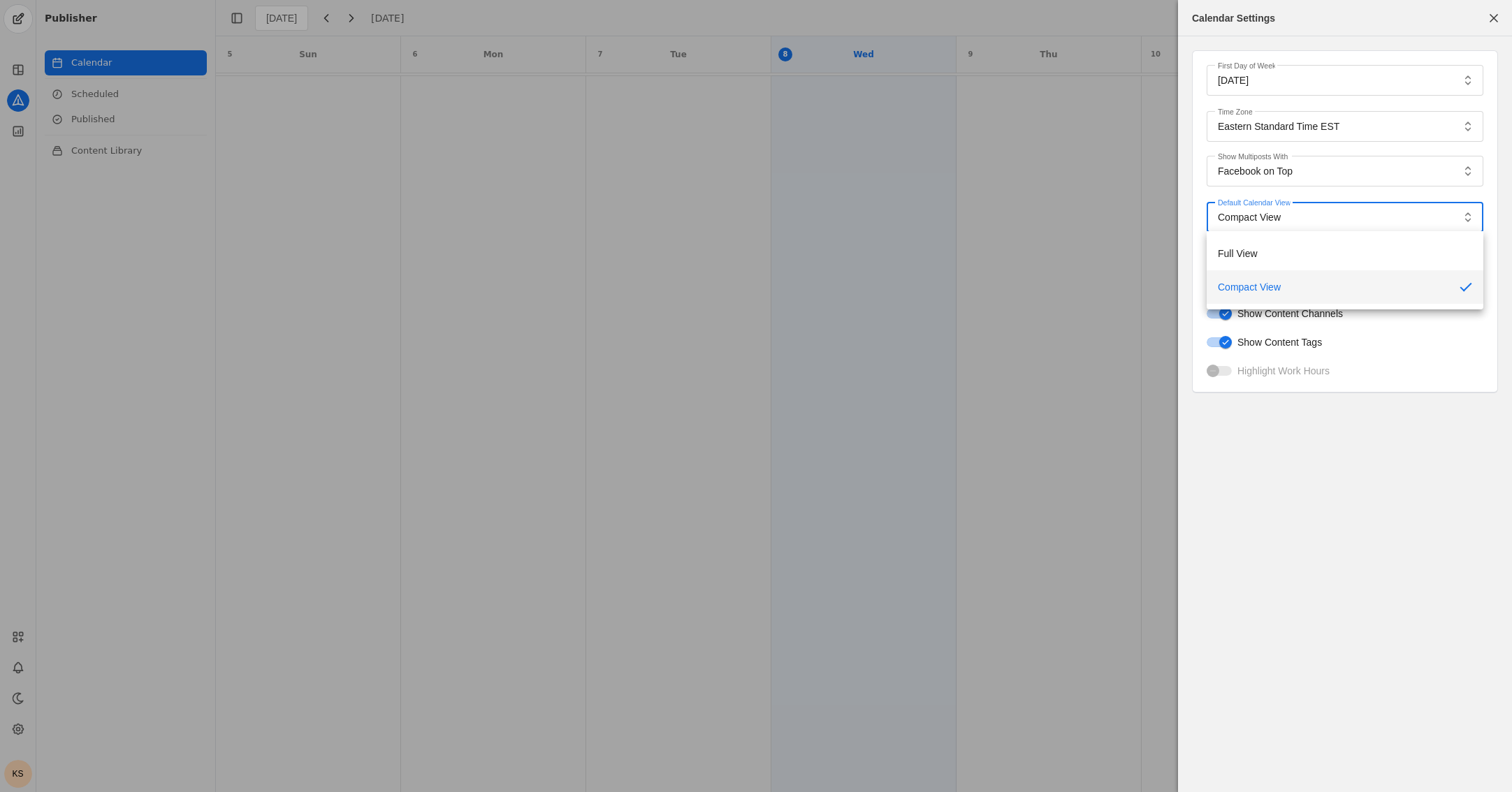
click at [975, 216] on div at bounding box center [756, 396] width 1512 height 792
click at [975, 135] on div "Eastern Standard Time EST" at bounding box center [1335, 126] width 235 height 31
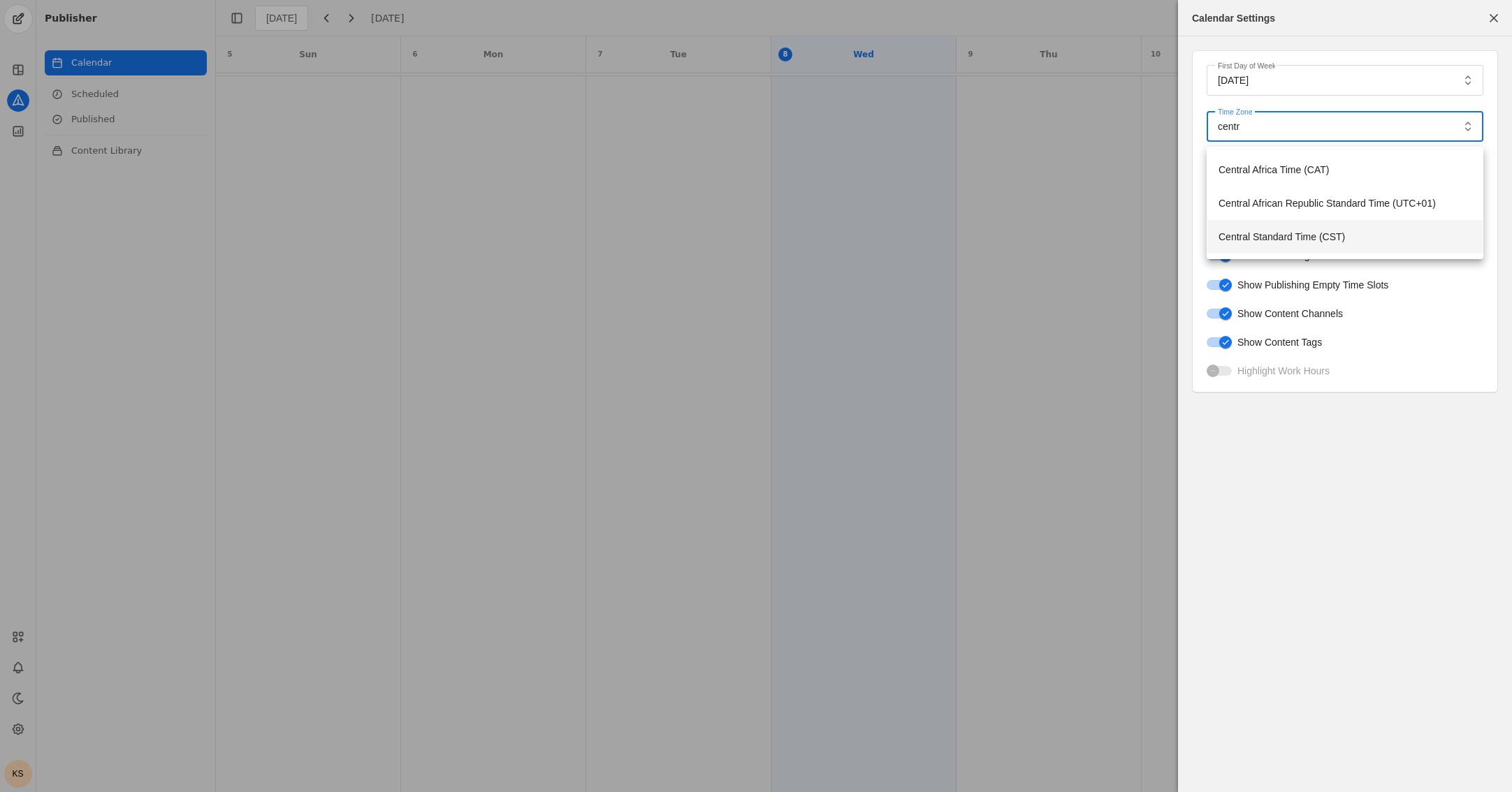
click at [975, 234] on span "Central Standard Time (CST)" at bounding box center [1282, 237] width 126 height 14
type input "Central Standard Time CST"
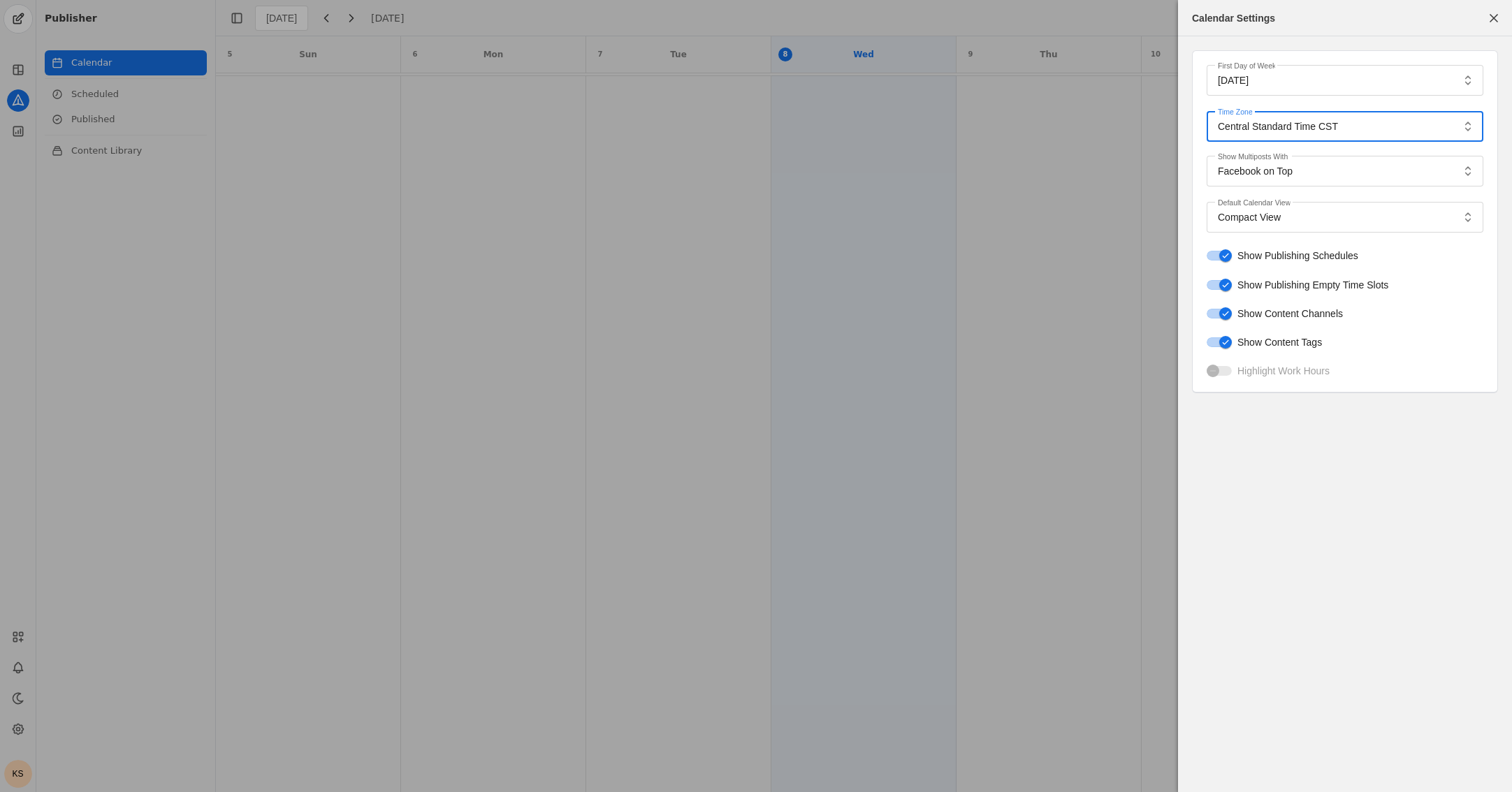
click at [975, 21] on span "button" at bounding box center [1493, 17] width 25 height 25
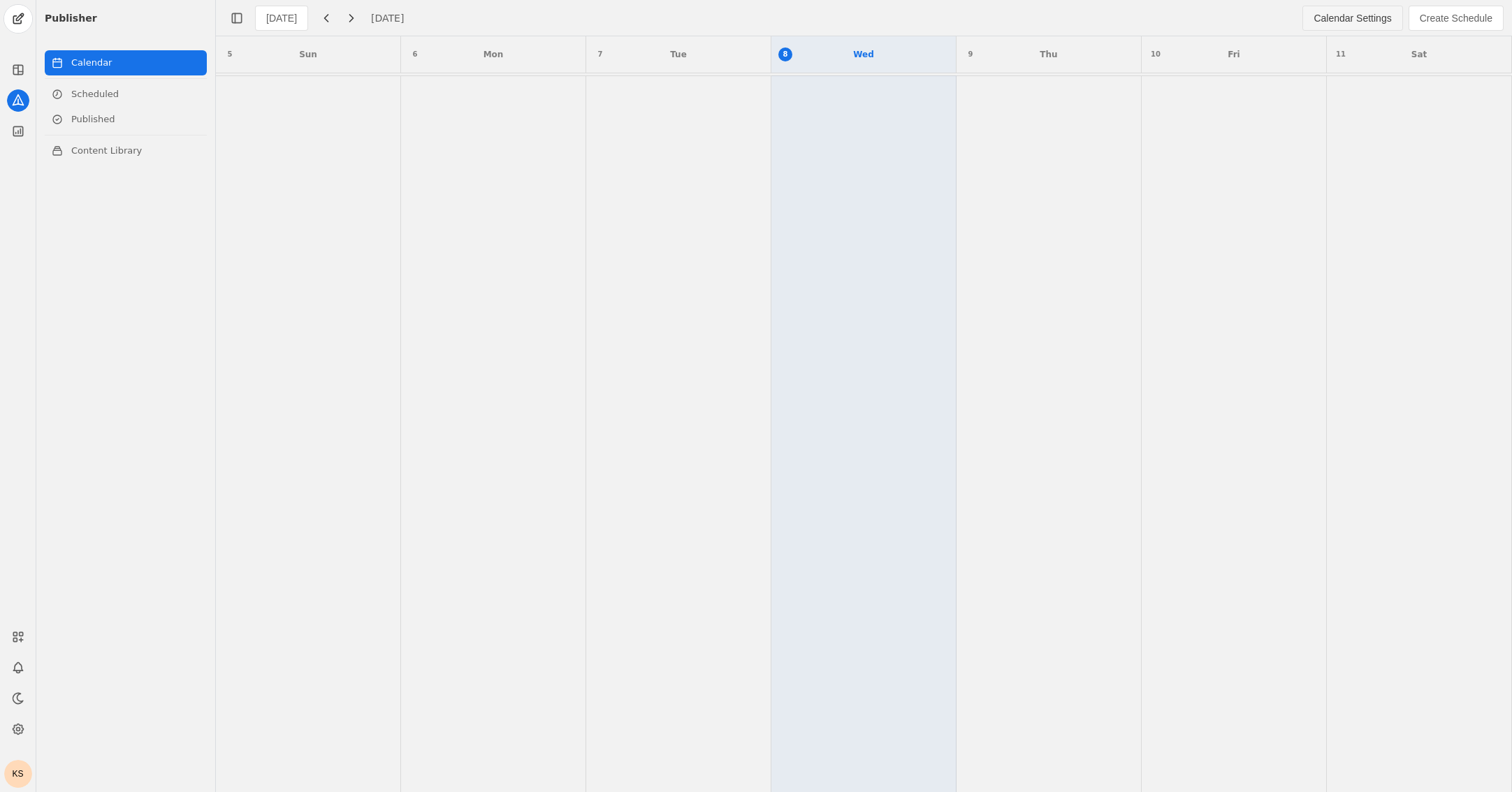
click at [975, 14] on span "Calendar Settings" at bounding box center [1352, 18] width 78 height 14
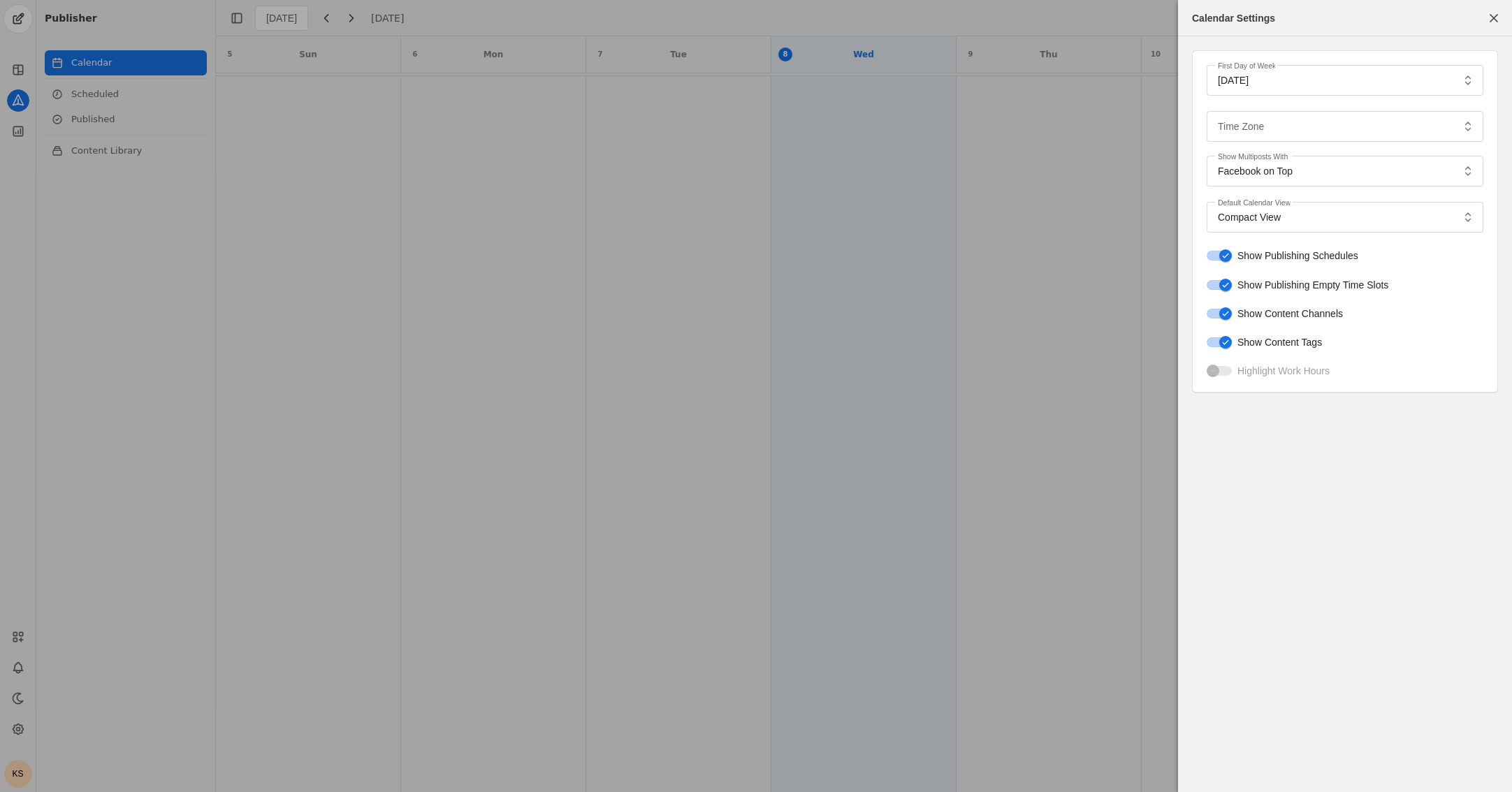
type input "Central Standard Time CST"
click at [975, 18] on span "button" at bounding box center [1493, 17] width 25 height 25
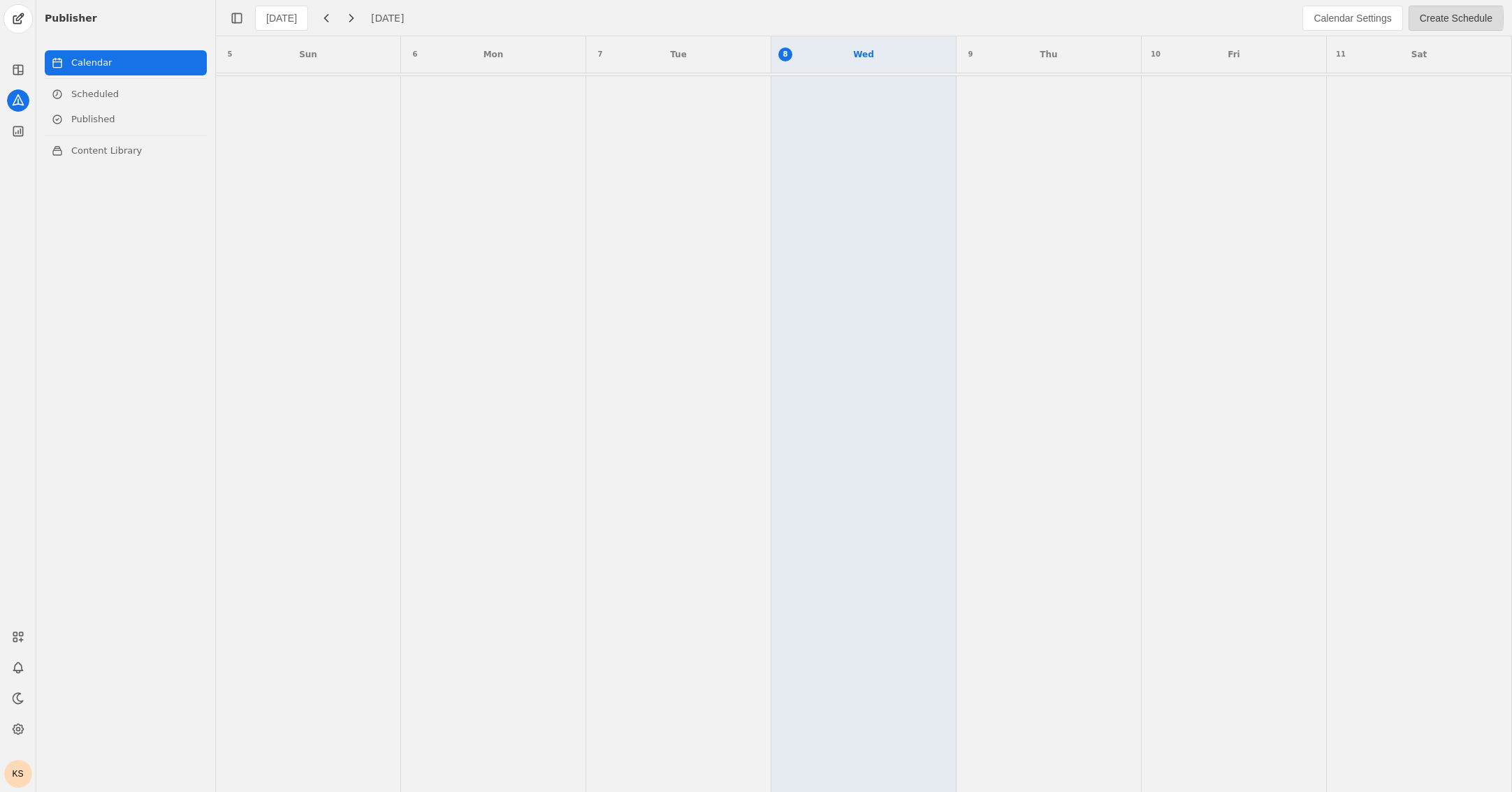
click at [975, 26] on button "Create Schedule" at bounding box center [1456, 17] width 95 height 25
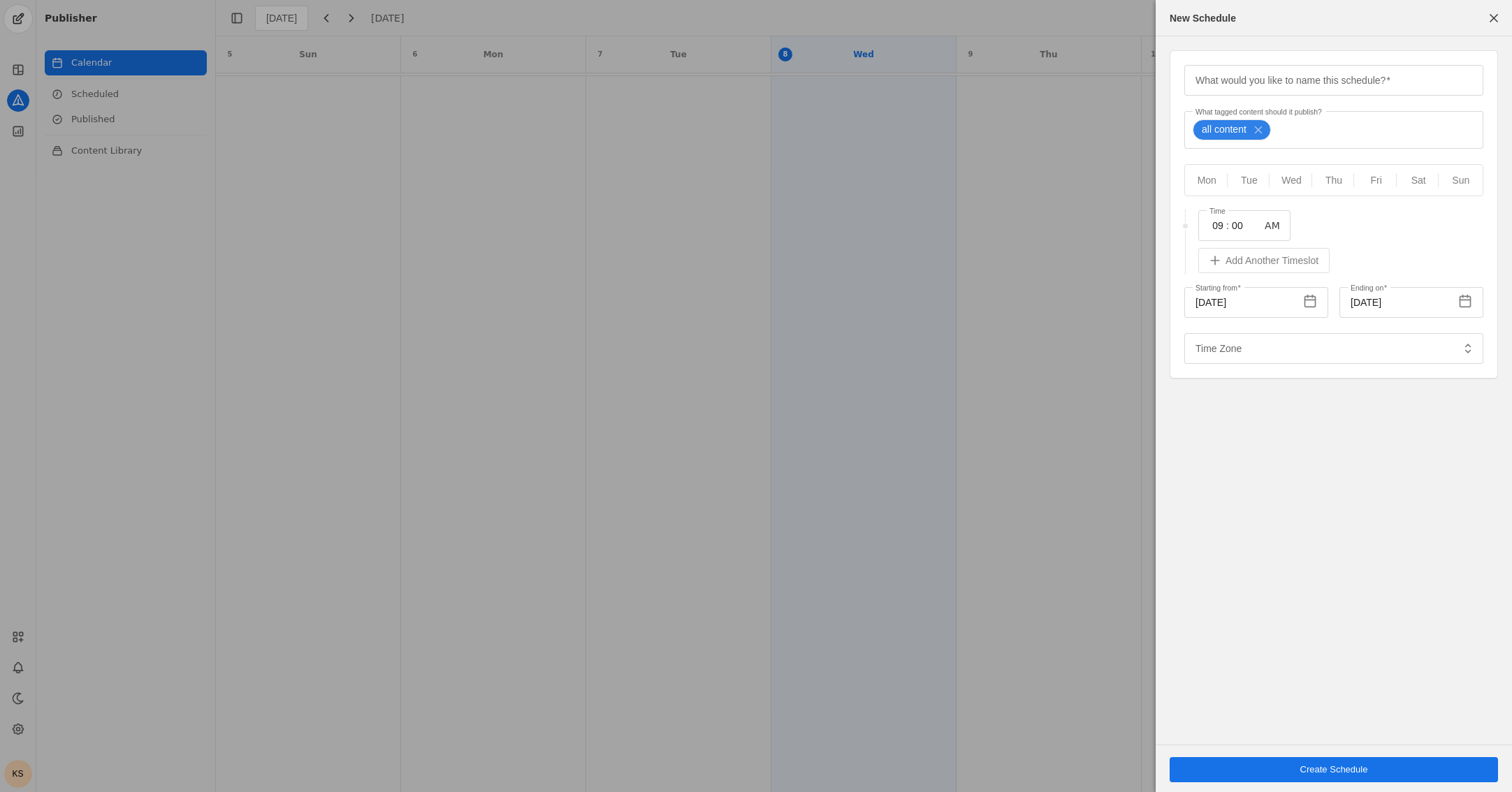
type input "Central Standard Time CST"
click at [975, 23] on span "button" at bounding box center [1493, 17] width 25 height 25
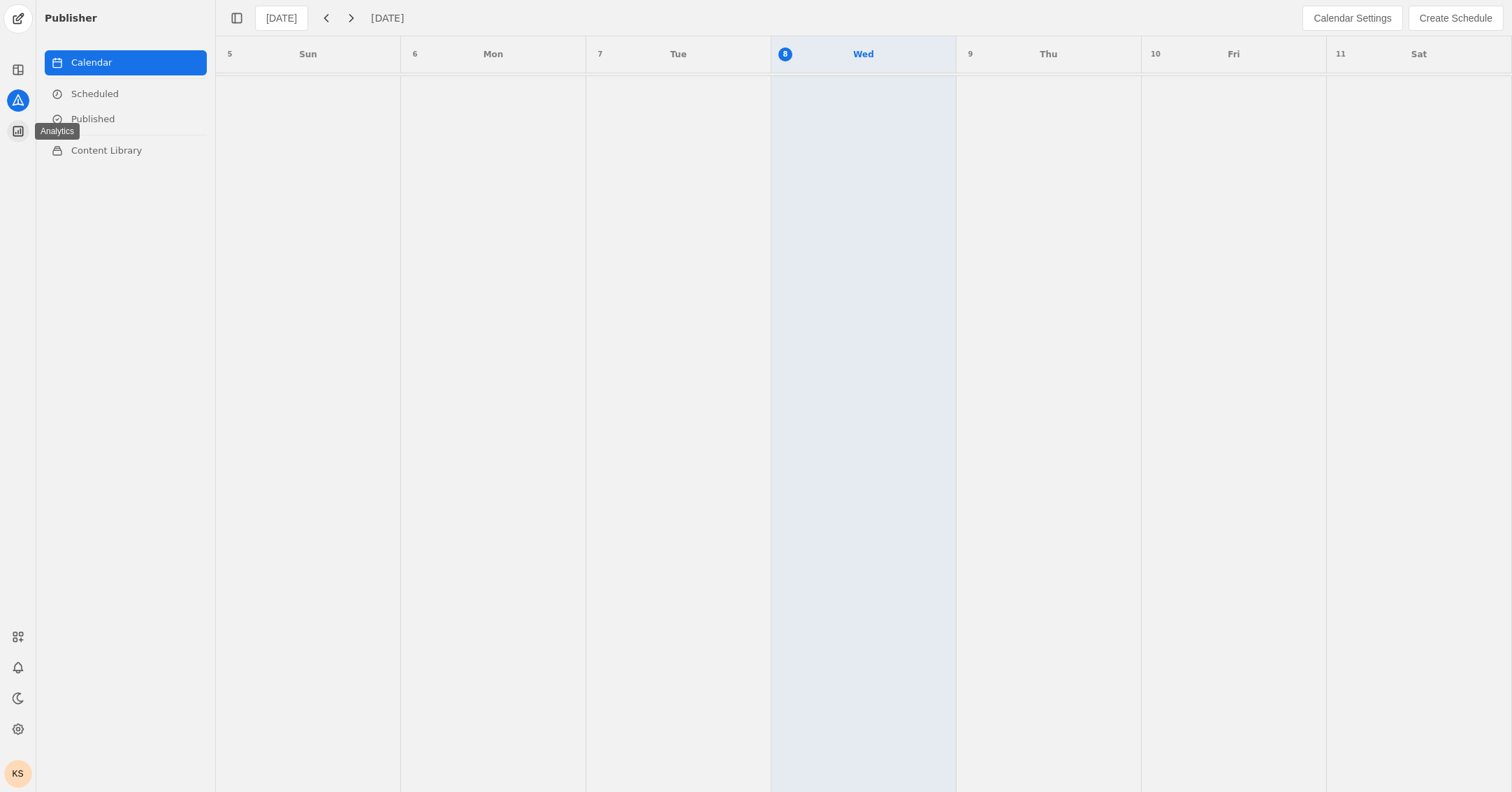
click at [17, 137] on icon at bounding box center [18, 132] width 14 height 14
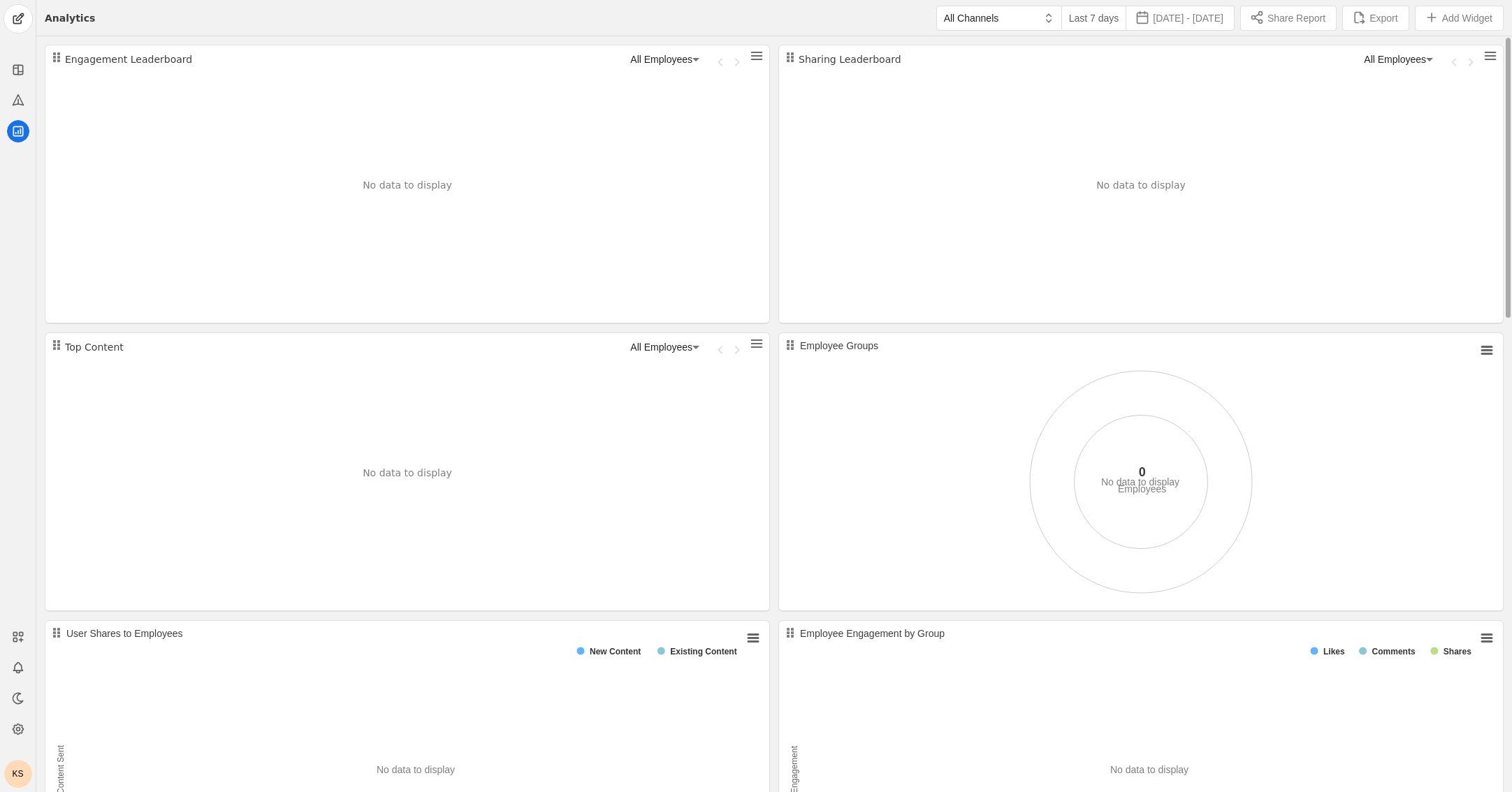
click at [698, 62] on icon at bounding box center [695, 59] width 16 height 16
click at [693, 60] on div at bounding box center [756, 396] width 1512 height 792
click at [759, 58] on span "undefined" at bounding box center [756, 55] width 14 height 14
click at [699, 120] on span "Widget Settings" at bounding box center [717, 124] width 70 height 14
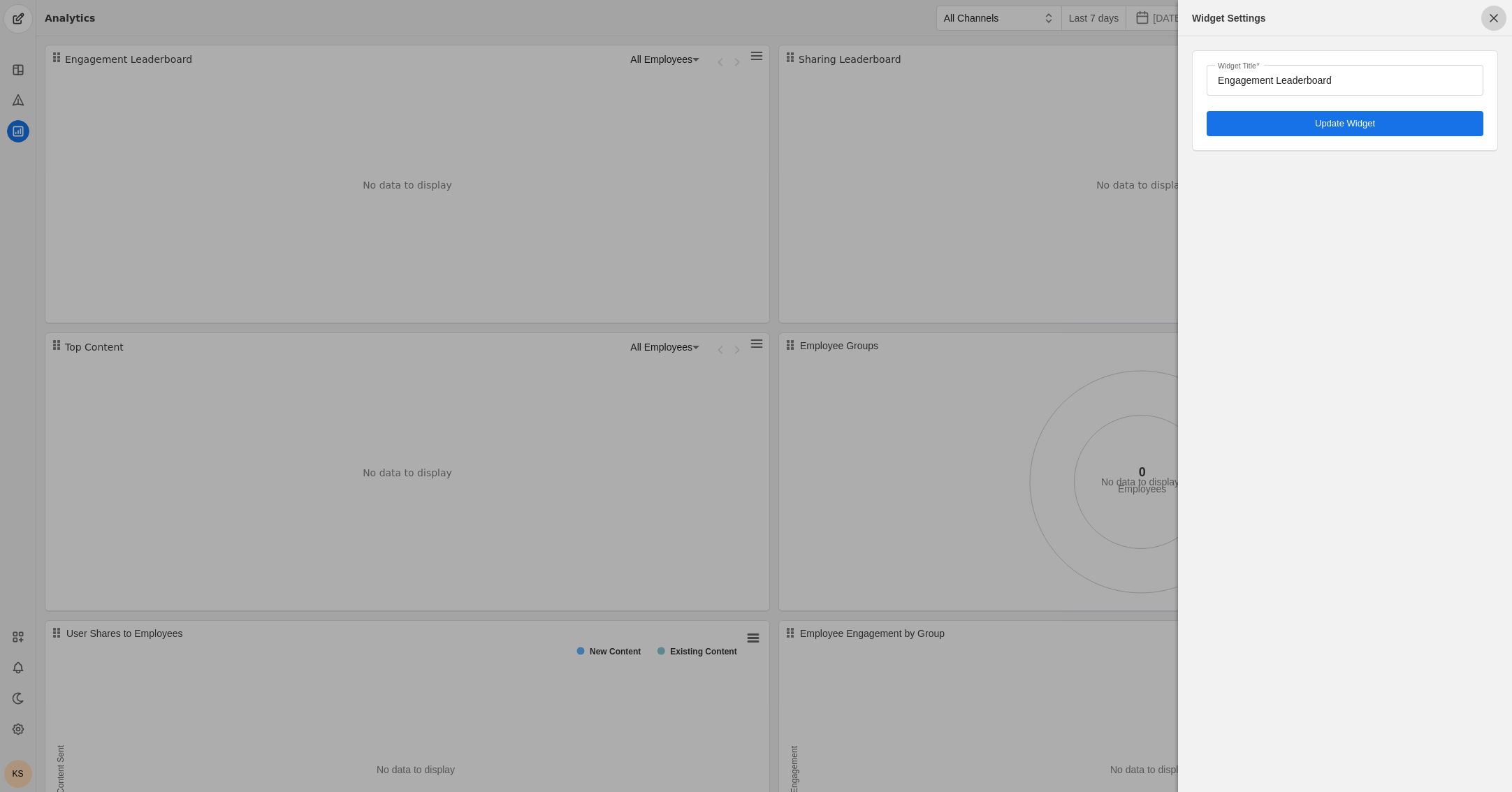
click at [975, 20] on span "button" at bounding box center [1493, 17] width 25 height 25
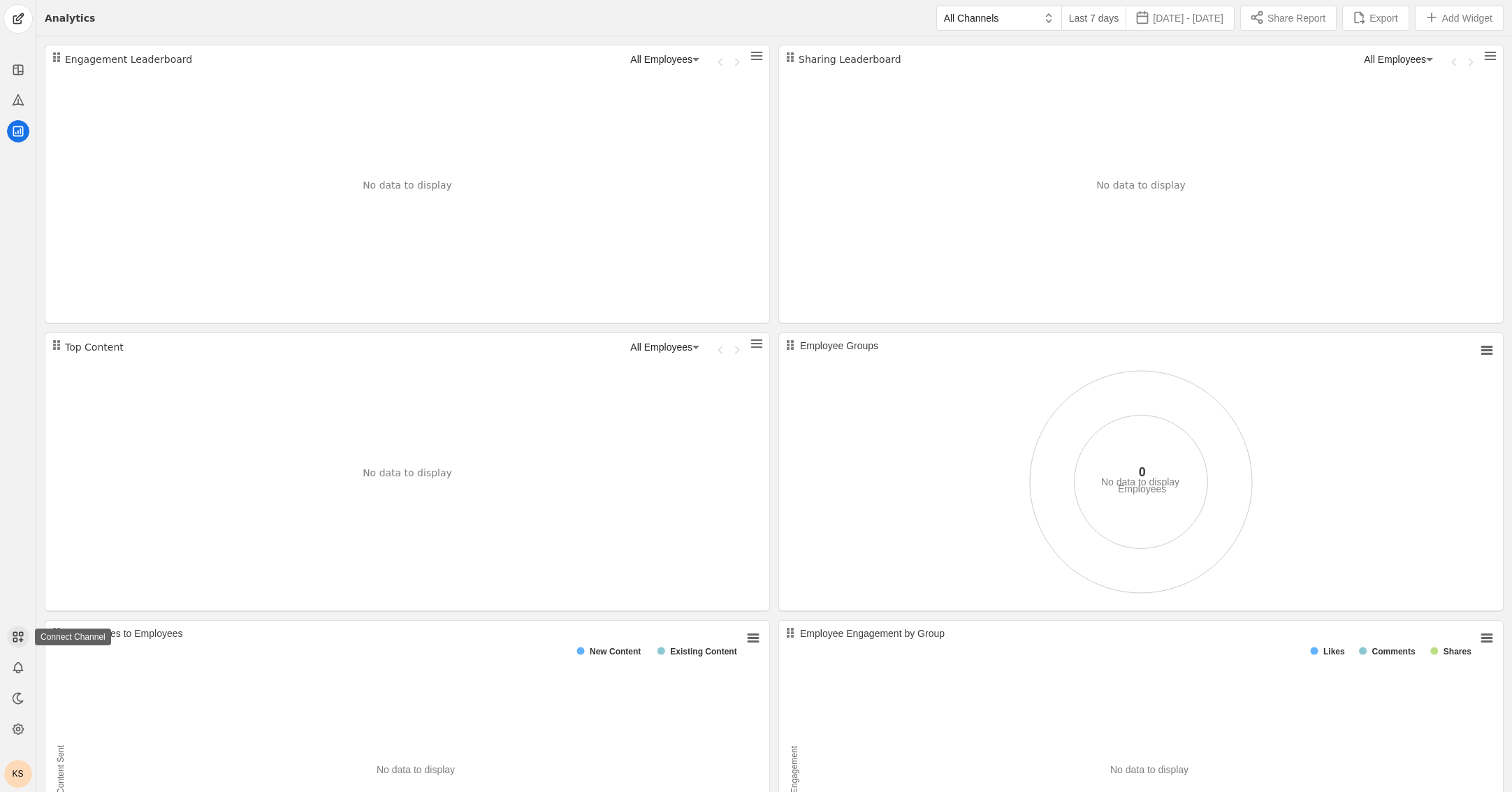
click at [13, 634] on rect at bounding box center [15, 634] width 3 height 3
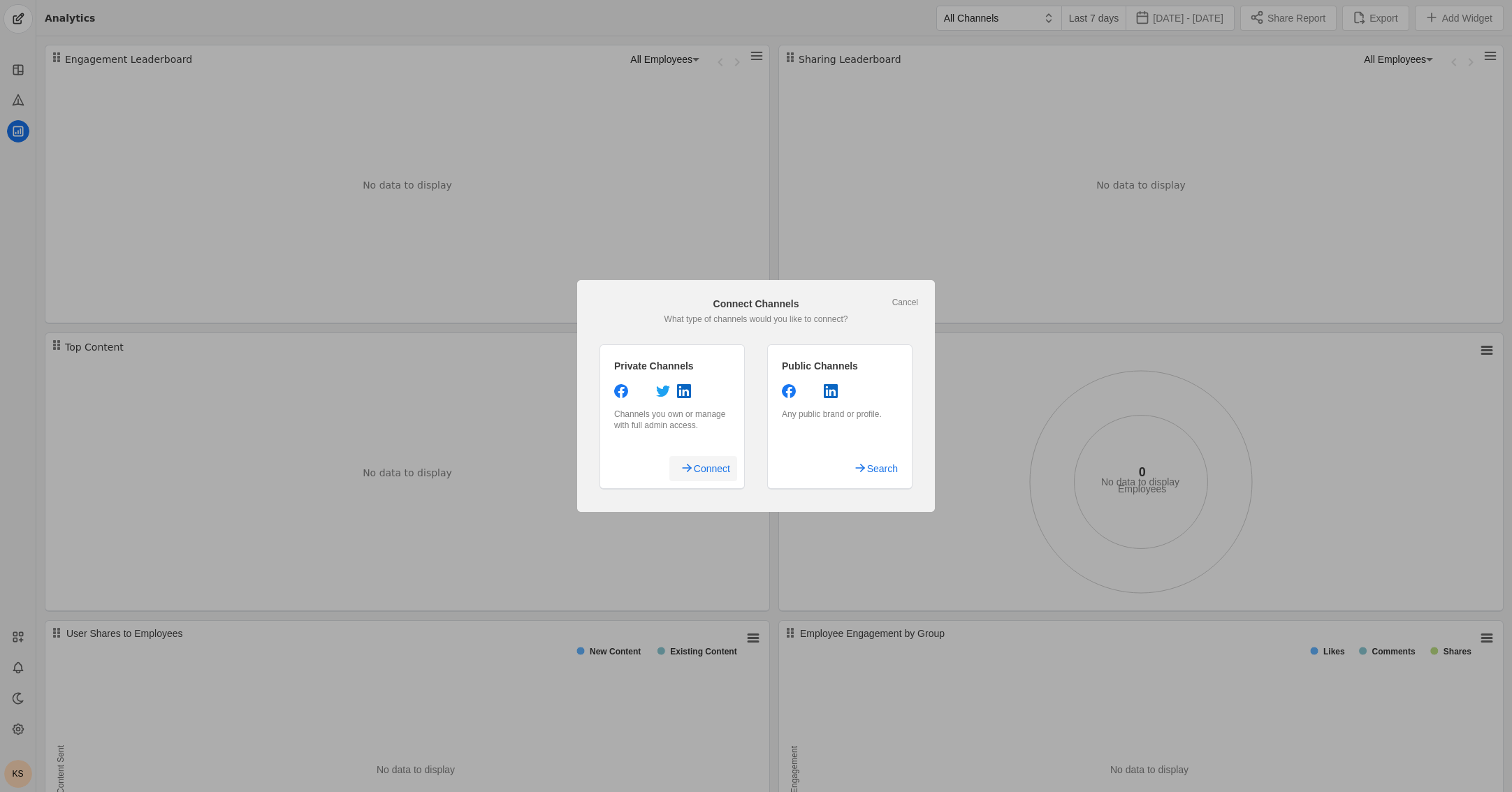
click at [685, 464] on span "undefined" at bounding box center [703, 468] width 68 height 25
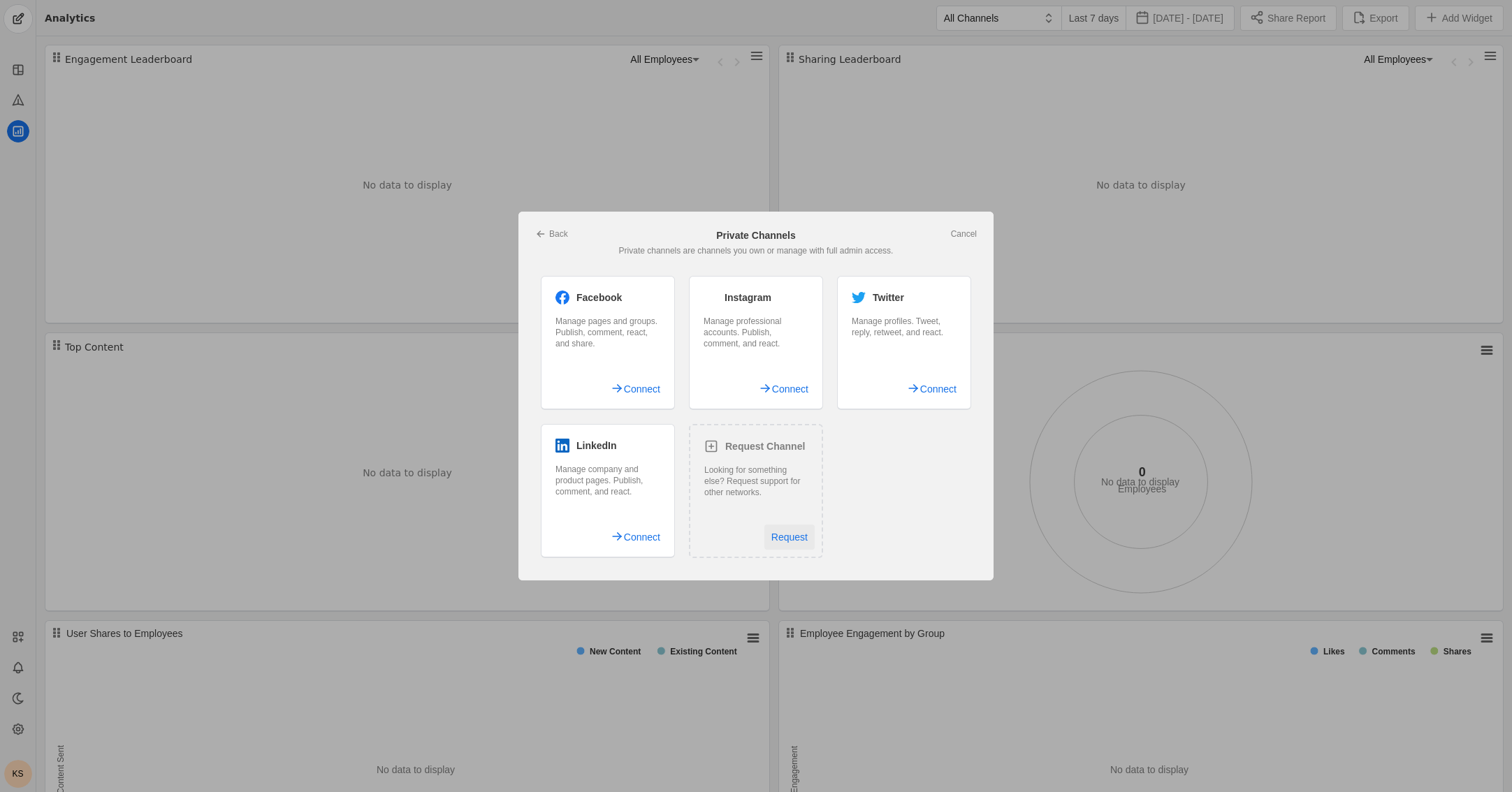
click at [805, 538] on span "Request" at bounding box center [789, 537] width 36 height 25
click at [795, 534] on span "Request" at bounding box center [789, 537] width 36 height 25
click at [726, 456] on div "Request Channel Looking for something else? Request support for other networks.…" at bounding box center [756, 491] width 134 height 134
drag, startPoint x: 718, startPoint y: 448, endPoint x: 723, endPoint y: 455, distance: 8.6
click at [718, 447] on div "Request Channel" at bounding box center [756, 447] width 103 height 14
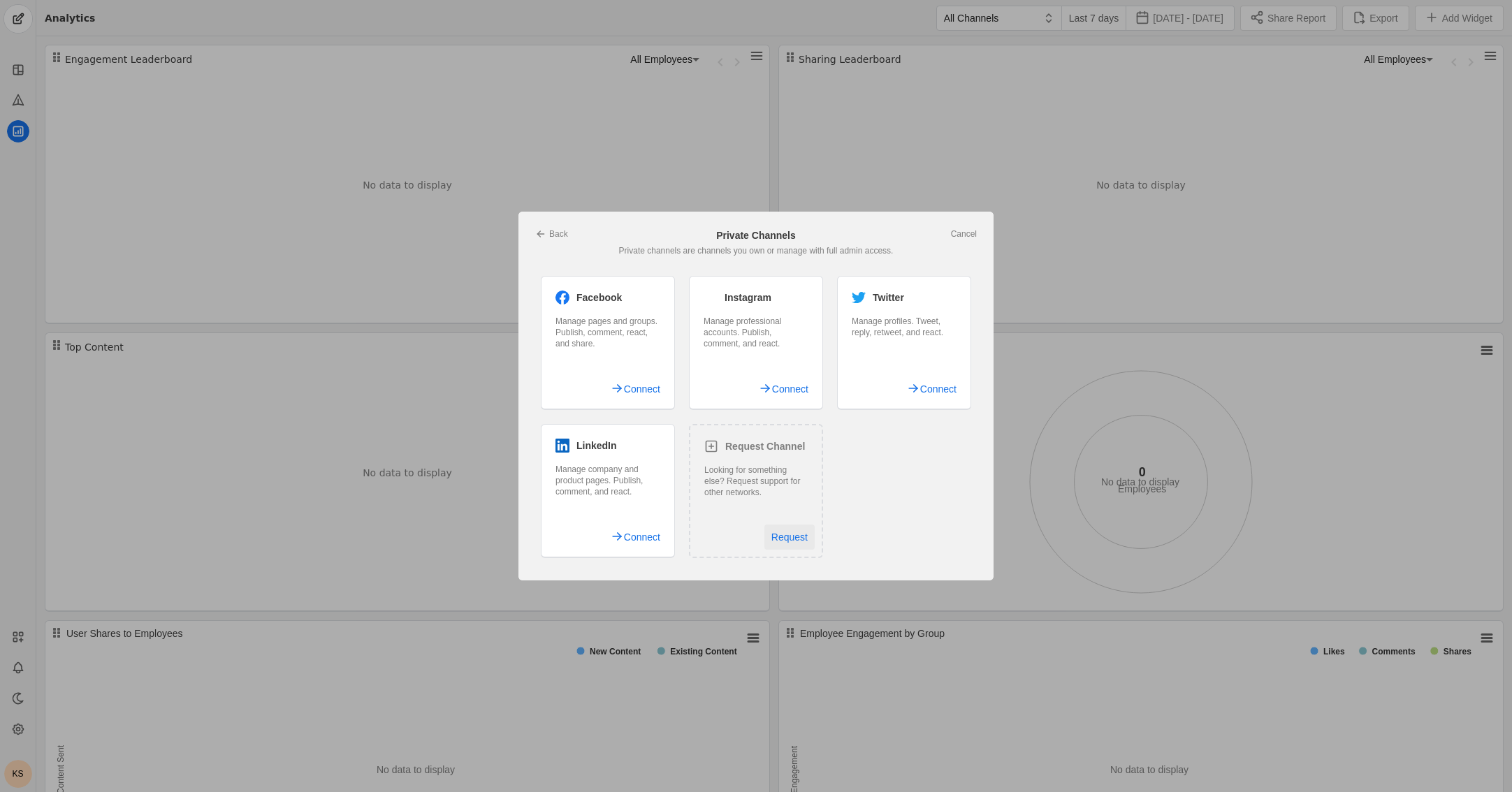
click at [788, 541] on span "Request" at bounding box center [789, 537] width 36 height 25
click at [784, 538] on span "Request" at bounding box center [789, 537] width 36 height 25
click at [793, 537] on span "Request" at bounding box center [789, 537] width 36 height 25
click at [967, 233] on link "Cancel" at bounding box center [963, 234] width 26 height 11
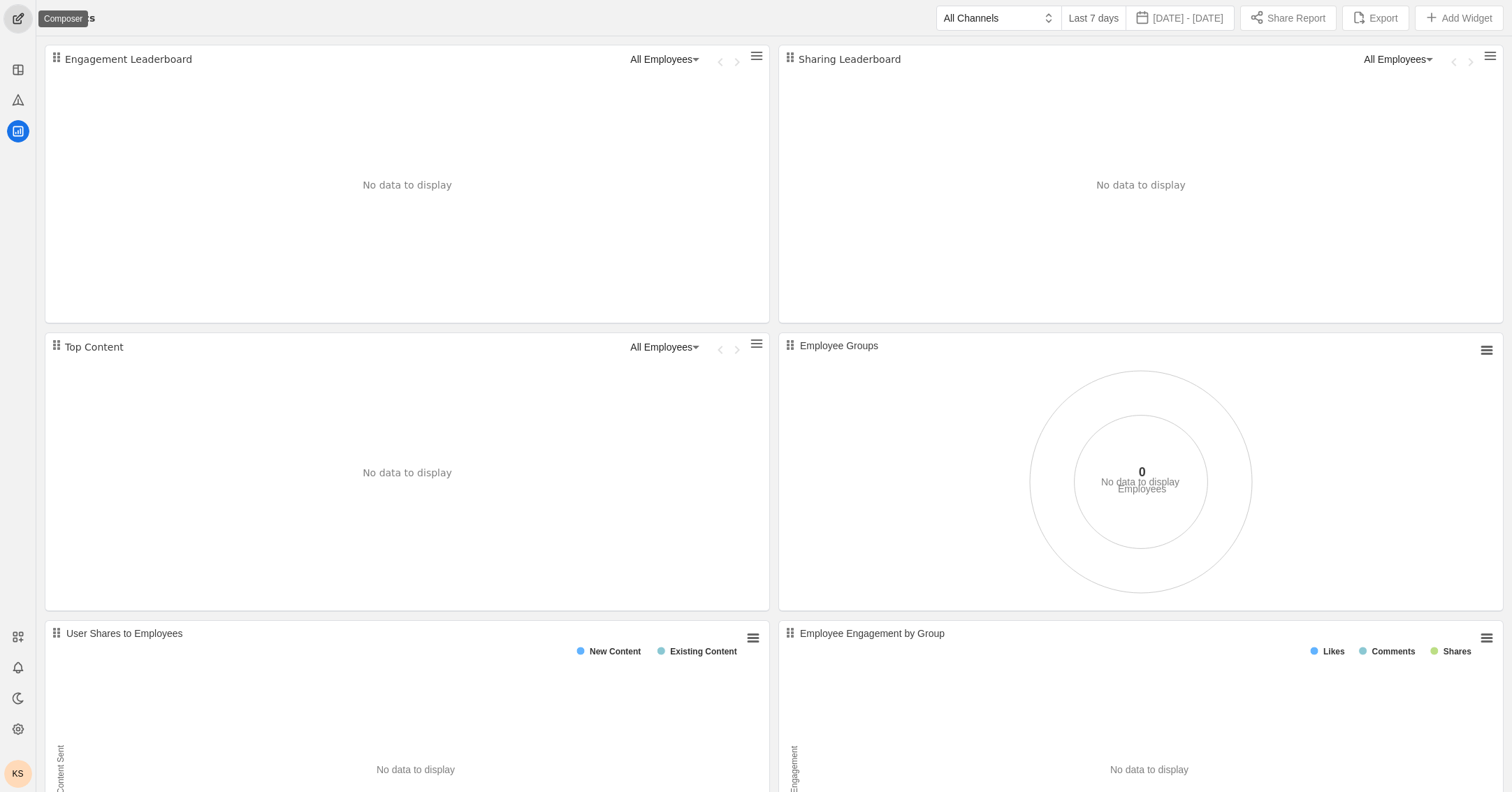
click at [15, 6] on span "undefined" at bounding box center [18, 19] width 28 height 28
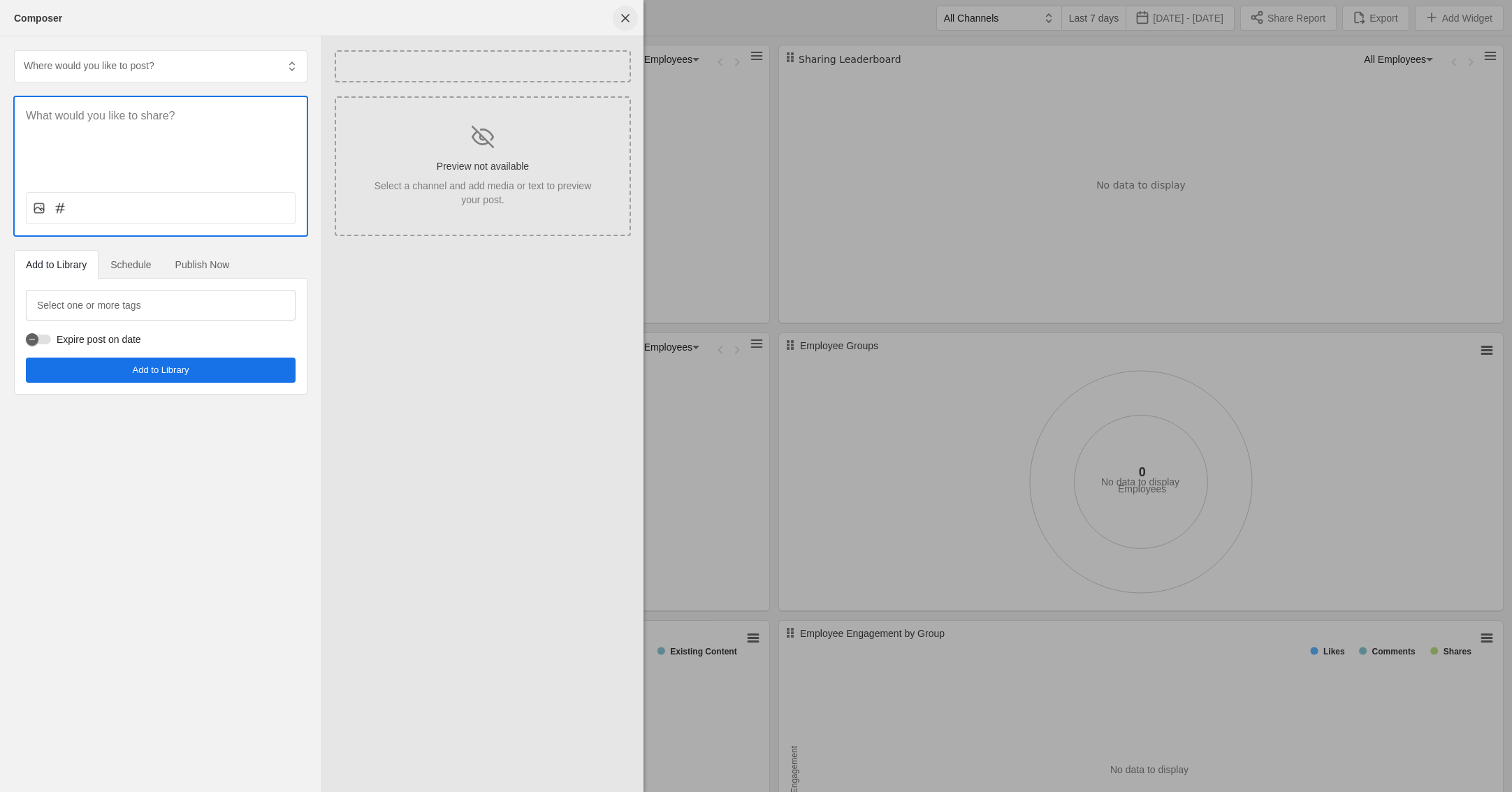
click at [628, 17] on span "undefined" at bounding box center [625, 17] width 25 height 25
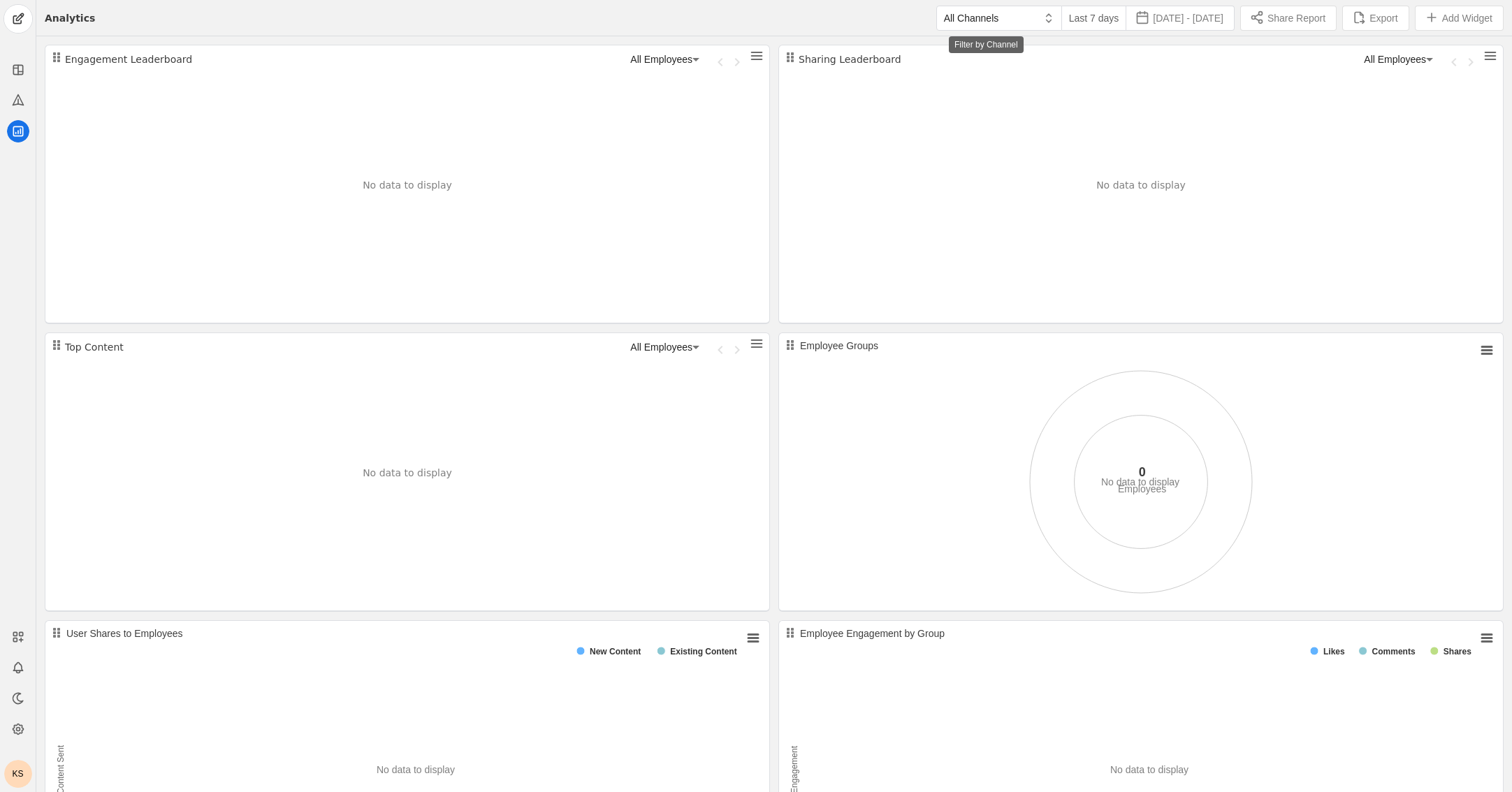
click at [975, 13] on icon at bounding box center [1048, 18] width 14 height 14
click at [975, 15] on div at bounding box center [756, 396] width 1512 height 792
click at [975, 15] on icon at bounding box center [1048, 15] width 5 height 2
click at [975, 19] on div at bounding box center [756, 396] width 1512 height 792
click at [17, 63] on icon at bounding box center [18, 70] width 14 height 14
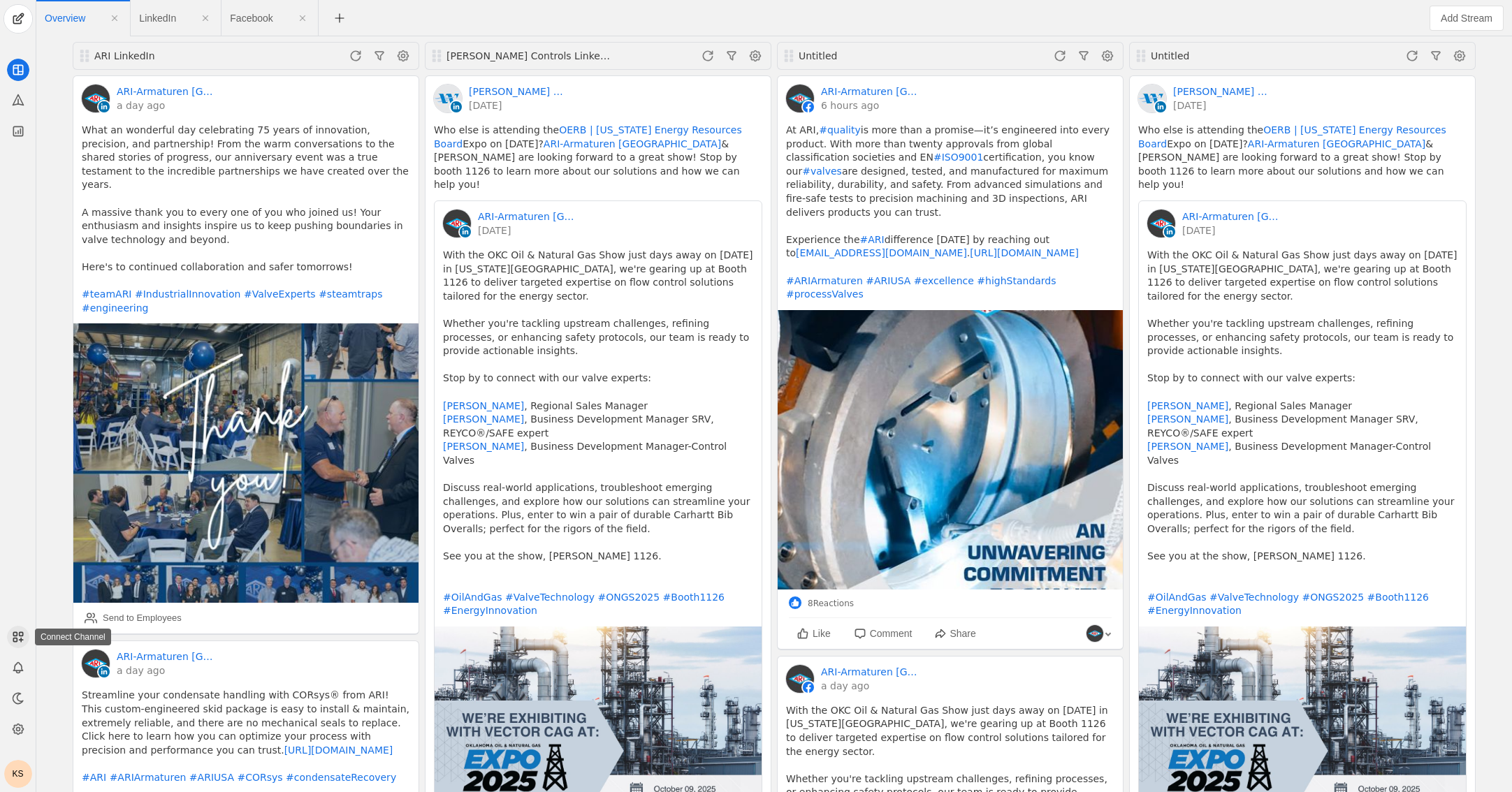
click at [20, 643] on icon at bounding box center [18, 637] width 14 height 14
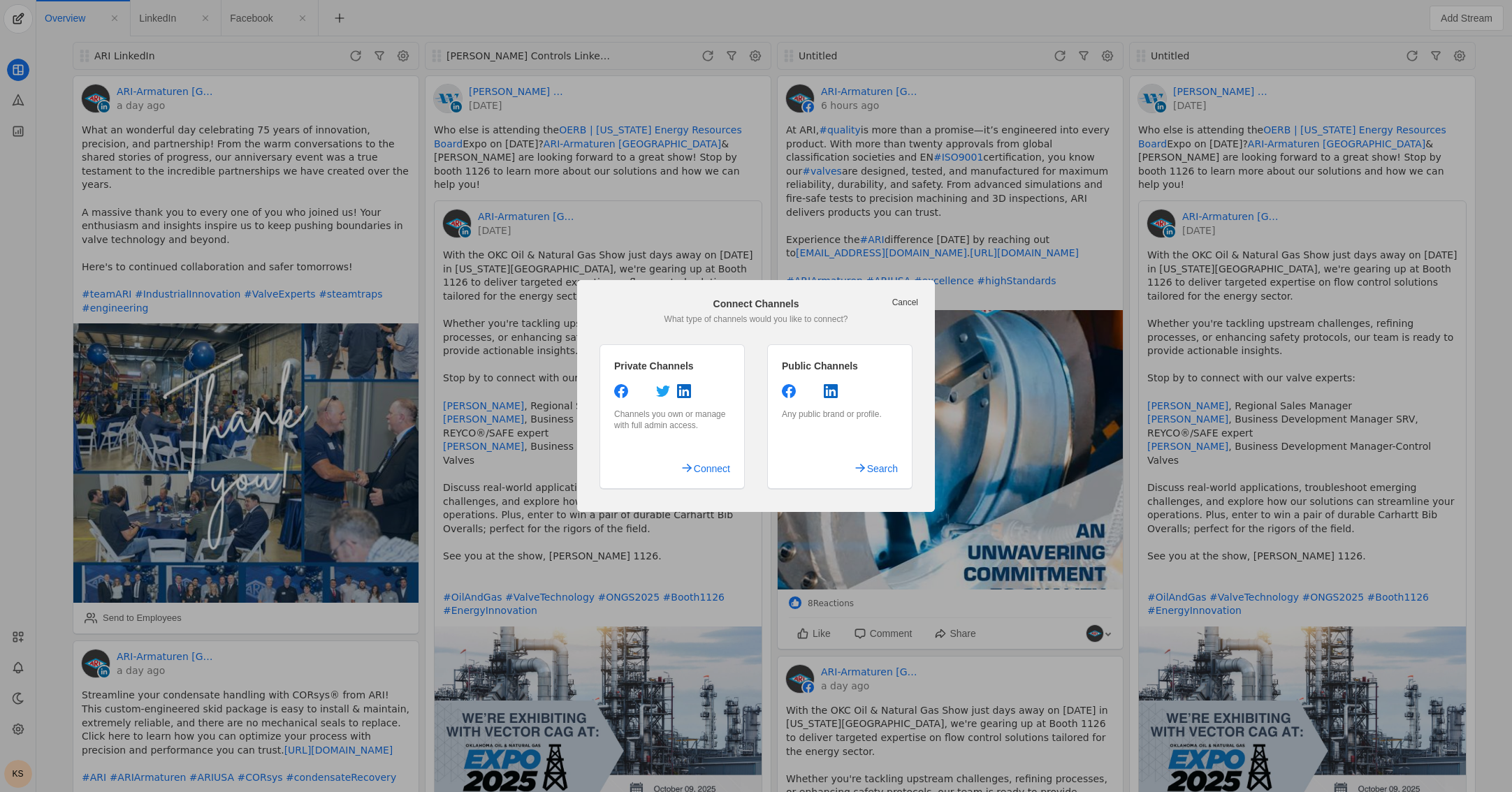
click at [907, 302] on link "Cancel" at bounding box center [905, 302] width 26 height 11
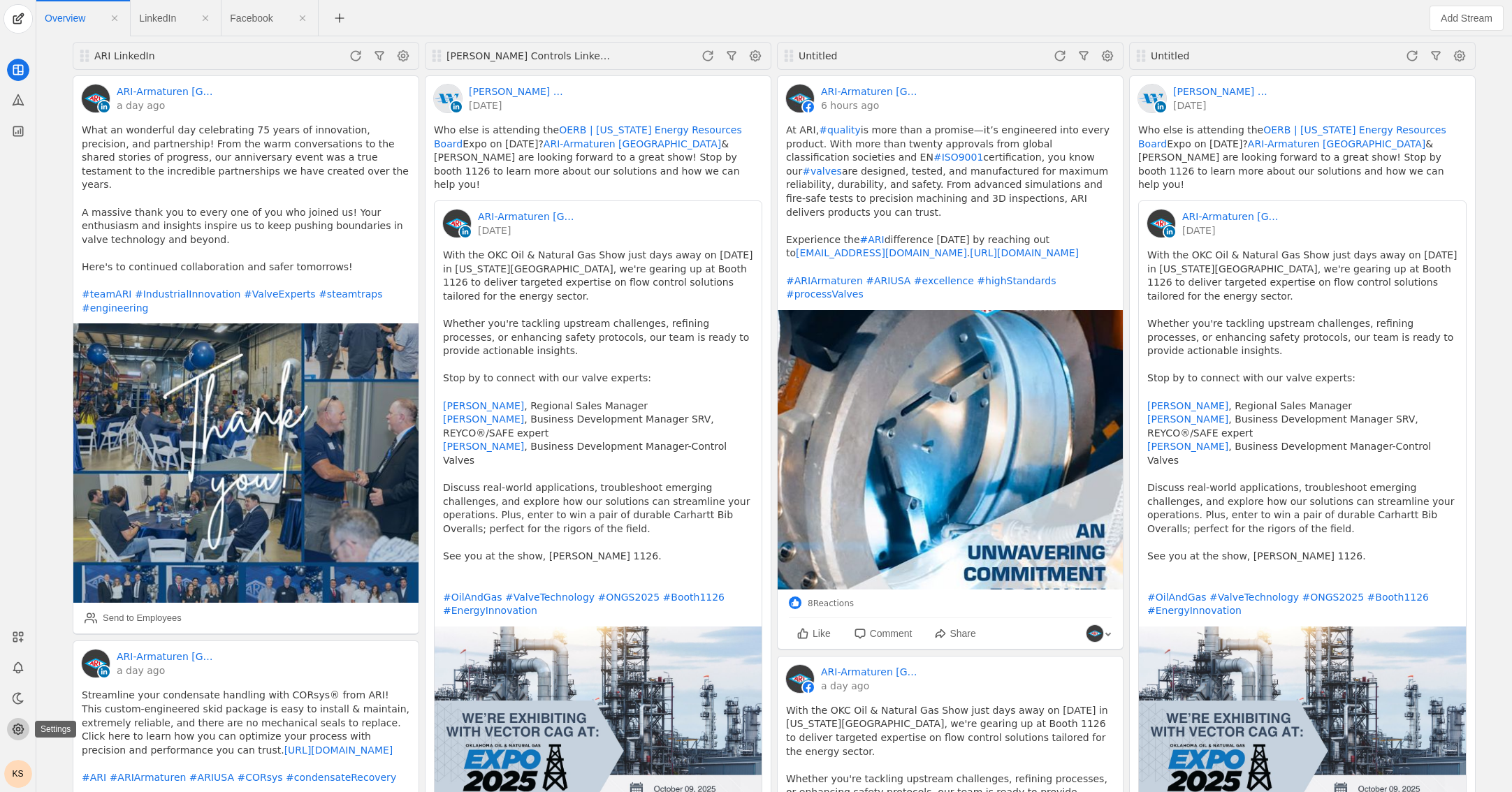
click at [16, 728] on circle at bounding box center [18, 730] width 3 height 3
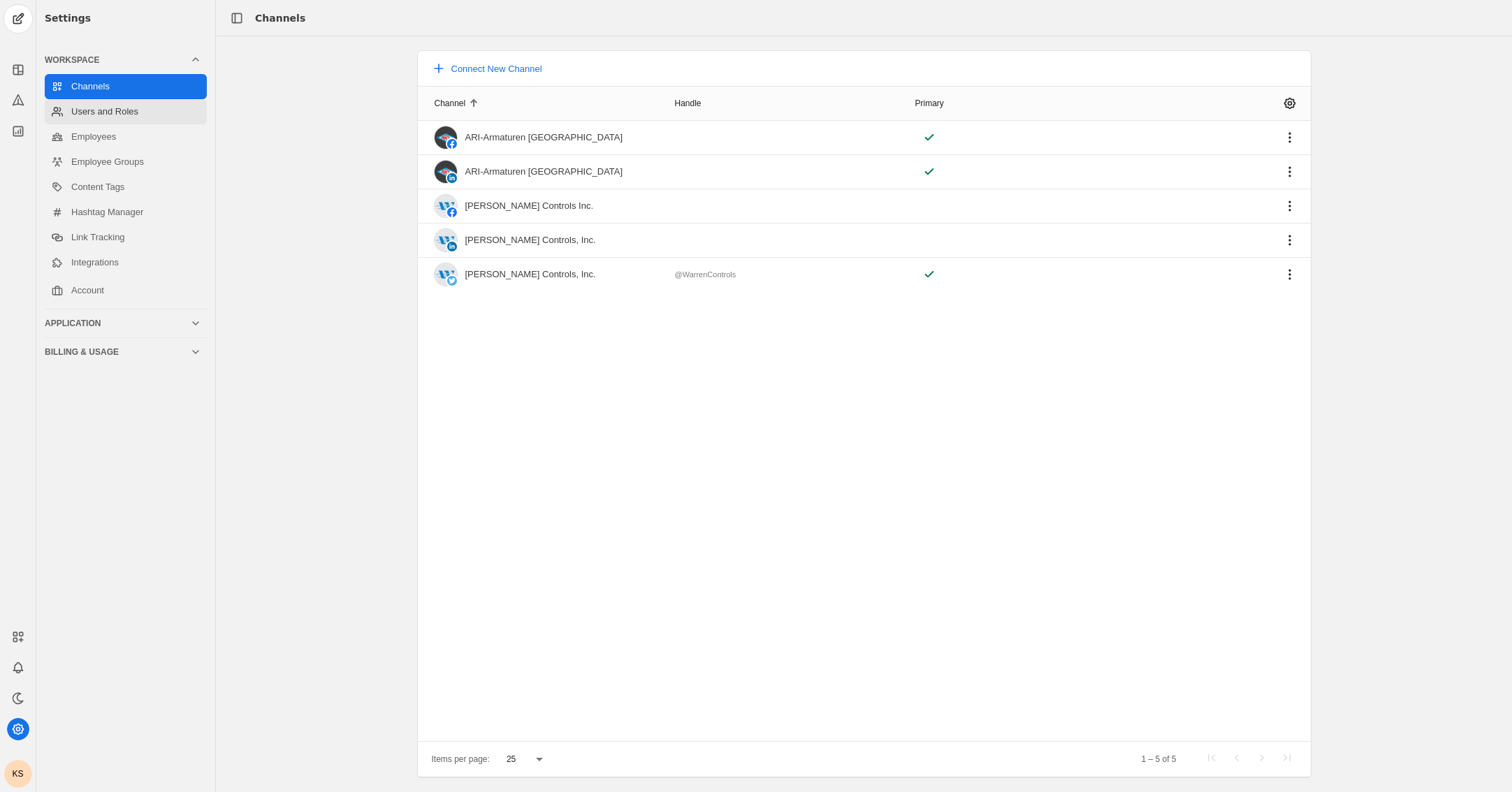
click at [106, 106] on link "Users and Roles" at bounding box center [125, 112] width 162 height 25
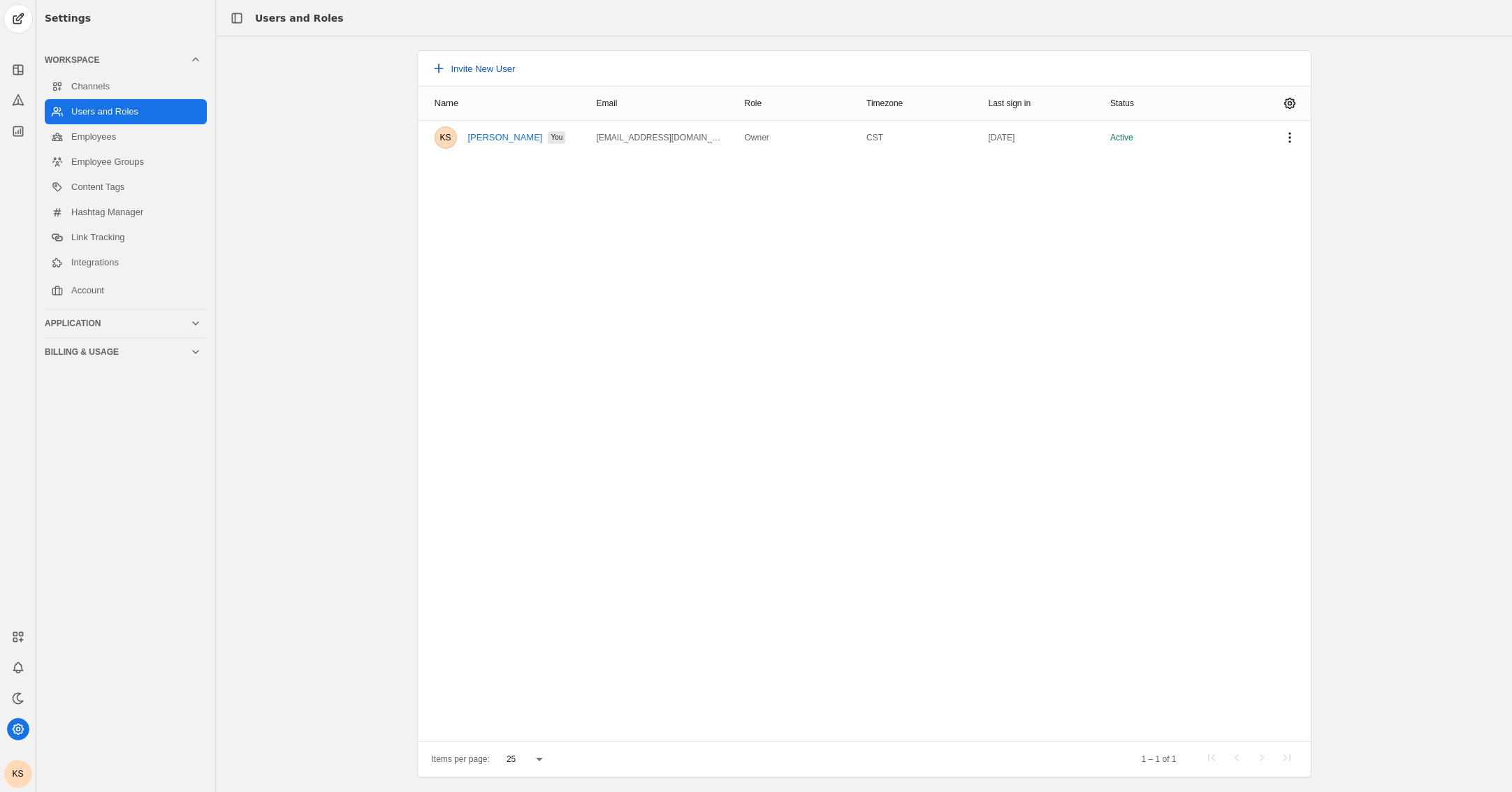
click at [492, 74] on span "Invite New User" at bounding box center [483, 68] width 64 height 10
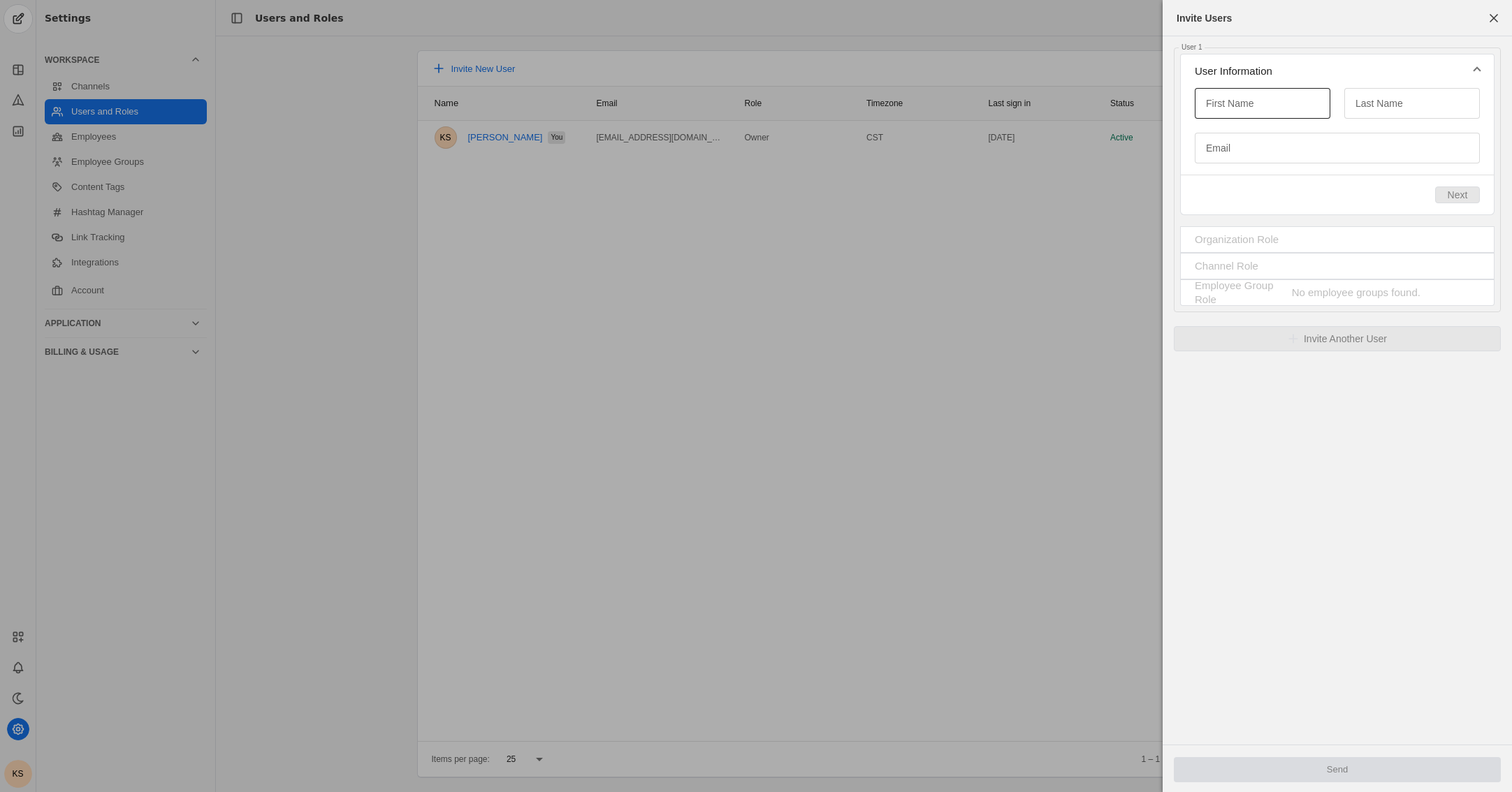
click at [975, 93] on div at bounding box center [1262, 104] width 113 height 31
type input "Kattie"
type input "Cool"
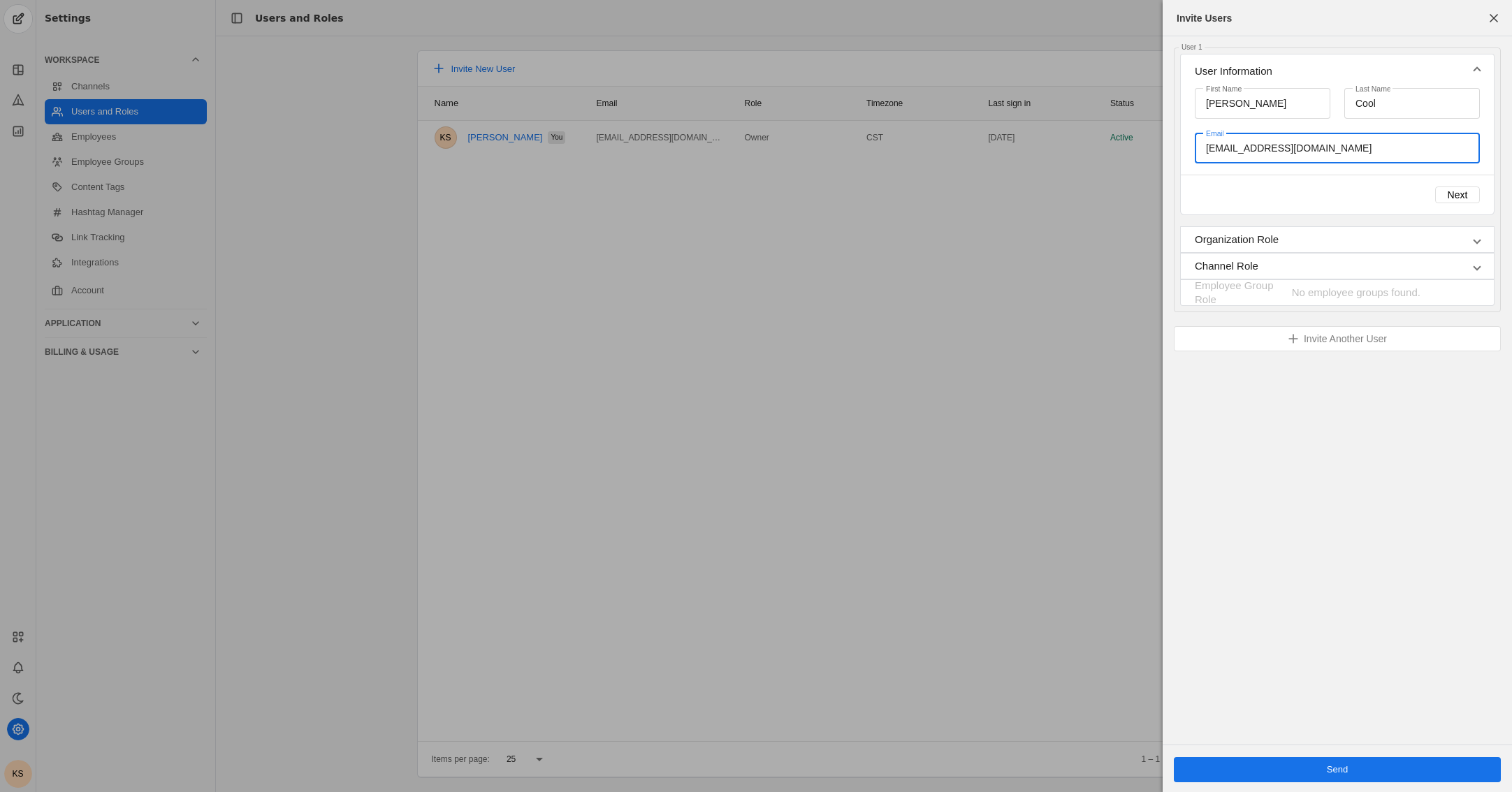
type input "kcool@ari-armaturen.us"
click at [975, 239] on mat-panel-title "Organization Role" at bounding box center [1329, 240] width 268 height 14
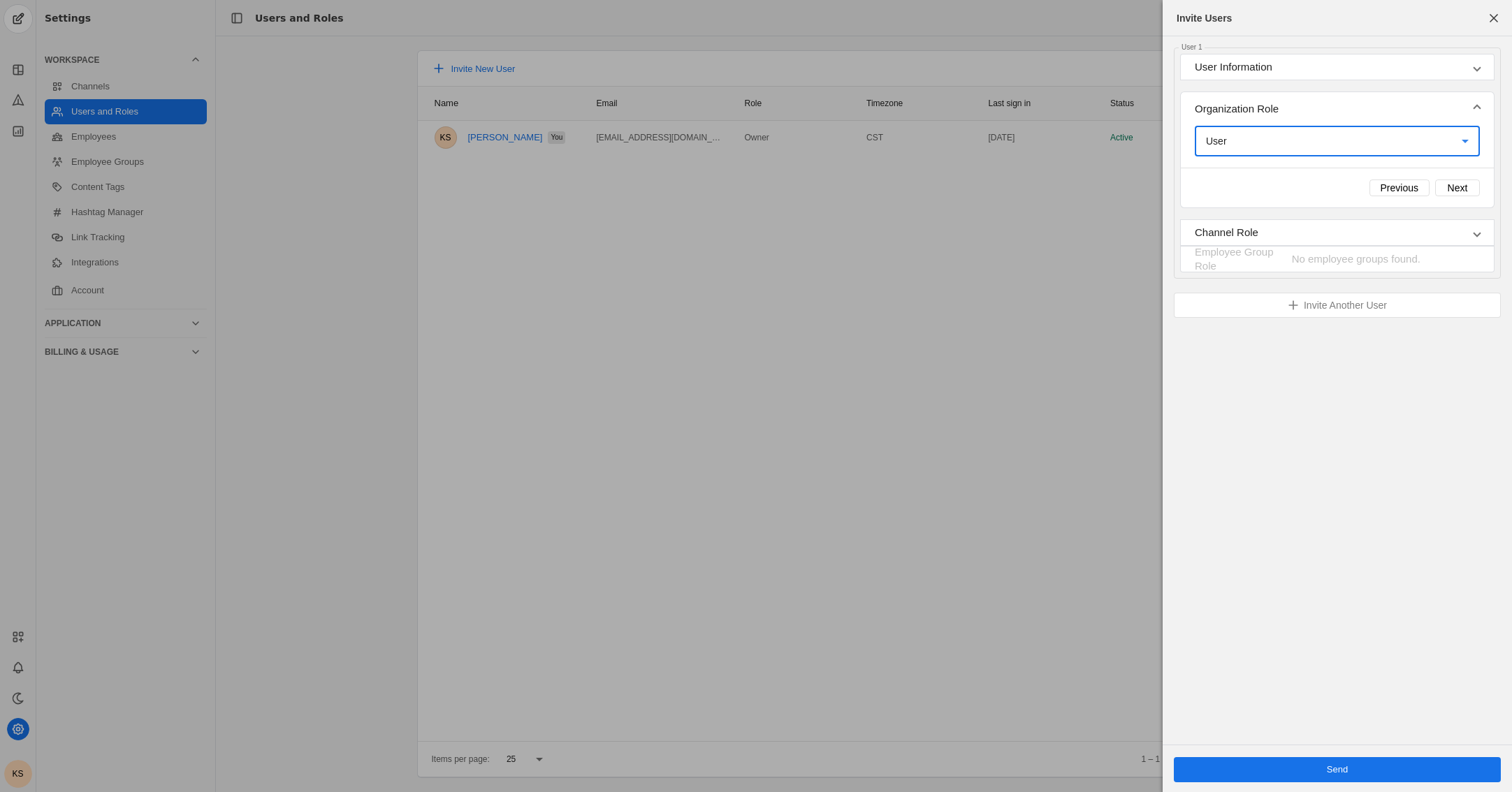
click at [975, 135] on div "User" at bounding box center [1333, 141] width 255 height 14
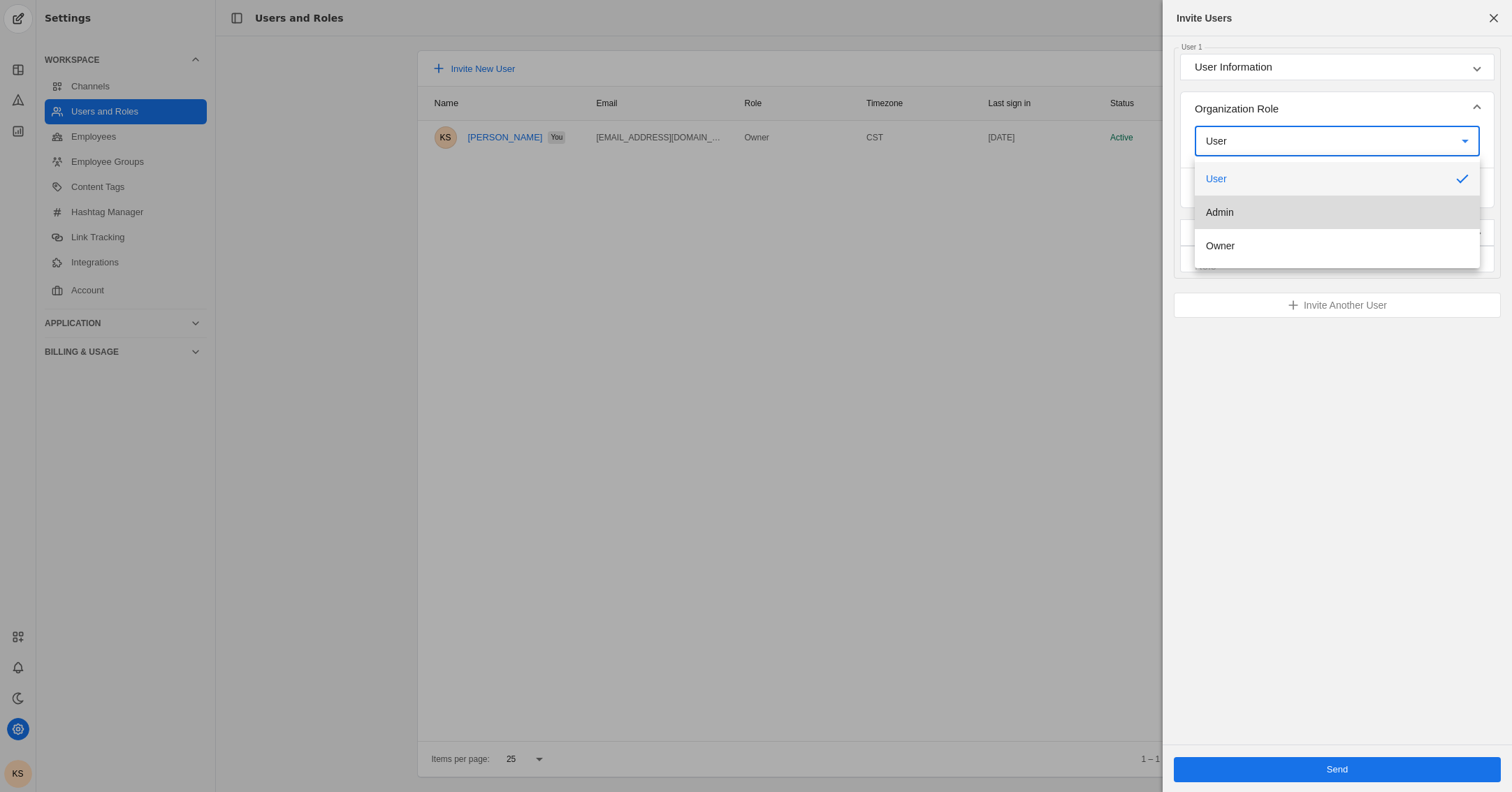
click at [975, 214] on mat-option "Admin" at bounding box center [1336, 212] width 285 height 34
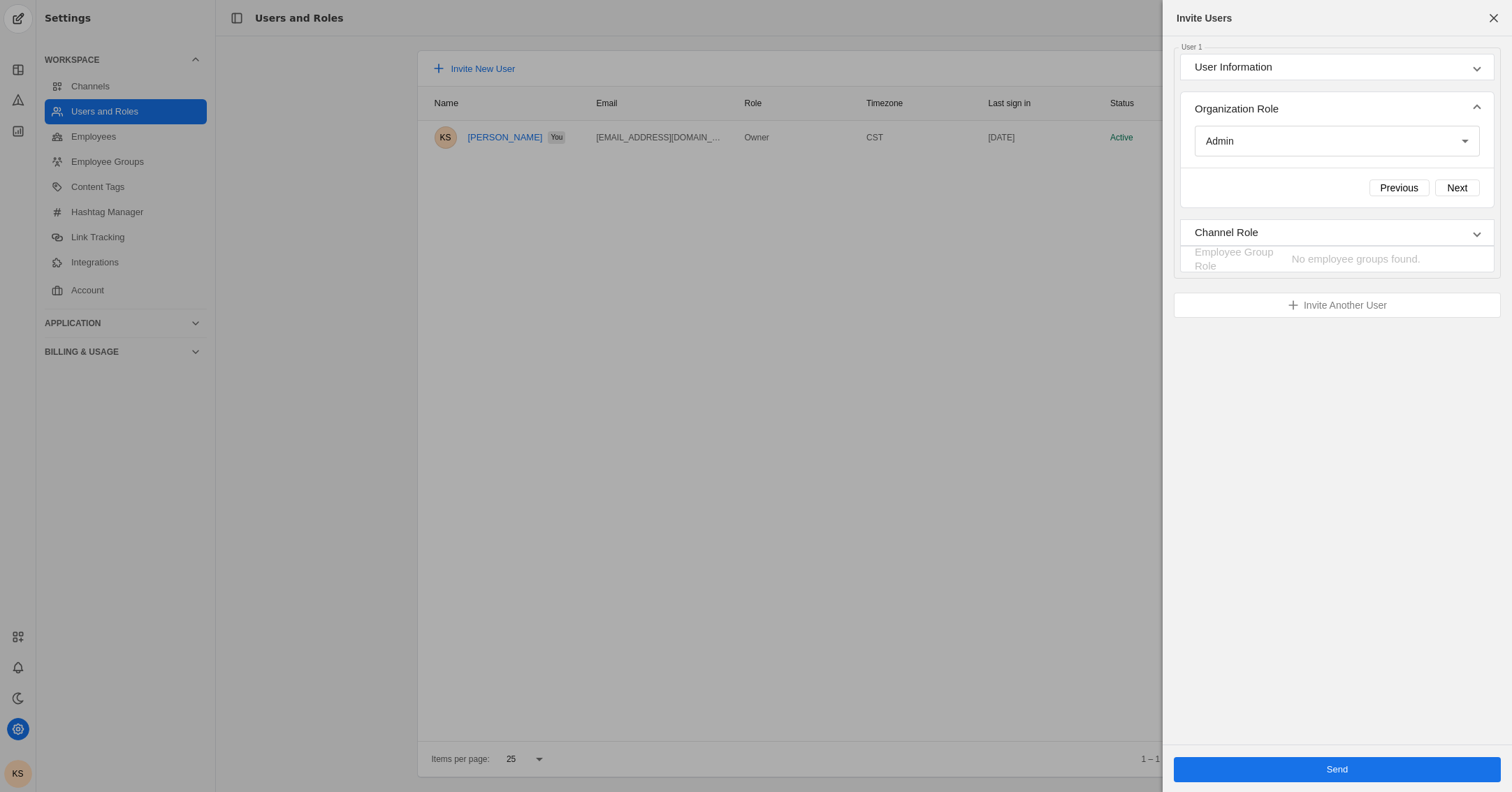
click at [975, 238] on mat-panel-title "Channel Role" at bounding box center [1329, 233] width 268 height 14
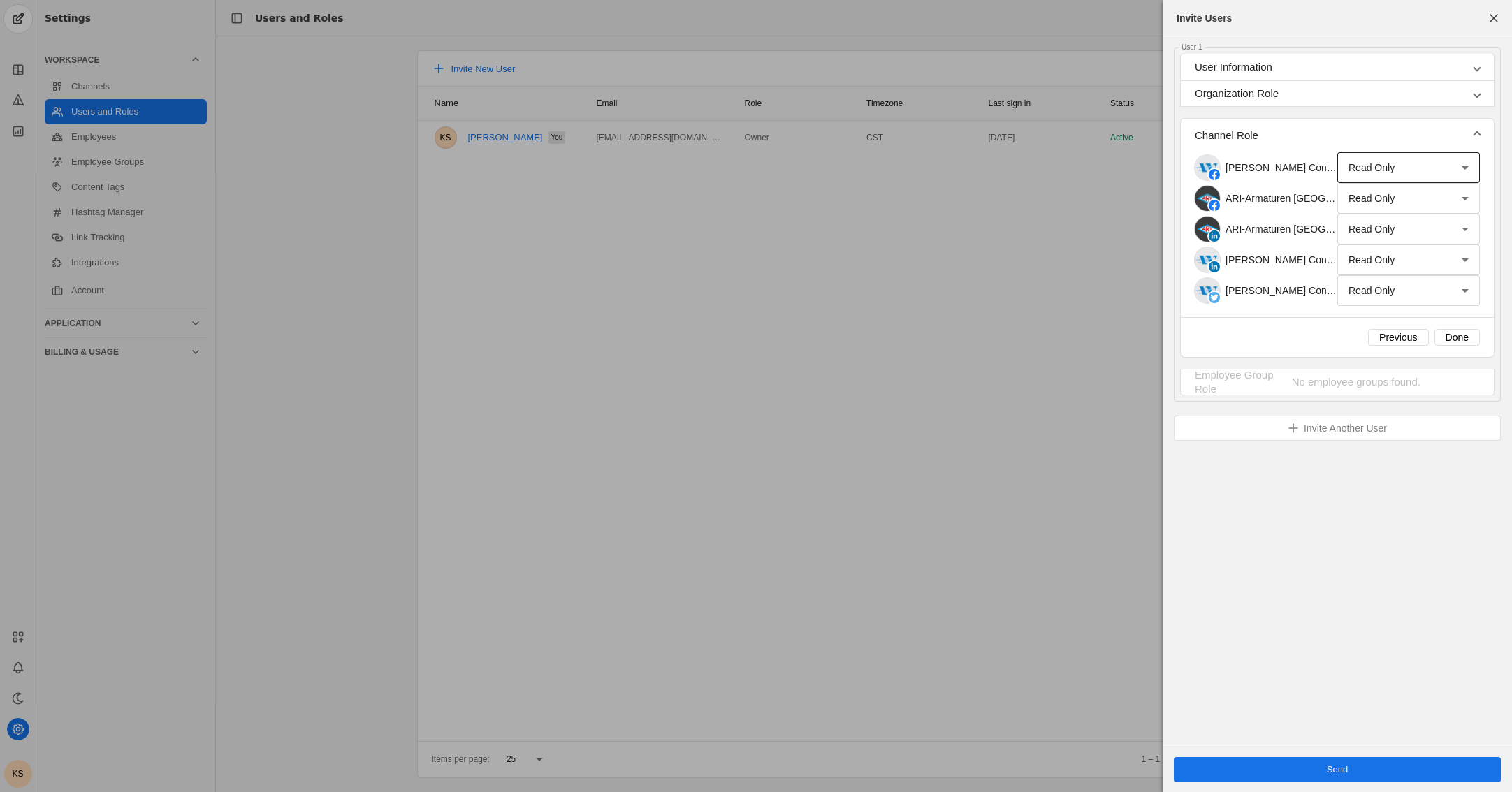
click at [975, 173] on div "Read Only" at bounding box center [1405, 168] width 113 height 14
click at [975, 268] on span "Full Publishing" at bounding box center [1380, 273] width 63 height 14
click at [975, 203] on div "Read Only" at bounding box center [1405, 198] width 113 height 14
click at [975, 300] on span "Full Publishing" at bounding box center [1380, 303] width 63 height 14
click at [975, 235] on div "Read Only" at bounding box center [1405, 229] width 113 height 14
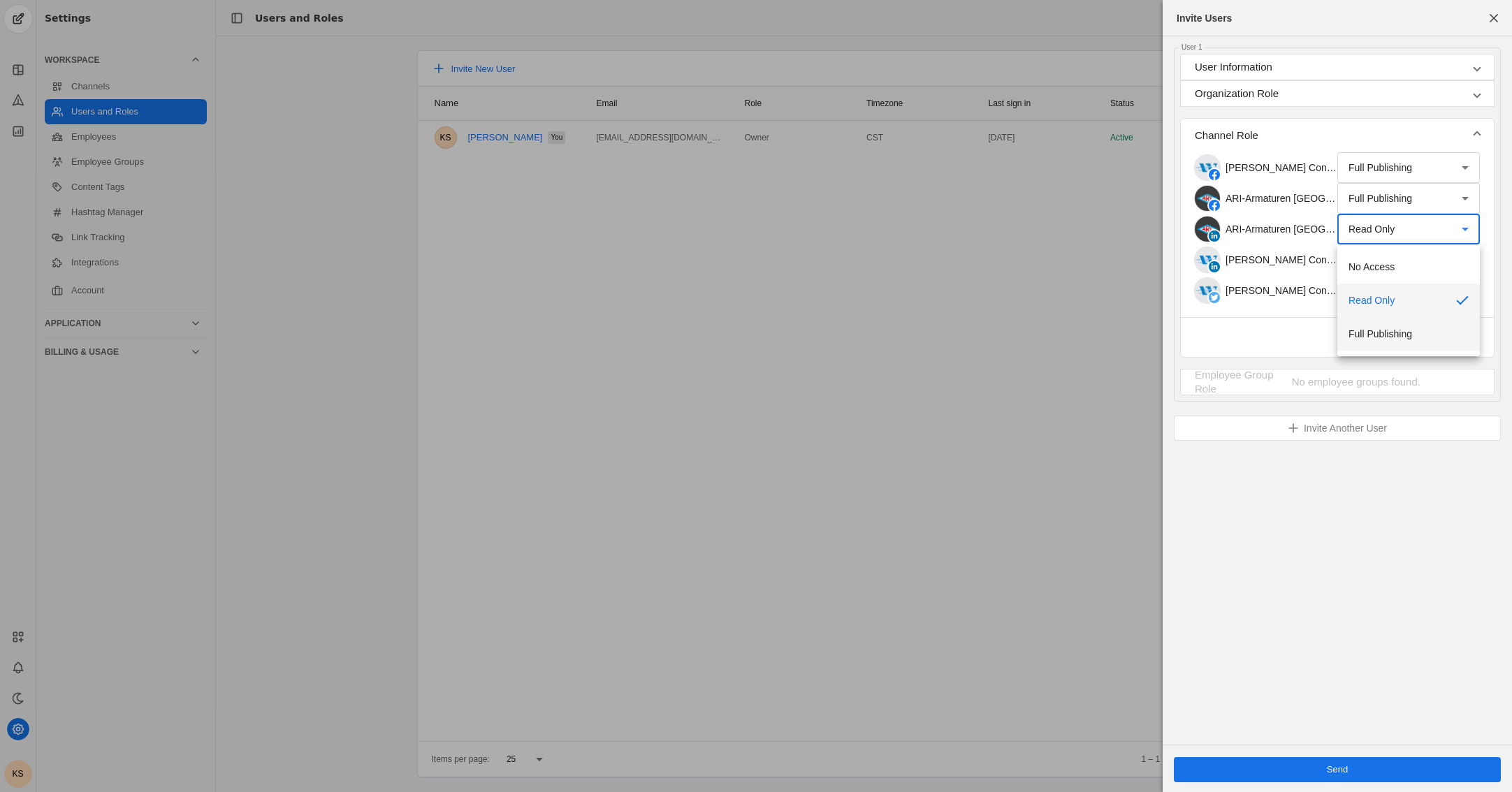
click at [975, 328] on span "Full Publishing" at bounding box center [1380, 334] width 63 height 14
click at [975, 255] on div "Read Only" at bounding box center [1405, 260] width 113 height 14
click at [975, 368] on span "Full Publishing" at bounding box center [1380, 364] width 63 height 14
click at [975, 292] on div "Read Only" at bounding box center [1405, 291] width 113 height 14
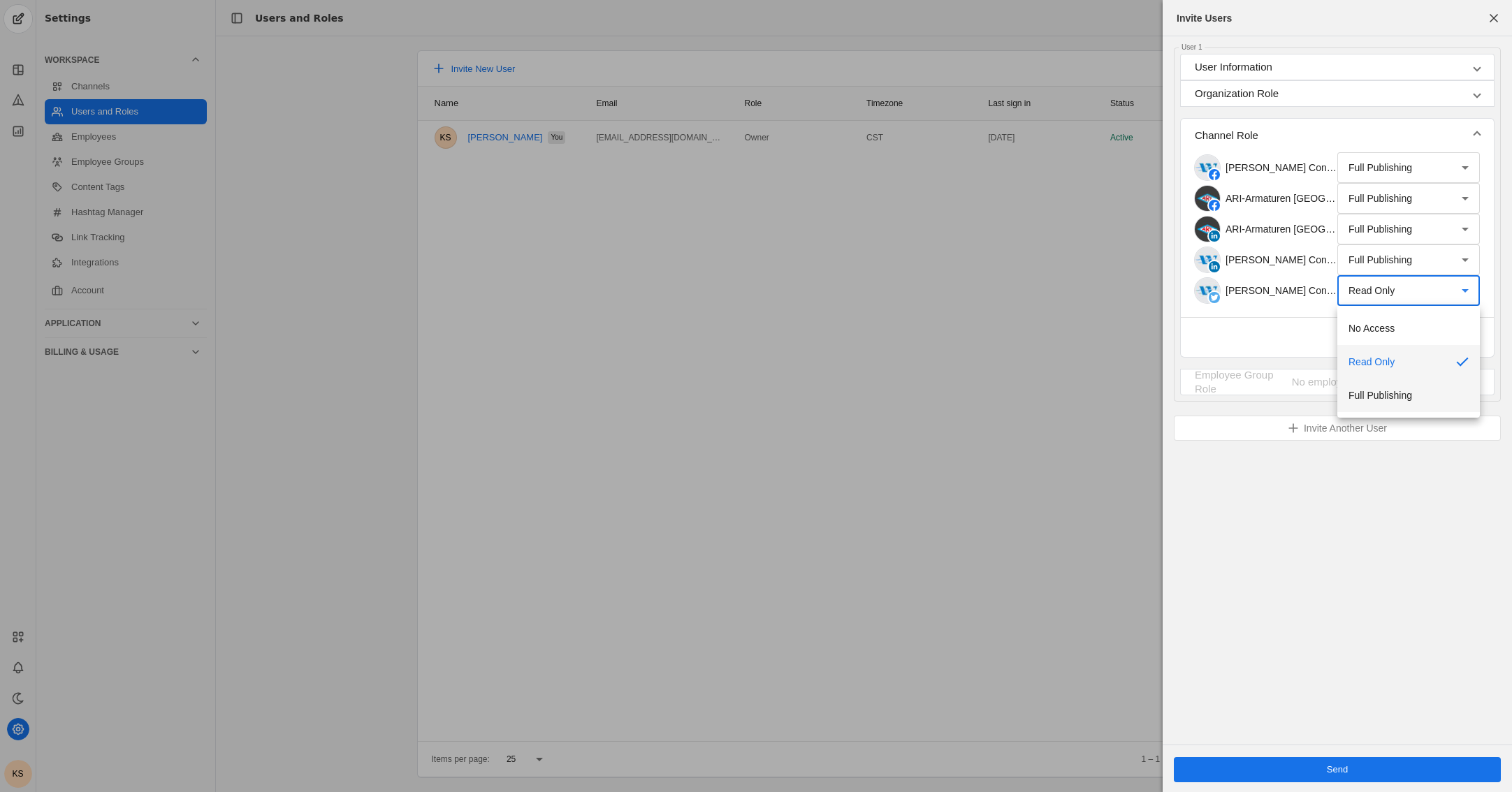
click at [975, 398] on mat-option "Full Publishing" at bounding box center [1408, 395] width 143 height 34
click at [975, 342] on span "Done" at bounding box center [1457, 338] width 23 height 14
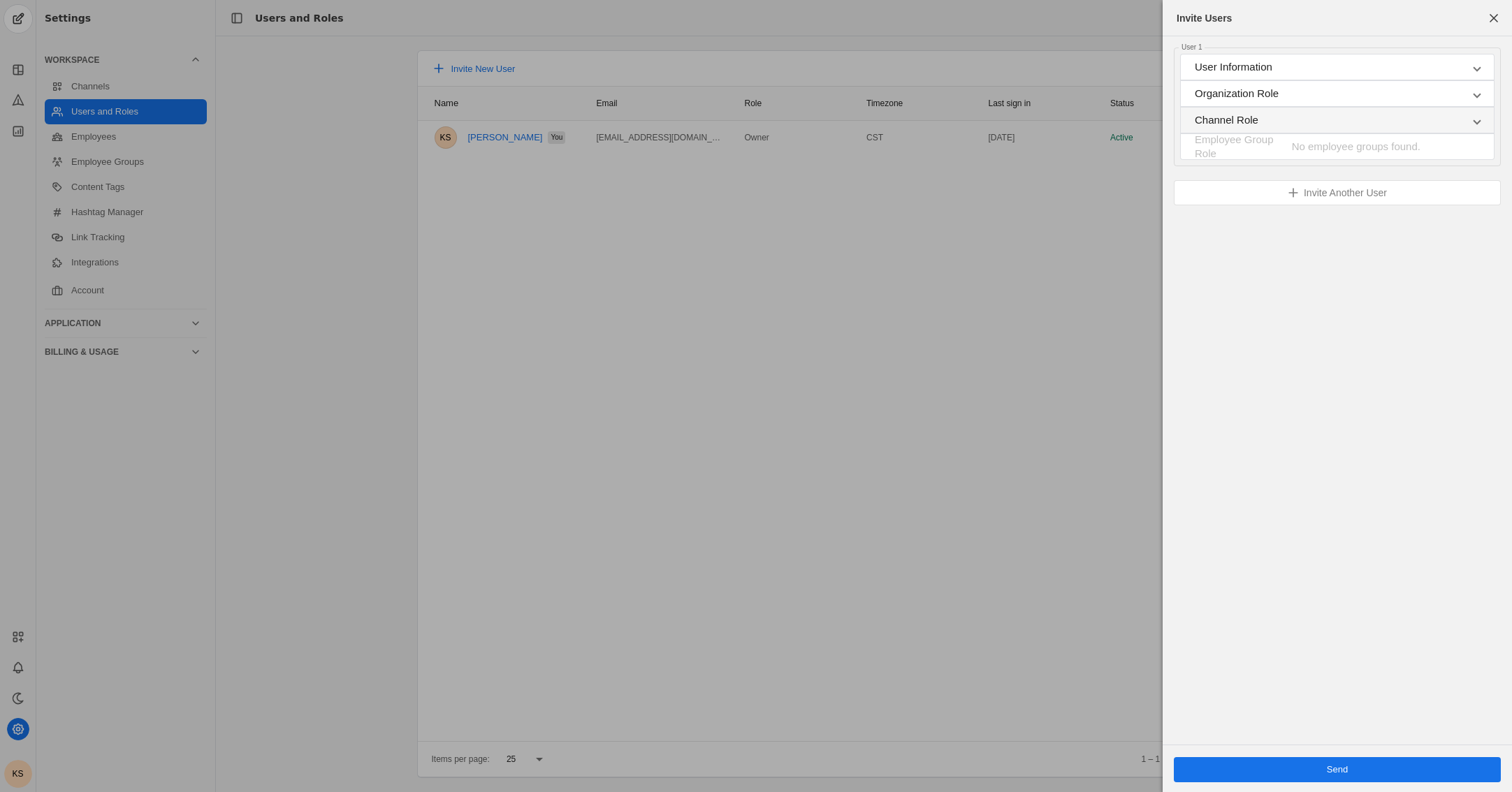
click at [975, 148] on mat-panel-description "No employee groups found." at bounding box center [1377, 146] width 171 height 28
click at [975, 71] on mat-panel-title "User Information" at bounding box center [1329, 67] width 268 height 14
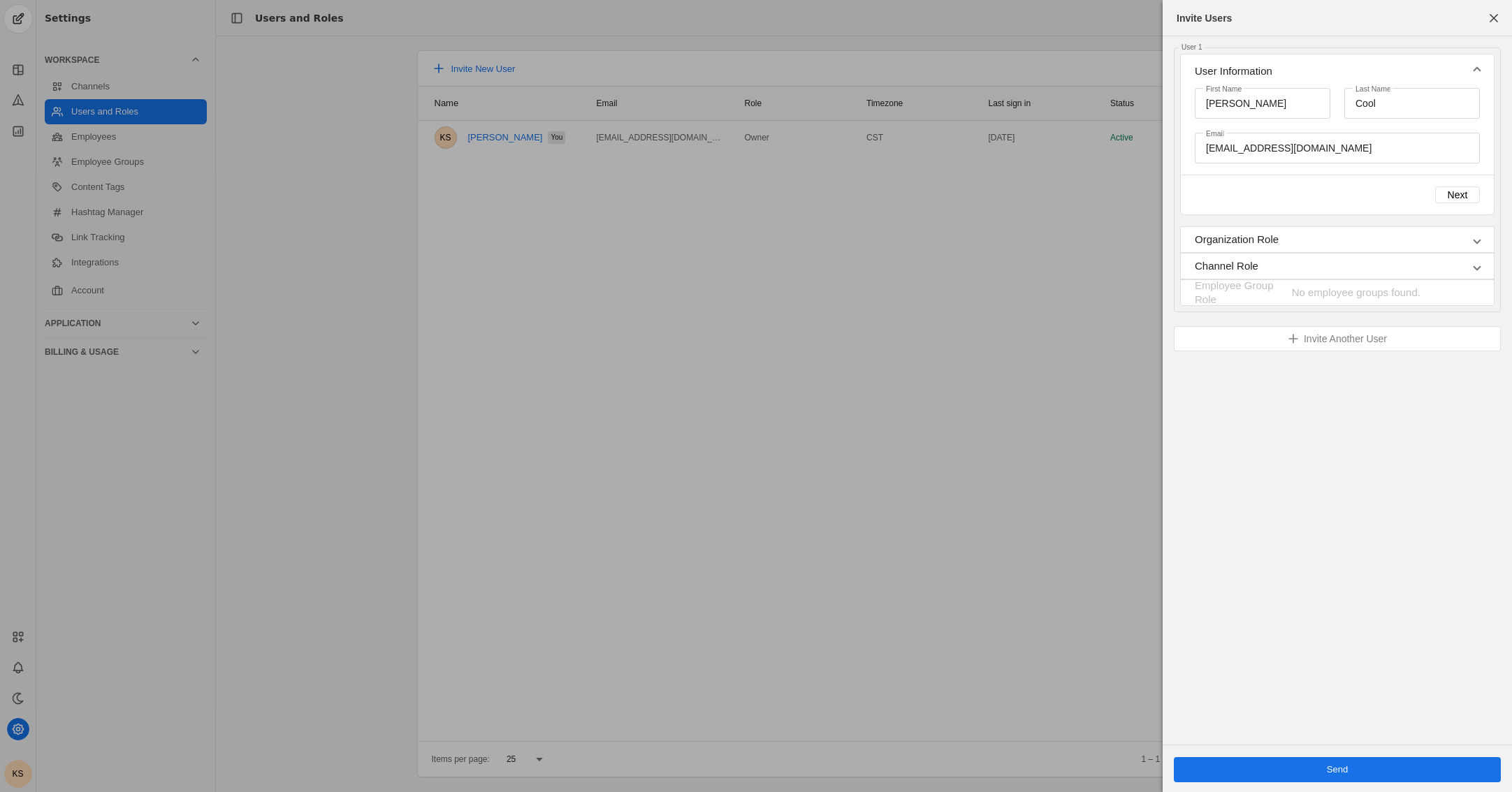
click at [975, 244] on mat-panel-title "Organization Role" at bounding box center [1329, 240] width 268 height 14
click at [975, 241] on mat-expansion-panel-header "Channel Role" at bounding box center [1337, 232] width 313 height 25
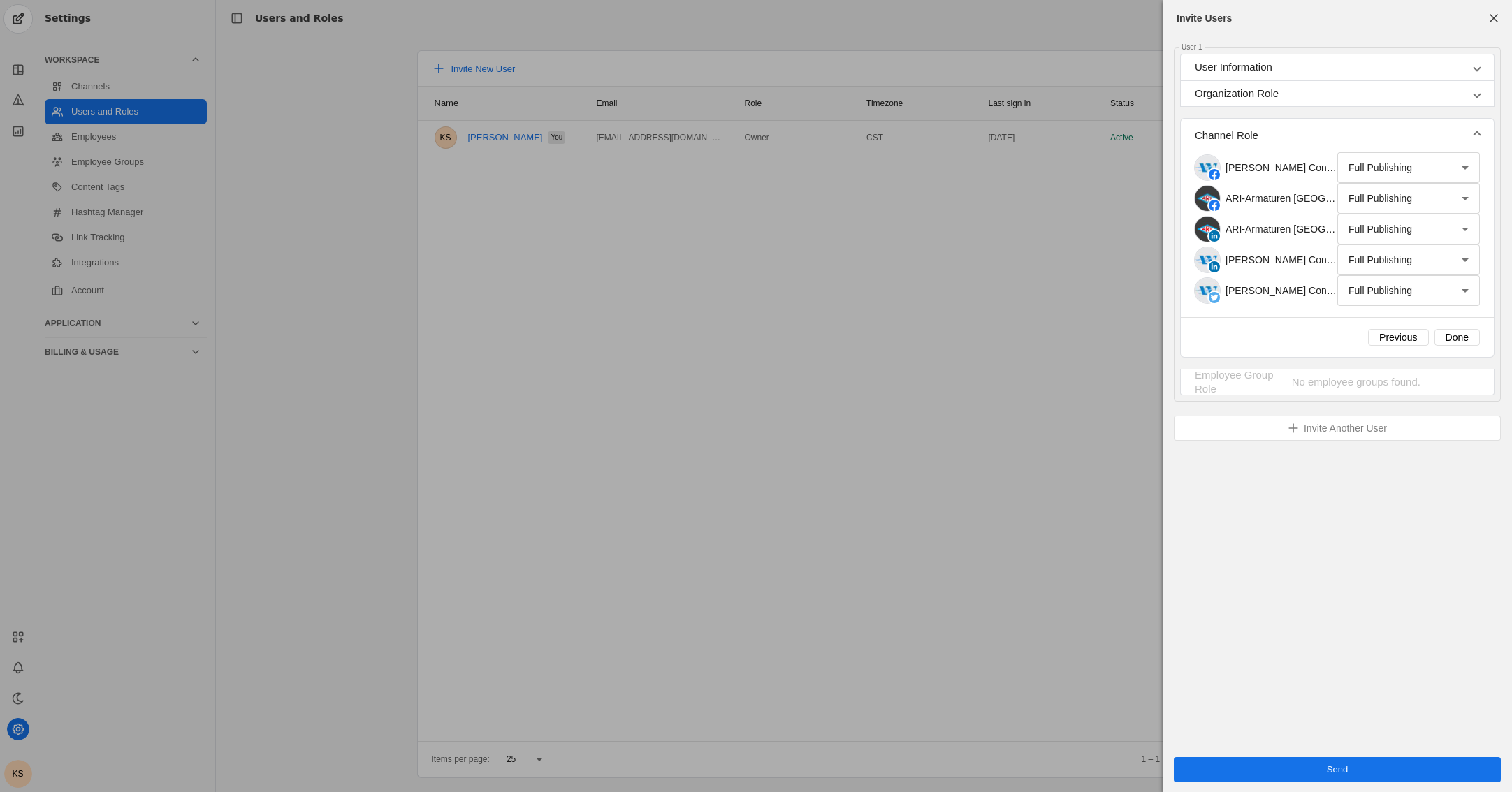
click at [975, 763] on span "undefined" at bounding box center [1337, 769] width 327 height 25
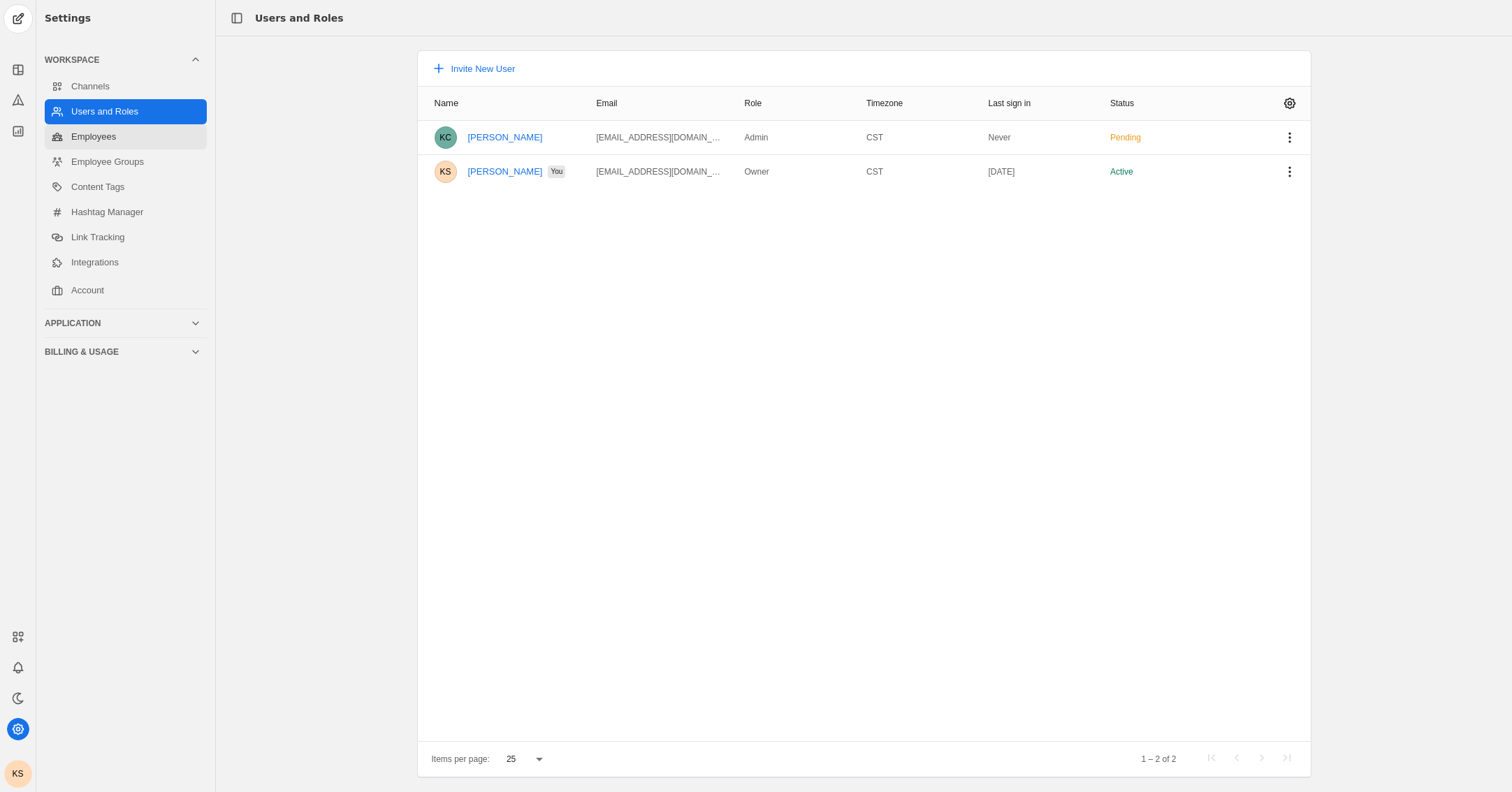
click at [125, 143] on link "Employees" at bounding box center [125, 137] width 162 height 25
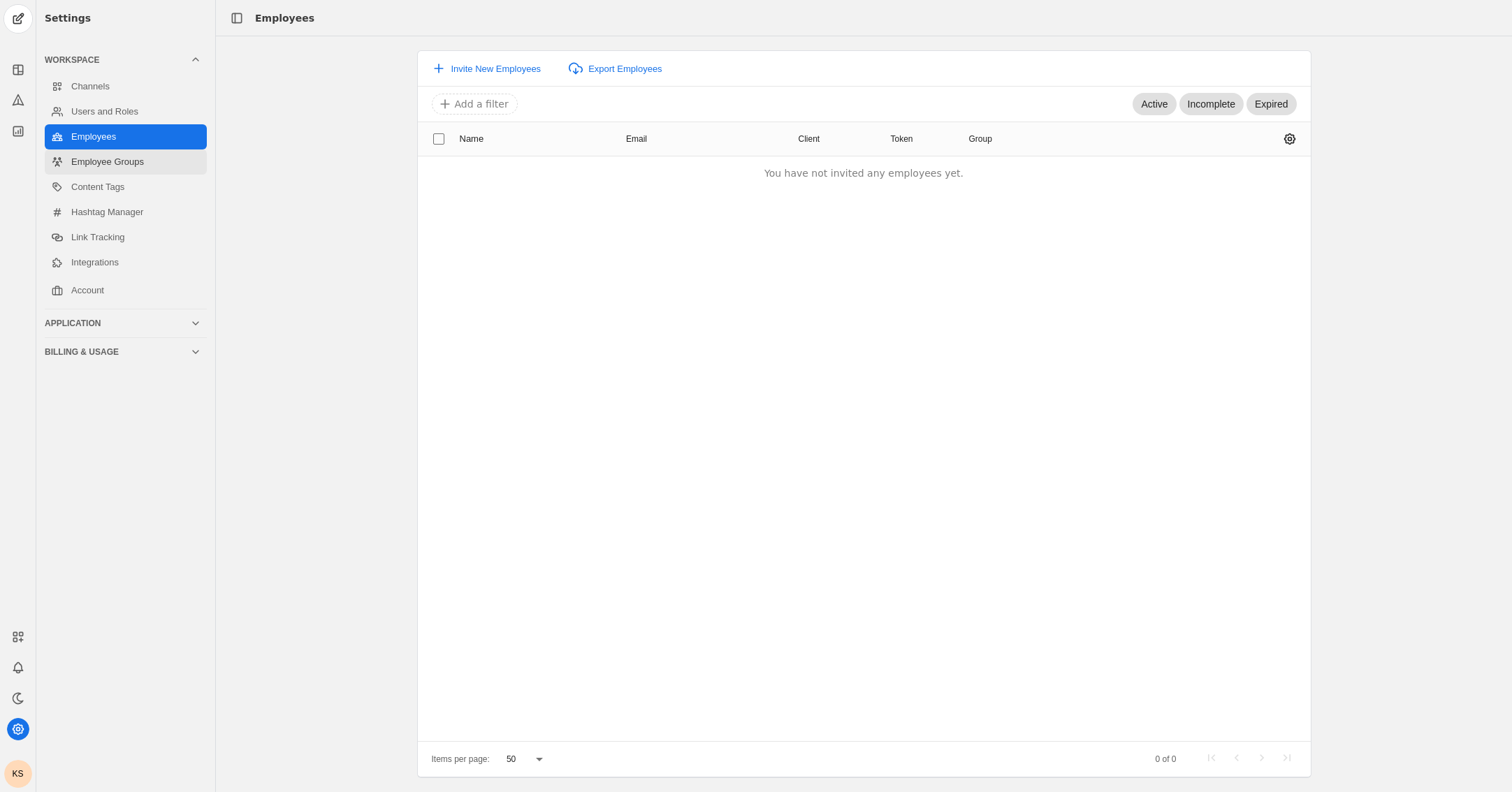
click at [113, 162] on link "Employee Groups" at bounding box center [125, 162] width 162 height 25
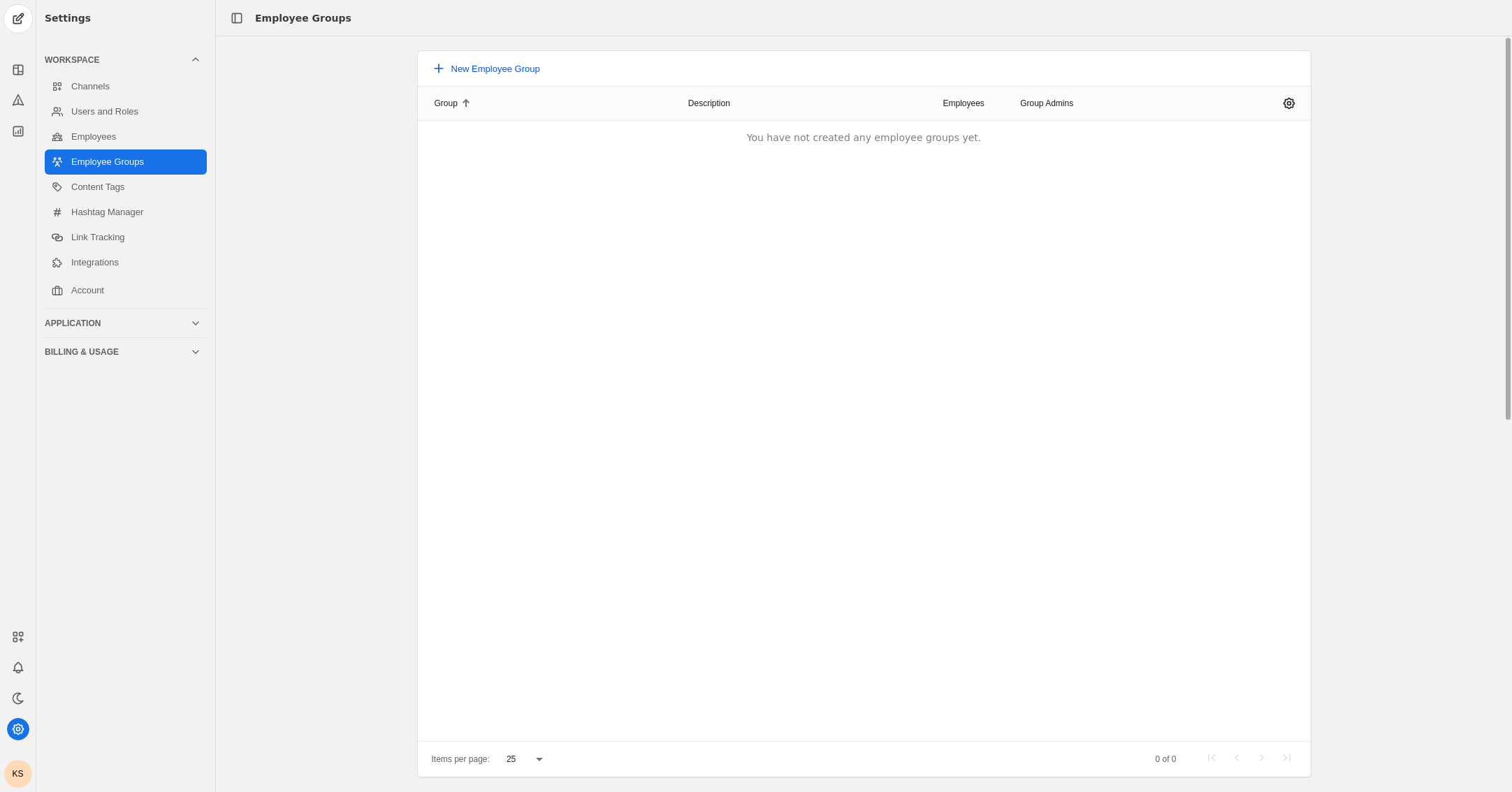
click at [527, 68] on span "New Employee Group" at bounding box center [495, 68] width 88 height 10
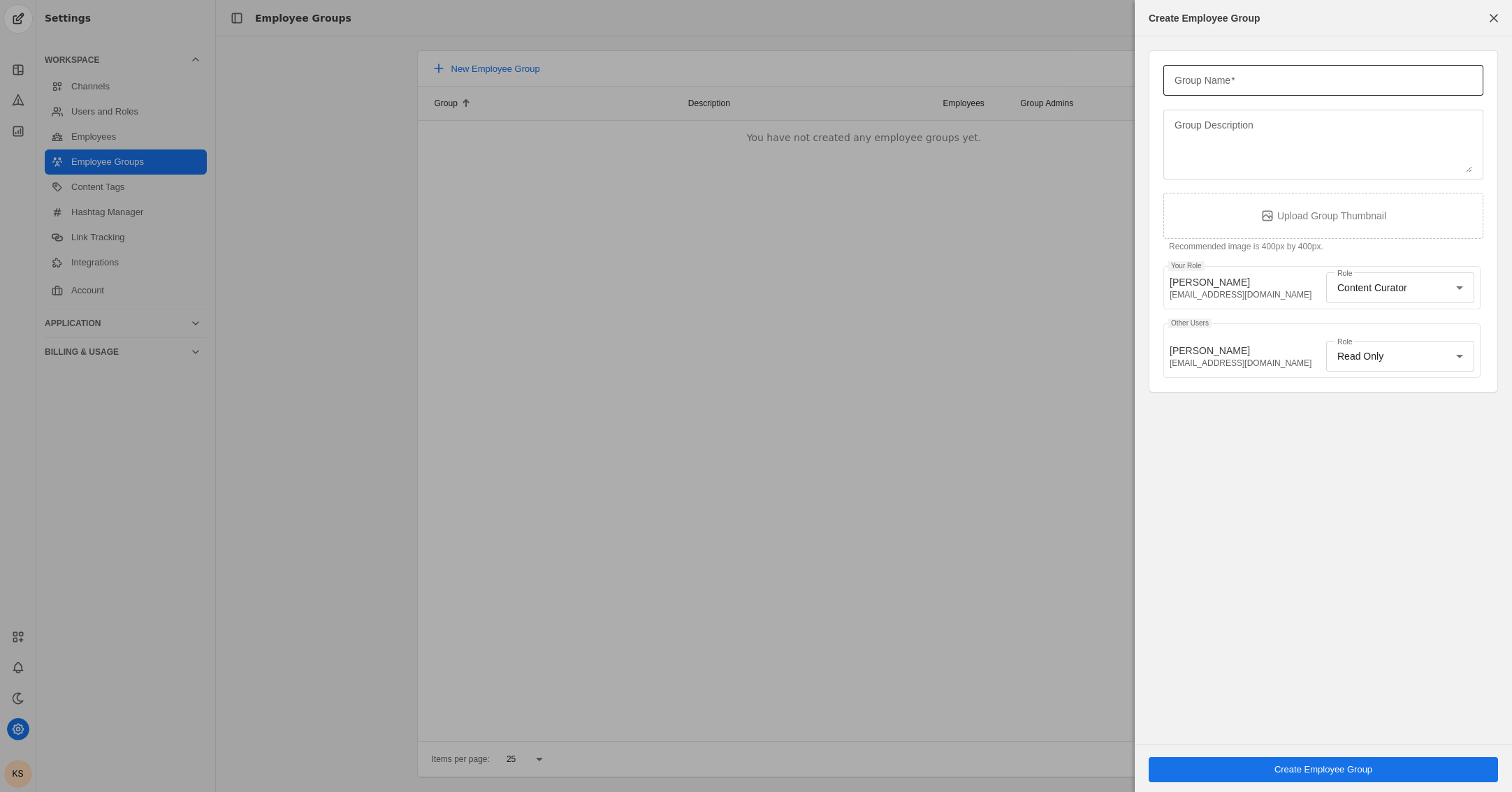
click at [975, 87] on mat-label "Group Name" at bounding box center [1202, 80] width 56 height 16
click at [975, 87] on input "Group Name" at bounding box center [1323, 80] width 298 height 16
type input "Outside Sales"
click at [975, 149] on textarea "Group Description" at bounding box center [1323, 145] width 298 height 56
click at [975, 361] on div "Read Only" at bounding box center [1396, 357] width 119 height 14
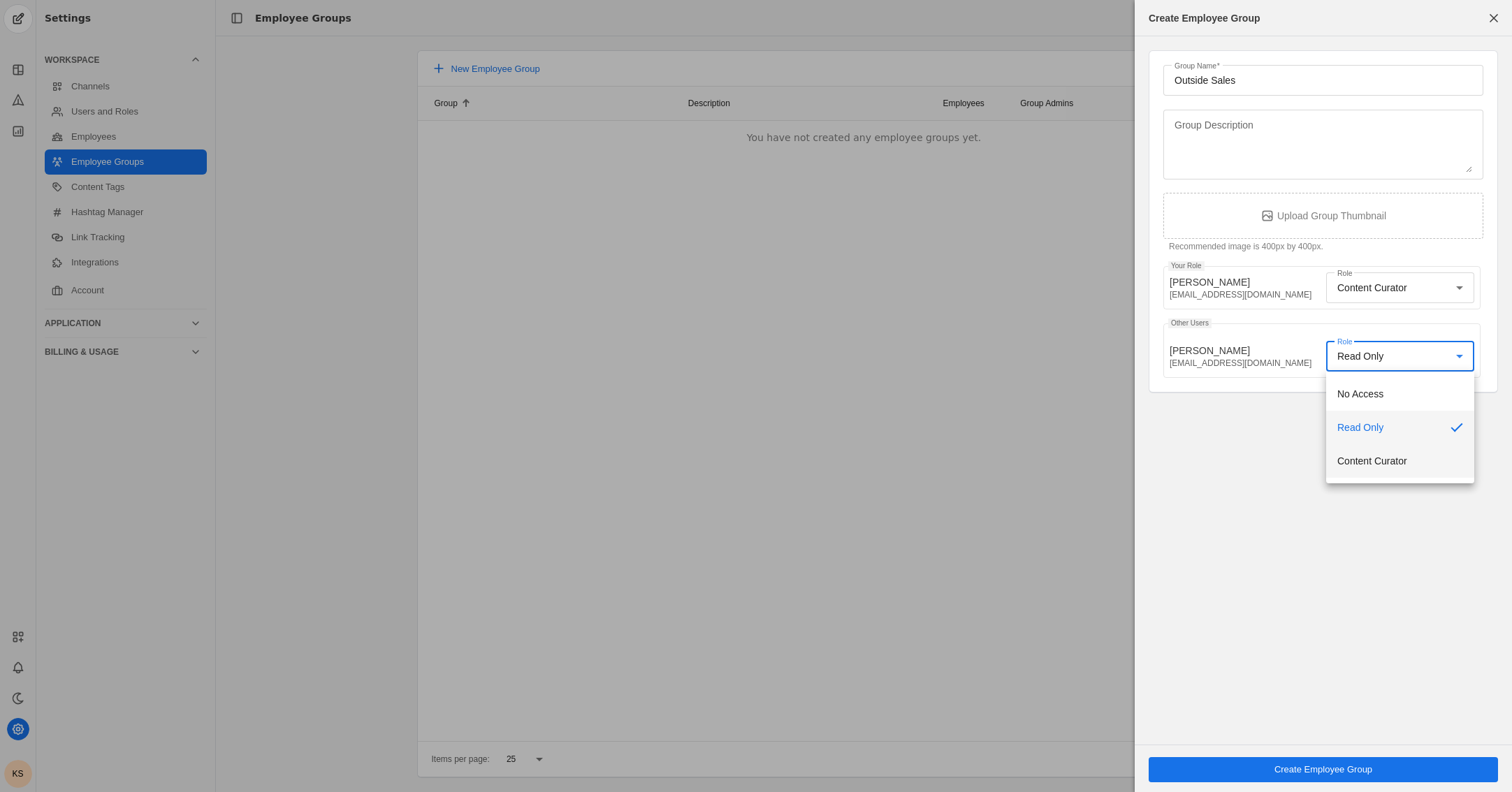
click at [975, 467] on mat-option "Content Curator" at bounding box center [1399, 460] width 148 height 34
click at [975, 769] on span "undefined" at bounding box center [1323, 769] width 350 height 25
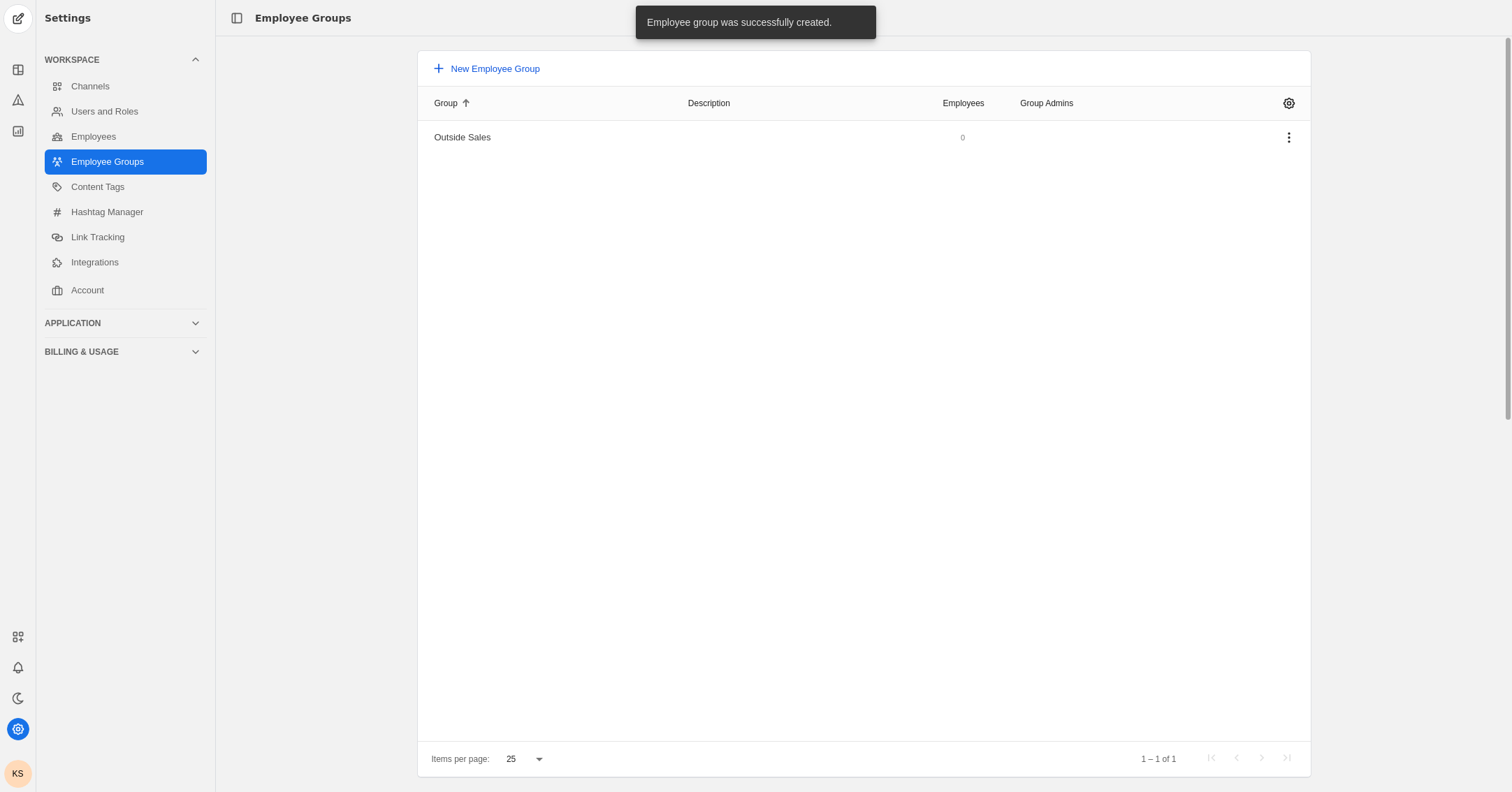
click at [524, 73] on span "New Employee Group" at bounding box center [495, 68] width 88 height 10
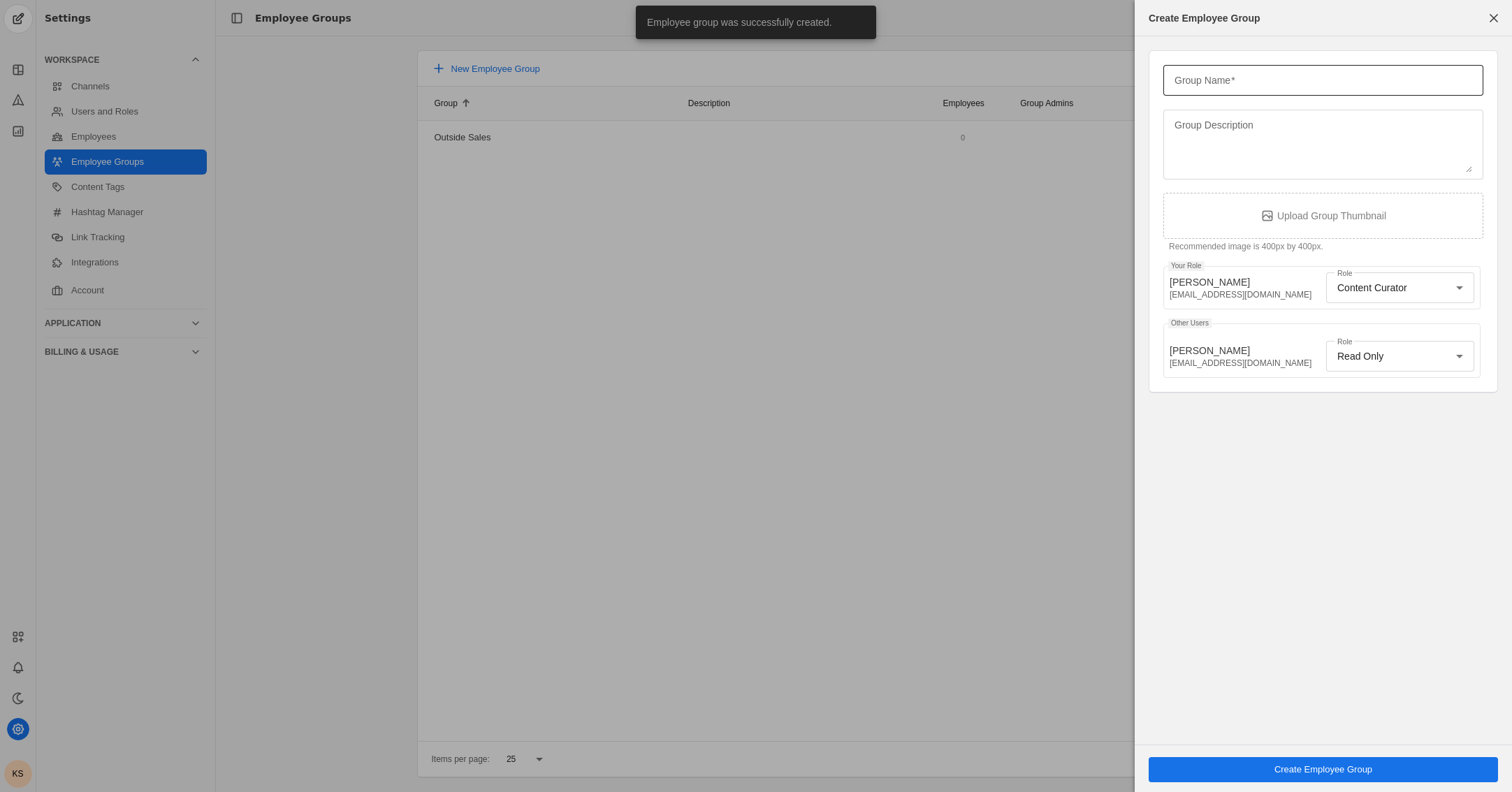
click at [975, 75] on mat-label "Group Name" at bounding box center [1202, 80] width 56 height 16
click at [975, 75] on input "Group Name" at bounding box center [1323, 80] width 298 height 16
type input "Business Development"
click at [975, 323] on div "Group Name Business Development Group Description Upload Group Thumbnail Recomm…" at bounding box center [1323, 222] width 320 height 313
click at [975, 357] on div "Read Only" at bounding box center [1396, 357] width 119 height 14
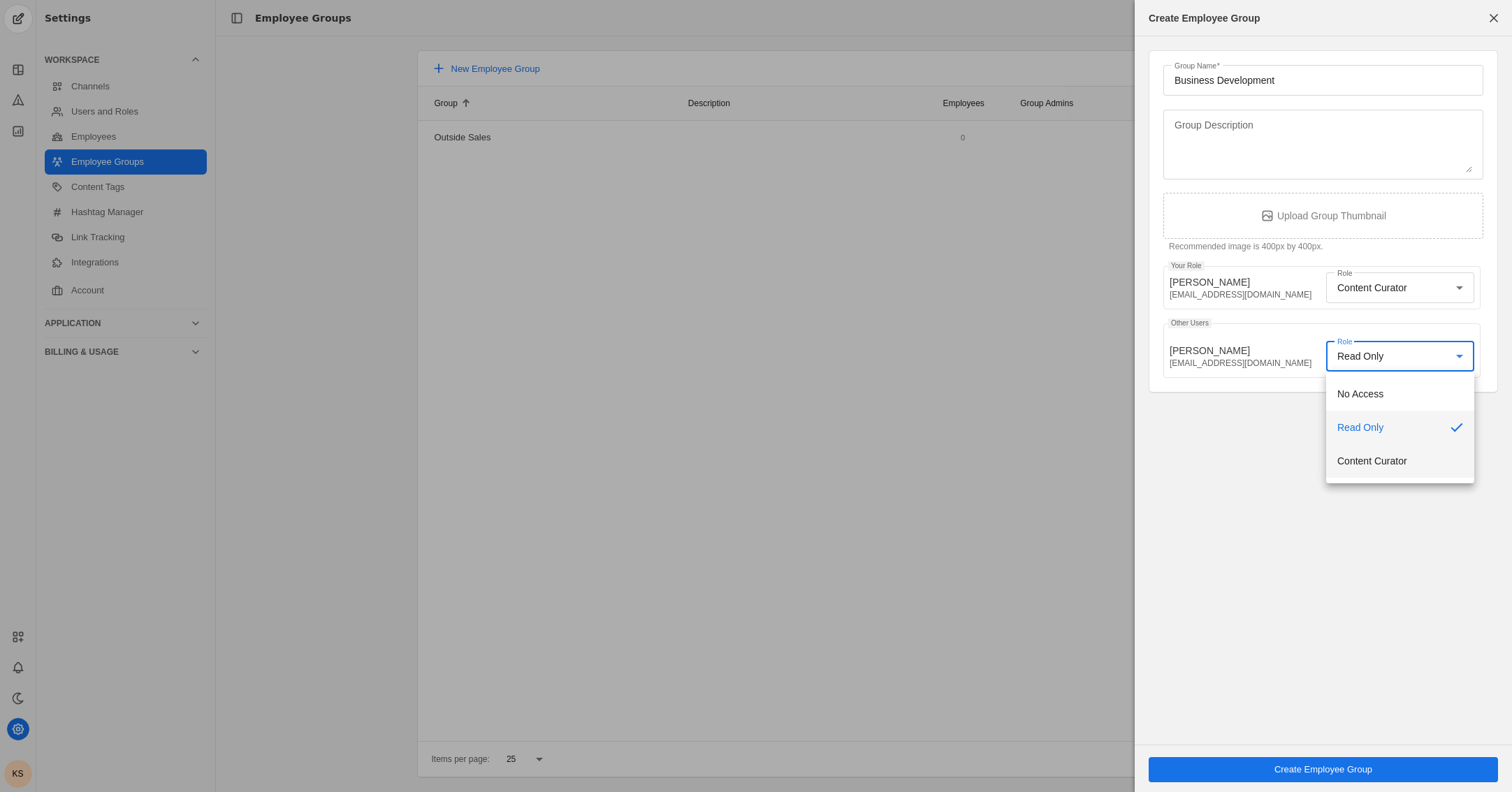
click at [975, 466] on mat-option "Content Curator" at bounding box center [1399, 460] width 148 height 34
click at [975, 769] on span "Create Employee Group" at bounding box center [1322, 769] width 98 height 14
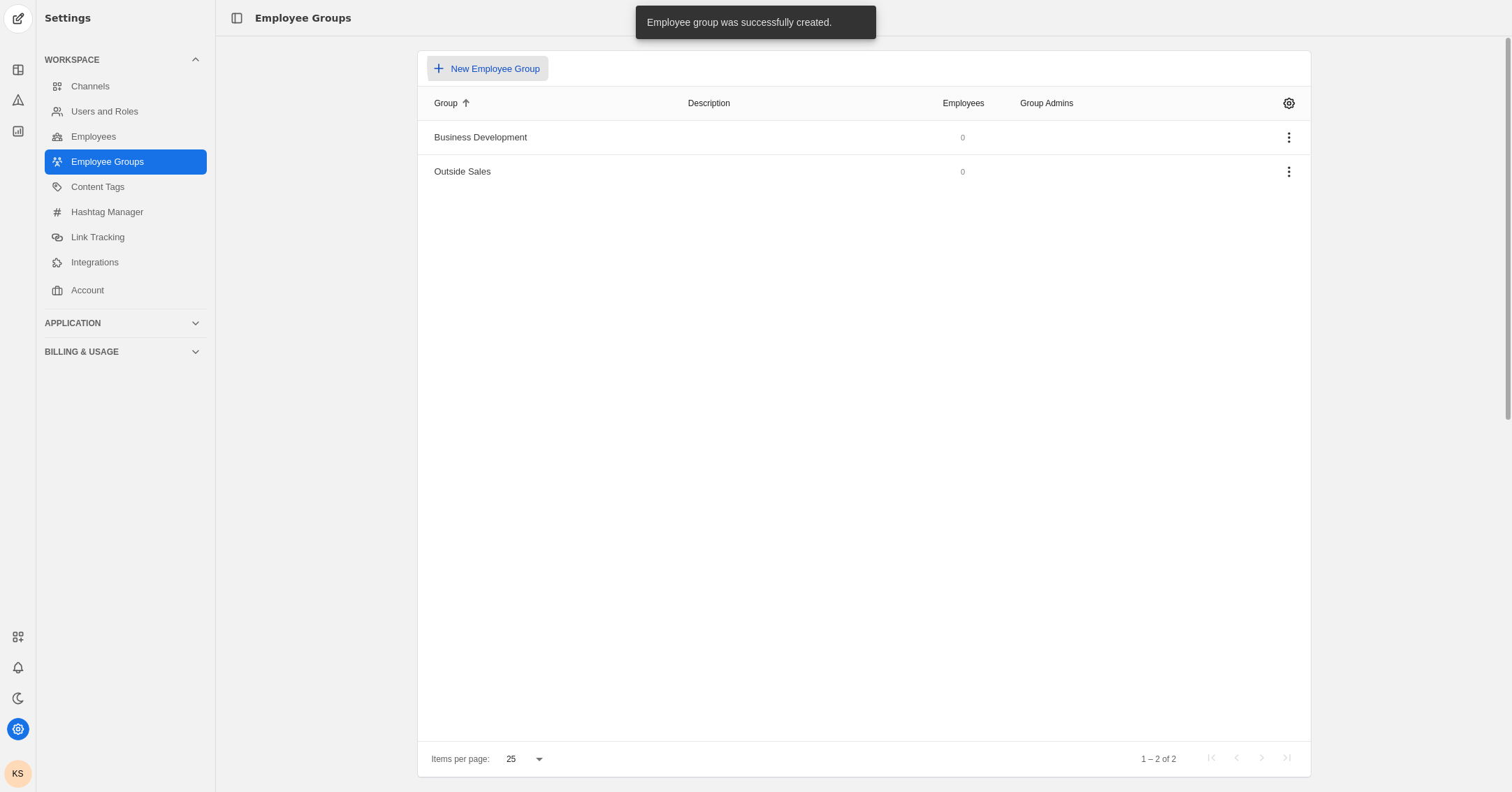
click at [503, 66] on span "New Employee Group" at bounding box center [495, 68] width 88 height 10
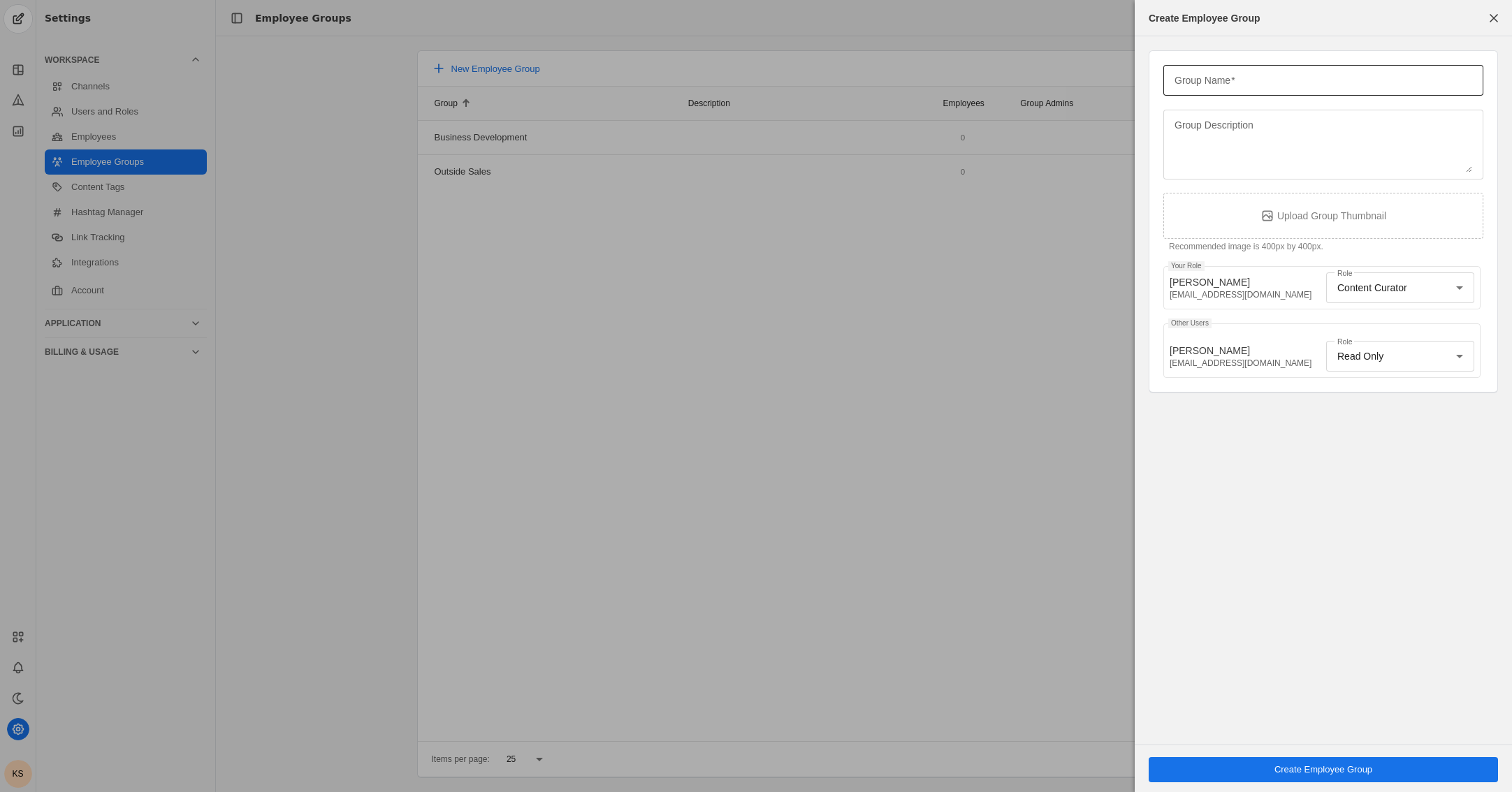
click at [975, 81] on mat-label "Group Name" at bounding box center [1202, 80] width 56 height 16
click at [975, 81] on input "Group Name" at bounding box center [1323, 80] width 298 height 16
type input "On-Site - Webster, TX"
click at [975, 364] on div "Read Only" at bounding box center [1399, 357] width 125 height 31
click at [975, 455] on span "Content Curator" at bounding box center [1372, 461] width 70 height 14
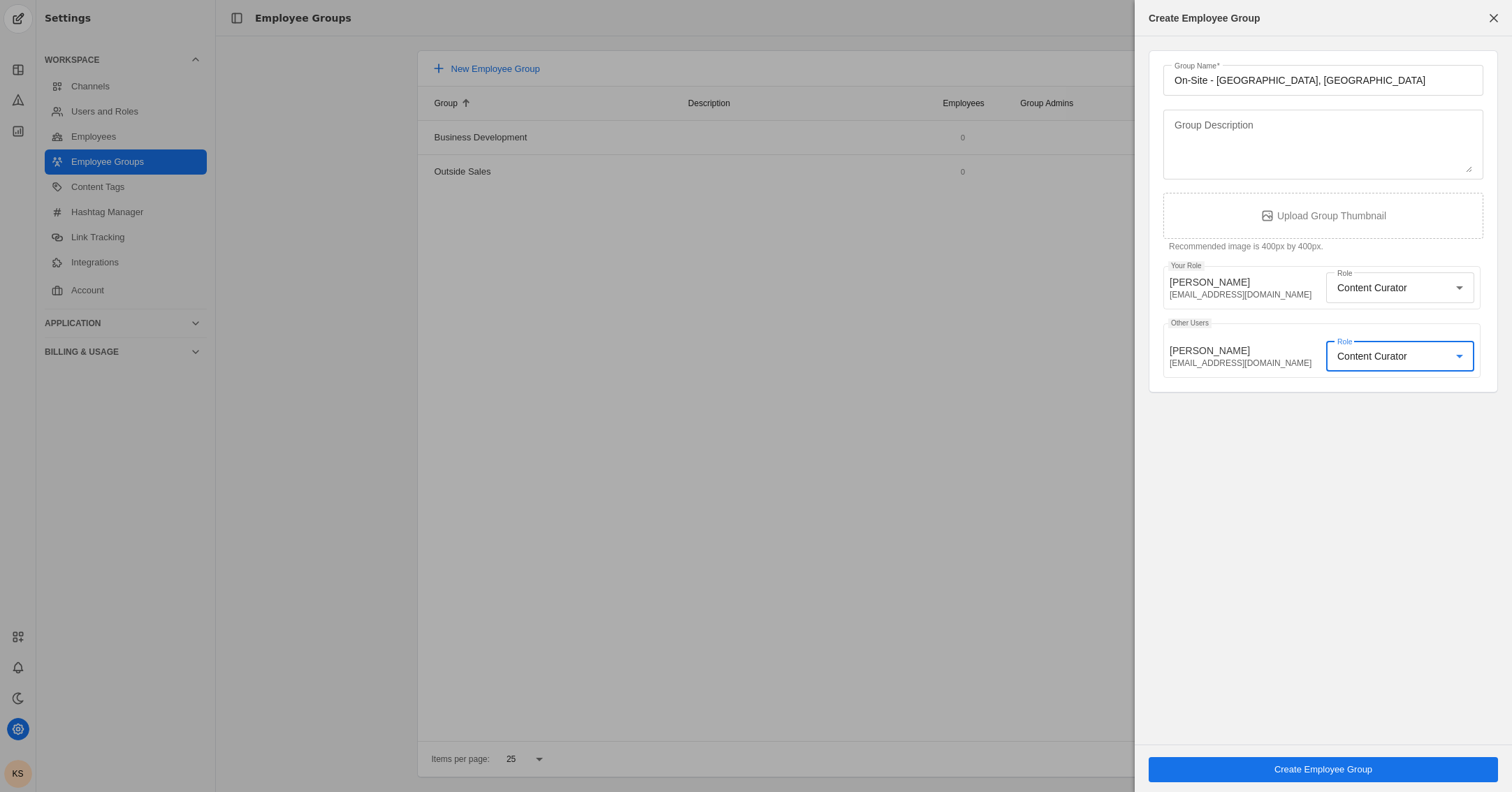
click at [975, 769] on span "undefined" at bounding box center [1323, 769] width 350 height 25
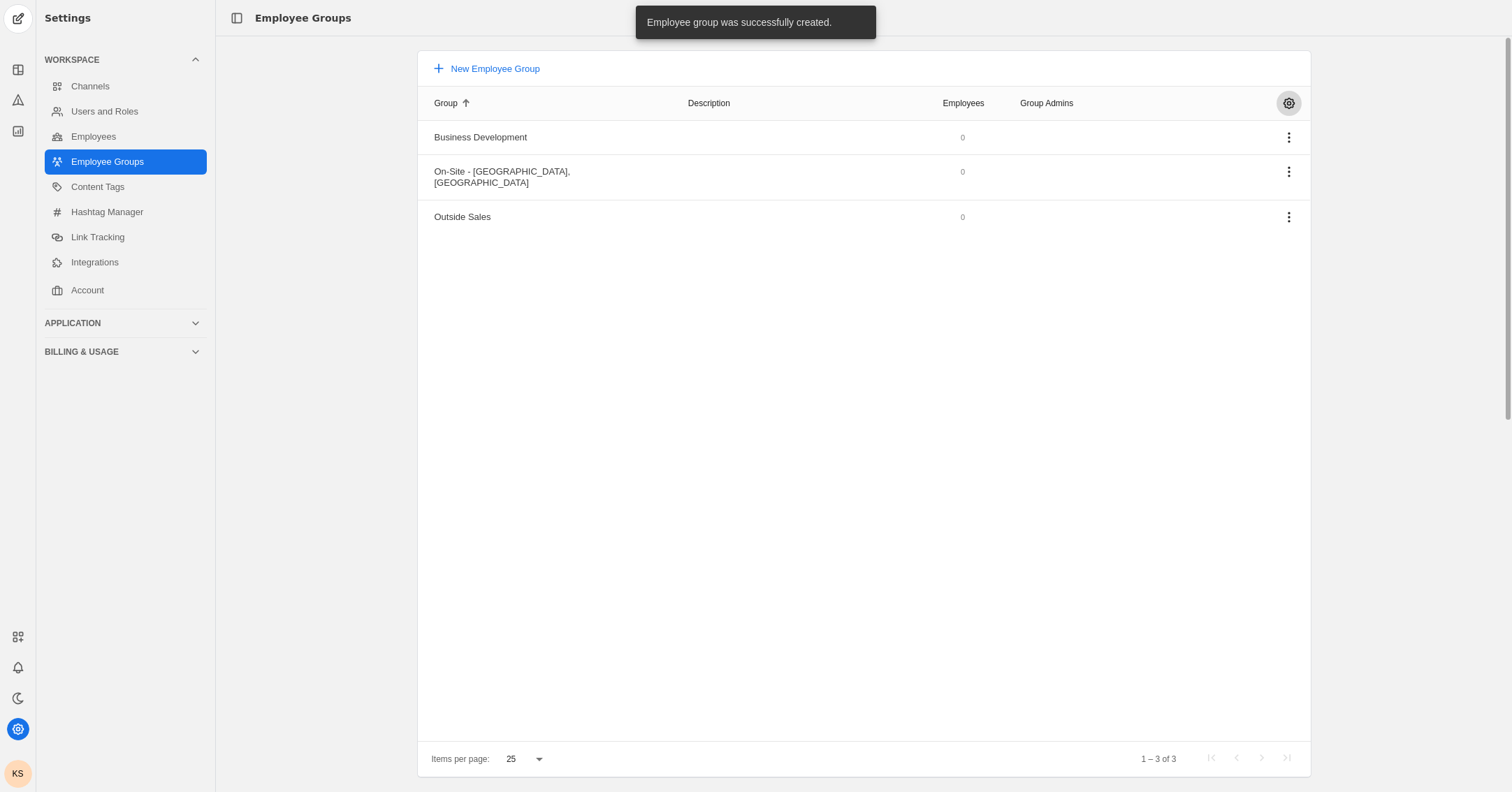
click at [975, 100] on span "undefined" at bounding box center [1289, 103] width 25 height 25
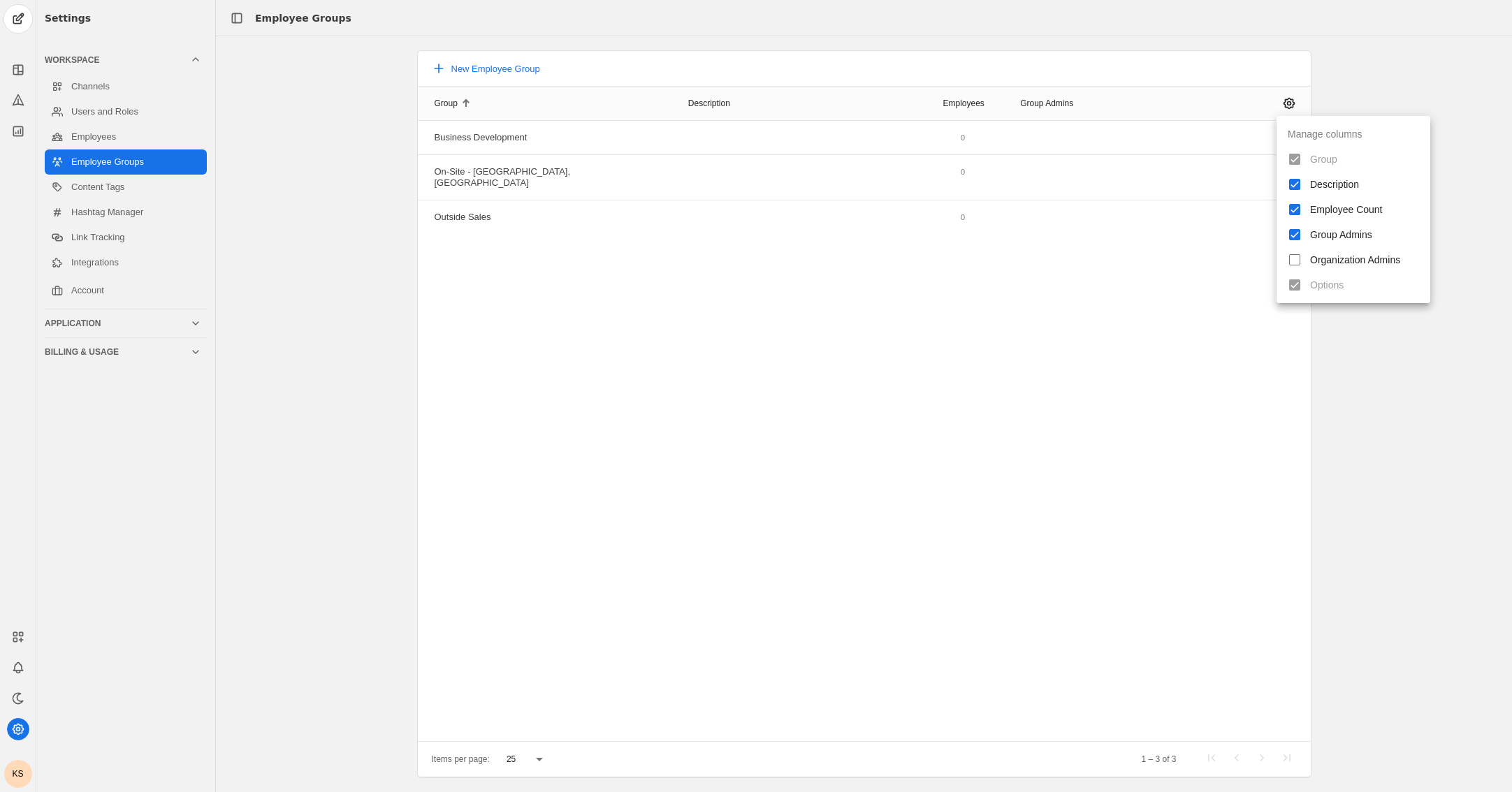
click at [975, 309] on div at bounding box center [756, 396] width 1512 height 792
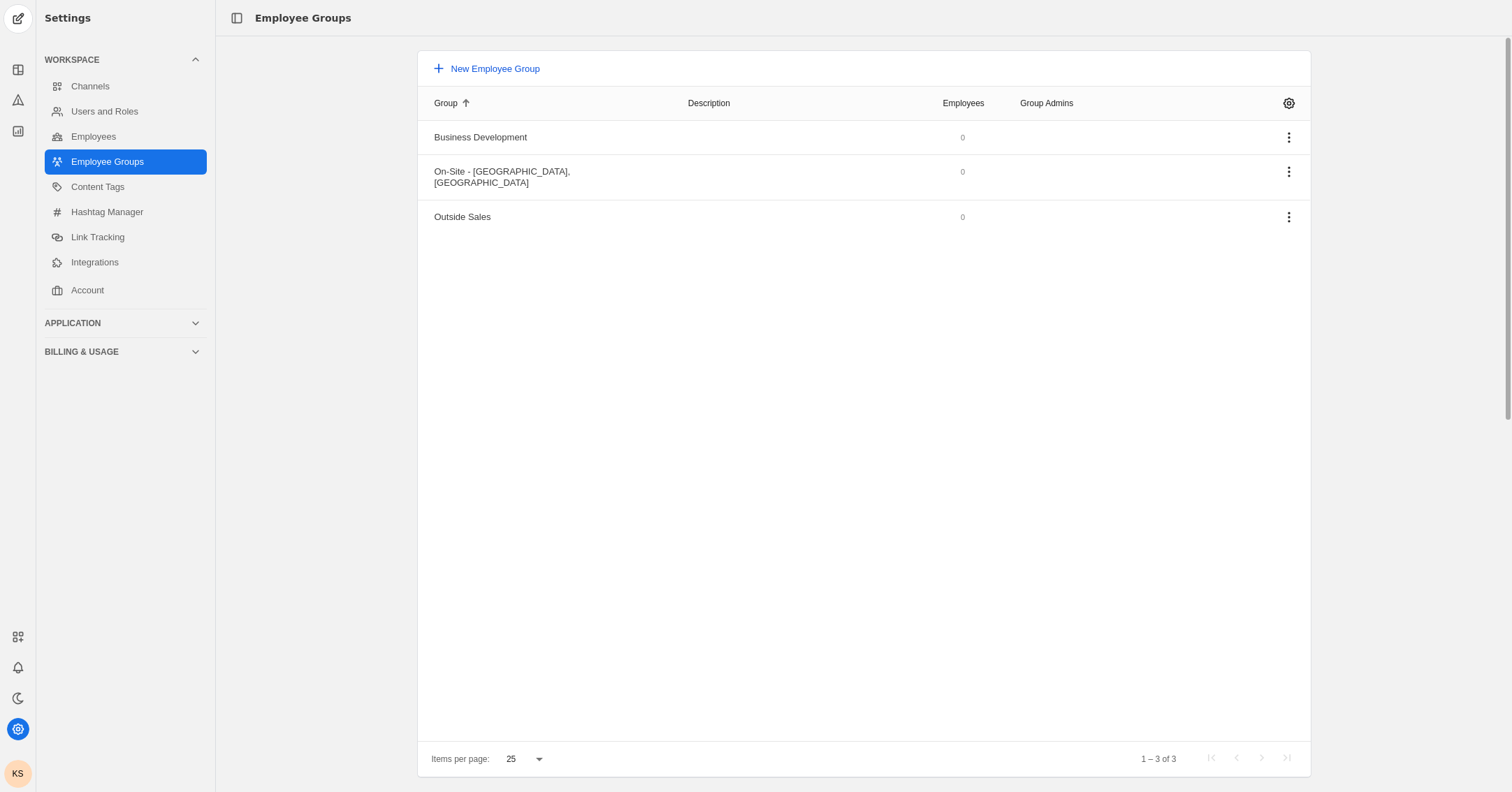
click at [531, 70] on span "New Employee Group" at bounding box center [495, 68] width 88 height 10
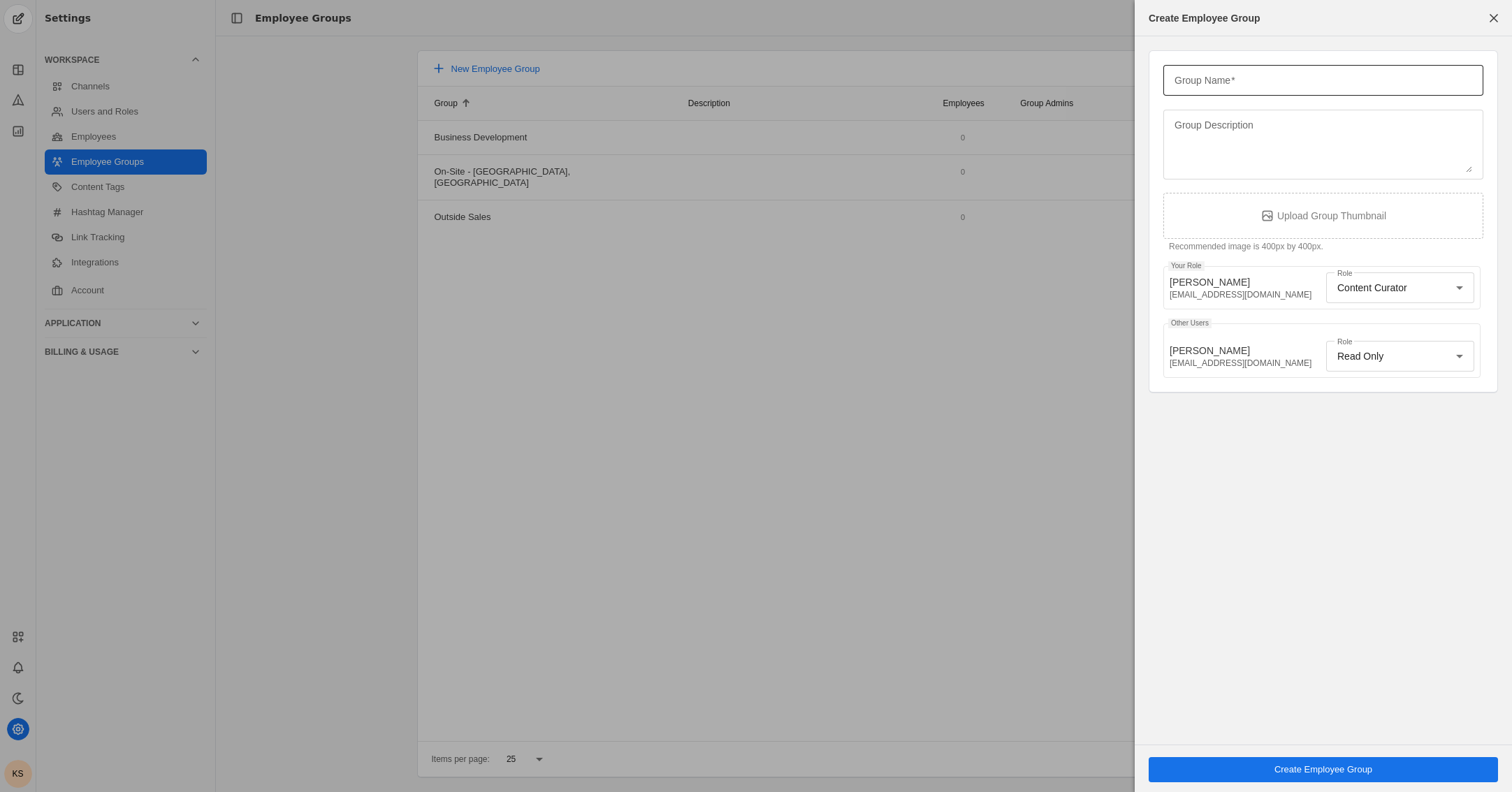
click at [975, 85] on mat-label "Group Name" at bounding box center [1202, 80] width 56 height 16
click at [975, 85] on input "Group Name" at bounding box center [1323, 80] width 298 height 16
click at [975, 76] on input "On-Site - Bethlehem" at bounding box center [1323, 80] width 298 height 16
type input "On-Site - Bethlehem, PA"
click at [975, 769] on span "Create Employee Group" at bounding box center [1322, 769] width 98 height 14
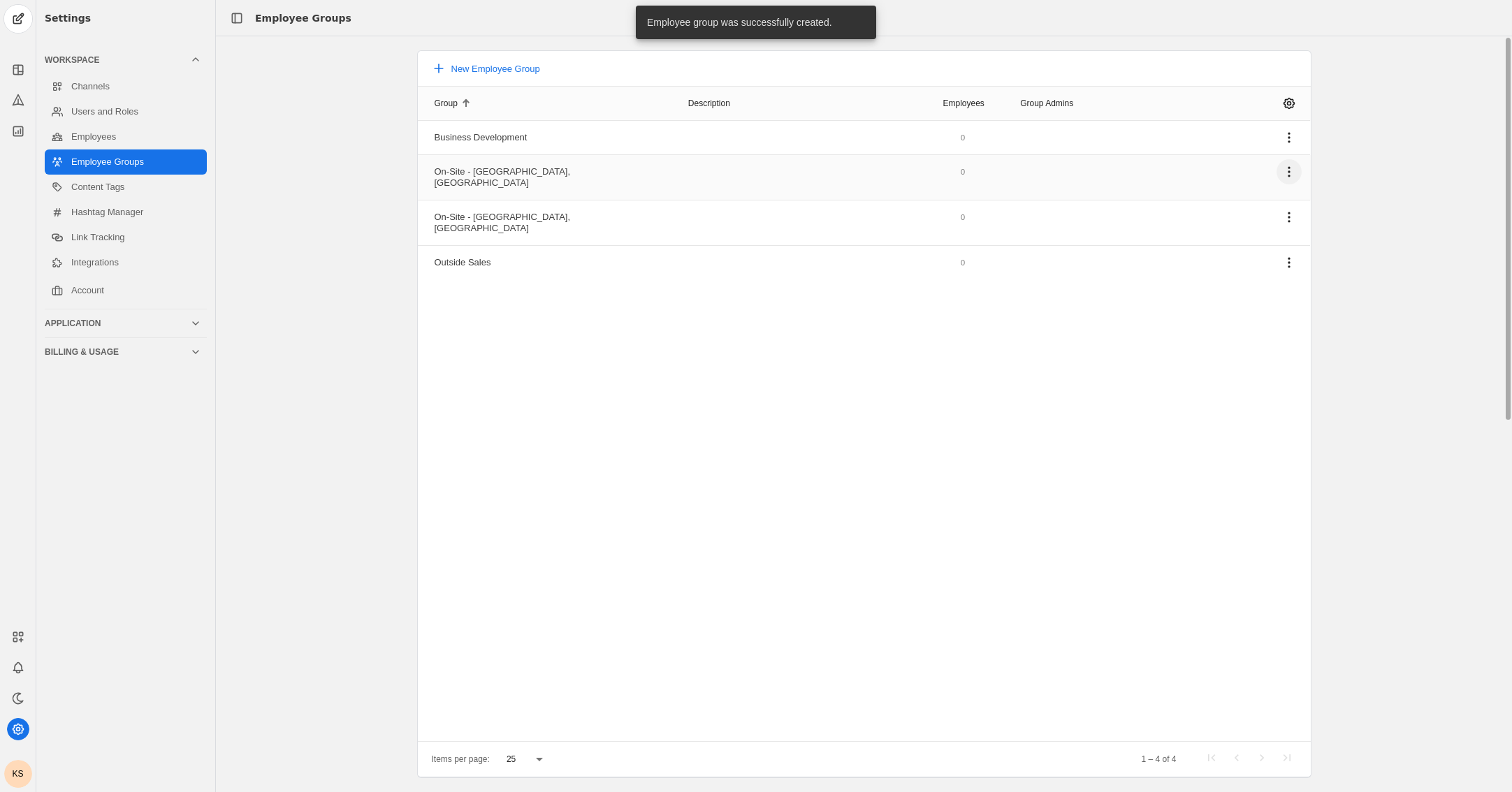
click at [975, 172] on span "undefined" at bounding box center [1289, 171] width 25 height 25
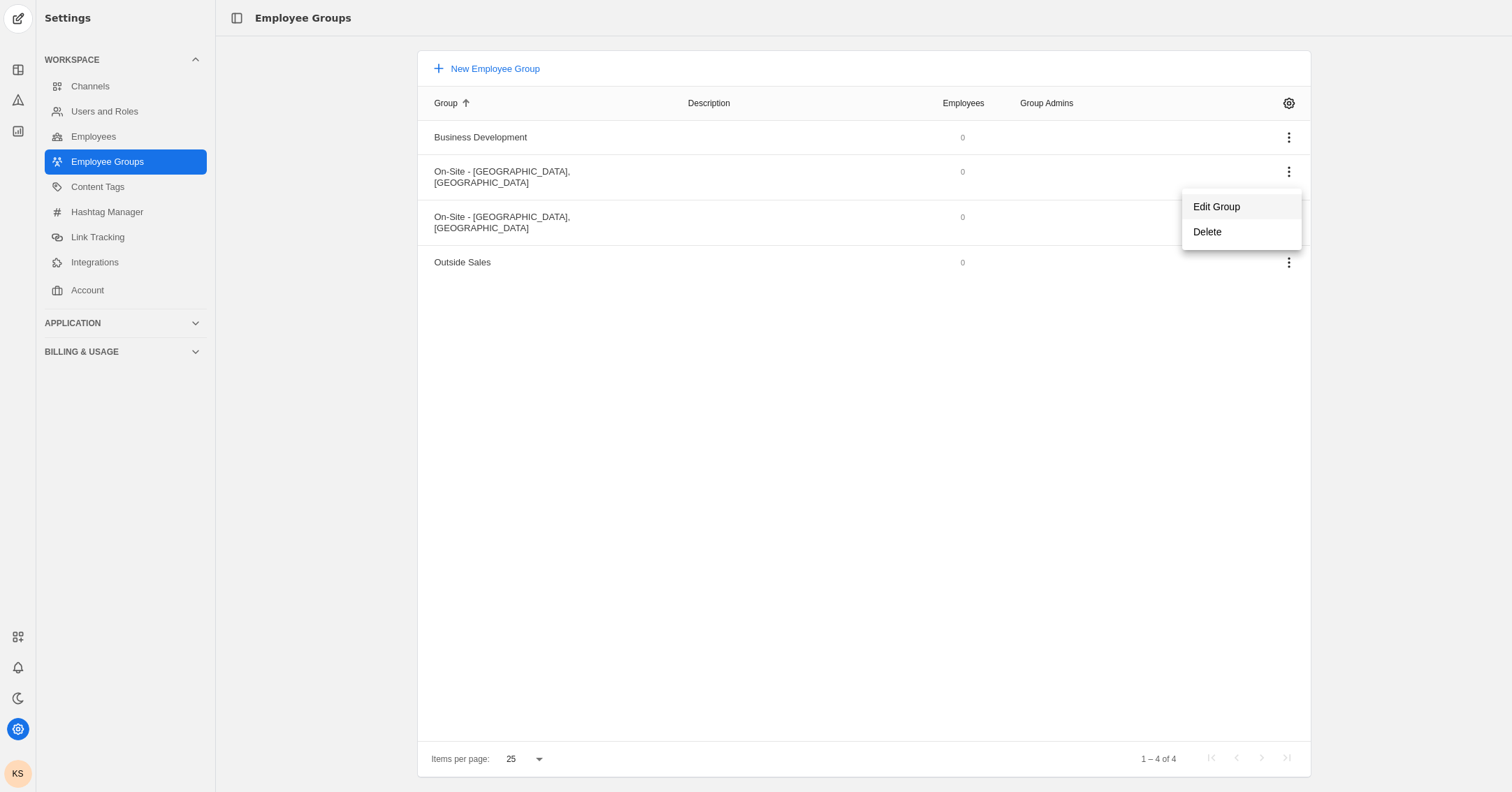
click at [975, 201] on span "undefined" at bounding box center [1242, 206] width 119 height 25
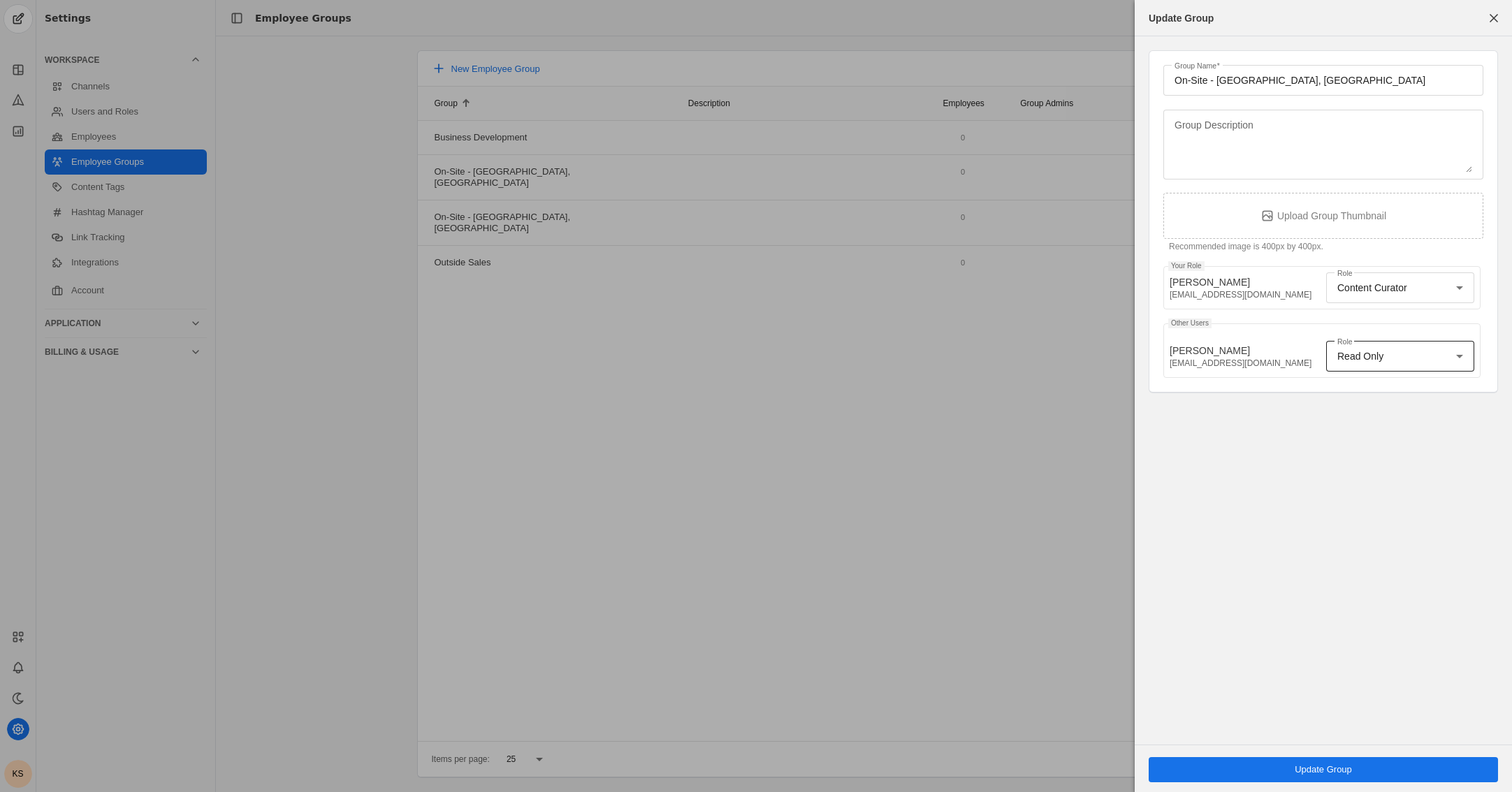
click at [975, 363] on div "Read Only" at bounding box center [1396, 357] width 119 height 14
click at [975, 456] on span "Content Curator" at bounding box center [1372, 461] width 70 height 14
click at [975, 766] on span "undefined" at bounding box center [1323, 769] width 350 height 25
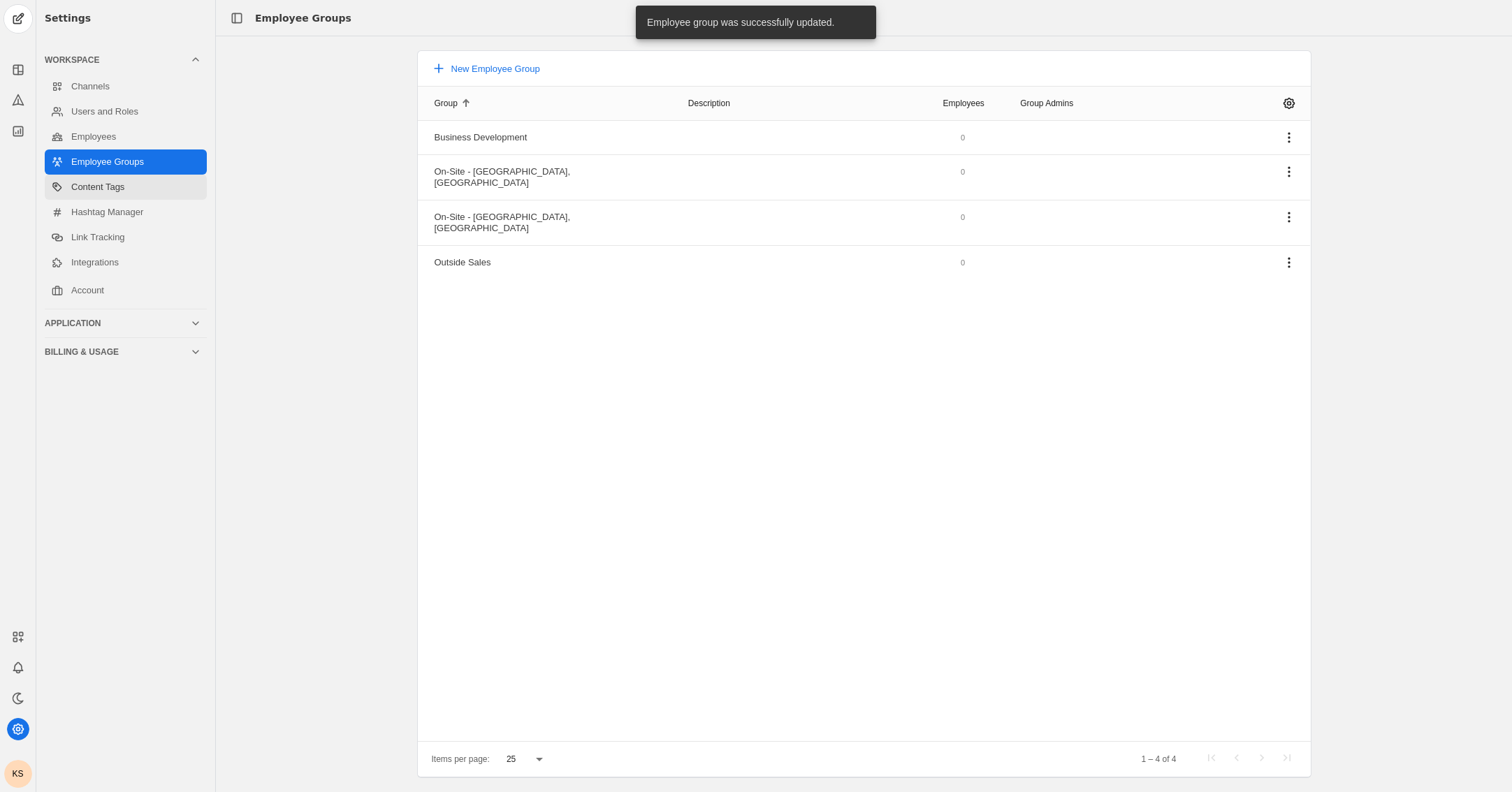
click at [93, 185] on link "Content Tags" at bounding box center [125, 187] width 162 height 25
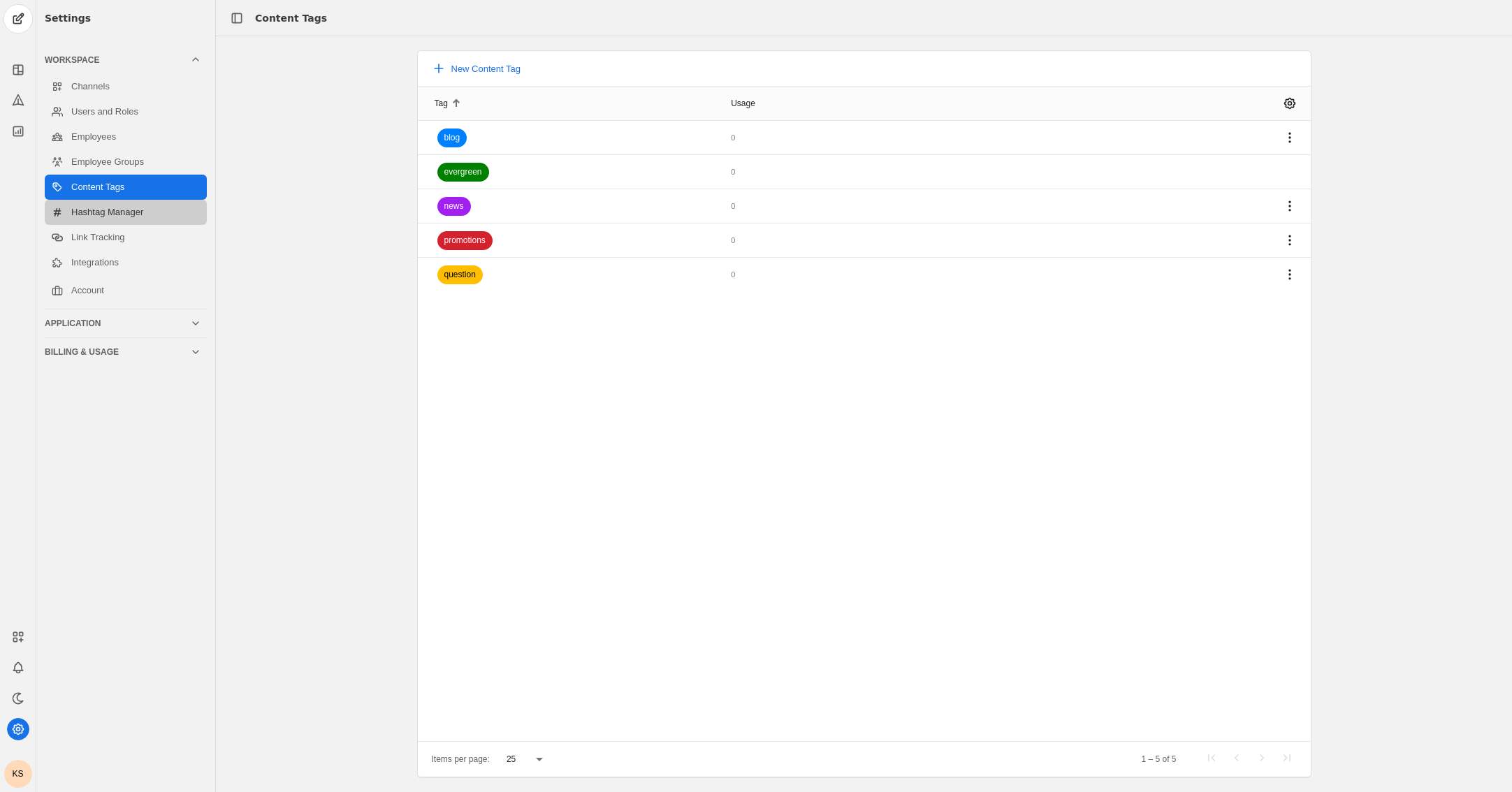
click at [132, 216] on link "Hashtag Manager" at bounding box center [125, 212] width 162 height 25
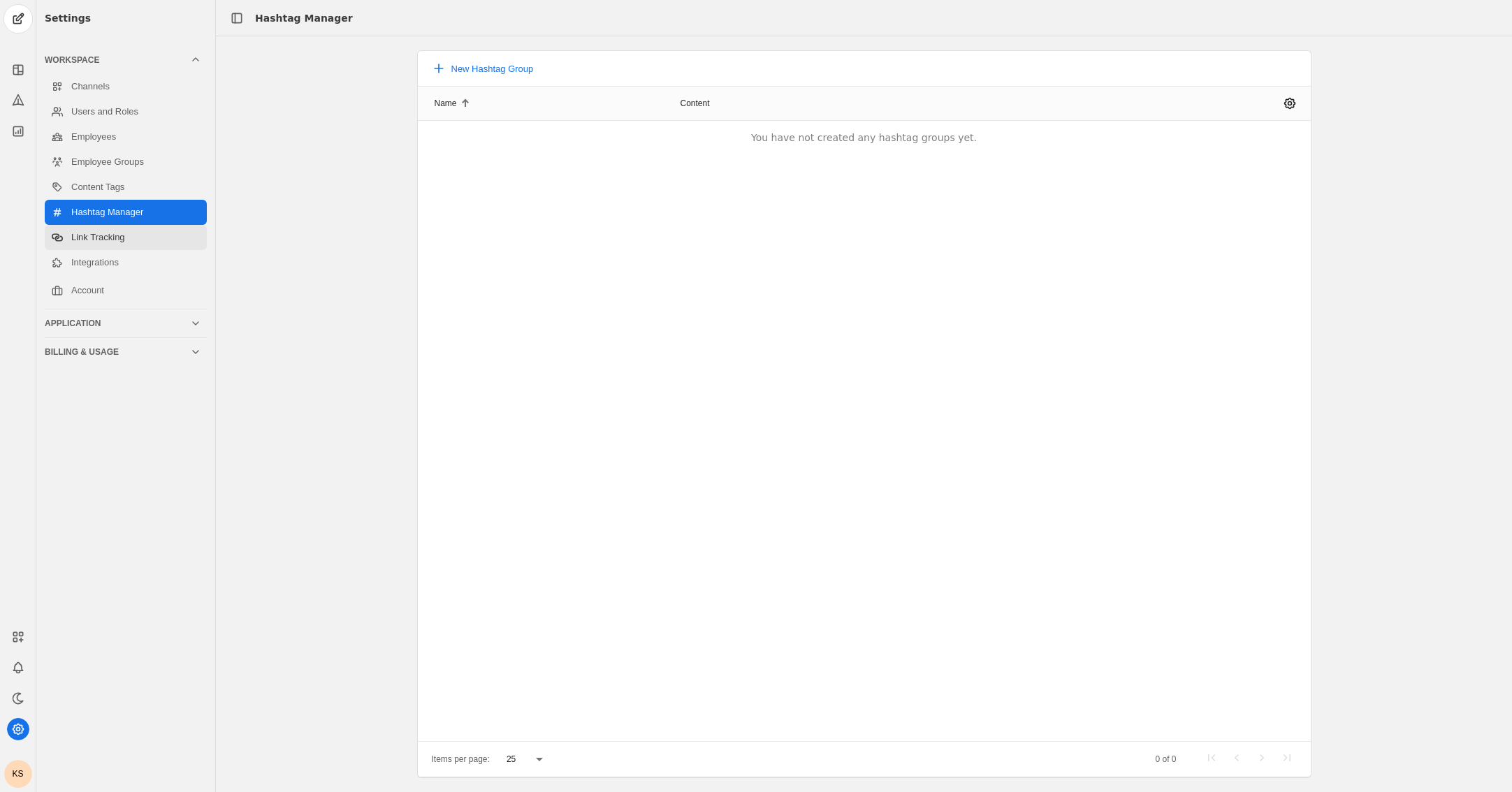
click at [114, 236] on link "Link Tracking" at bounding box center [125, 237] width 162 height 25
click at [150, 260] on link "Integrations" at bounding box center [125, 262] width 162 height 25
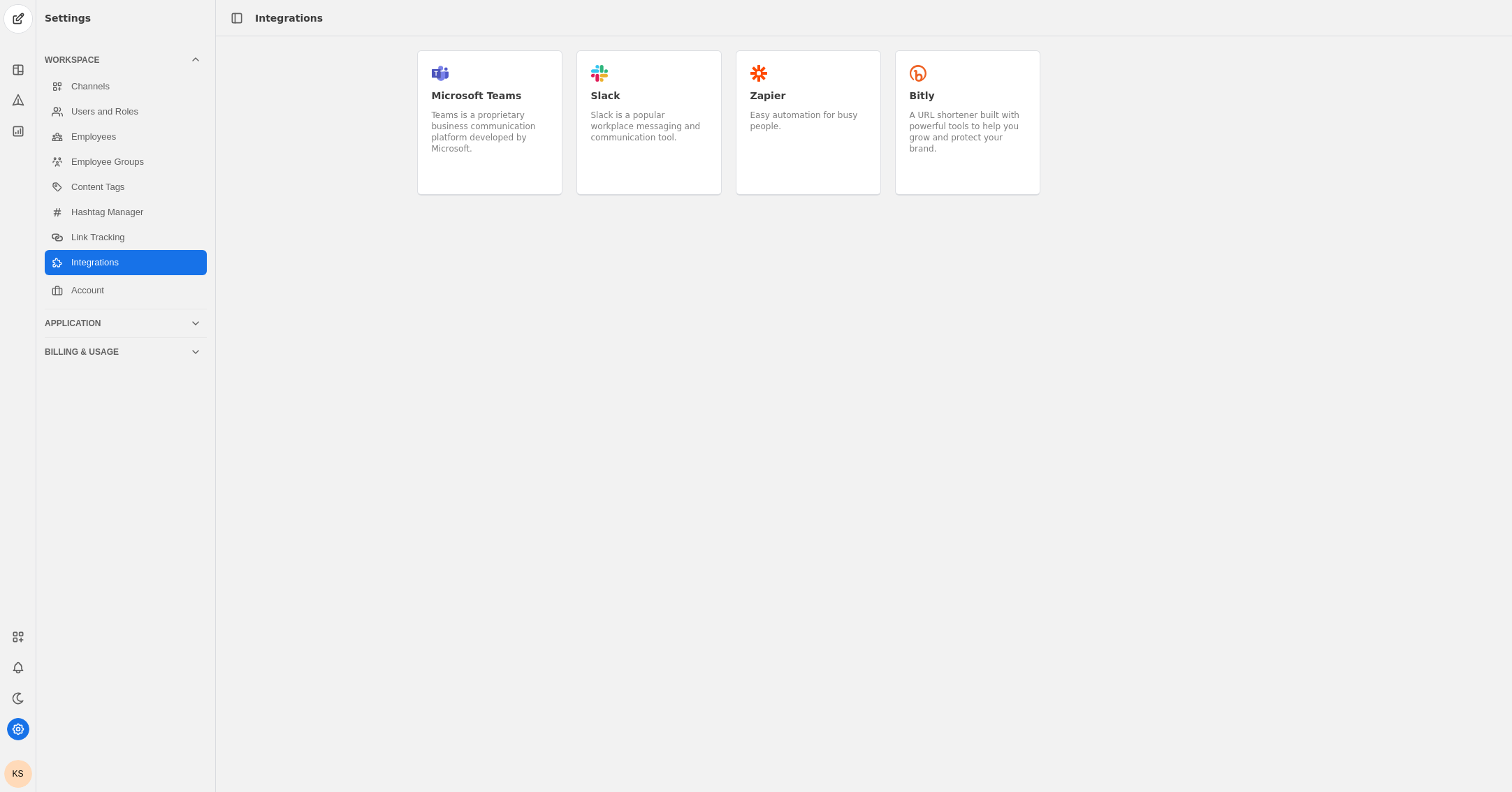
click at [936, 137] on div "A URL shortener built with powerful tools to help you grow and protect your bra…" at bounding box center [968, 132] width 116 height 45
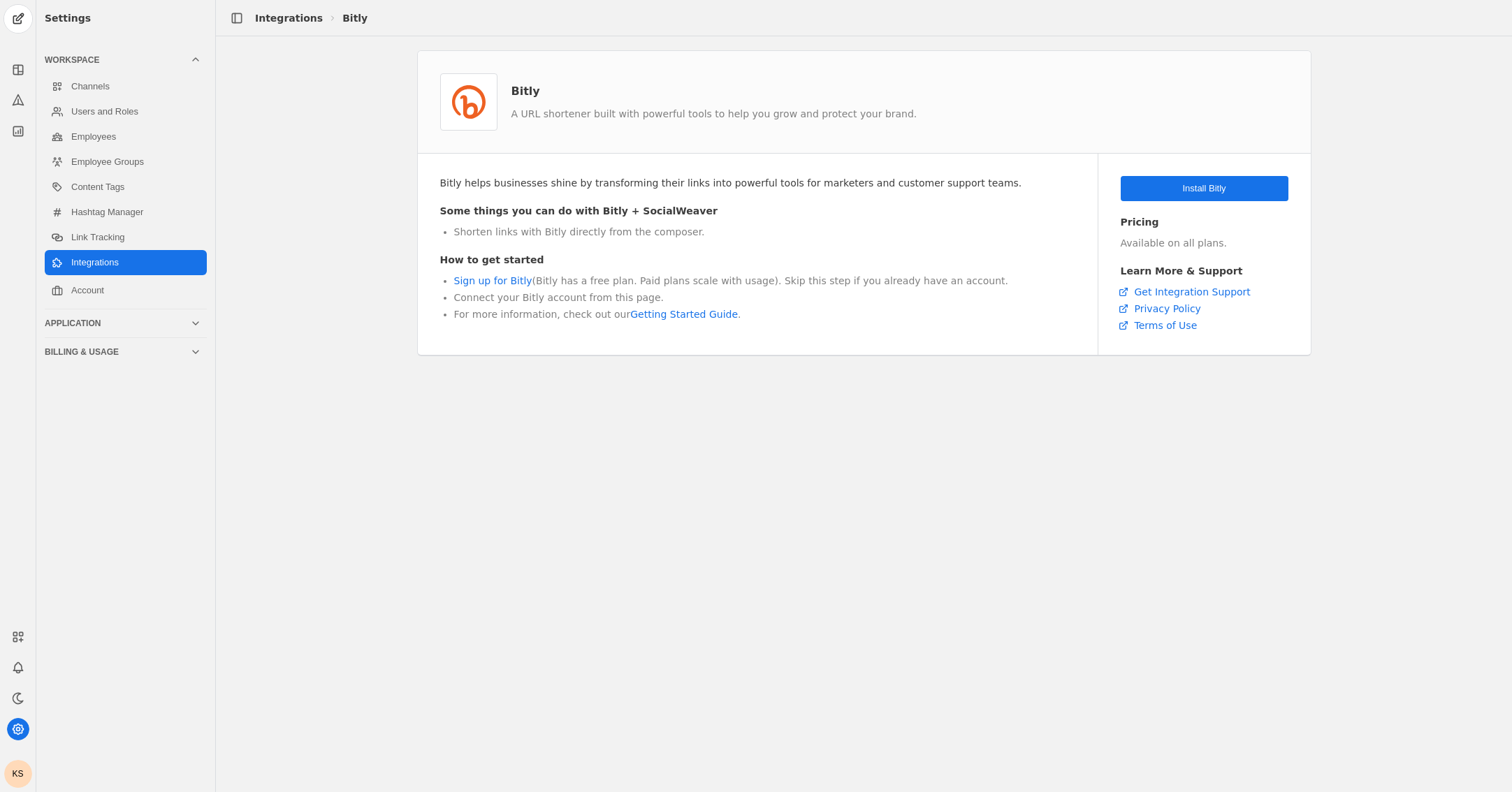
click at [975, 196] on span "undefined" at bounding box center [1205, 188] width 168 height 25
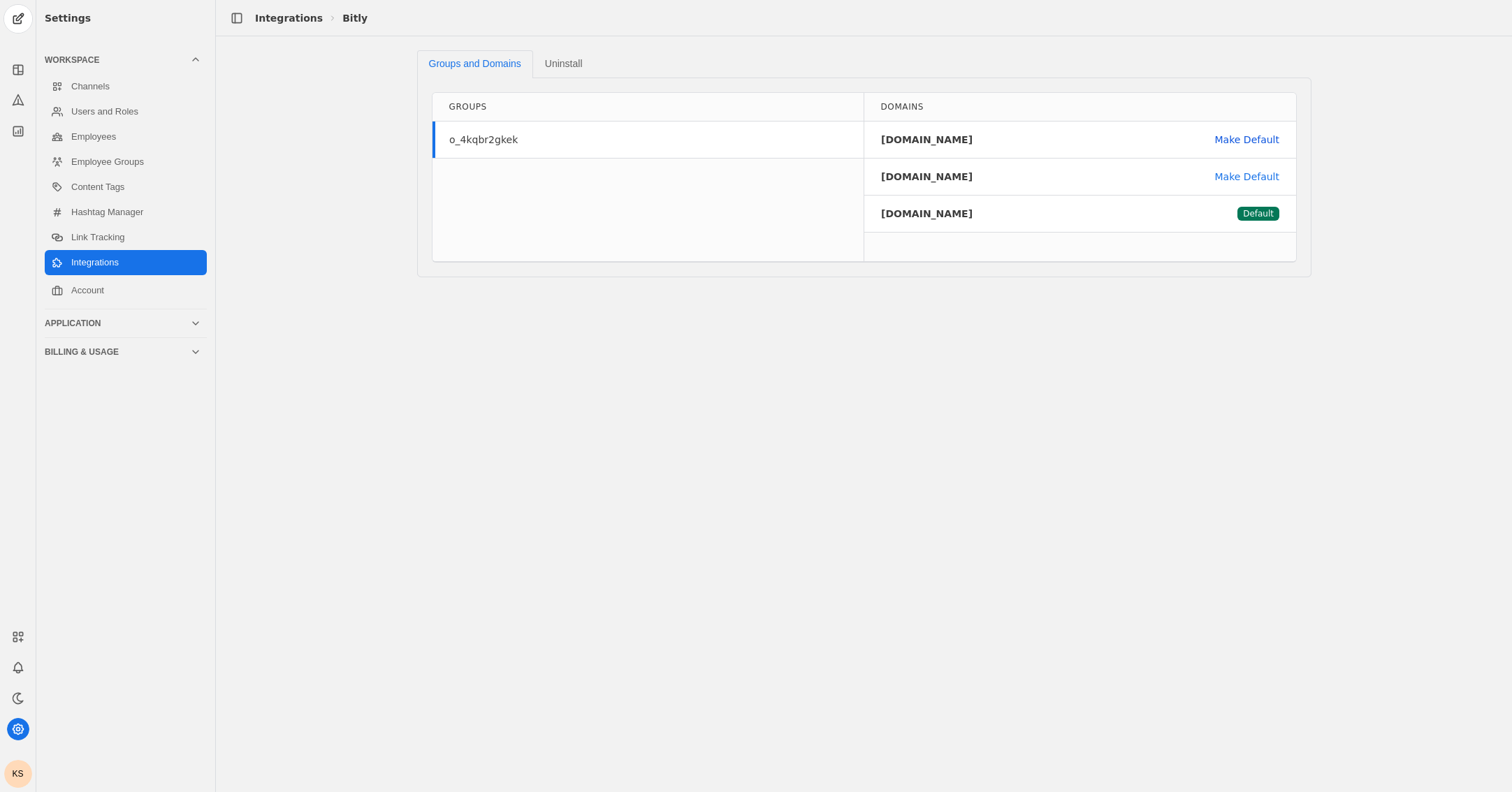
click at [975, 139] on link "Make Default" at bounding box center [1246, 139] width 64 height 14
click at [572, 60] on span "Uninstall" at bounding box center [564, 63] width 38 height 10
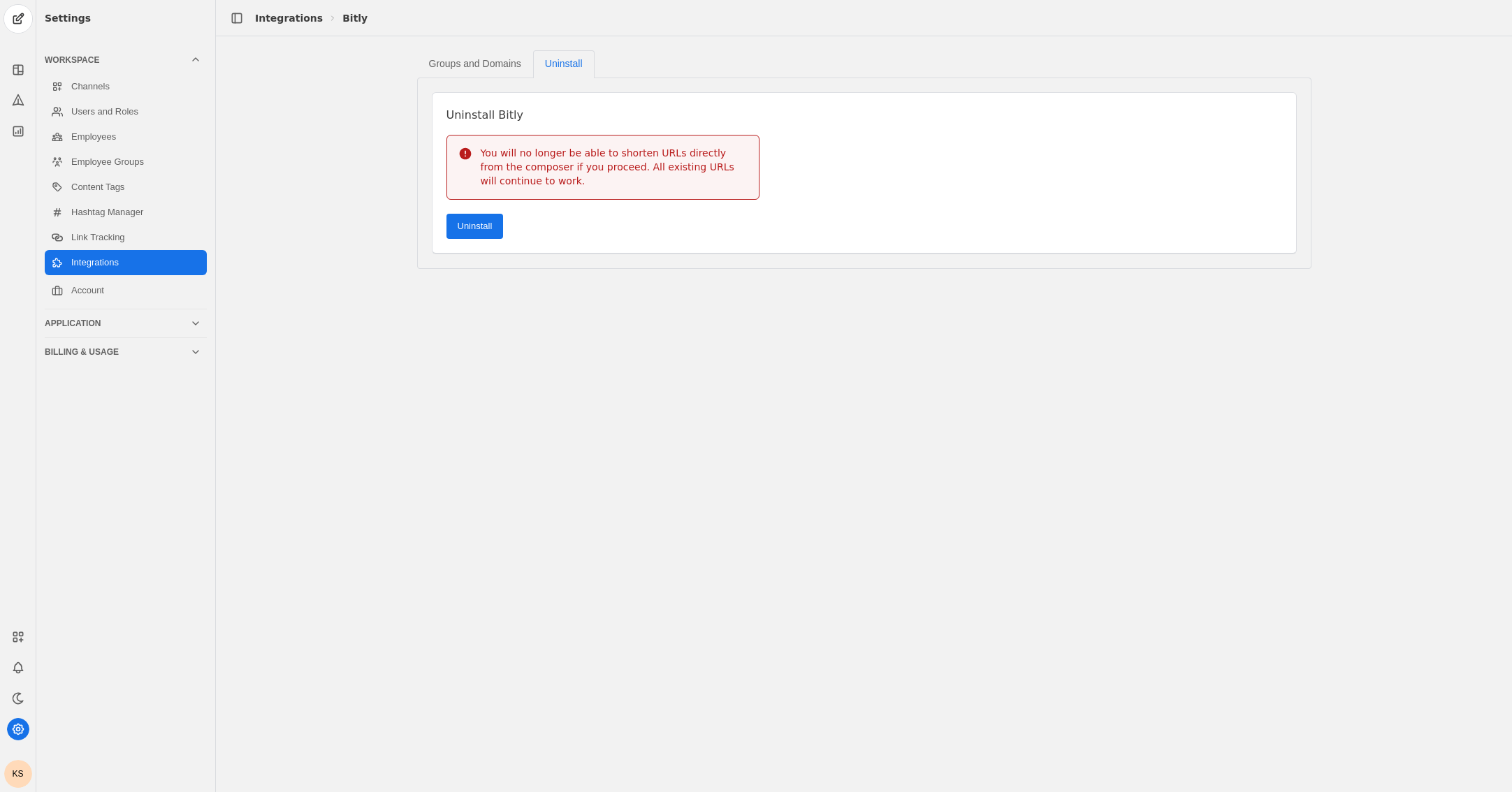
click at [490, 235] on span "button" at bounding box center [475, 226] width 57 height 25
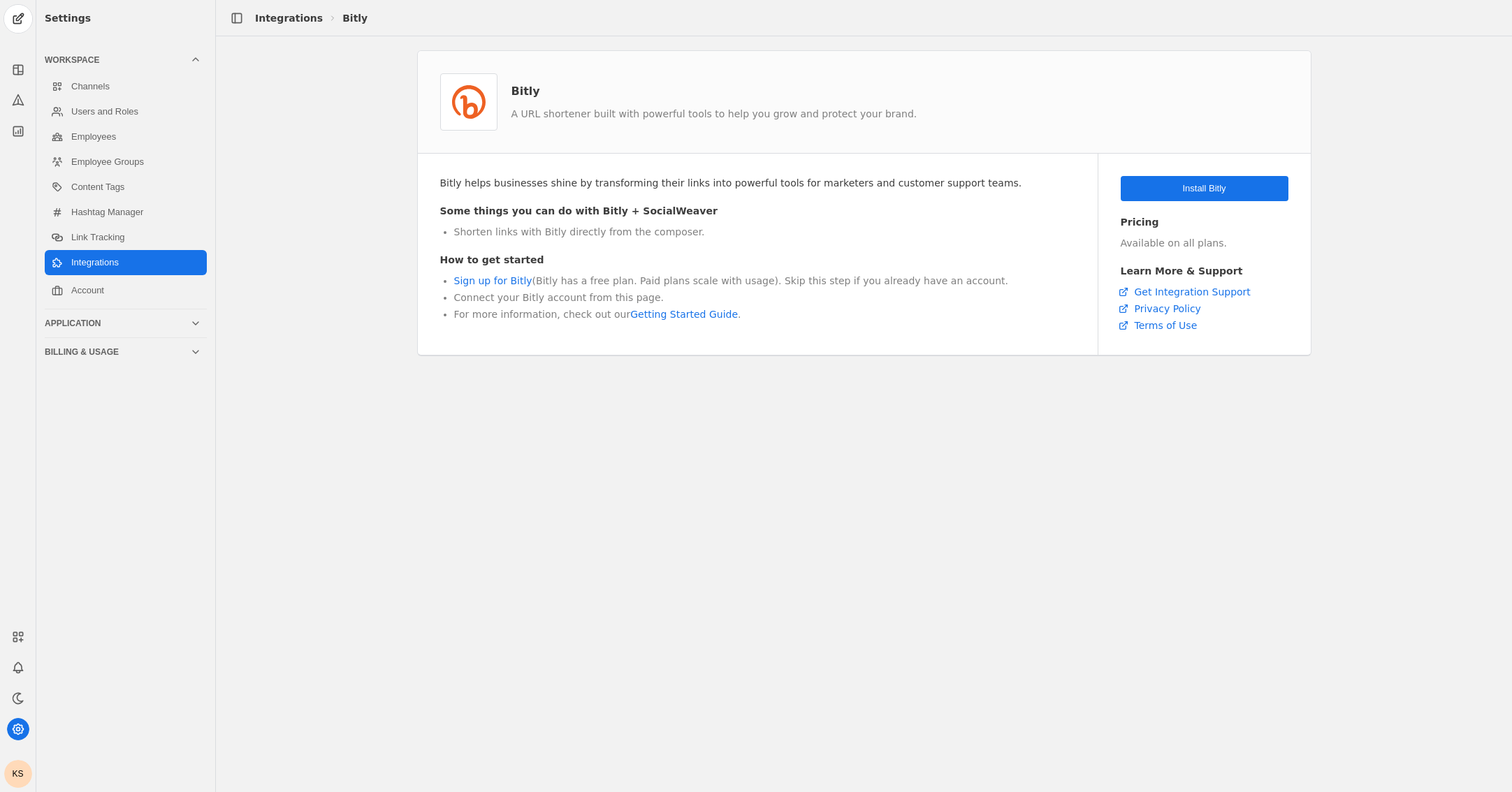
click at [1161, 193] on span "undefined" at bounding box center [1205, 188] width 168 height 25
click at [1201, 188] on span "Install Bitly" at bounding box center [1204, 189] width 43 height 14
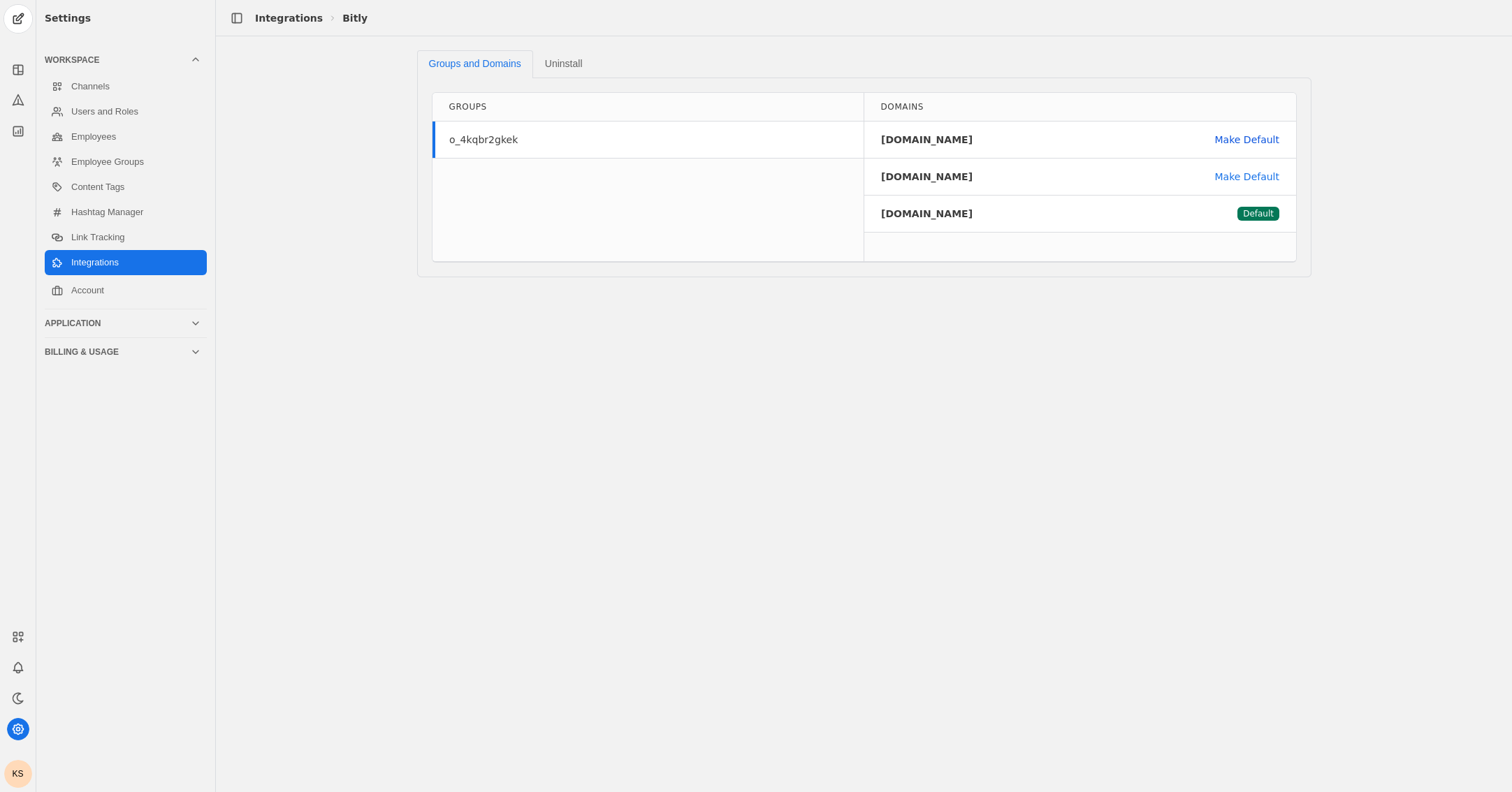
click at [1247, 138] on link "Make Default" at bounding box center [1246, 139] width 64 height 14
